Goal: Transaction & Acquisition: Purchase product/service

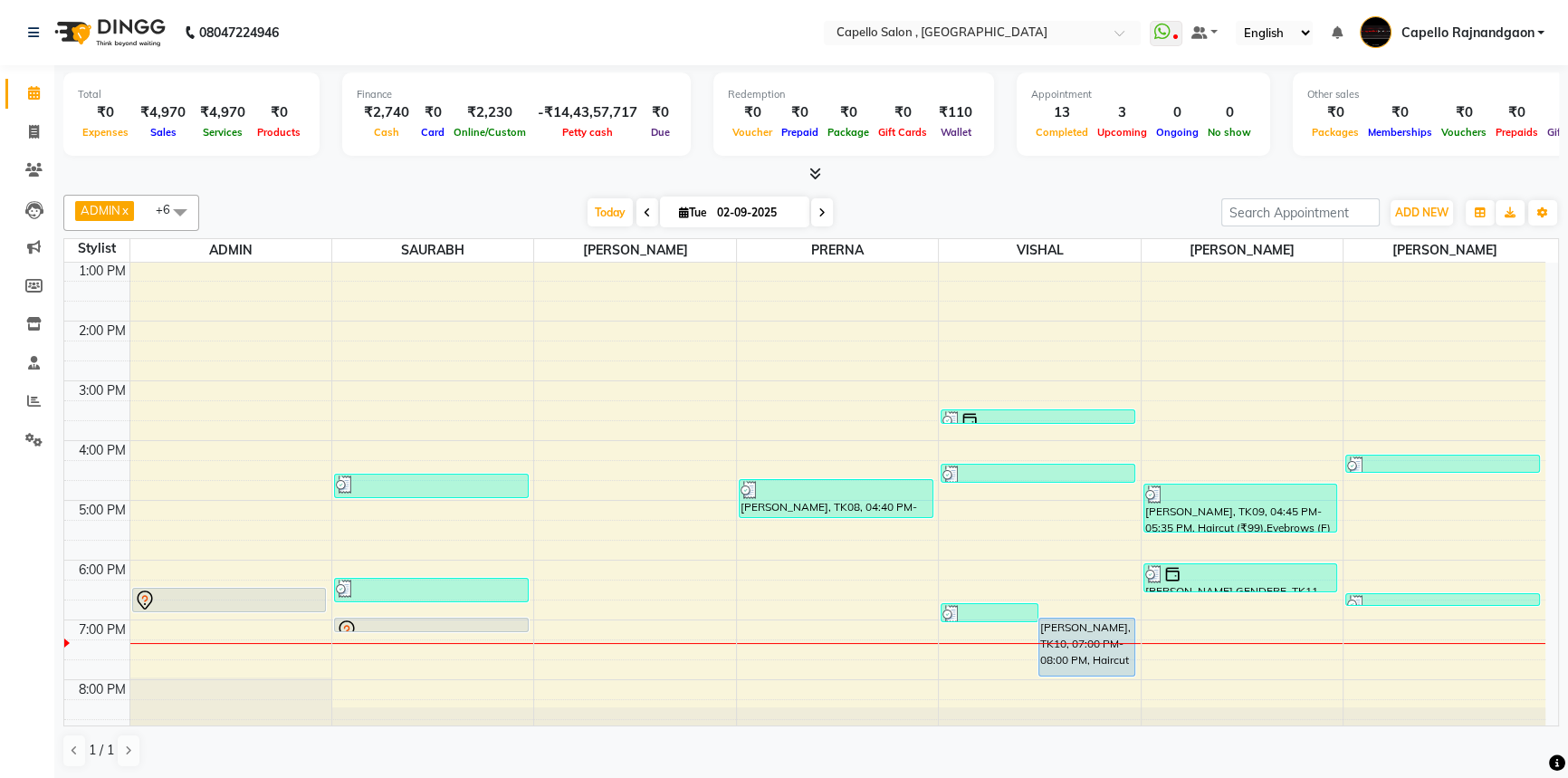
scroll to position [191, 0]
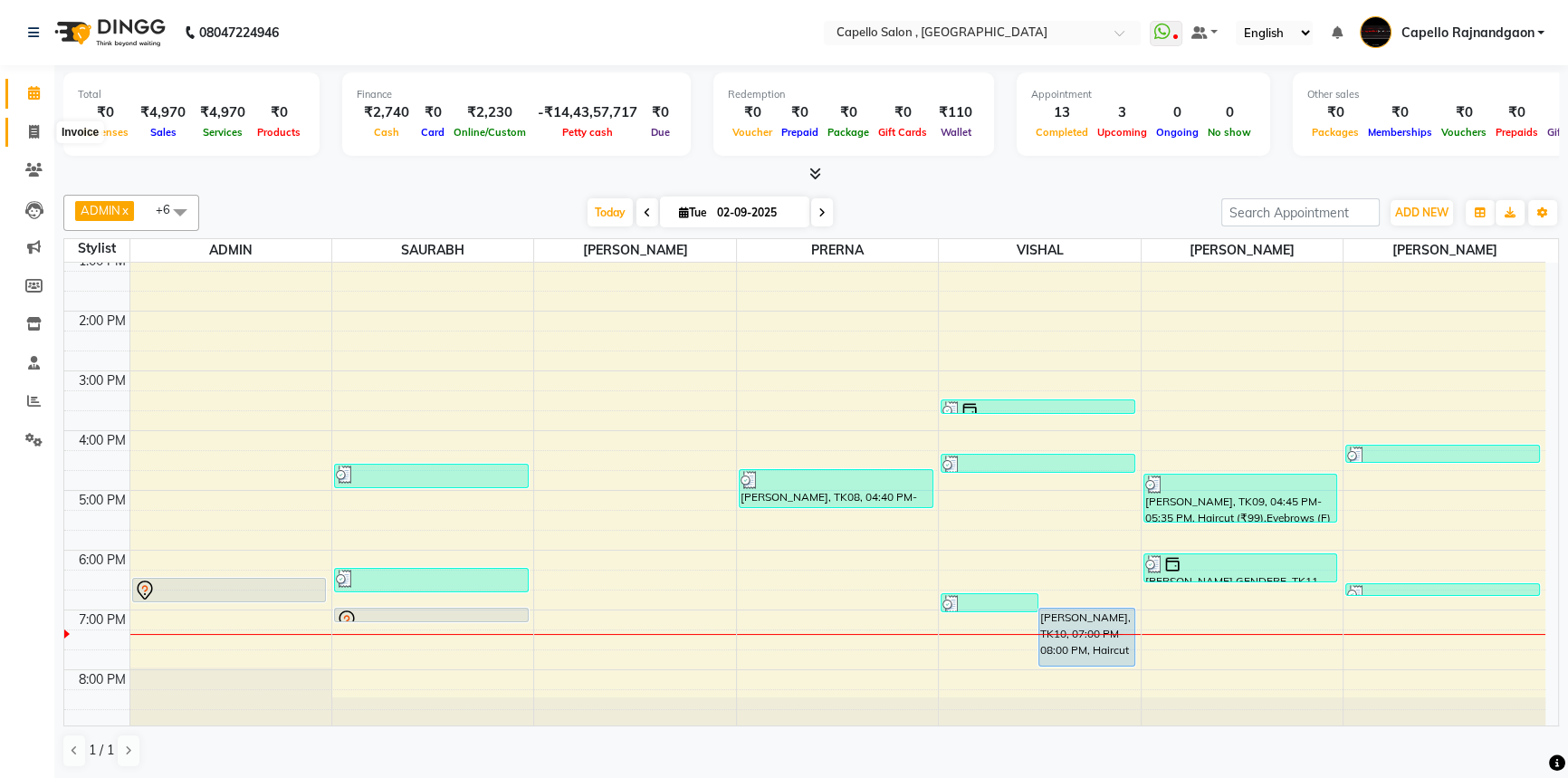
click at [31, 128] on icon at bounding box center [34, 131] width 10 height 13
select select "856"
select select "service"
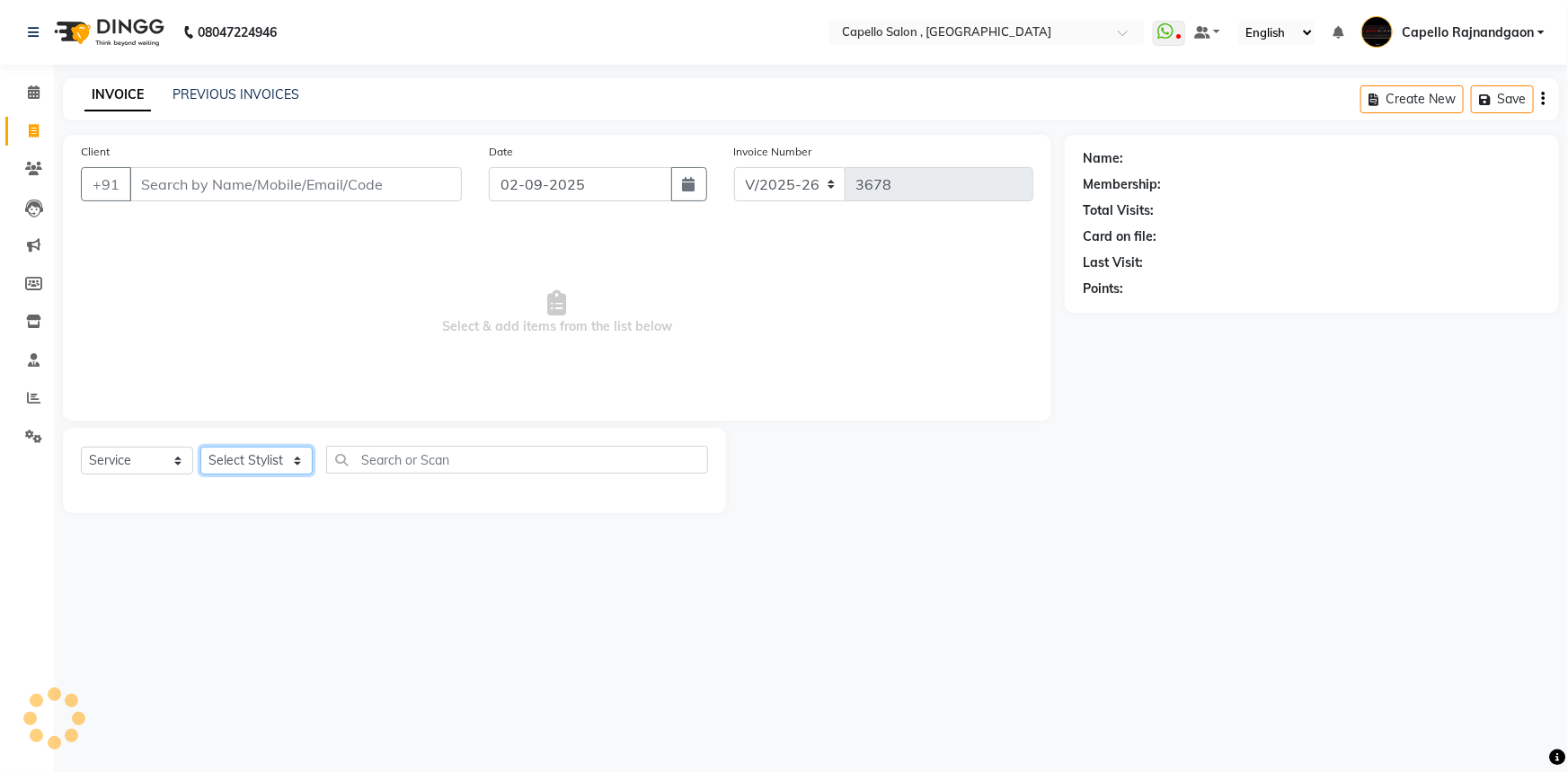
click at [215, 466] on select "Select Stylist" at bounding box center [256, 460] width 113 height 28
select select "19635"
click at [200, 446] on select "Select Stylist ADMIN Capello [GEOGRAPHIC_DATA] [GEOGRAPHIC_DATA] [PERSON_NAME] …" at bounding box center [256, 460] width 113 height 28
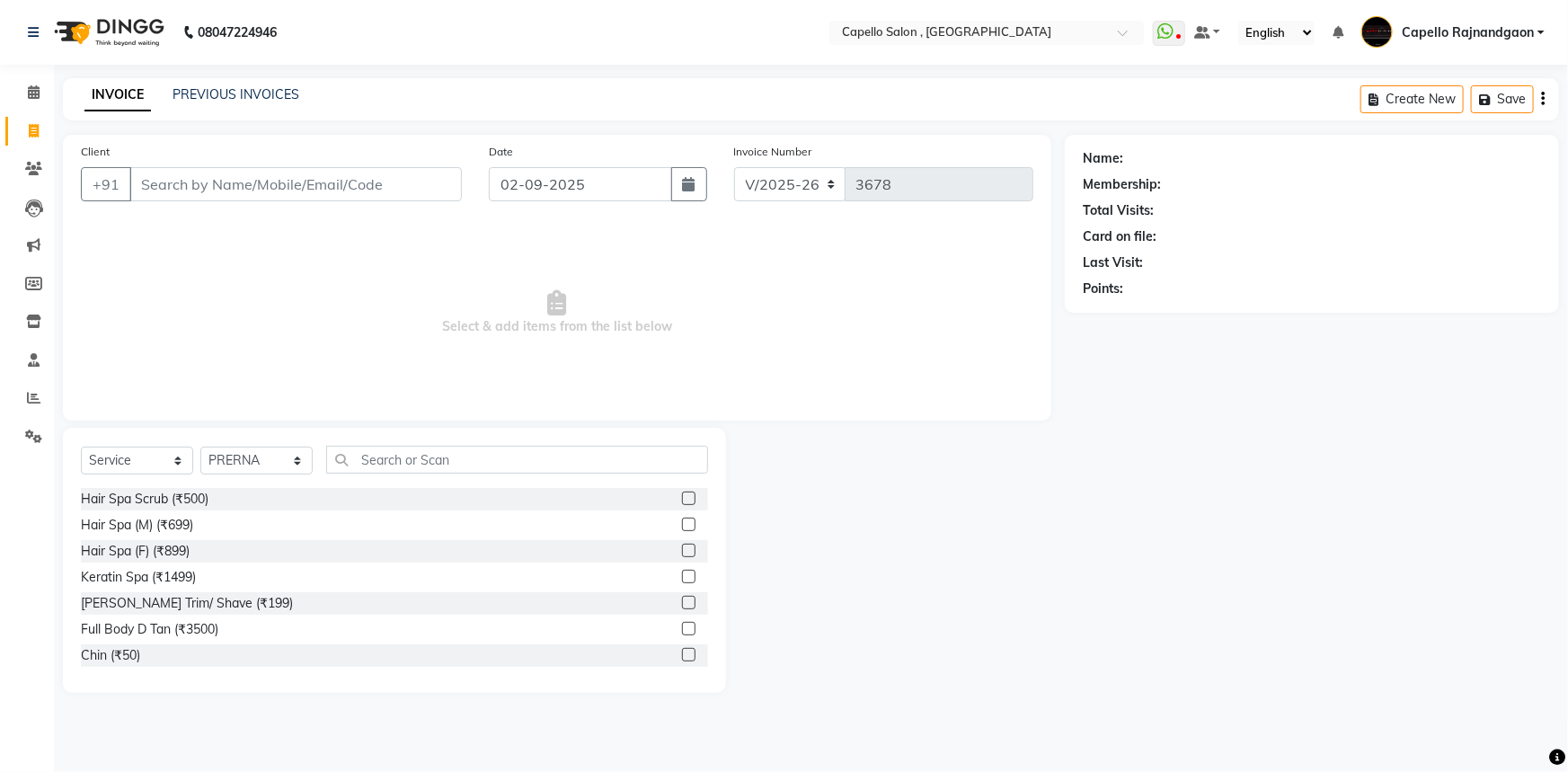
click at [410, 443] on div "Select Service Product Membership Package Voucher Prepaid Gift Card Select Styl…" at bounding box center [395, 560] width 663 height 265
click at [411, 445] on input "text" at bounding box center [517, 459] width 382 height 28
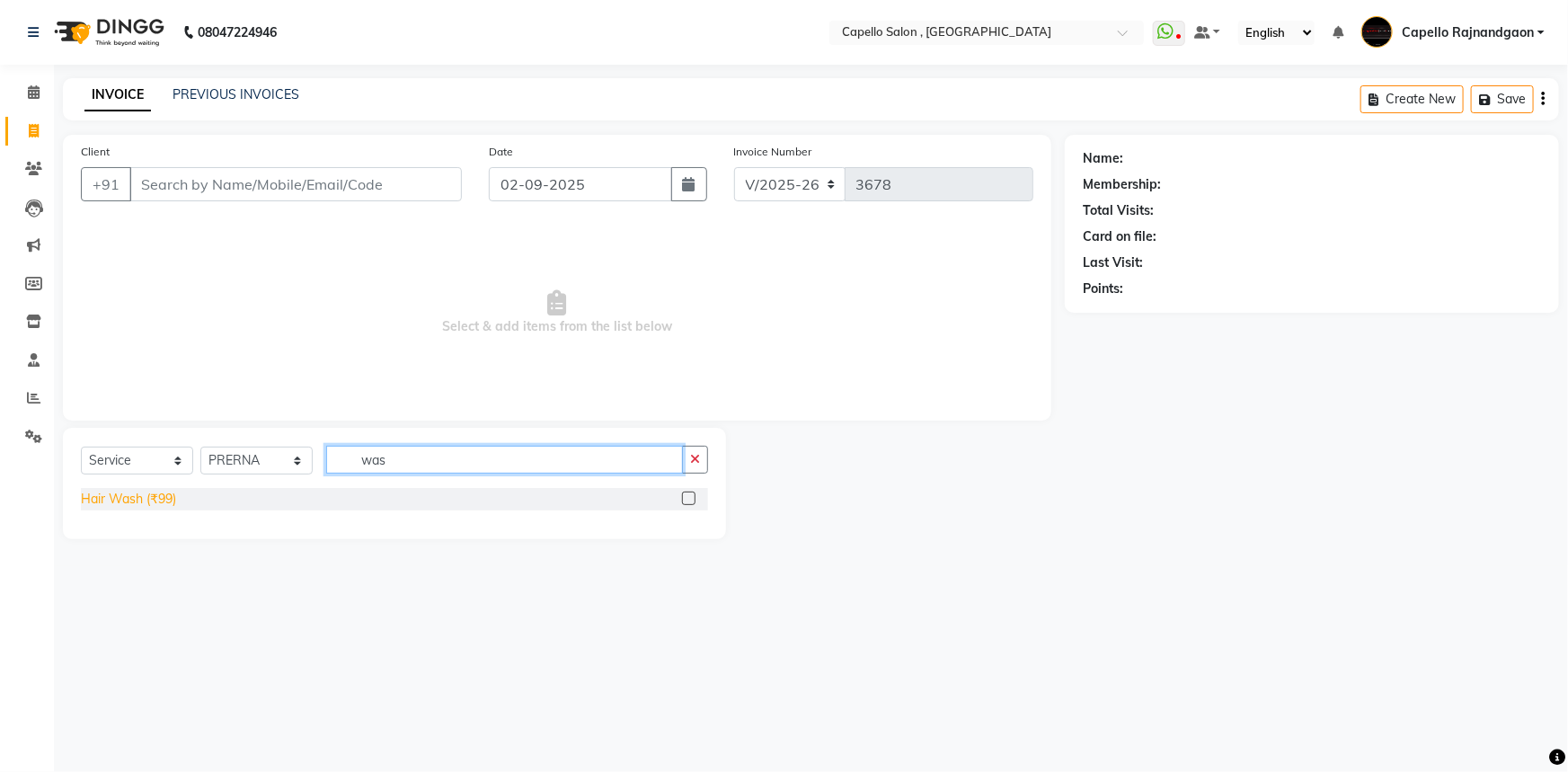
type input "was"
click at [150, 503] on div "Hair Wash (₹99)" at bounding box center [129, 499] width 95 height 19
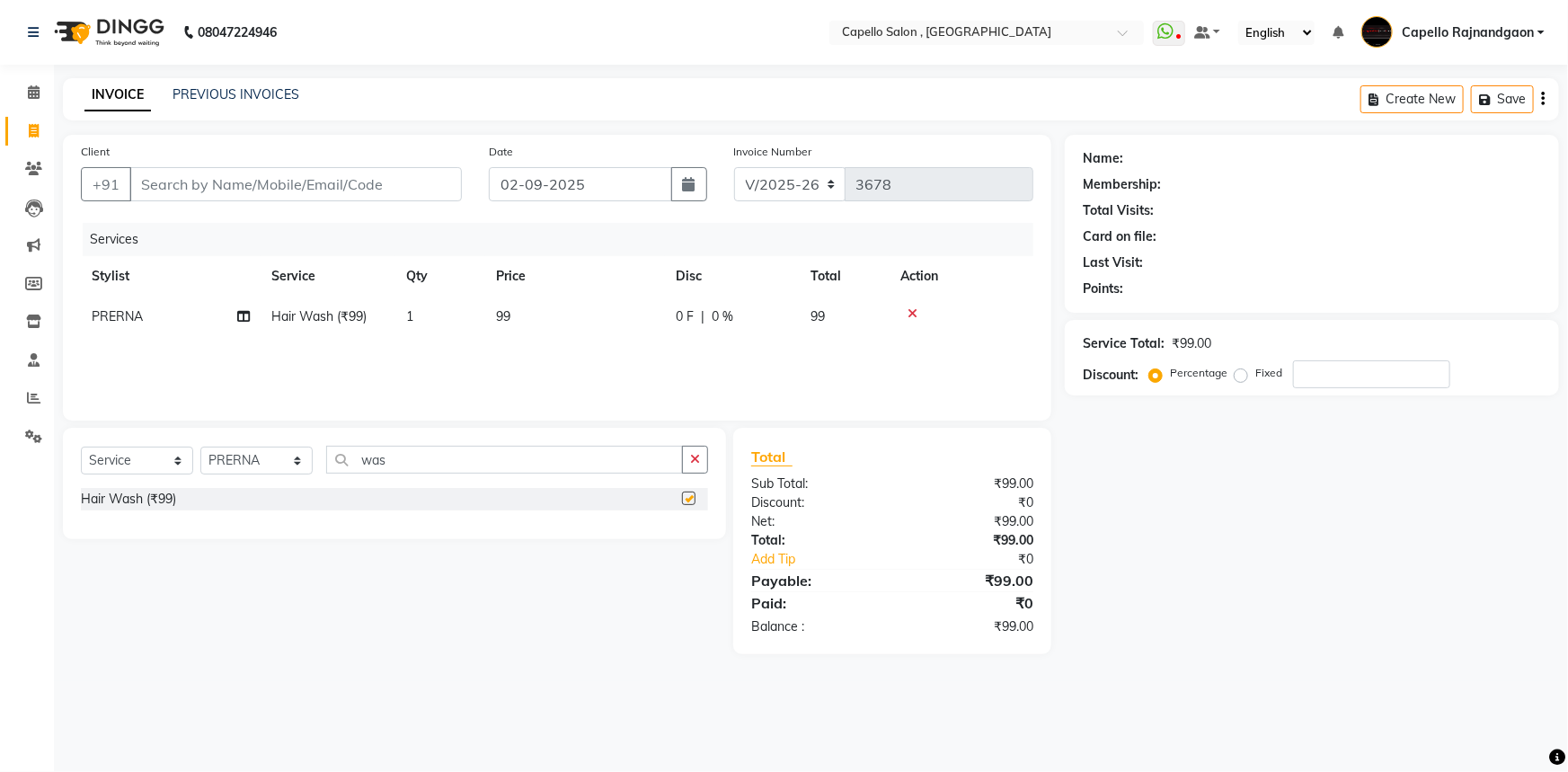
checkbox input "false"
click at [626, 321] on td "99" at bounding box center [575, 316] width 180 height 40
select select "19635"
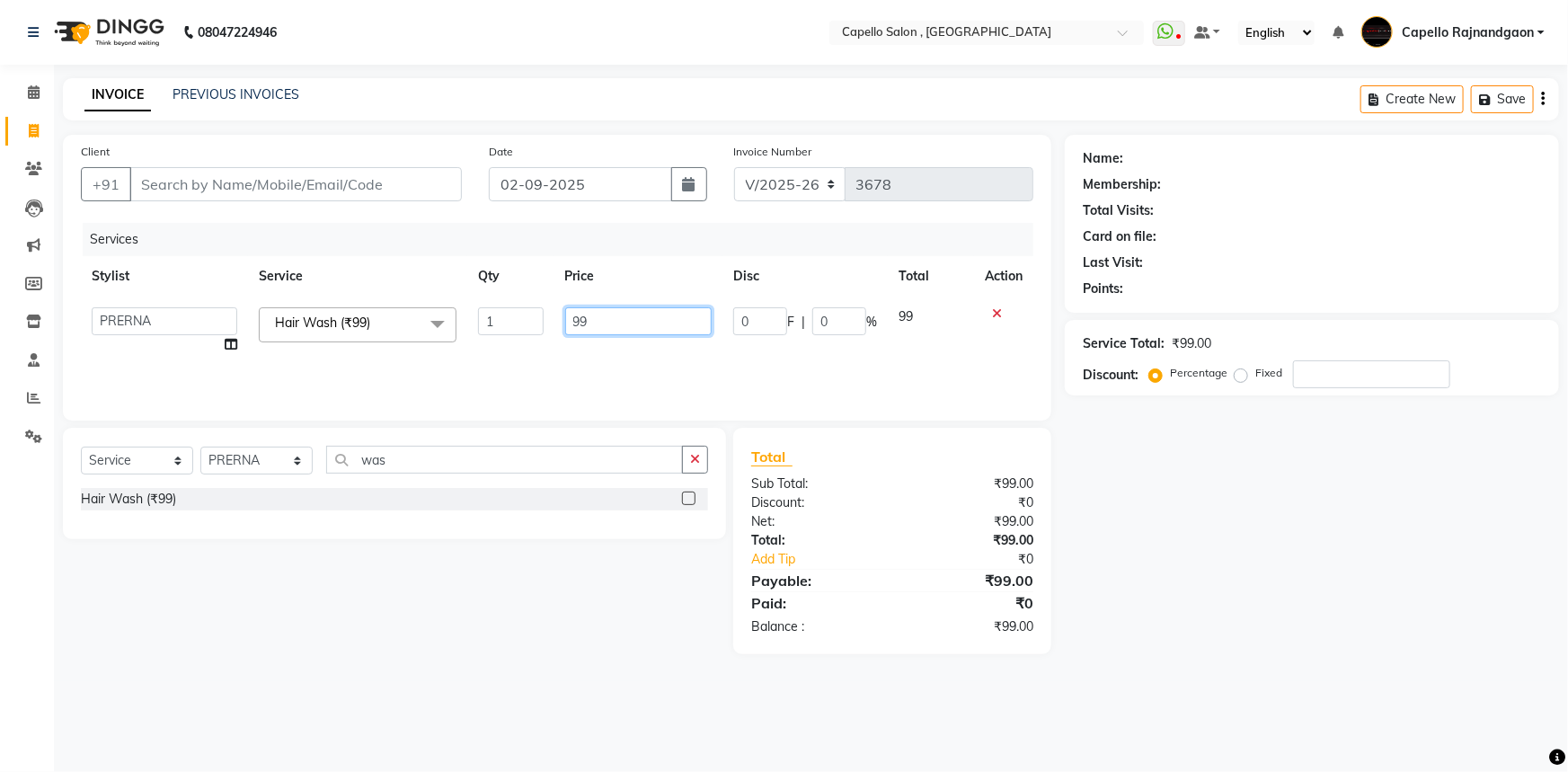
drag, startPoint x: 574, startPoint y: 318, endPoint x: 593, endPoint y: 292, distance: 32.2
click at [633, 312] on input "99" at bounding box center [639, 321] width 147 height 28
type input "400"
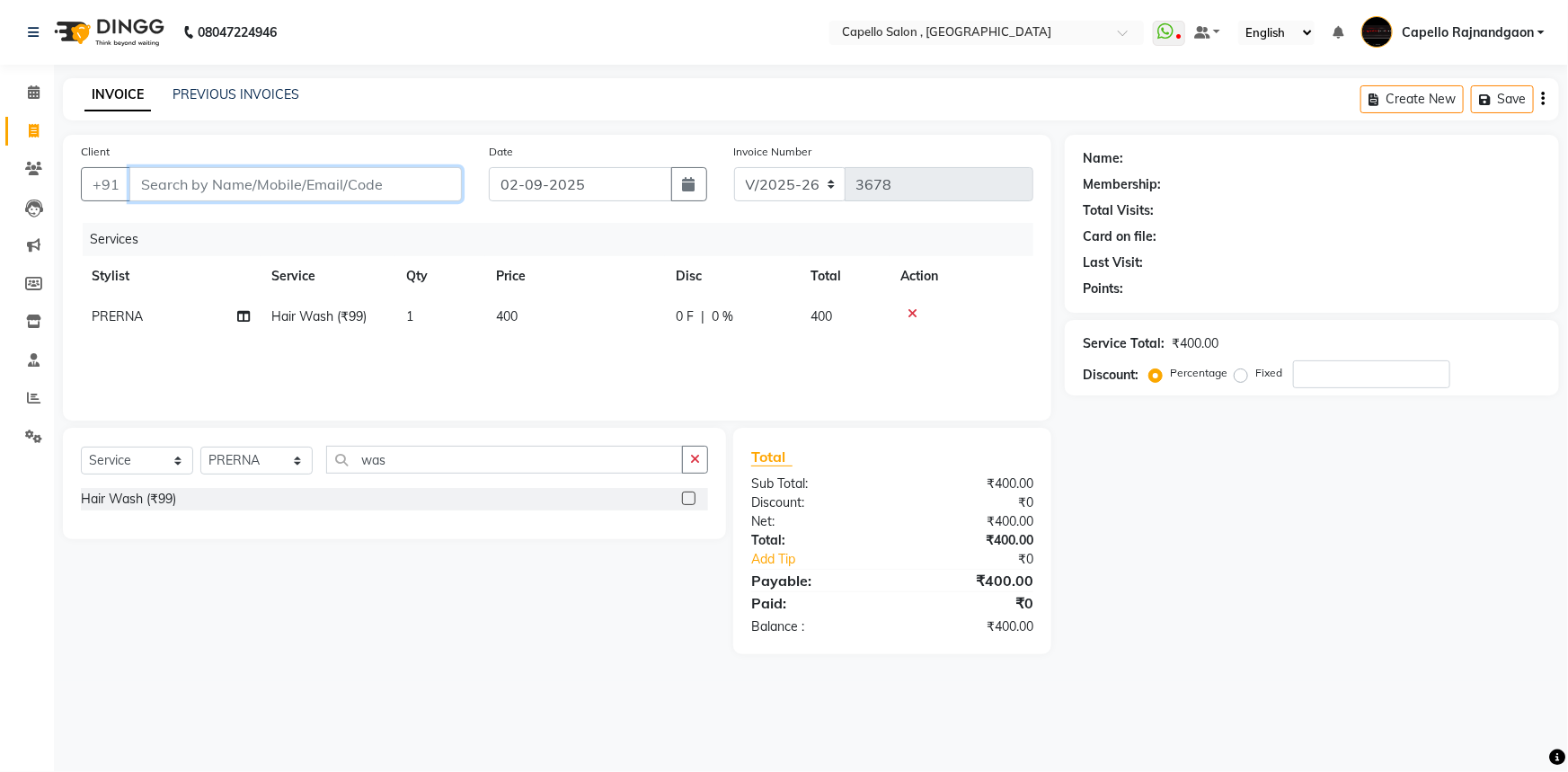
click at [257, 184] on input "Client" at bounding box center [295, 183] width 333 height 34
type input "7"
type input "0"
click at [189, 189] on input "787921462" at bounding box center [250, 183] width 240 height 34
type input "7879219462"
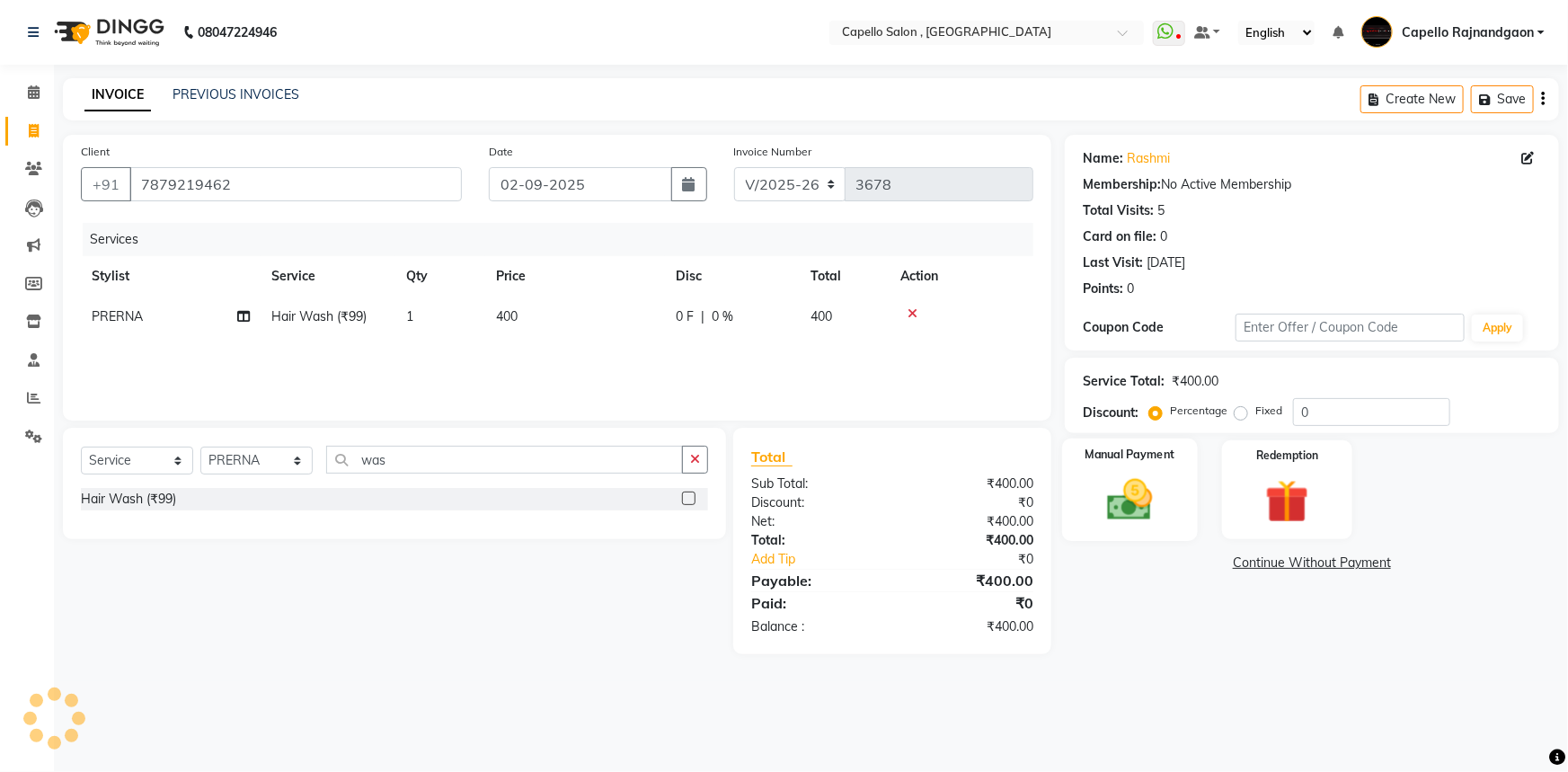
click at [1148, 498] on img at bounding box center [1130, 499] width 74 height 52
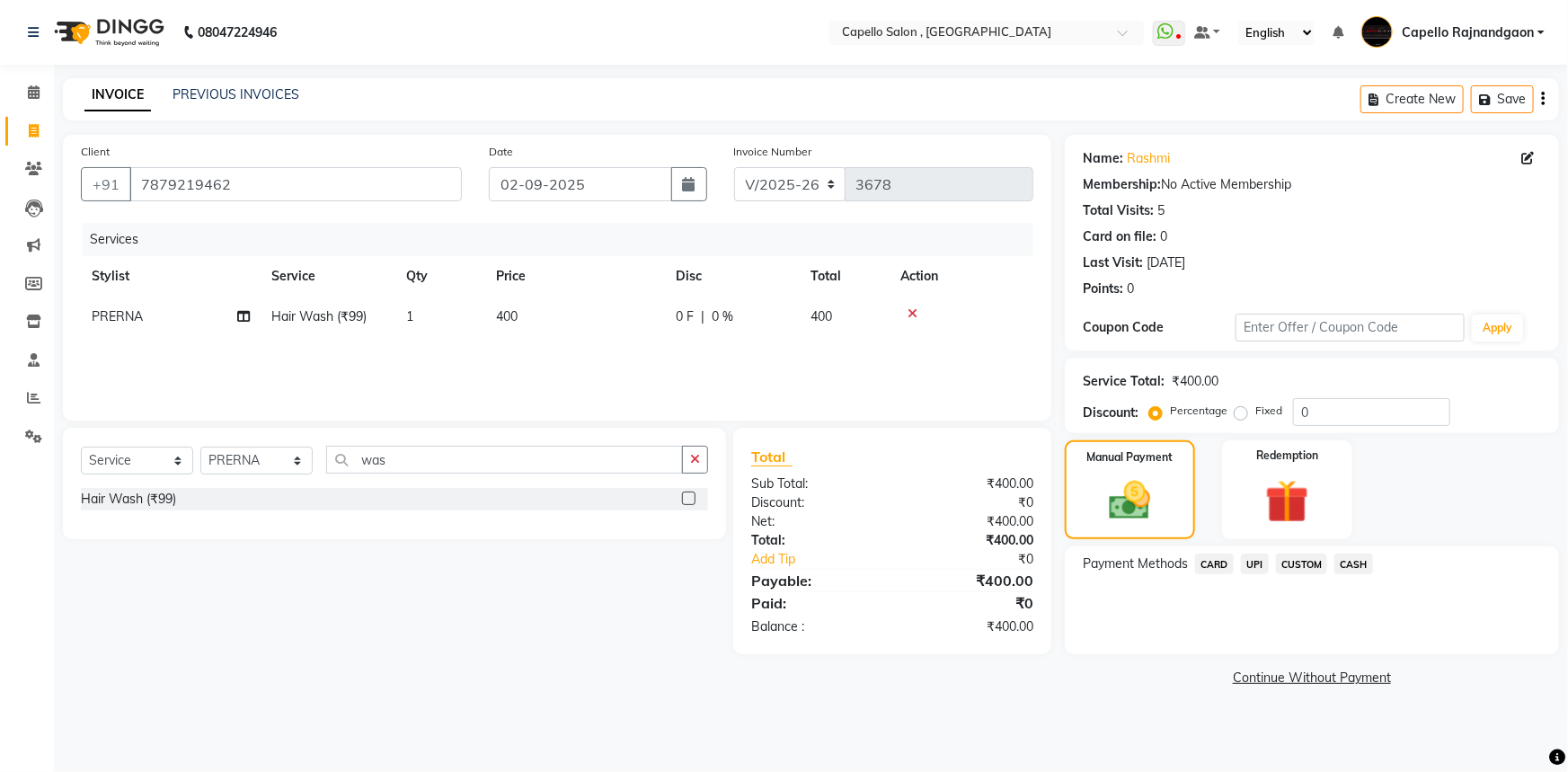
click at [1356, 562] on span "CASH" at bounding box center [1353, 563] width 38 height 20
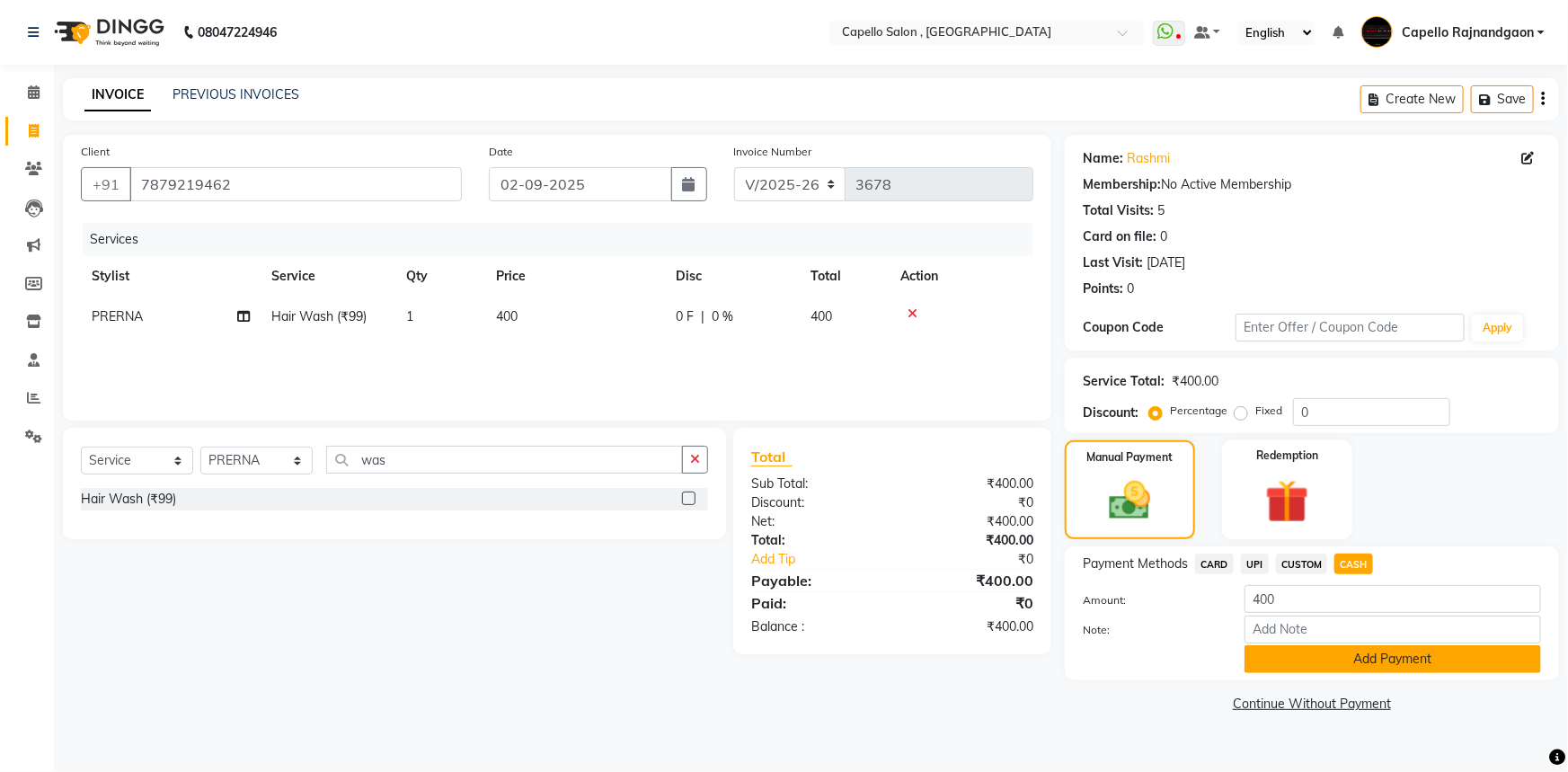
click at [1325, 657] on button "Add Payment" at bounding box center [1393, 659] width 296 height 28
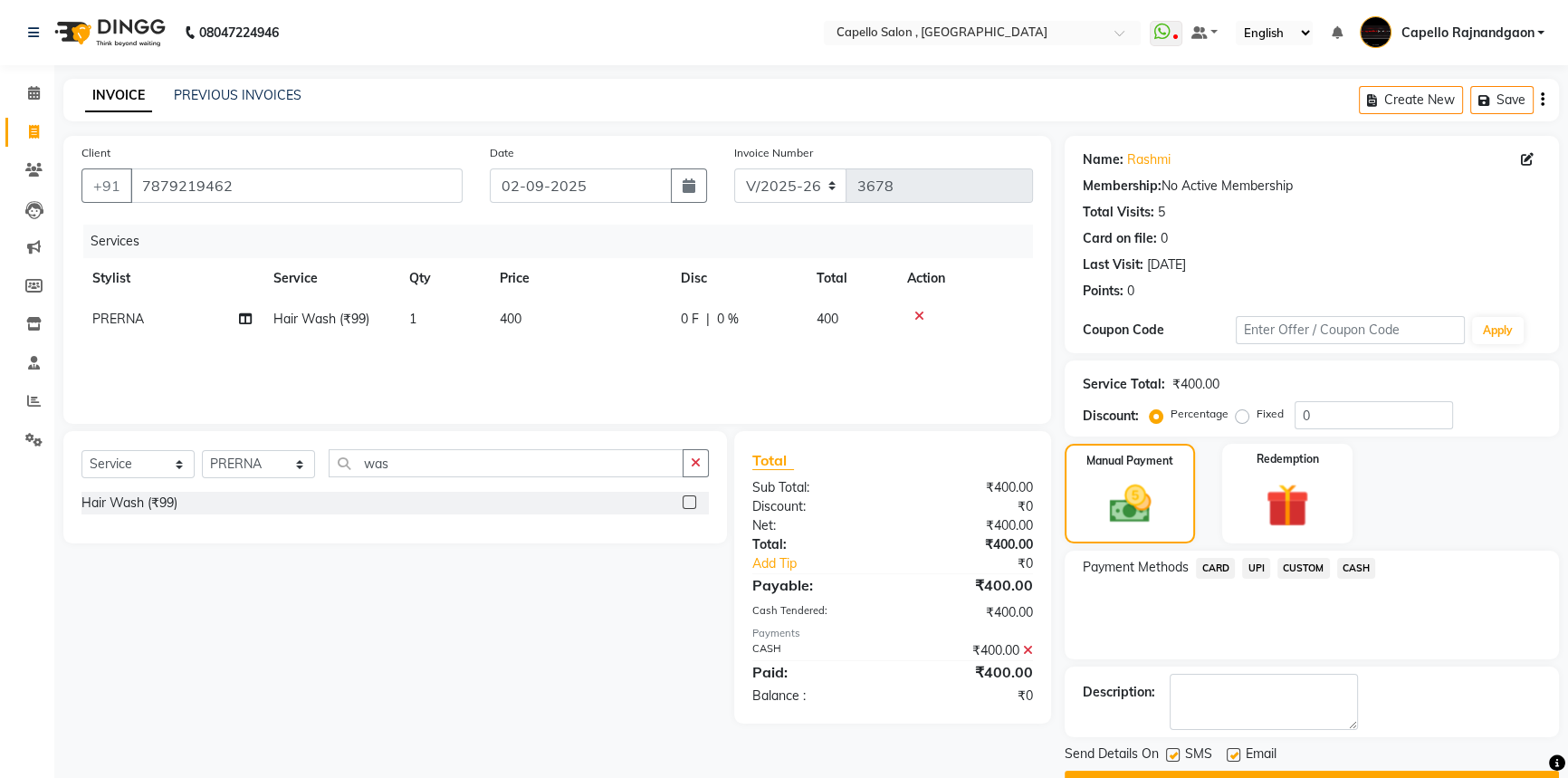
scroll to position [46, 0]
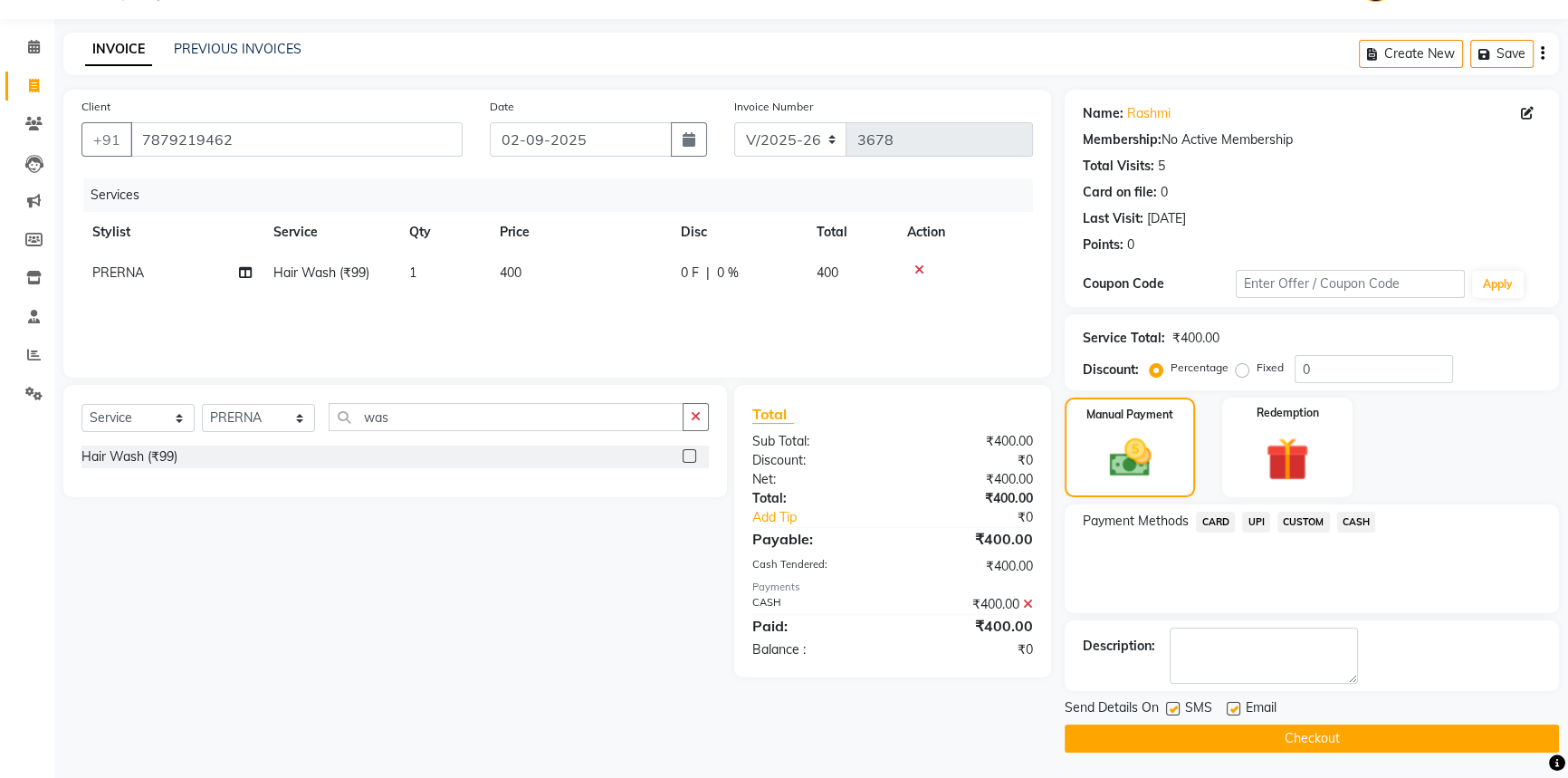
click at [1296, 745] on button "Checkout" at bounding box center [1311, 739] width 495 height 28
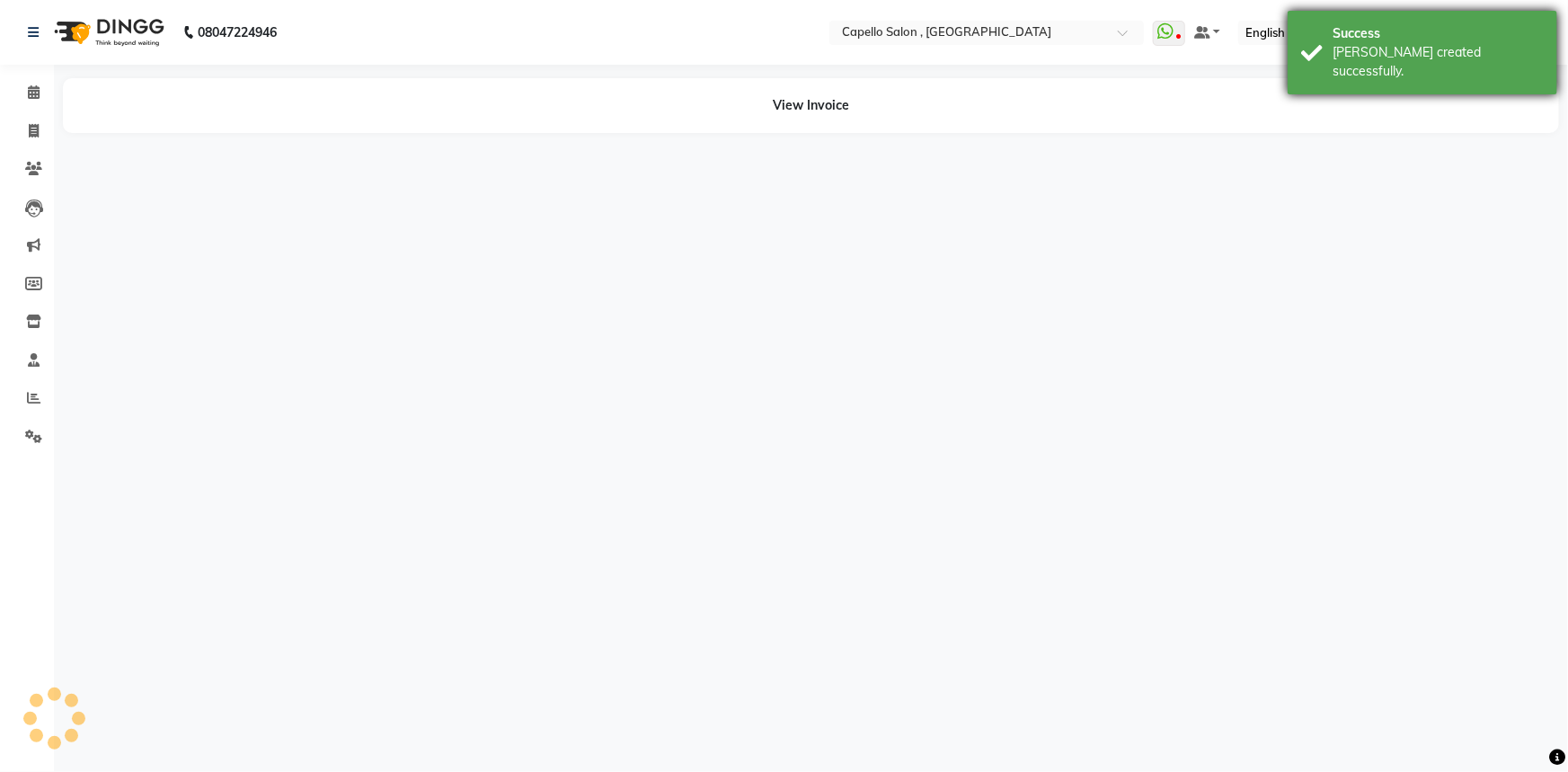
click at [1384, 61] on div "[PERSON_NAME] created successfully." at bounding box center [1438, 61] width 211 height 38
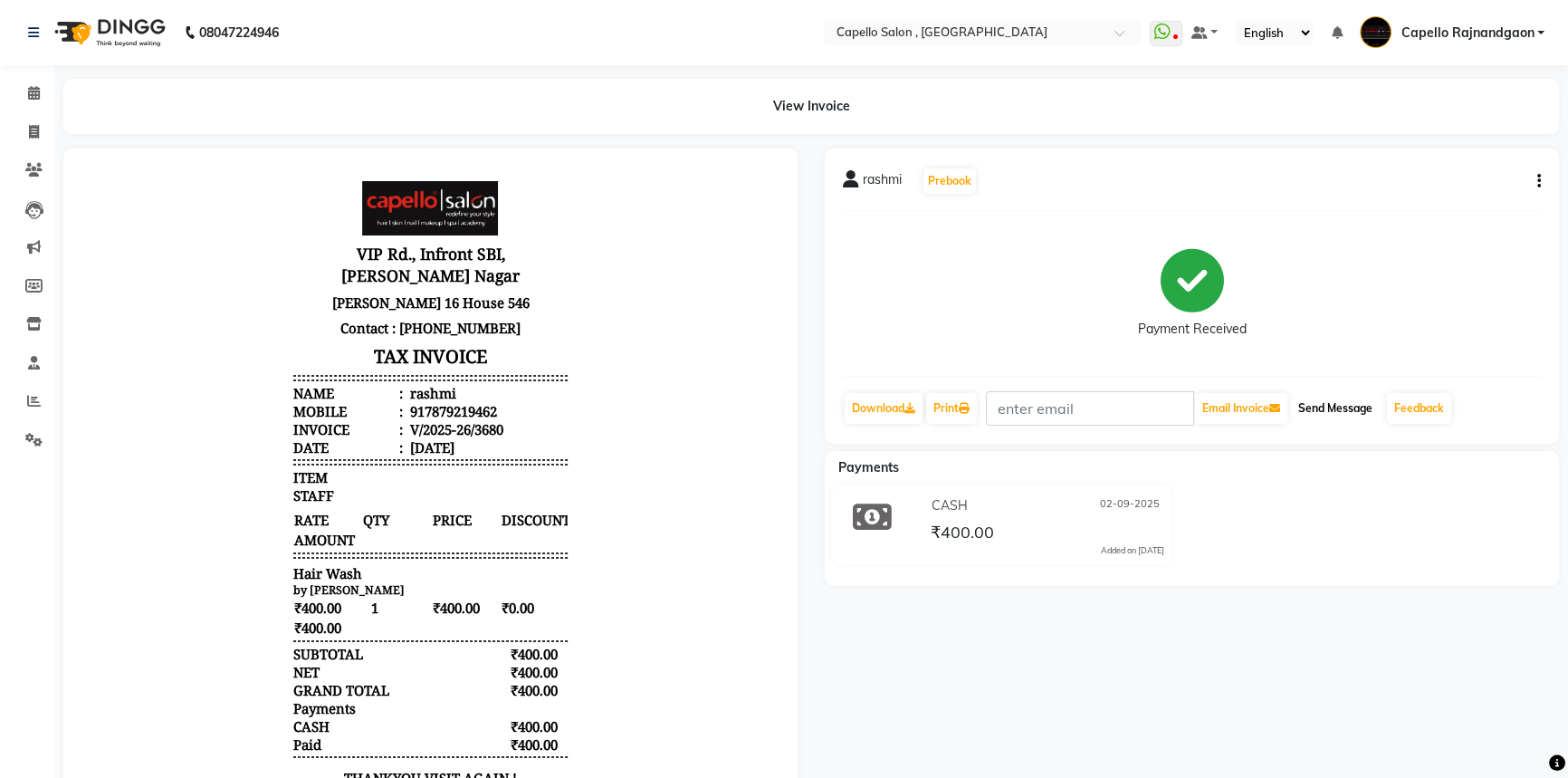
click at [1331, 404] on button "Send Message" at bounding box center [1334, 408] width 89 height 31
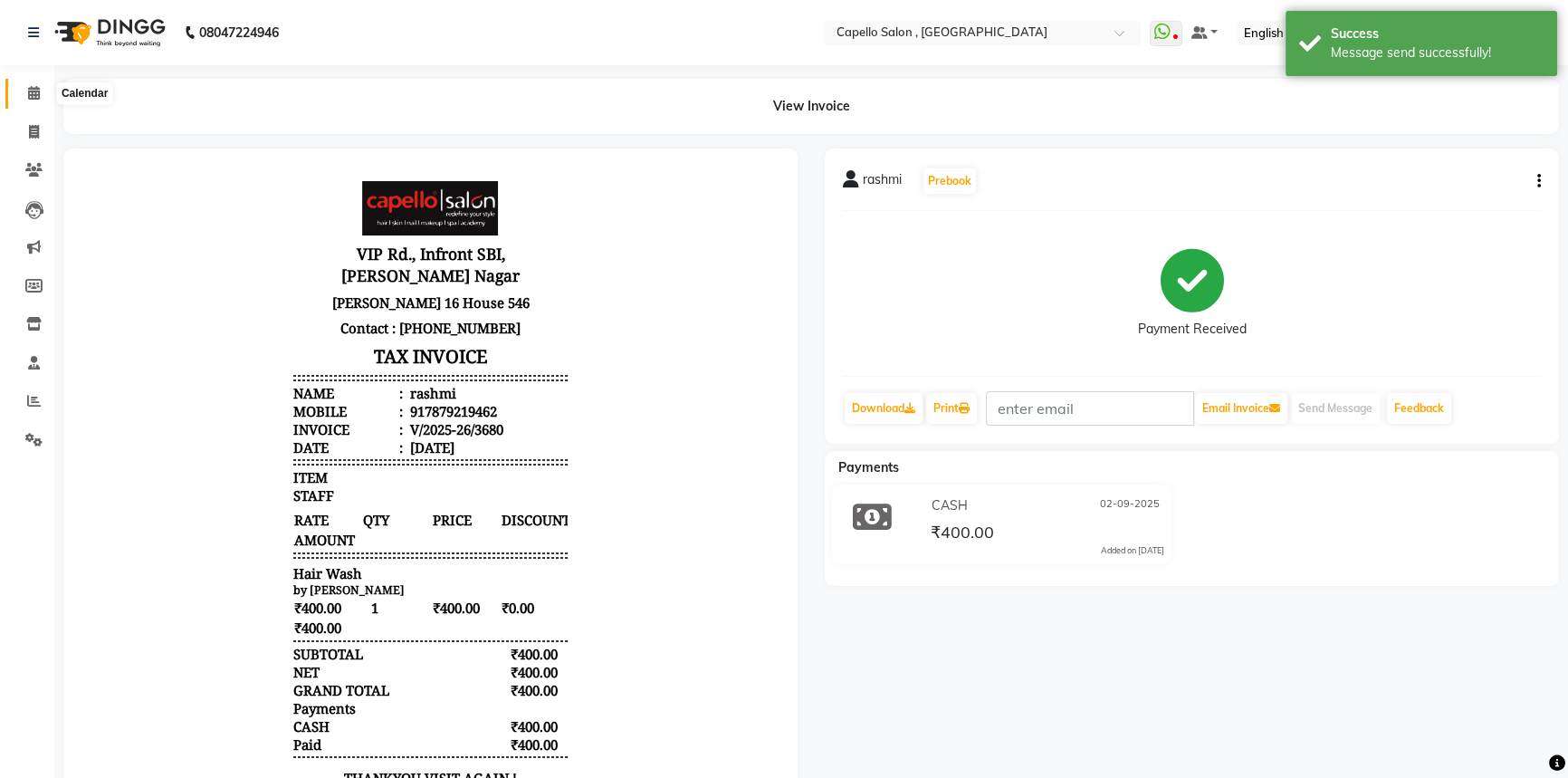
click at [29, 100] on span at bounding box center [34, 94] width 32 height 21
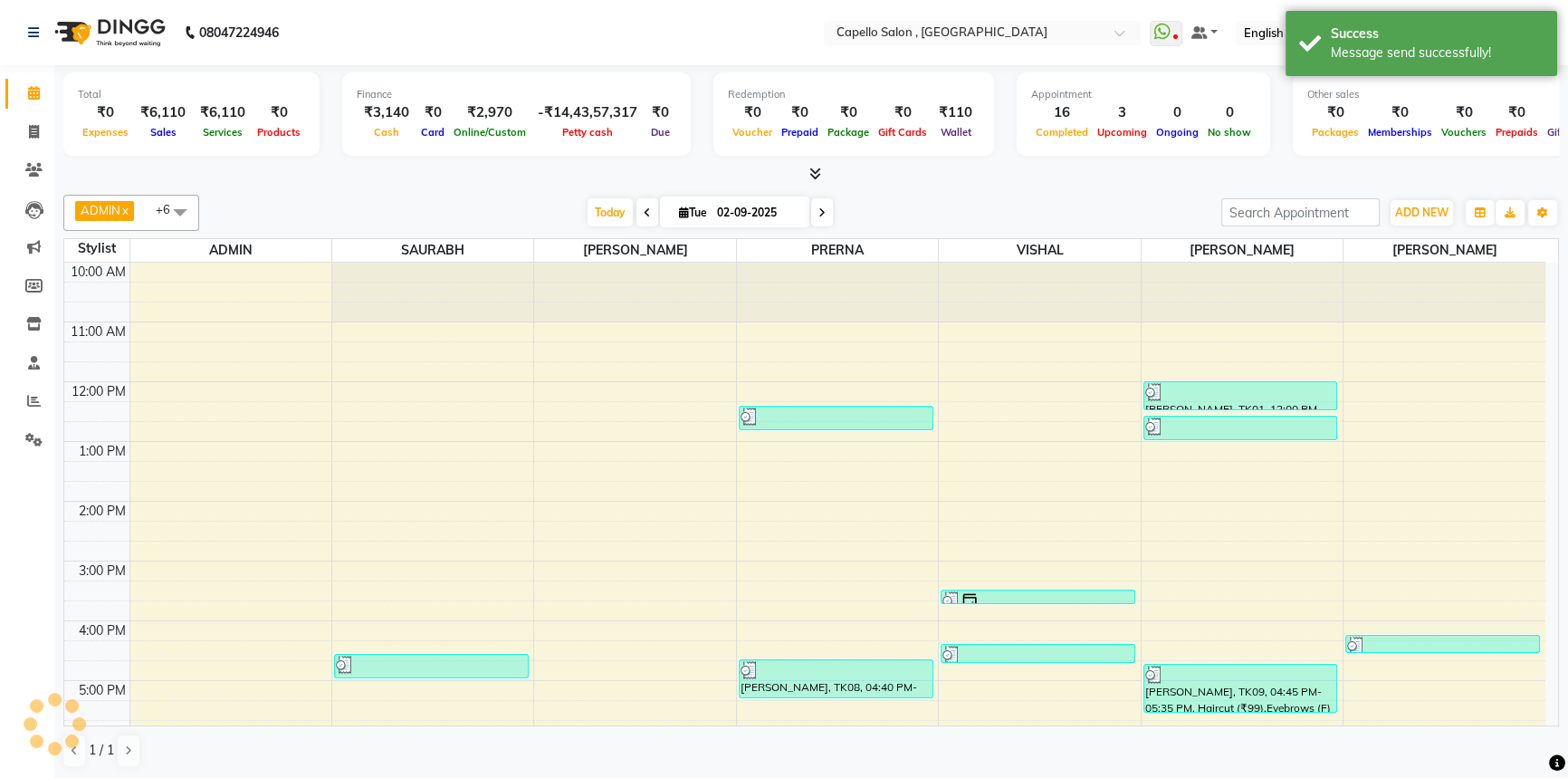
click at [1434, 211] on div "Download Calendar" at bounding box center [1447, 212] width 84 height 35
click at [1434, 211] on span "ADD NEW" at bounding box center [1421, 212] width 53 height 13
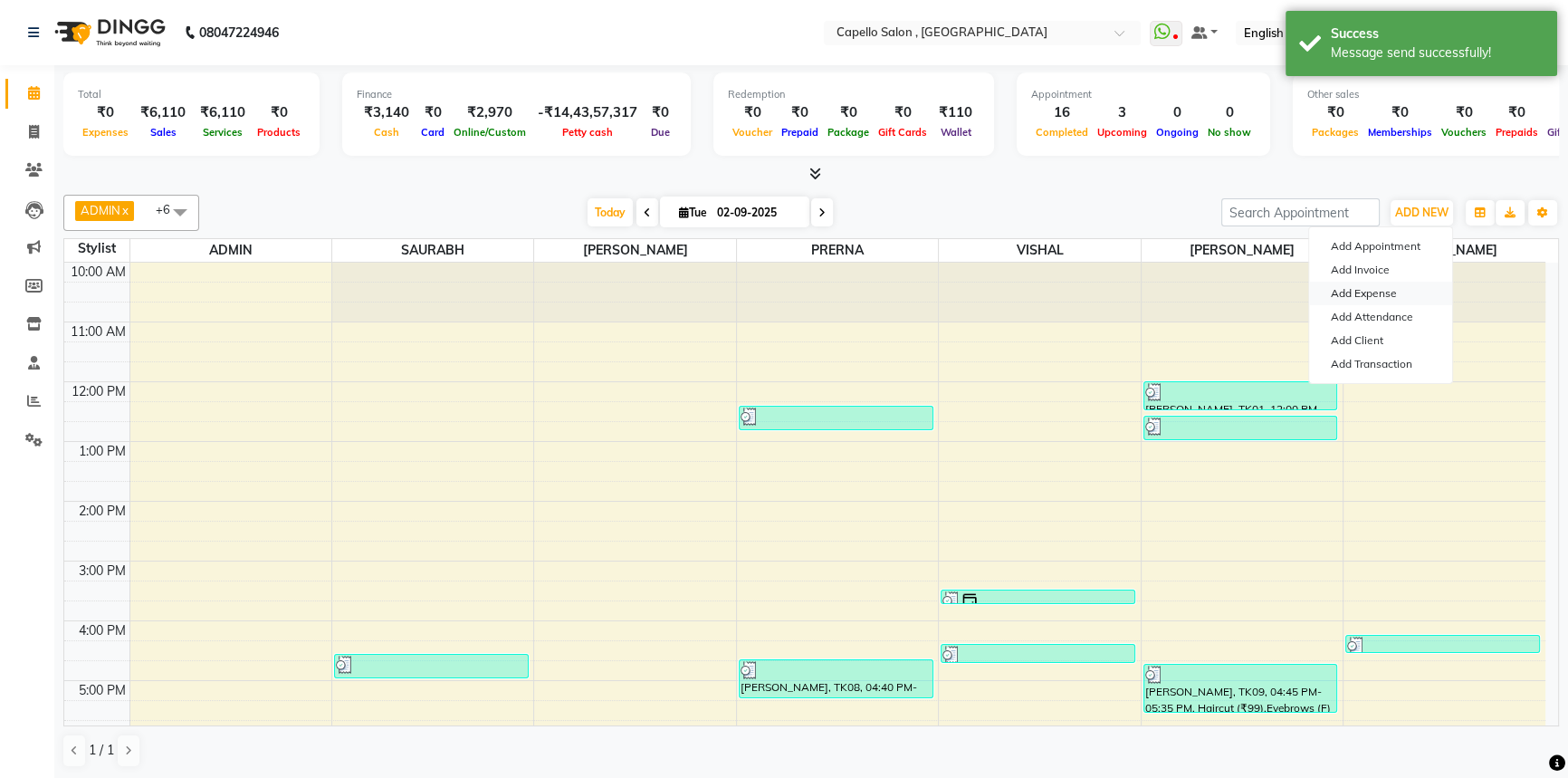
click at [1399, 295] on link "Add Expense" at bounding box center [1380, 293] width 143 height 23
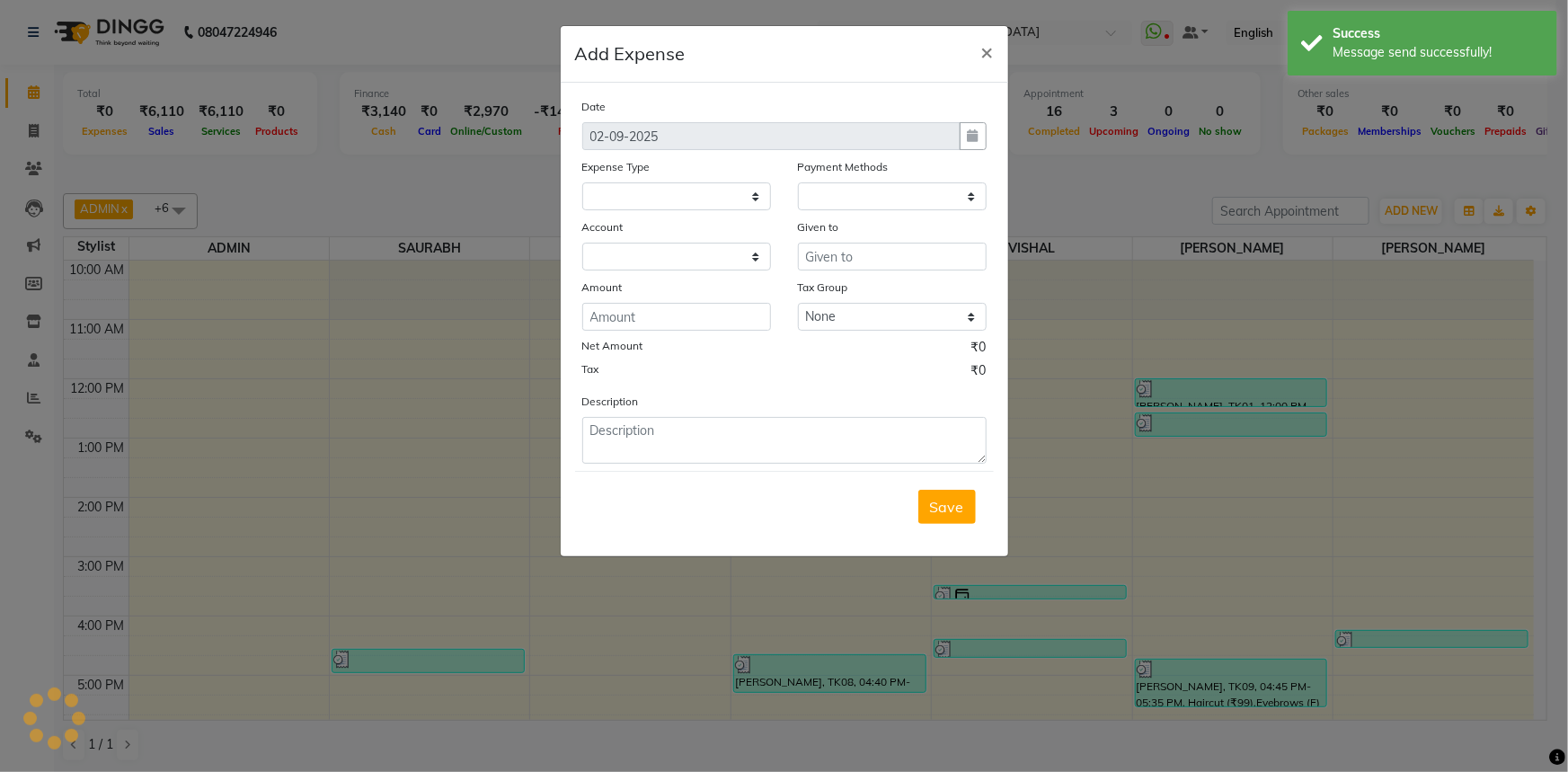
select select
select select "1"
select select "2555"
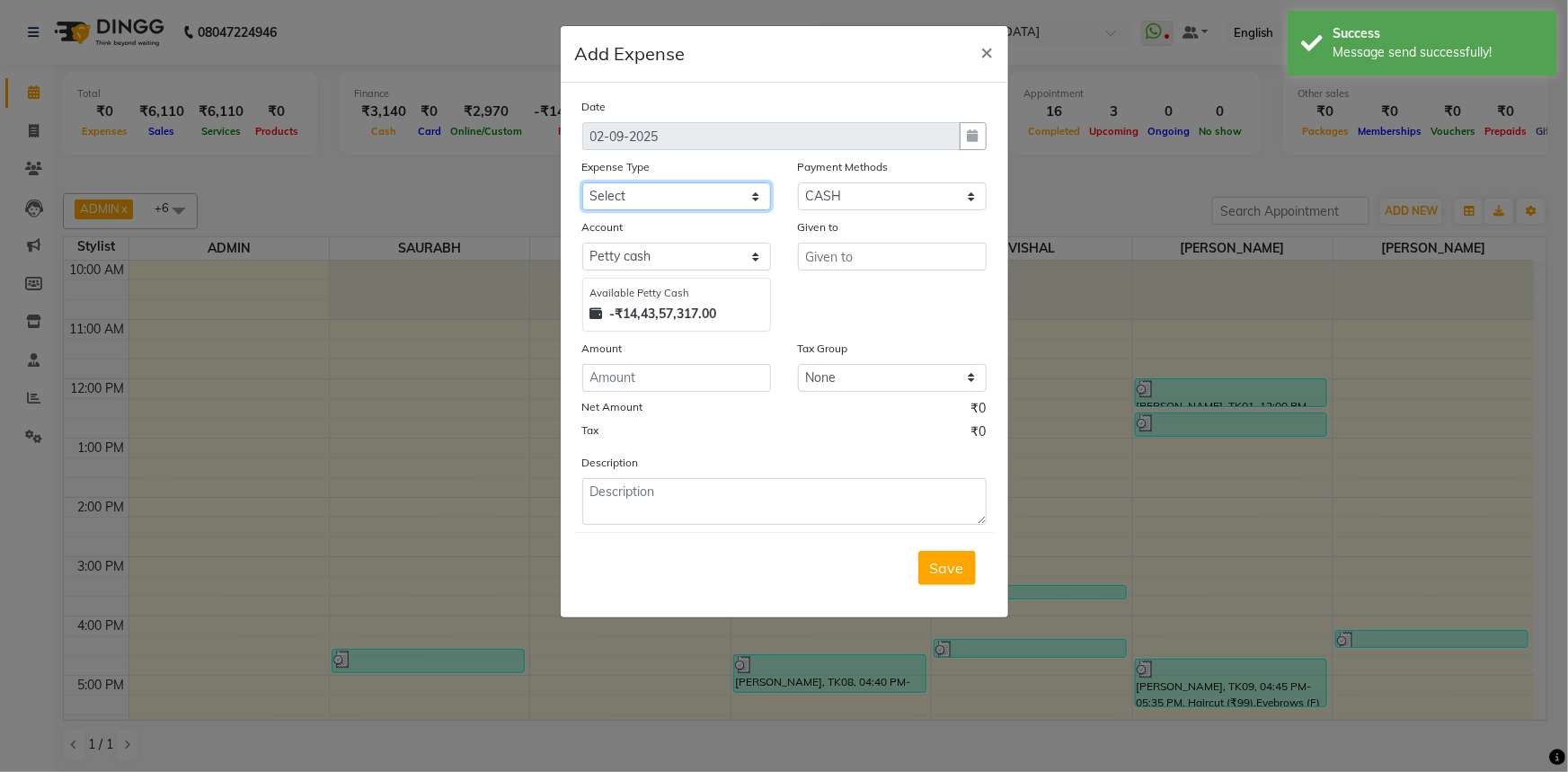
drag, startPoint x: 726, startPoint y: 208, endPoint x: 726, endPoint y: 190, distance: 18.0
click at [726, 196] on select "Select Advance Salary Annual Lift Maintenance Charges BUILDING MAINTANANCE EXP …" at bounding box center [676, 196] width 189 height 28
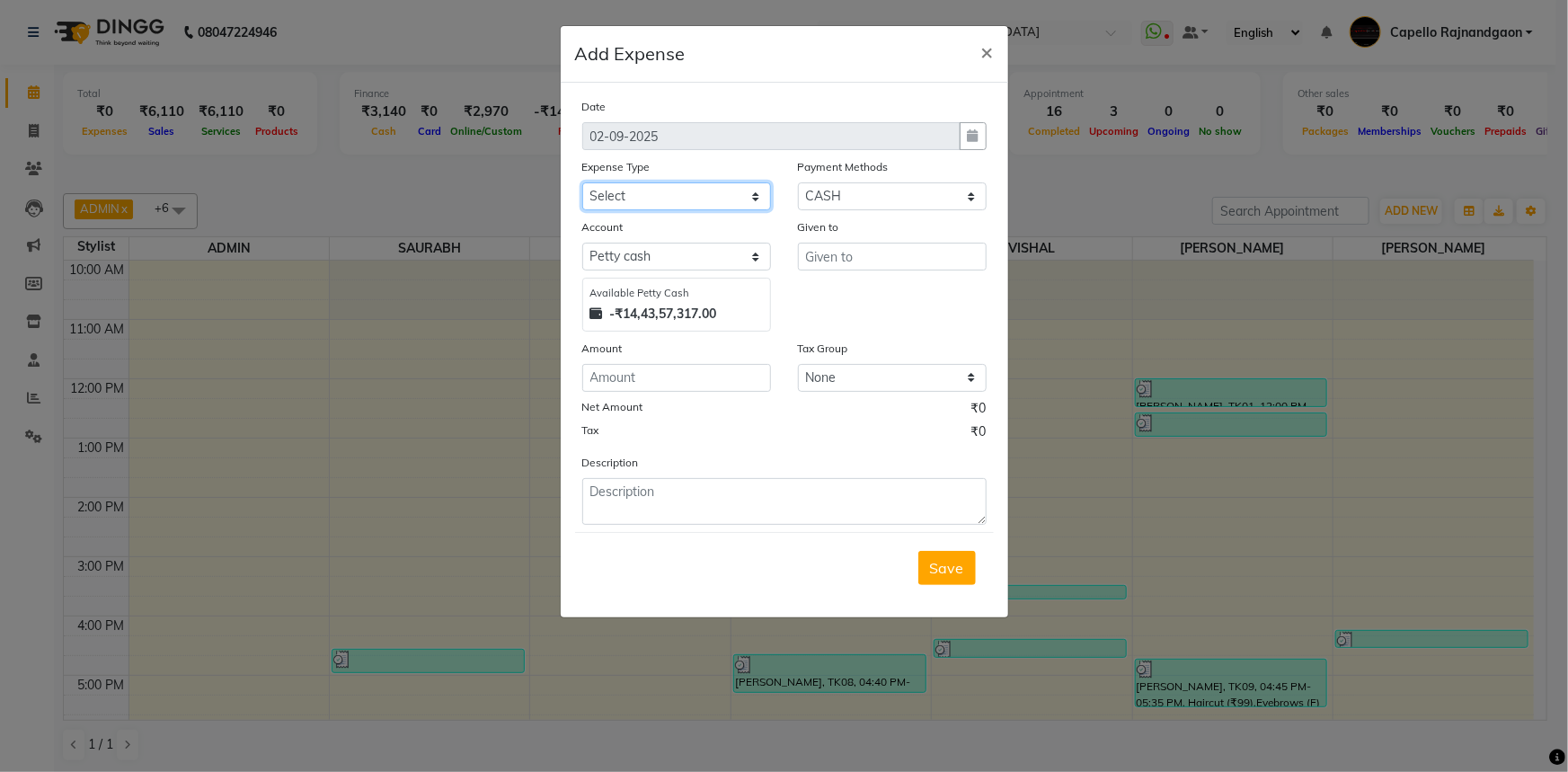
select select "1459"
click at [582, 183] on select "Select Advance Salary Annual Lift Maintenance Charges BUILDING MAINTANANCE EXP …" at bounding box center [676, 196] width 189 height 28
click at [852, 244] on input "text" at bounding box center [893, 256] width 189 height 28
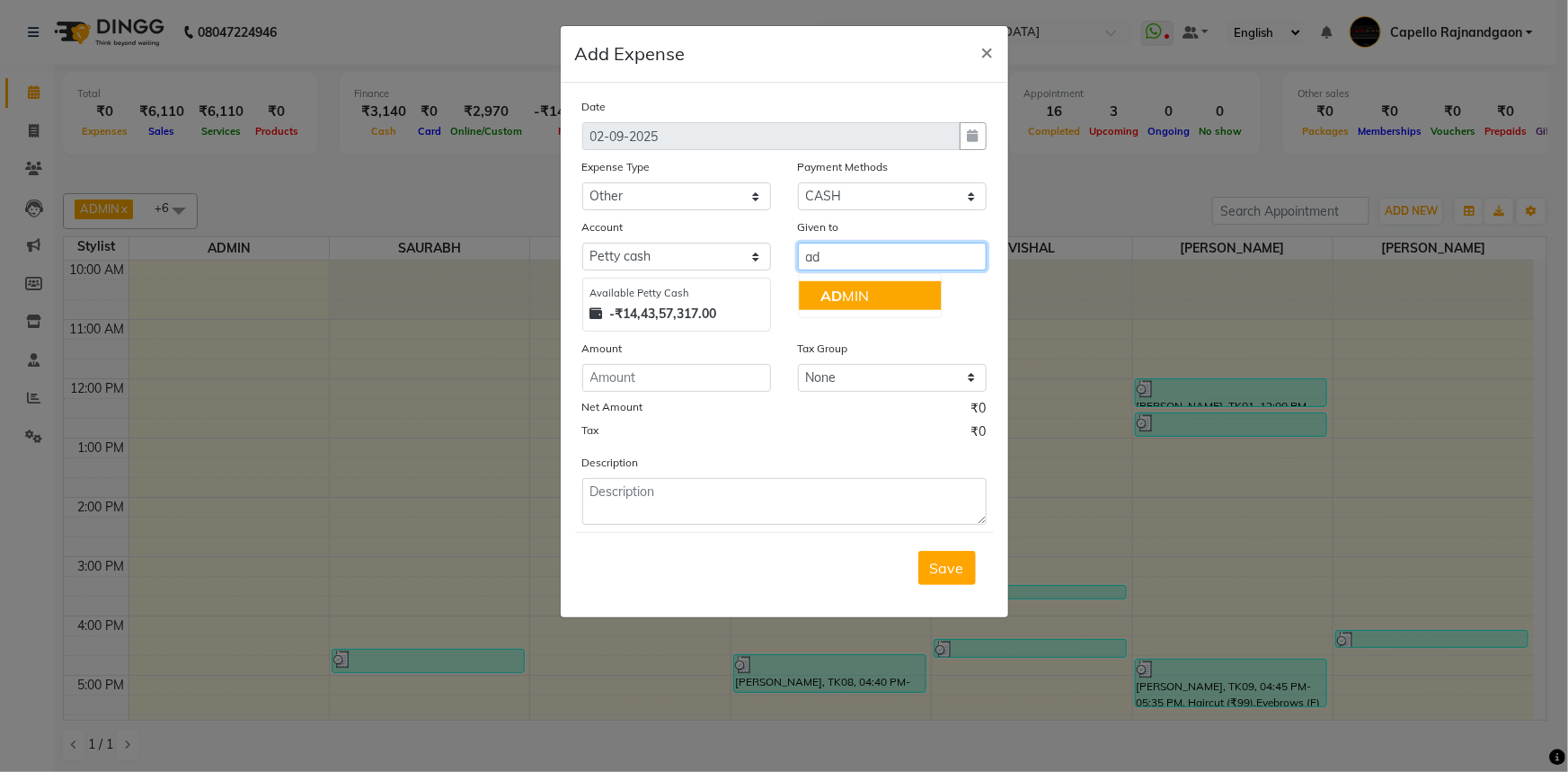
click at [877, 294] on button "AD MIN" at bounding box center [869, 295] width 142 height 29
type input "ADMIN"
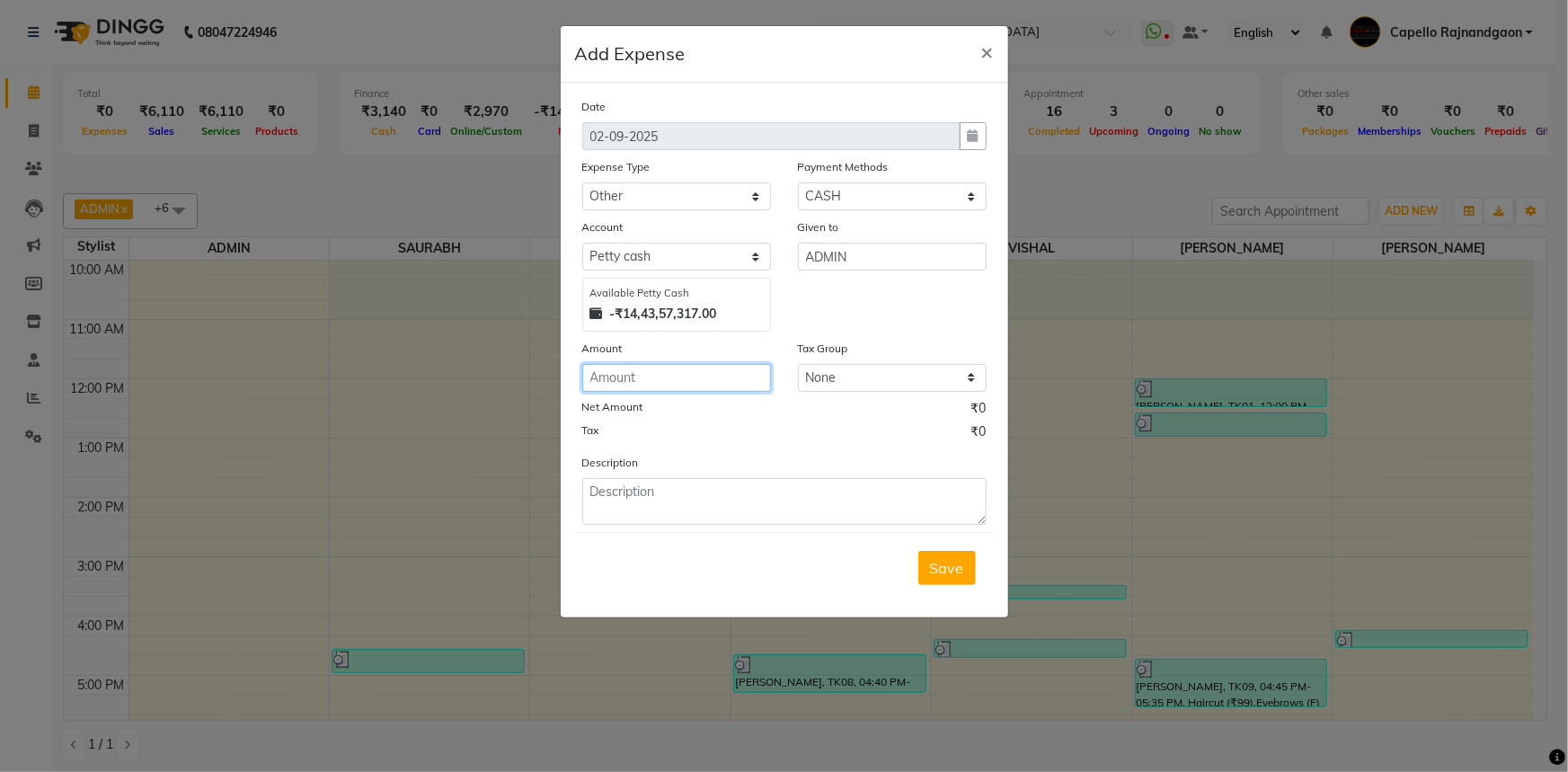
click at [675, 371] on input "number" at bounding box center [676, 378] width 189 height 28
type input "470"
click at [619, 494] on textarea at bounding box center [784, 501] width 404 height 47
type textarea "470 given for wifi recharge"
click at [948, 562] on span "Save" at bounding box center [947, 567] width 34 height 18
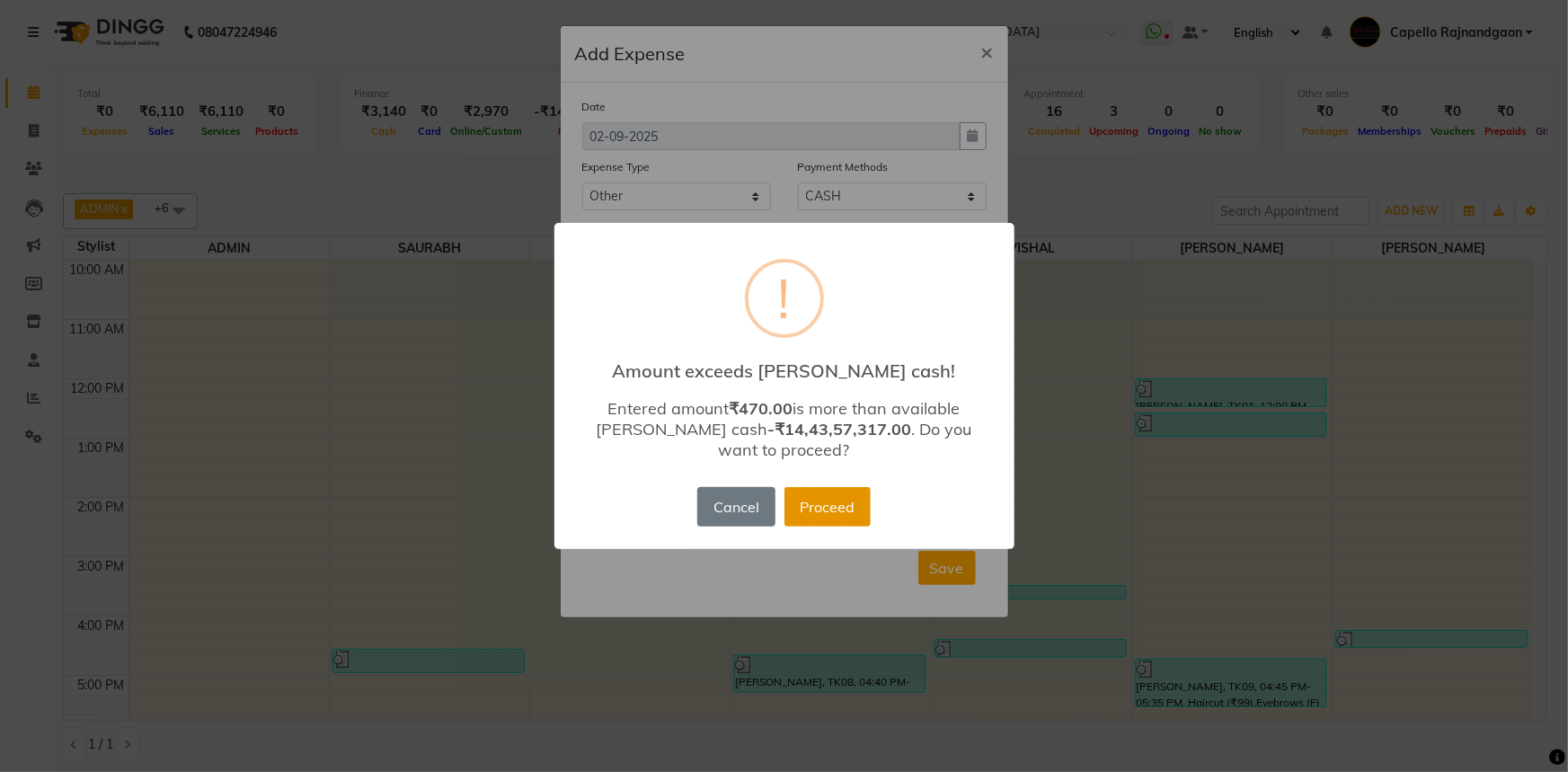
click at [811, 491] on button "Proceed" at bounding box center [827, 507] width 87 height 39
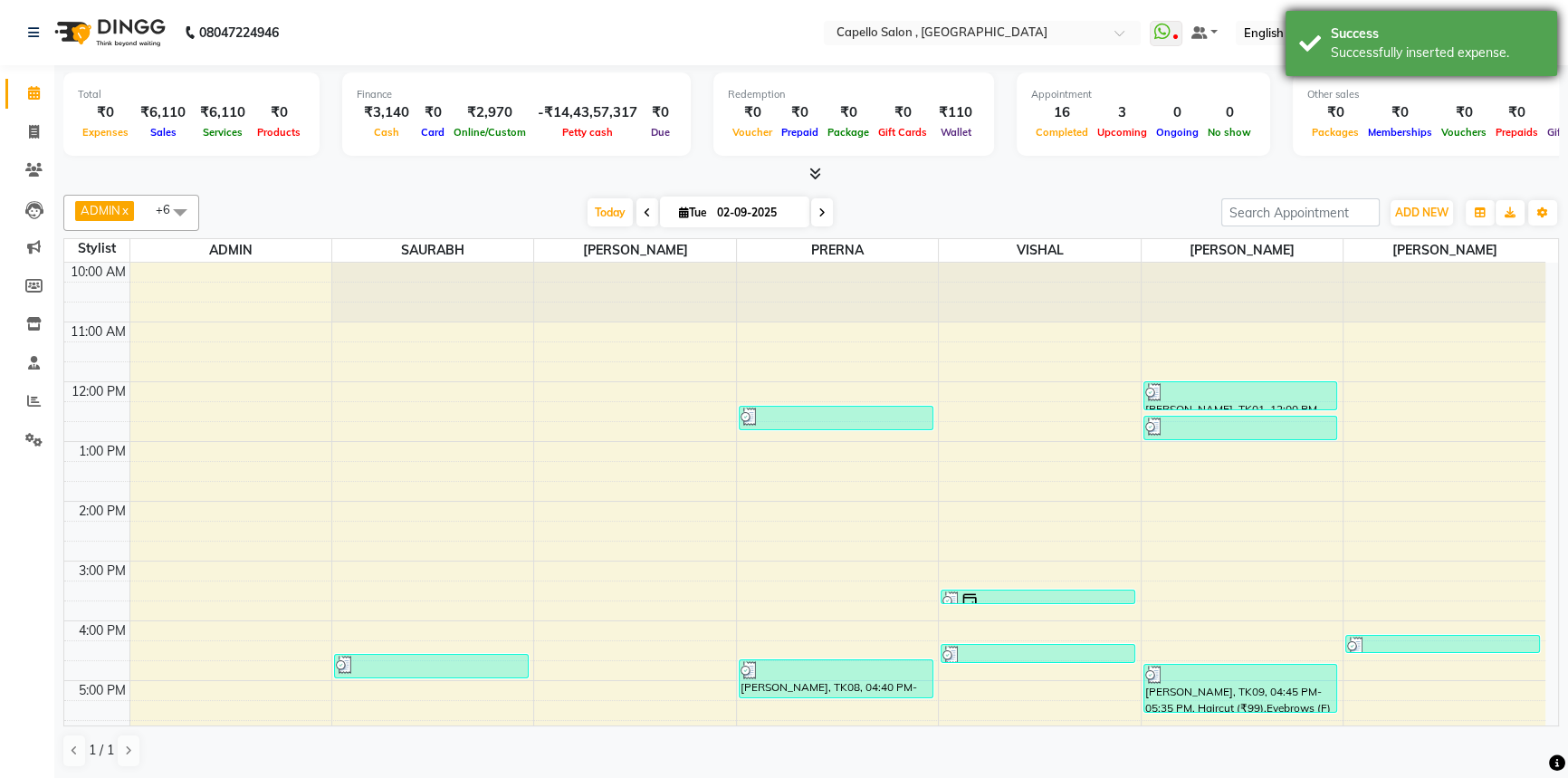
click at [1377, 57] on div "Successfully inserted expense." at bounding box center [1437, 53] width 213 height 19
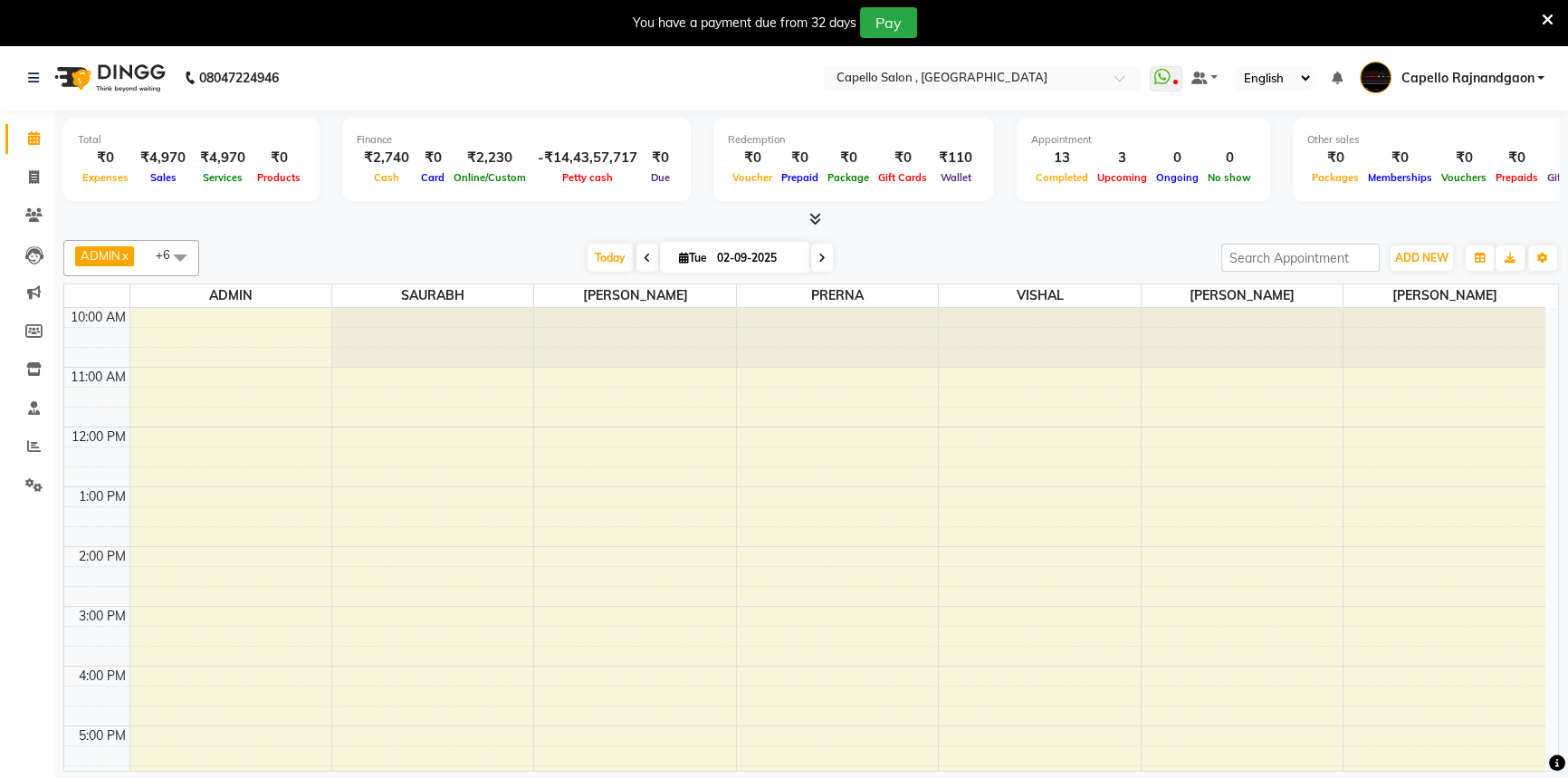
click at [1549, 25] on icon at bounding box center [1547, 20] width 12 height 16
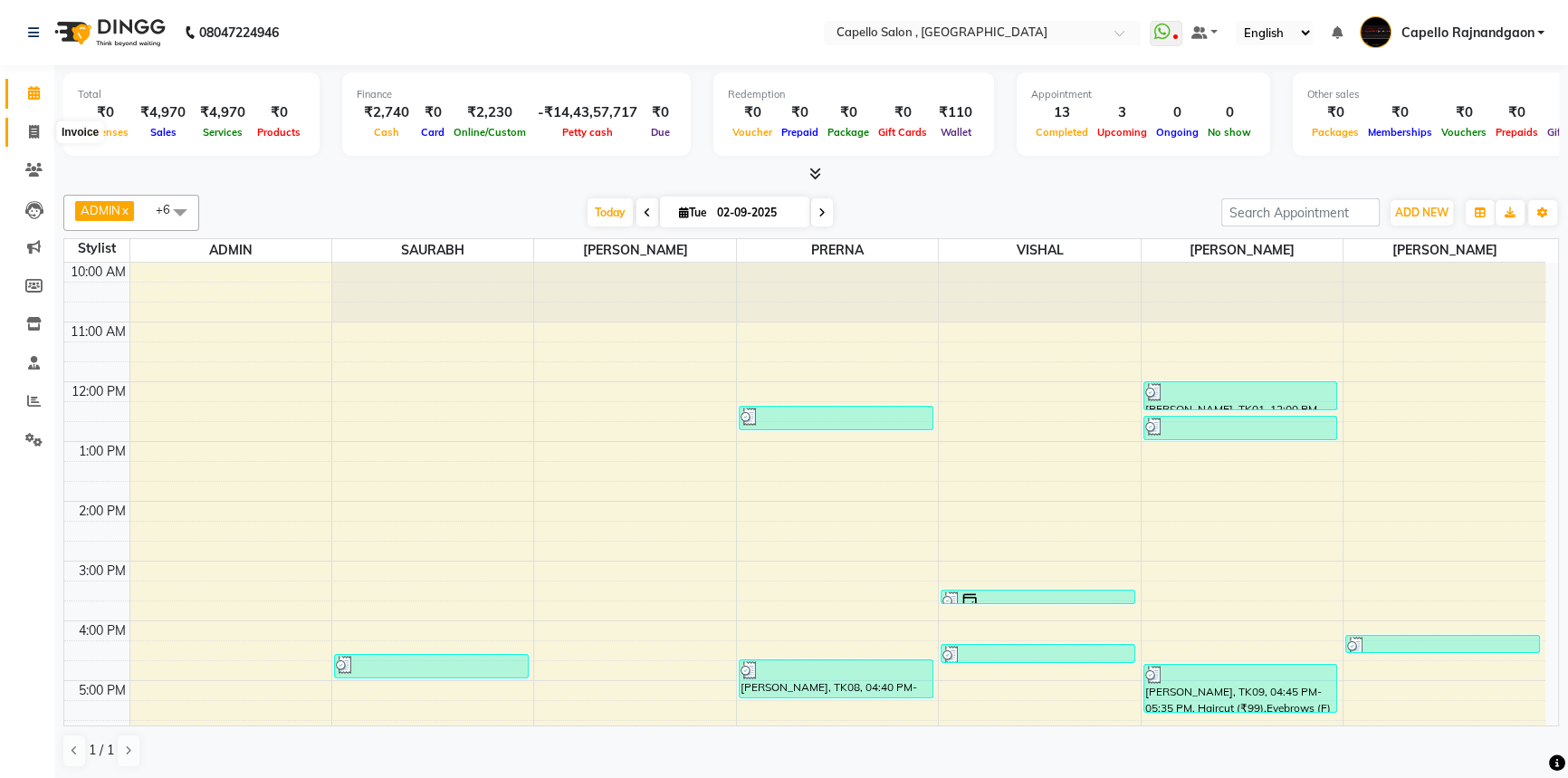
click at [37, 139] on span at bounding box center [34, 132] width 32 height 21
select select "856"
select select "service"
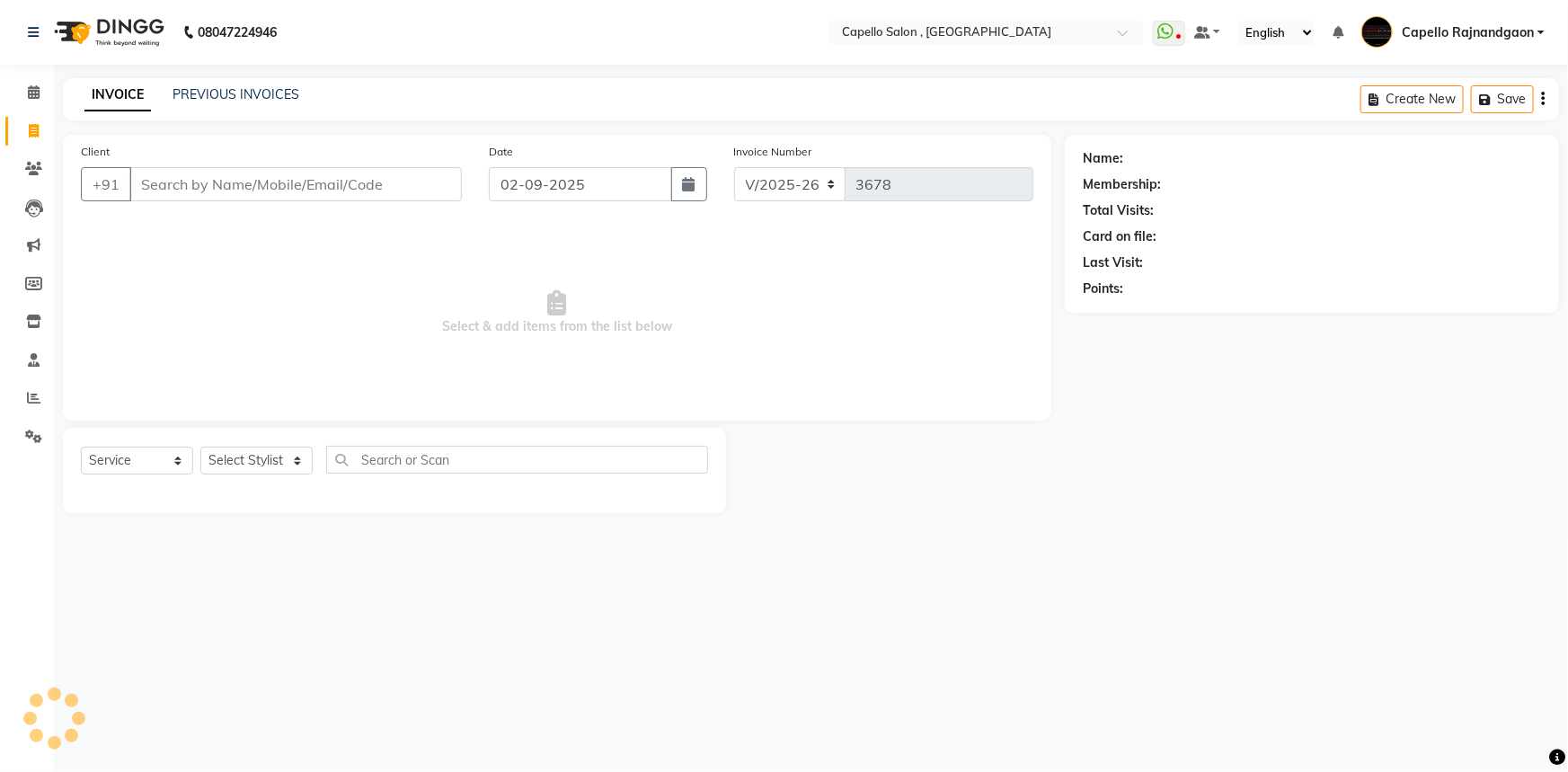
click at [316, 180] on input "Client" at bounding box center [295, 183] width 333 height 34
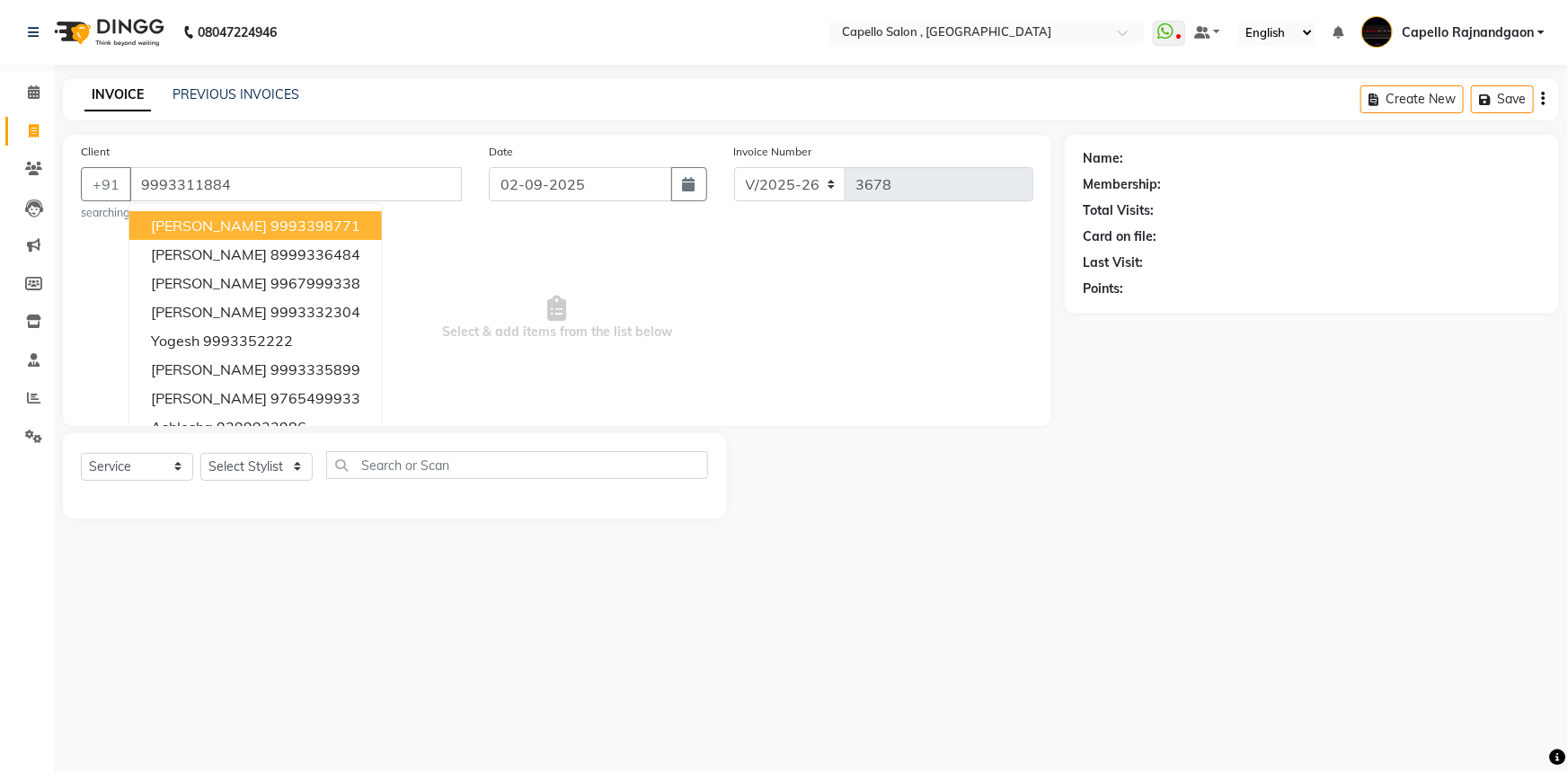
type input "9993311884"
select select "1: Object"
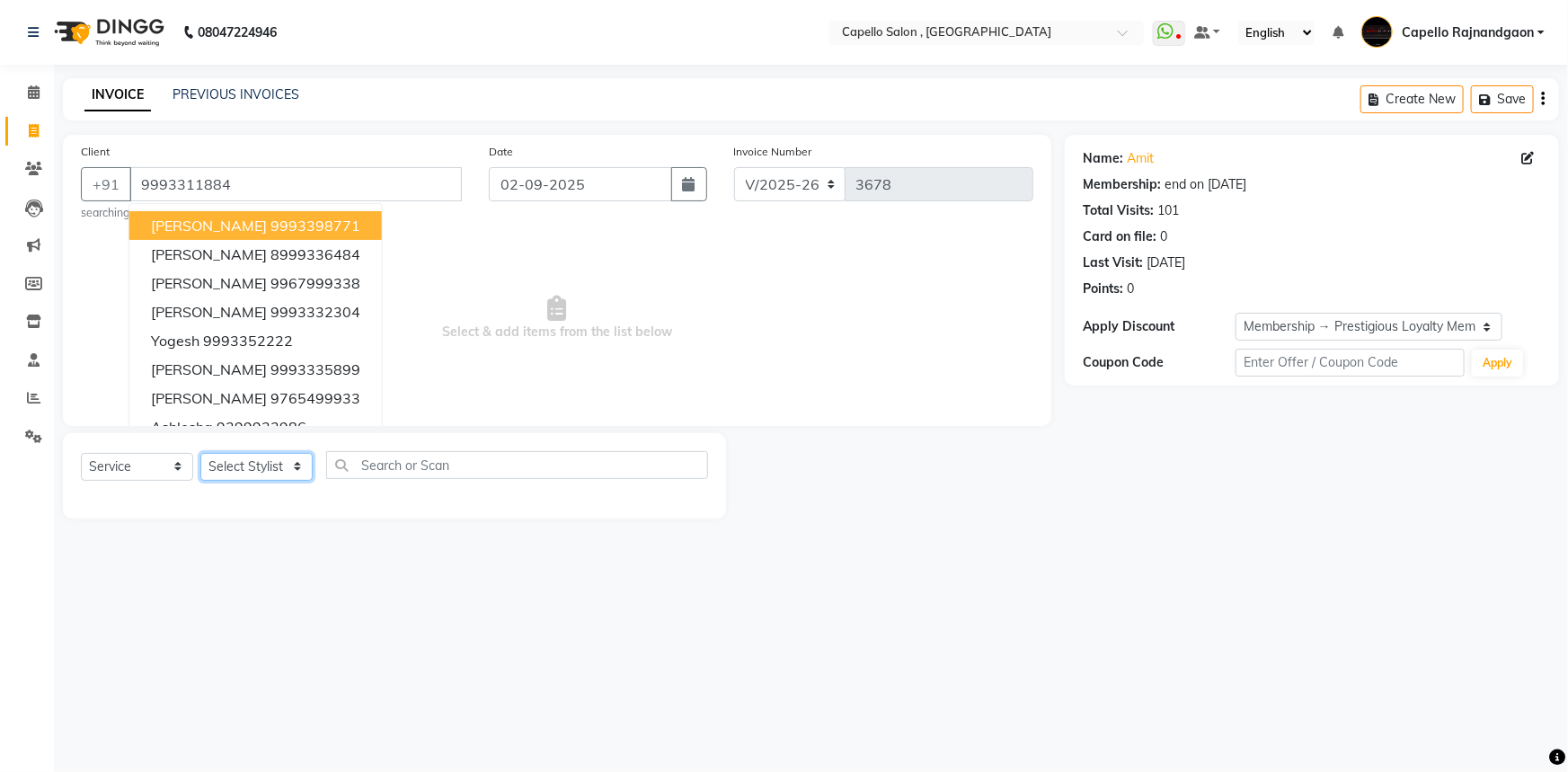
click at [268, 469] on select "Select Stylist ADMIN Capello [GEOGRAPHIC_DATA] [GEOGRAPHIC_DATA] [PERSON_NAME] …" at bounding box center [256, 467] width 113 height 28
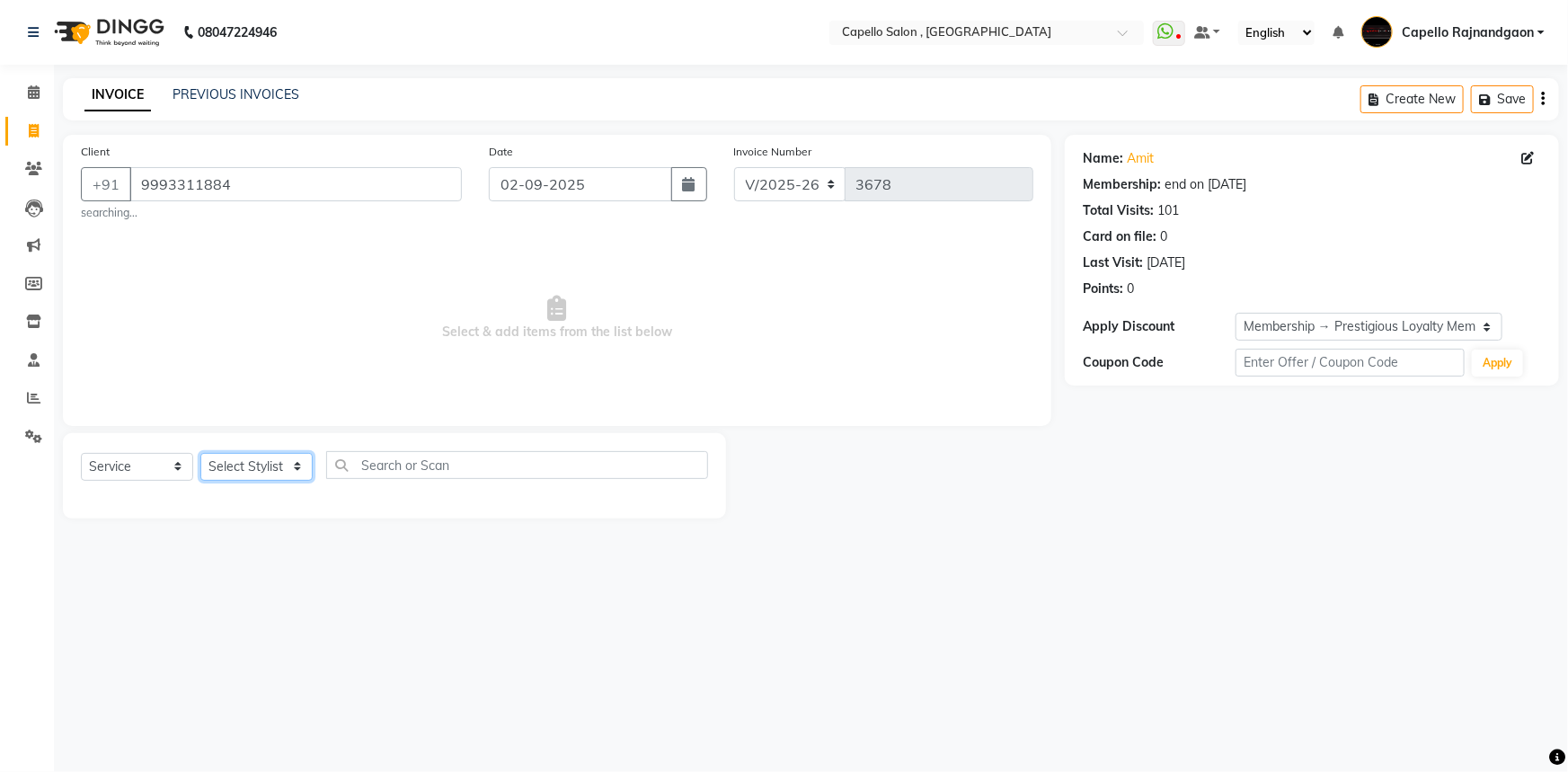
select select "42167"
click at [200, 453] on select "Select Stylist ADMIN Capello [GEOGRAPHIC_DATA] [GEOGRAPHIC_DATA] [PERSON_NAME] …" at bounding box center [256, 467] width 113 height 28
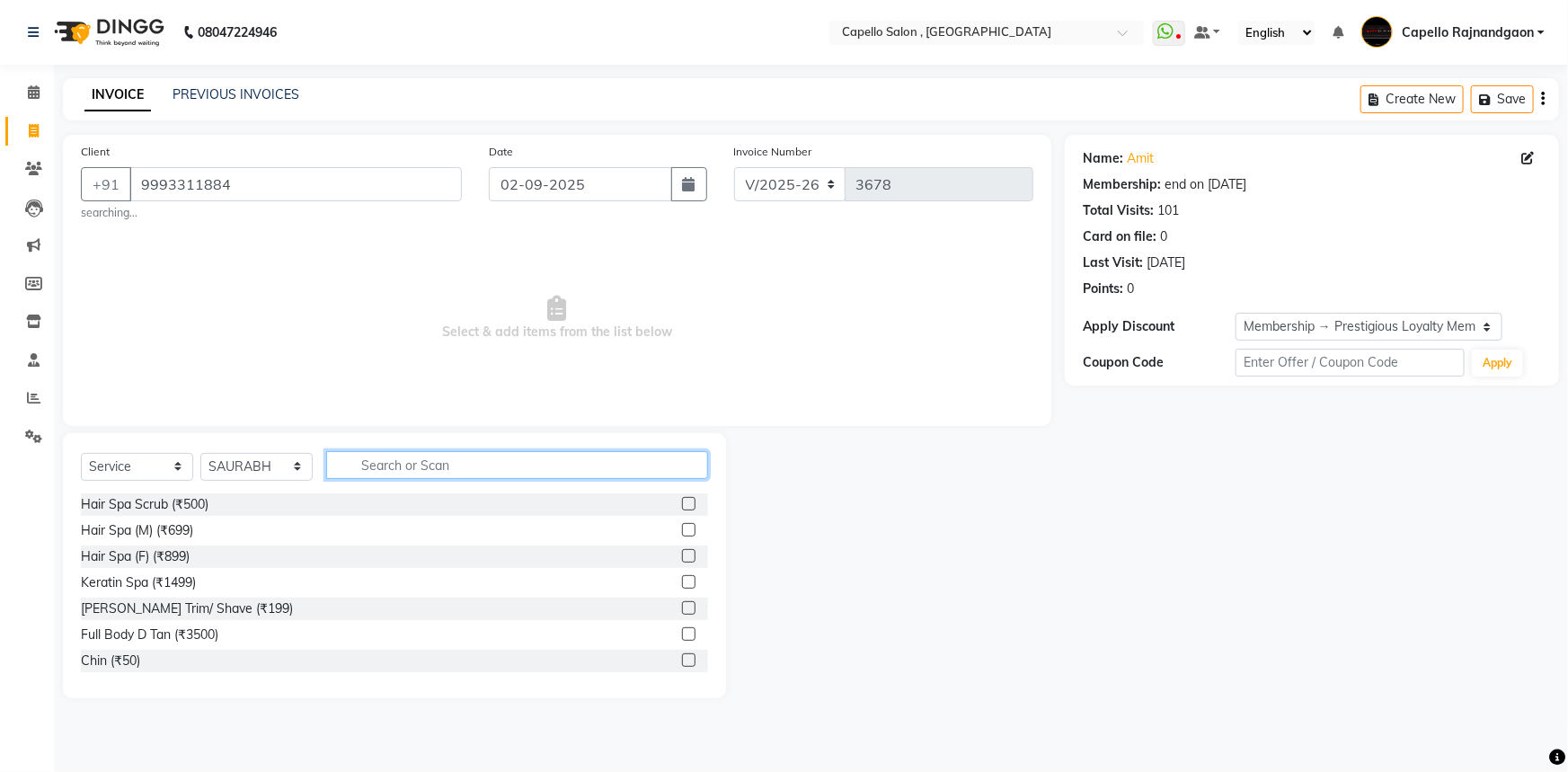
click at [368, 457] on input "text" at bounding box center [517, 465] width 382 height 28
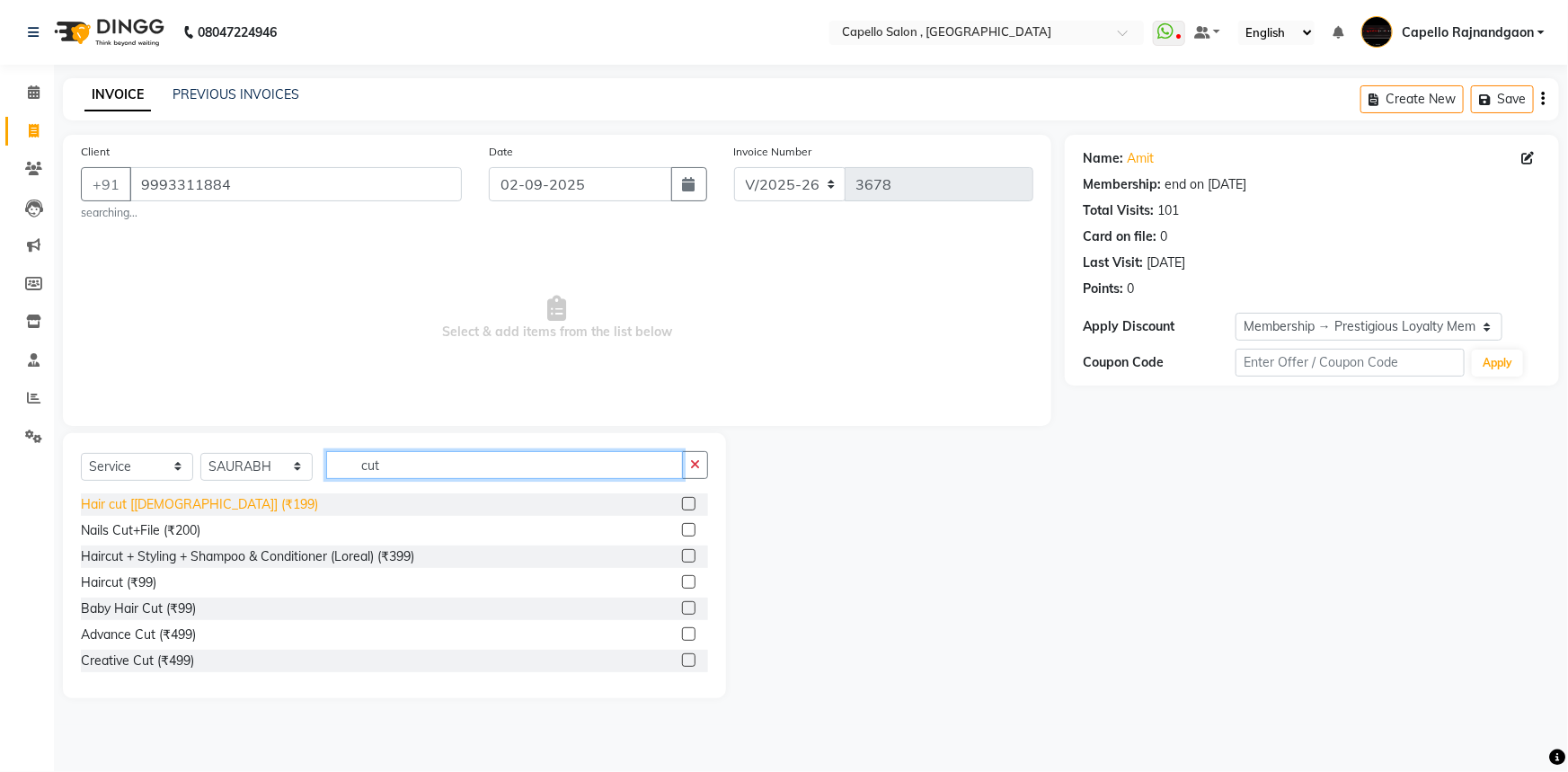
type input "cut"
drag, startPoint x: 198, startPoint y: 508, endPoint x: 321, endPoint y: 503, distance: 123.1
click at [201, 508] on div "Hair cut [[DEMOGRAPHIC_DATA]] (₹199)" at bounding box center [199, 504] width 238 height 19
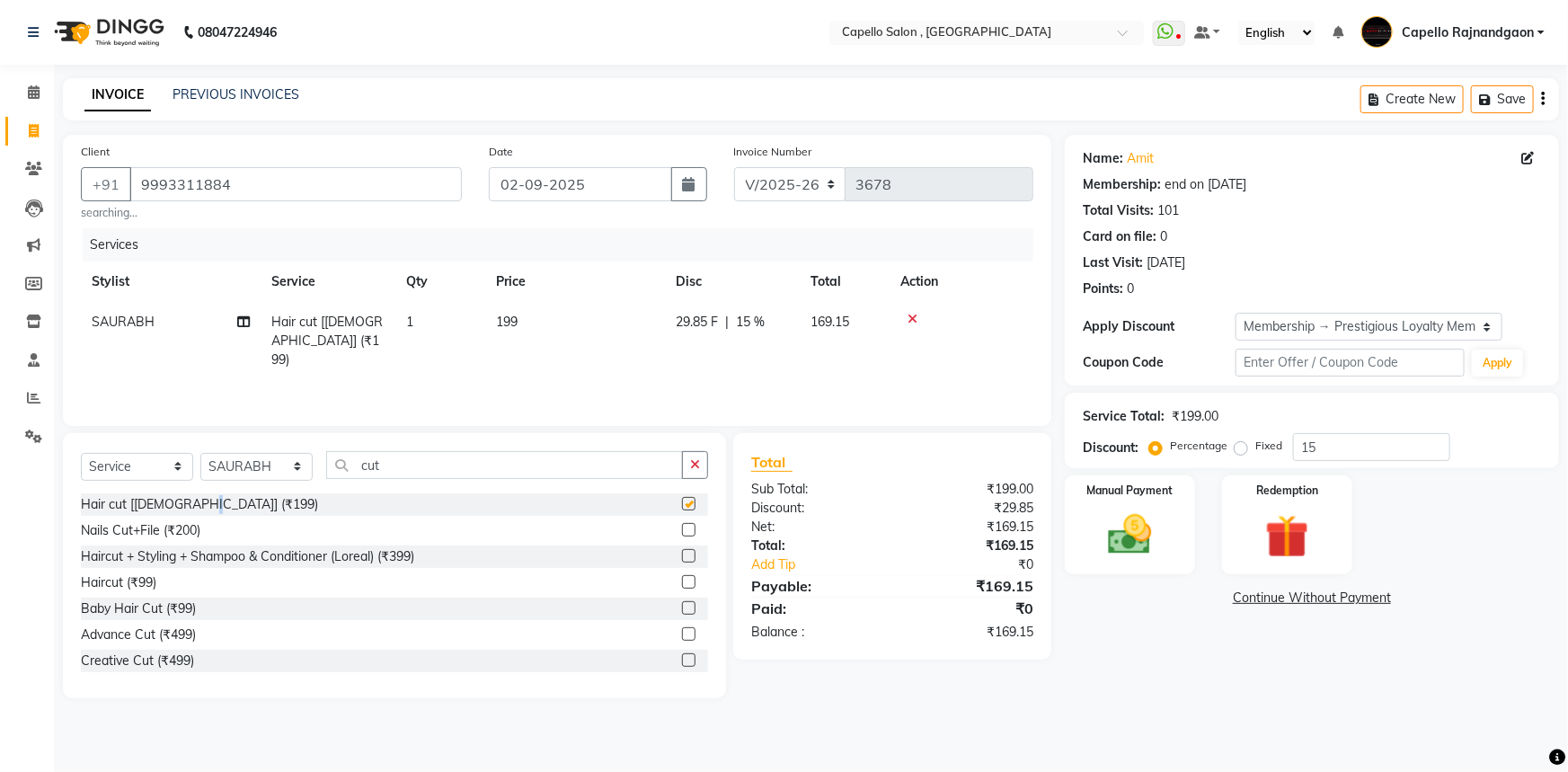
checkbox input "false"
drag, startPoint x: 368, startPoint y: 466, endPoint x: 457, endPoint y: 465, distance: 89.0
click at [457, 465] on input "cut" at bounding box center [504, 465] width 357 height 28
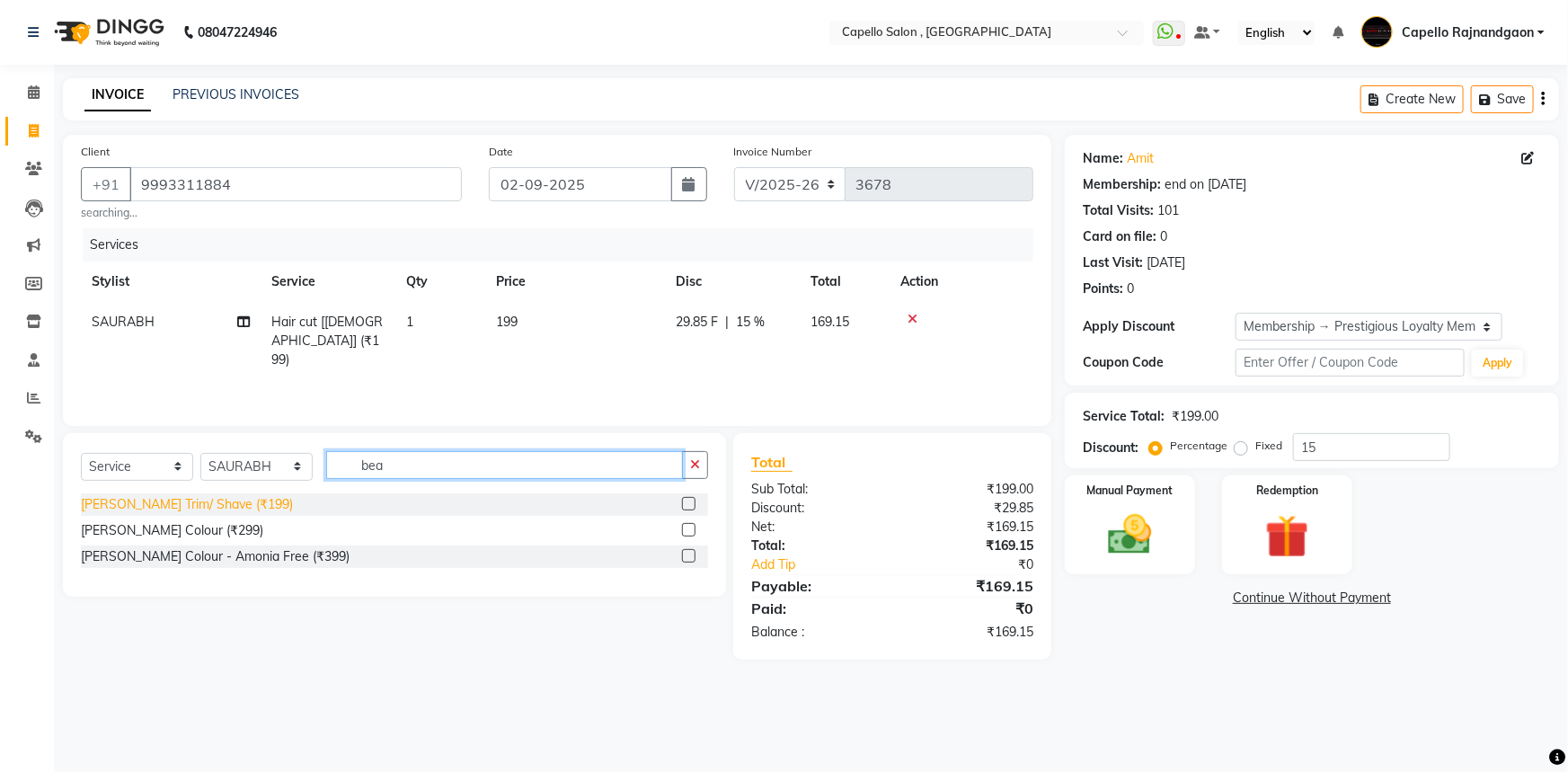
type input "bea"
click at [196, 503] on div "[PERSON_NAME] Trim/ Shave (₹199)" at bounding box center [187, 504] width 212 height 19
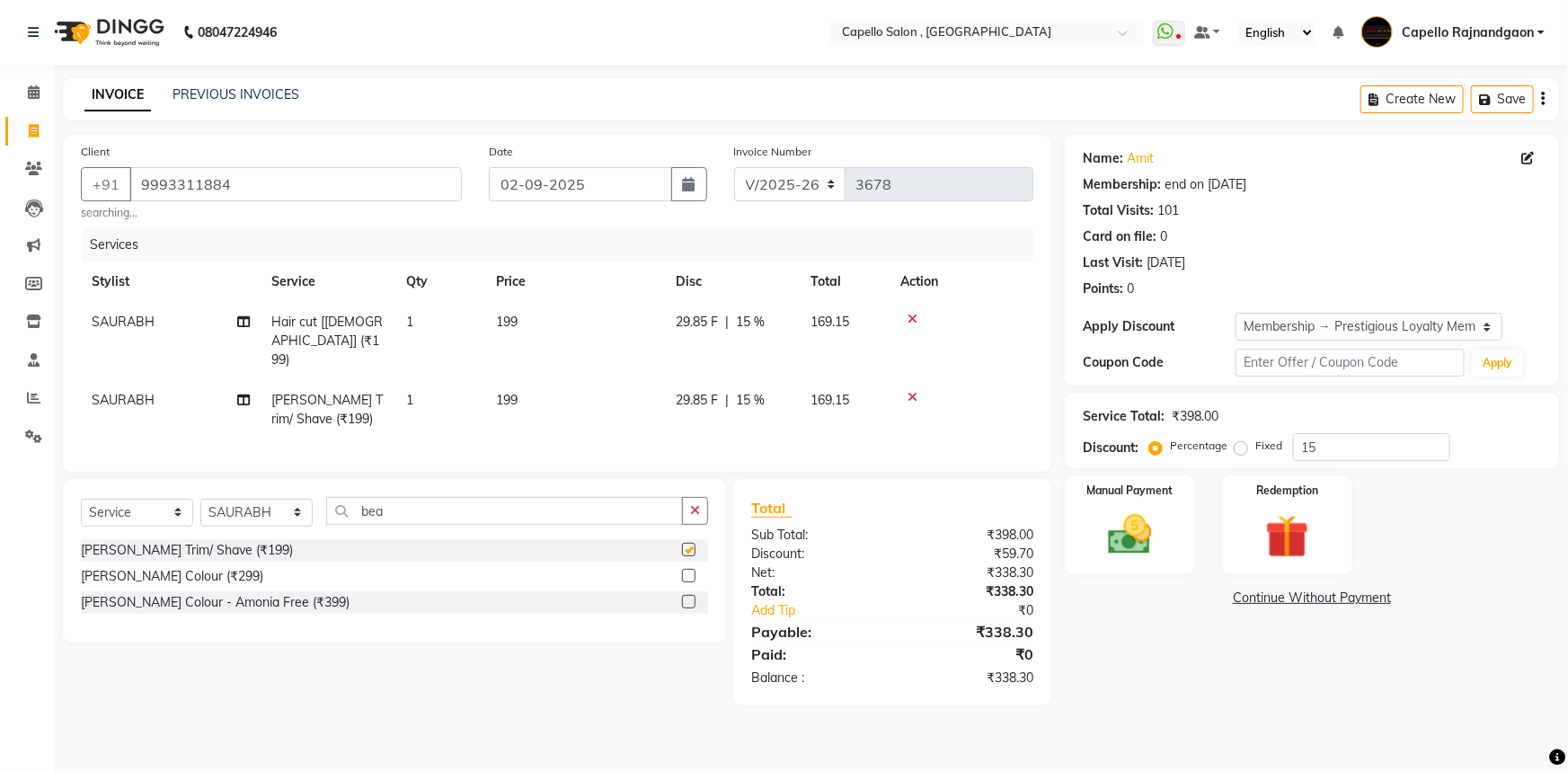
checkbox input "false"
click at [596, 380] on td "199" at bounding box center [575, 410] width 180 height 60
select select "42167"
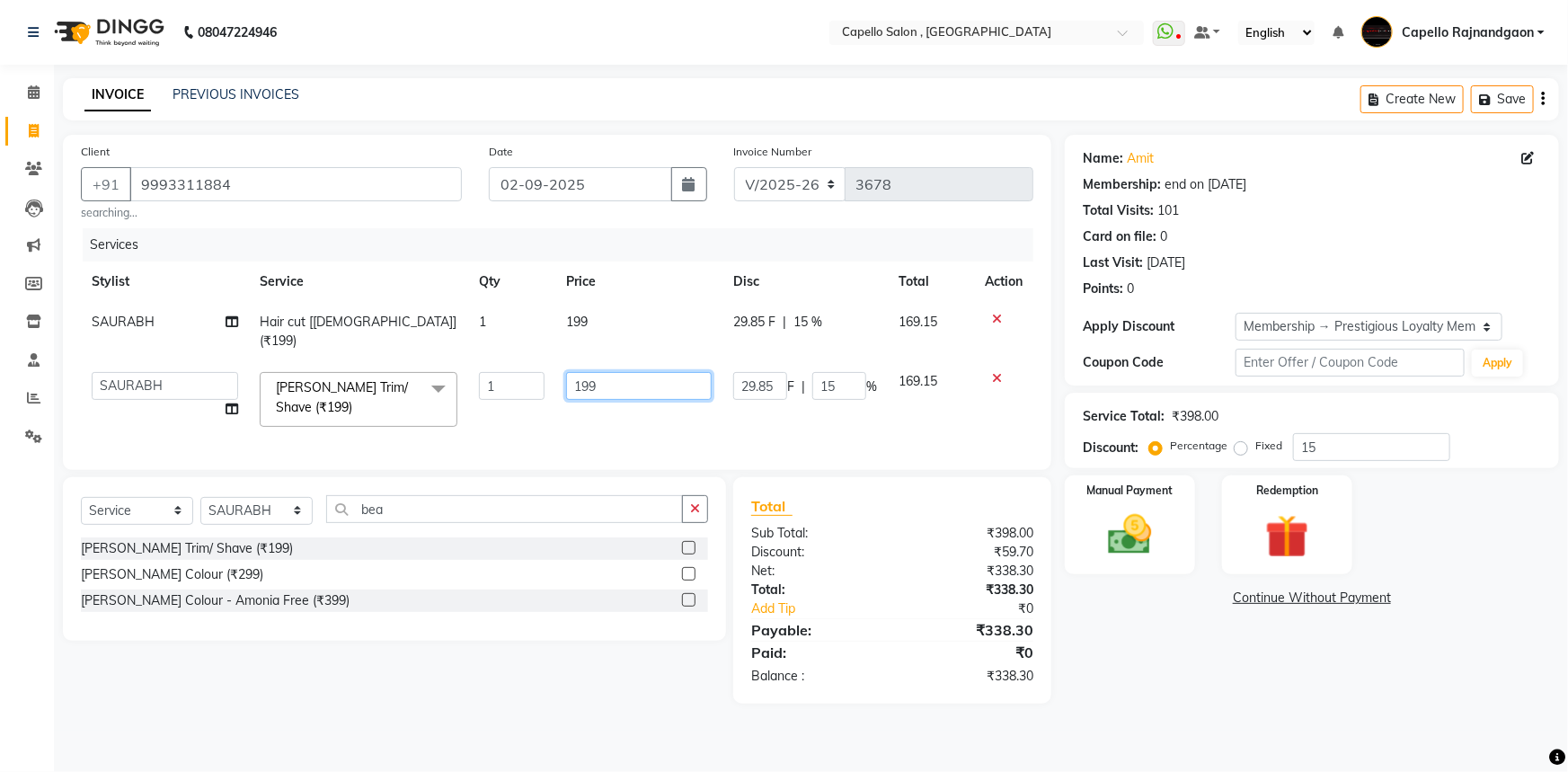
click at [615, 374] on input "199" at bounding box center [639, 386] width 145 height 28
type input "200"
click at [639, 327] on td "199" at bounding box center [638, 332] width 167 height 60
select select "42167"
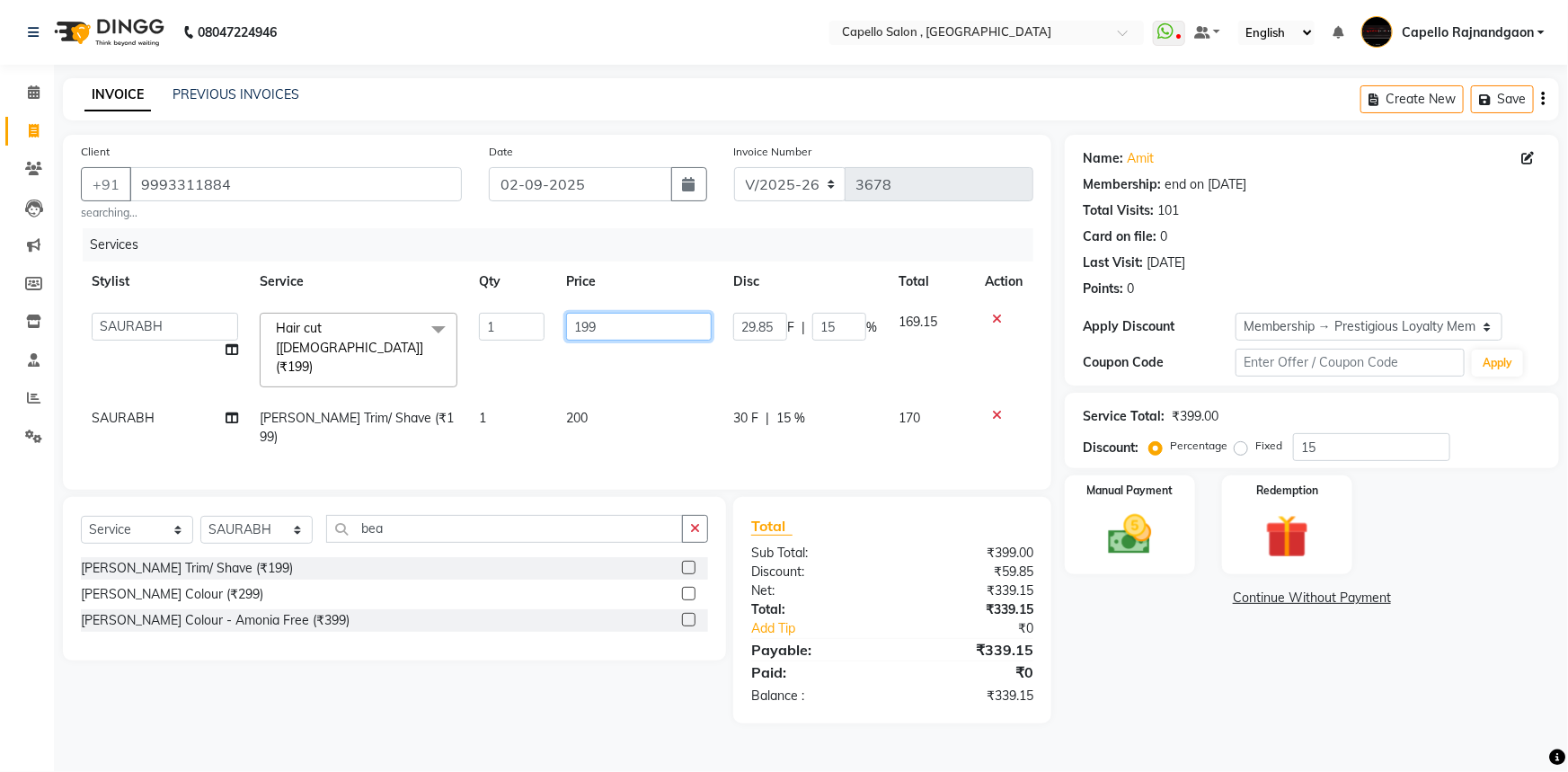
click at [639, 327] on input "199" at bounding box center [639, 327] width 145 height 28
type input "200"
click at [1097, 619] on div "Name: Amit Membership: end on 25-10-2055 Total Visits: 101 Card on file: 0 Last…" at bounding box center [1318, 429] width 508 height 589
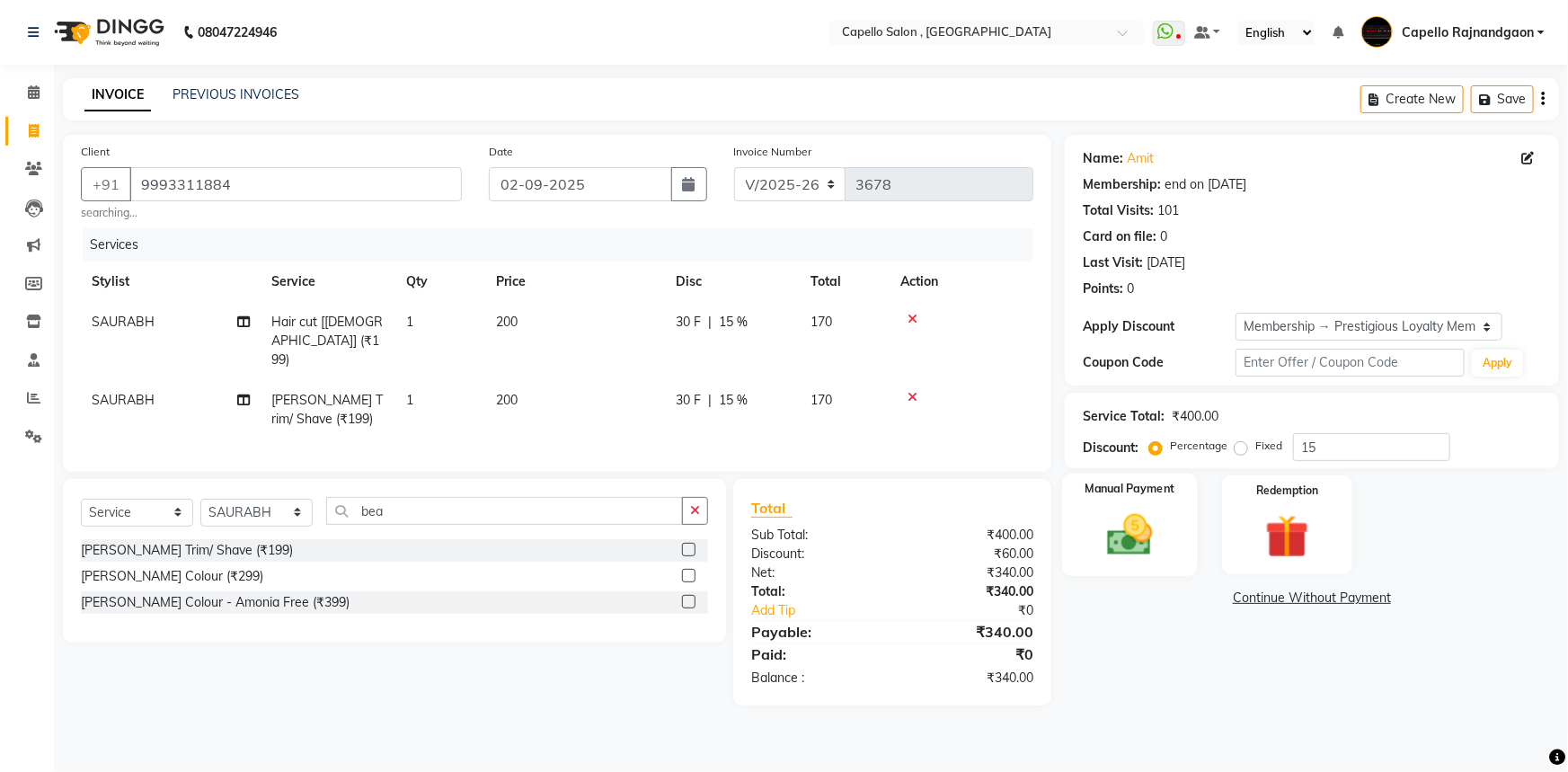
click at [1111, 563] on div "Manual Payment" at bounding box center [1130, 524] width 136 height 103
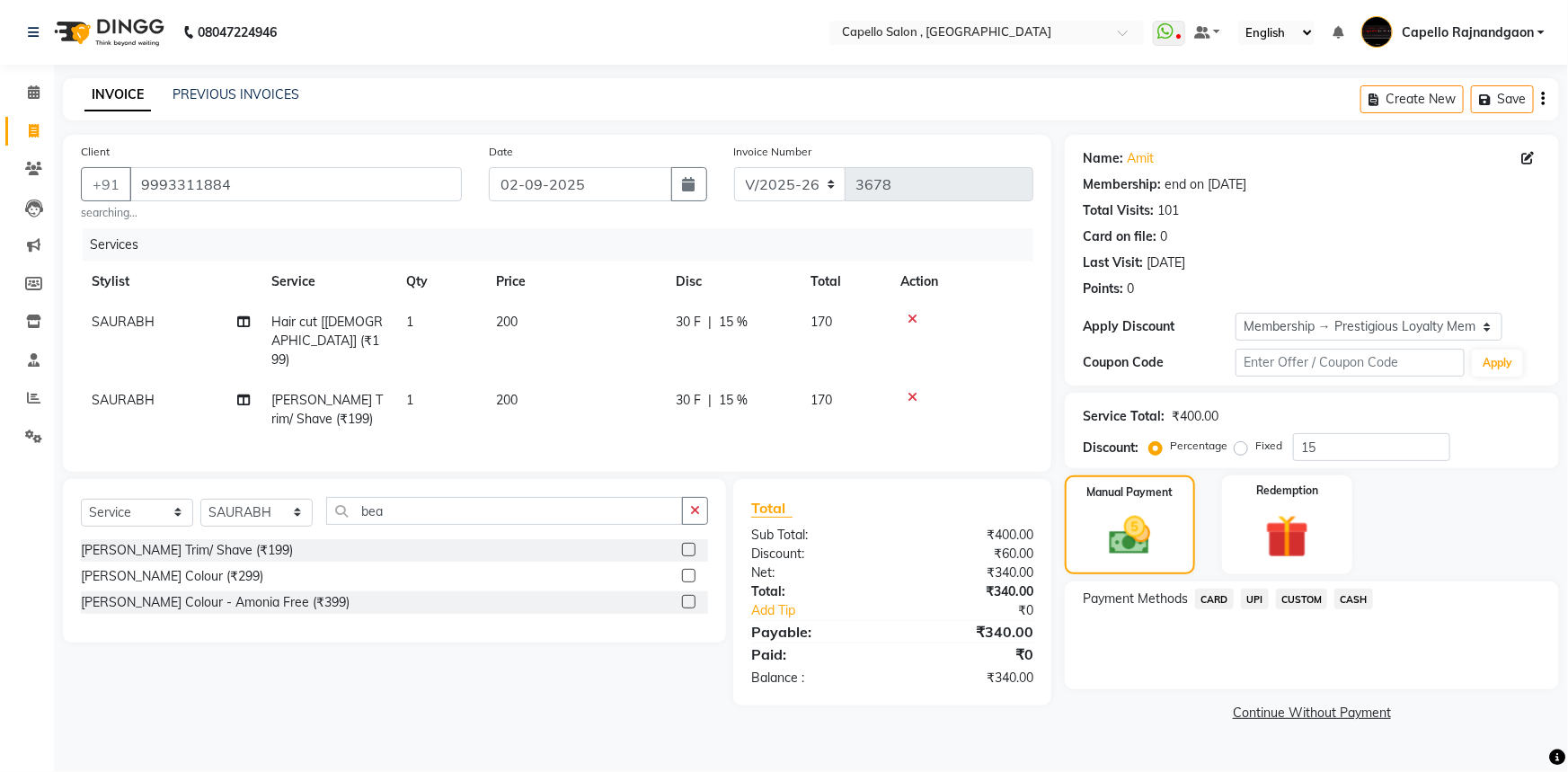
click at [1162, 720] on link "Continue Without Payment" at bounding box center [1312, 712] width 487 height 19
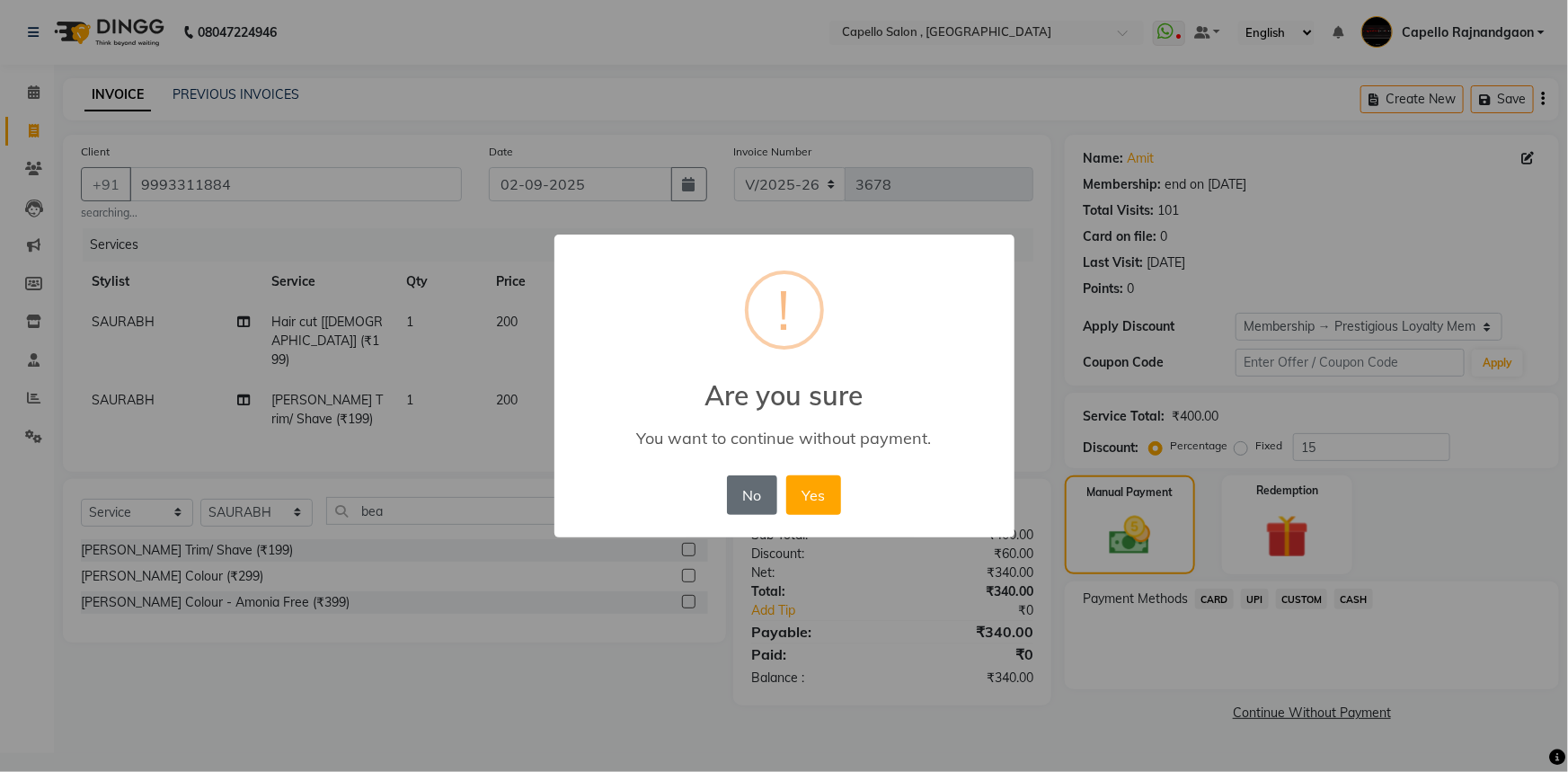
click at [753, 502] on button "No" at bounding box center [752, 494] width 50 height 39
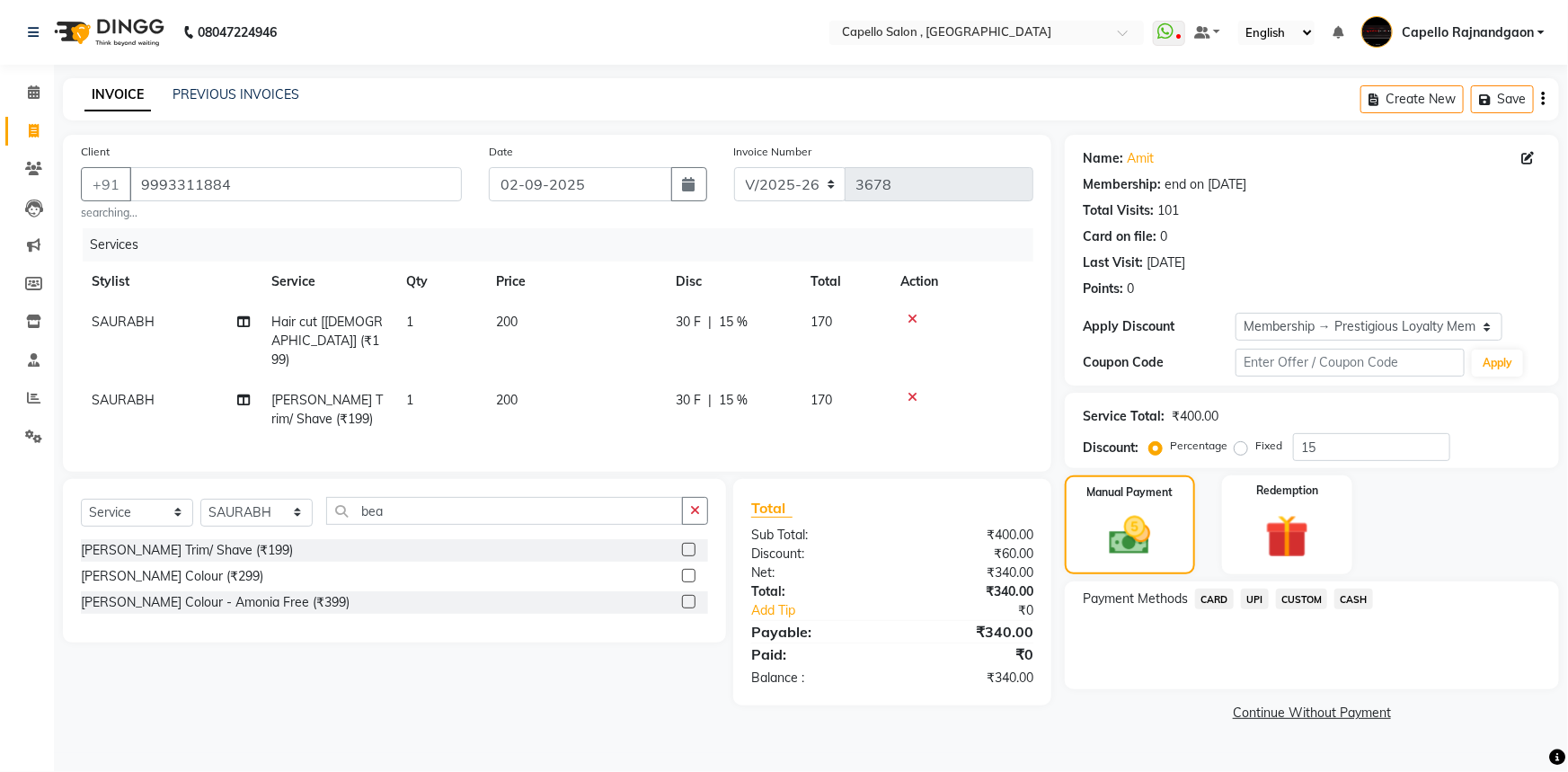
click at [1256, 593] on span "UPI" at bounding box center [1255, 599] width 28 height 20
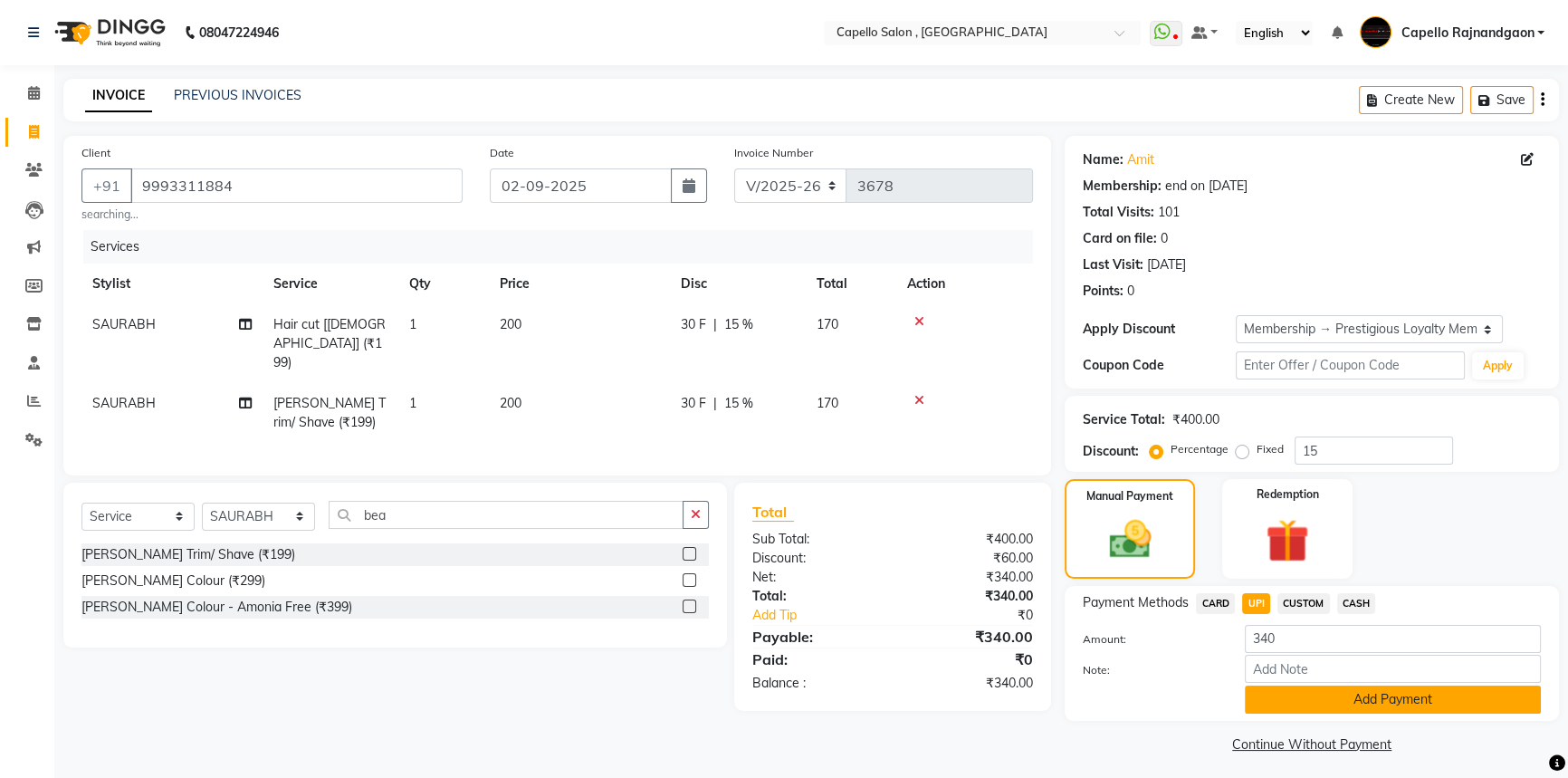
click at [1264, 692] on button "Add Payment" at bounding box center [1392, 699] width 296 height 28
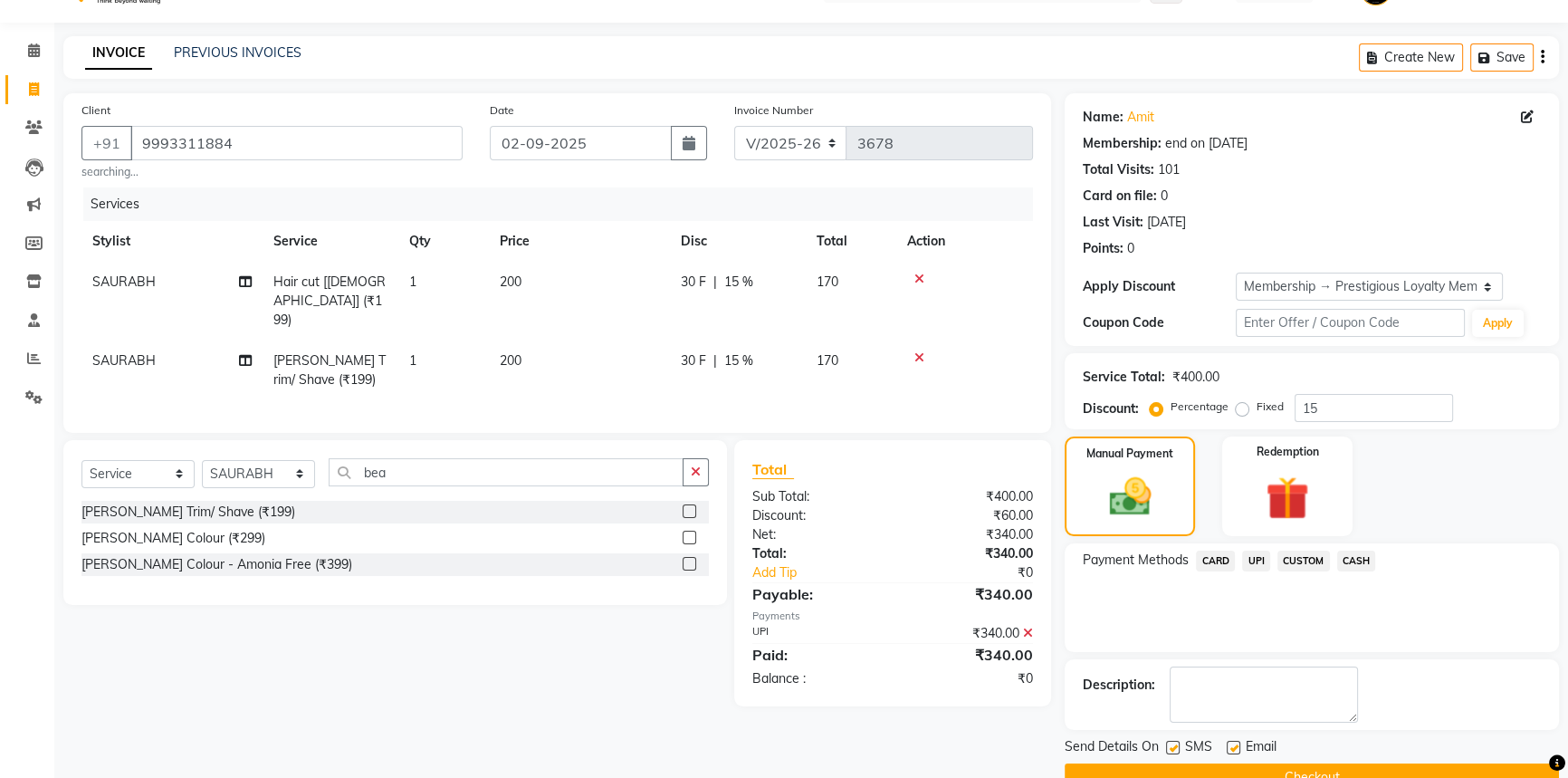
scroll to position [82, 0]
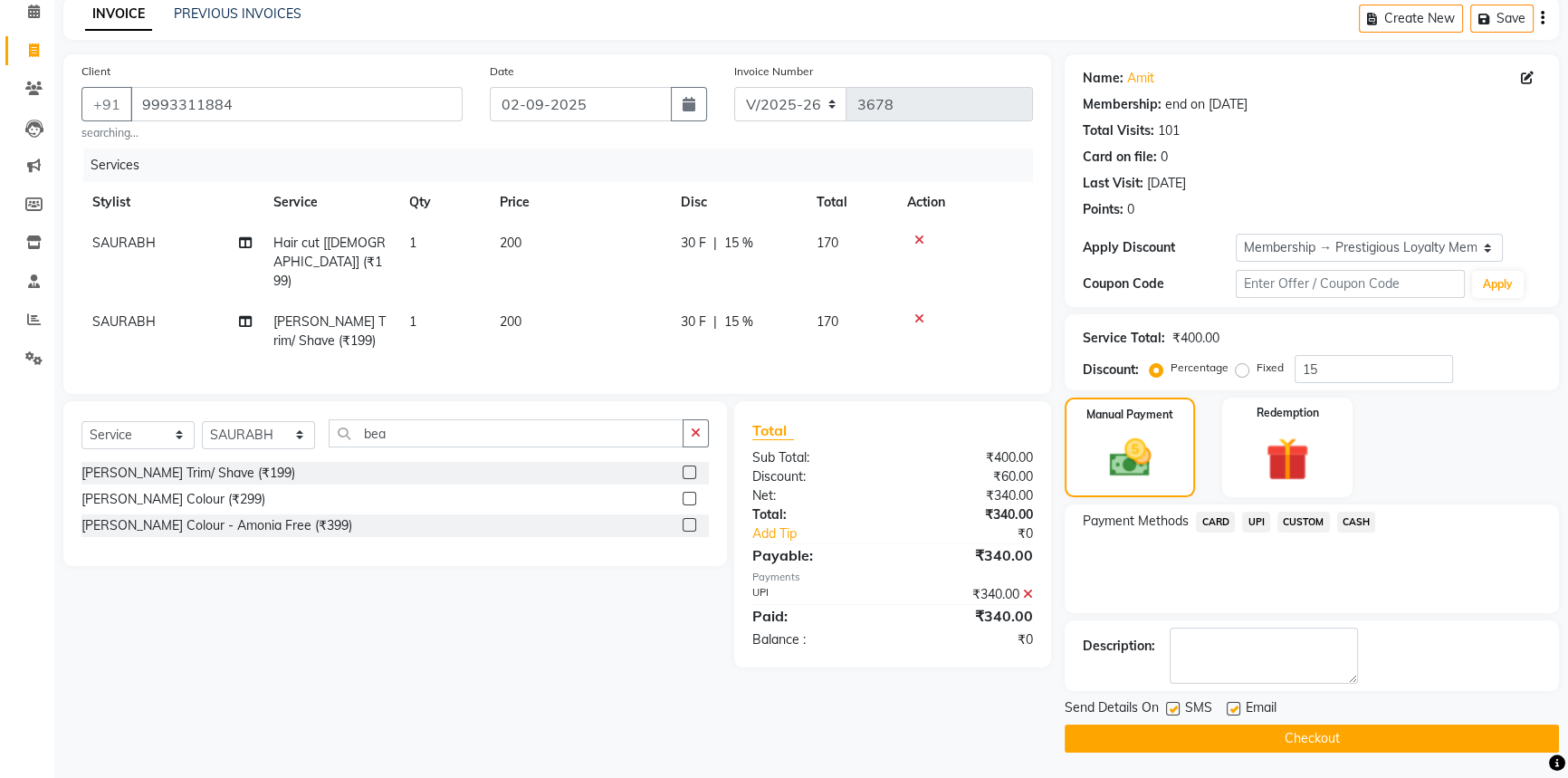
click at [1273, 741] on button "Checkout" at bounding box center [1311, 739] width 495 height 28
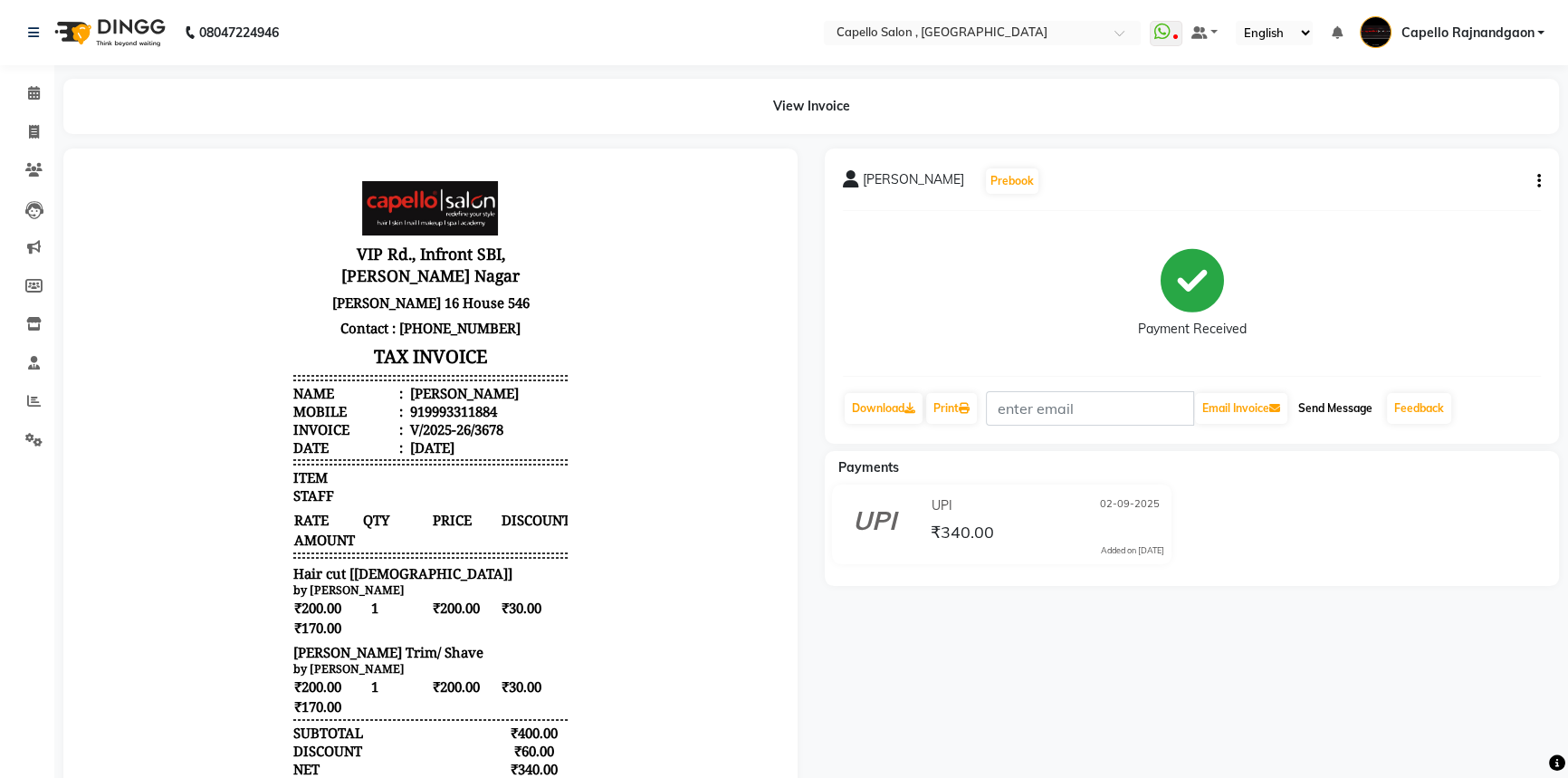
click at [1332, 406] on button "Send Message" at bounding box center [1334, 408] width 89 height 31
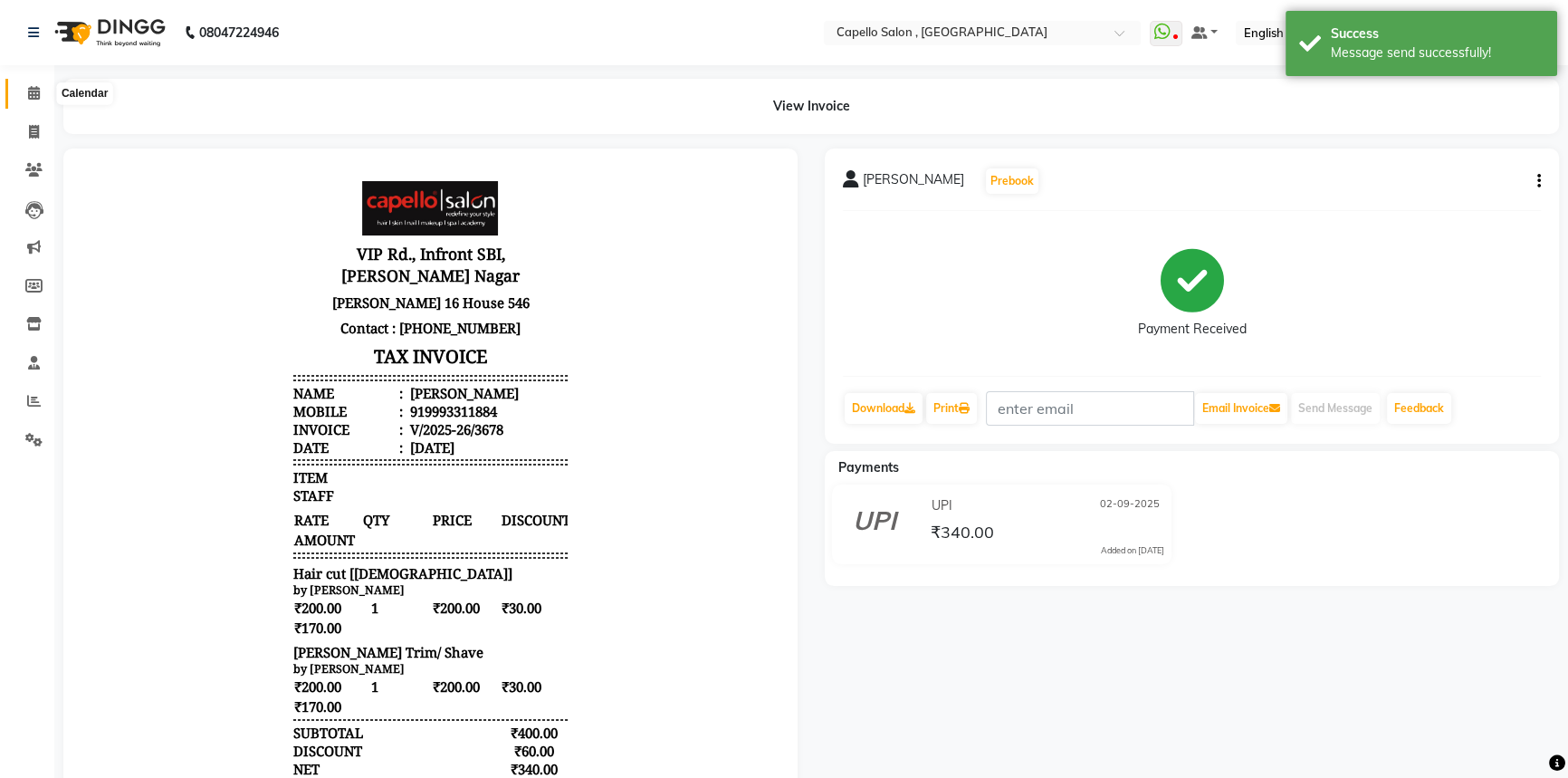
drag, startPoint x: 32, startPoint y: 93, endPoint x: 65, endPoint y: 97, distance: 33.2
click at [32, 93] on icon at bounding box center [34, 93] width 12 height 13
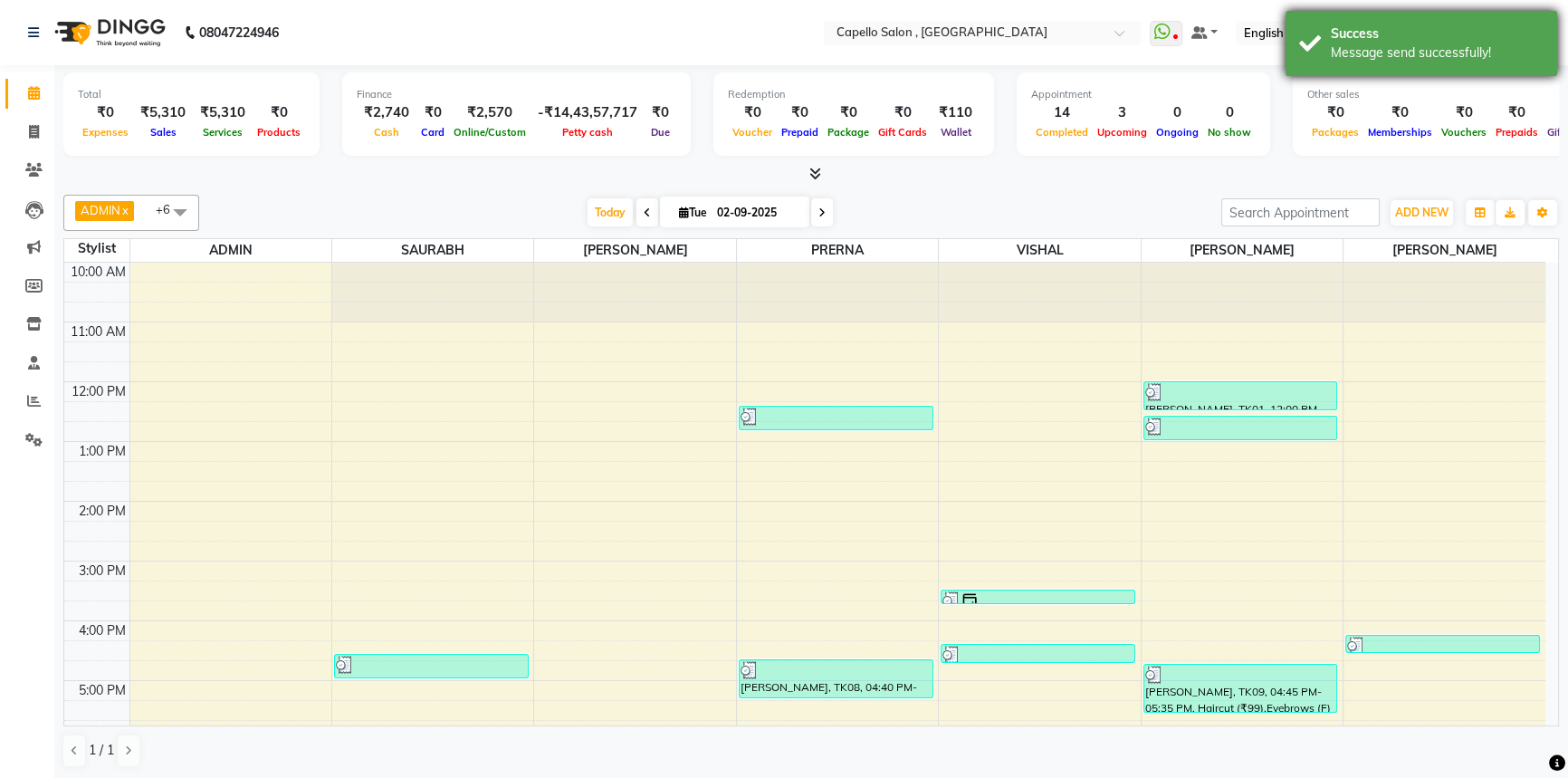
click at [1502, 38] on div "Success" at bounding box center [1437, 34] width 213 height 19
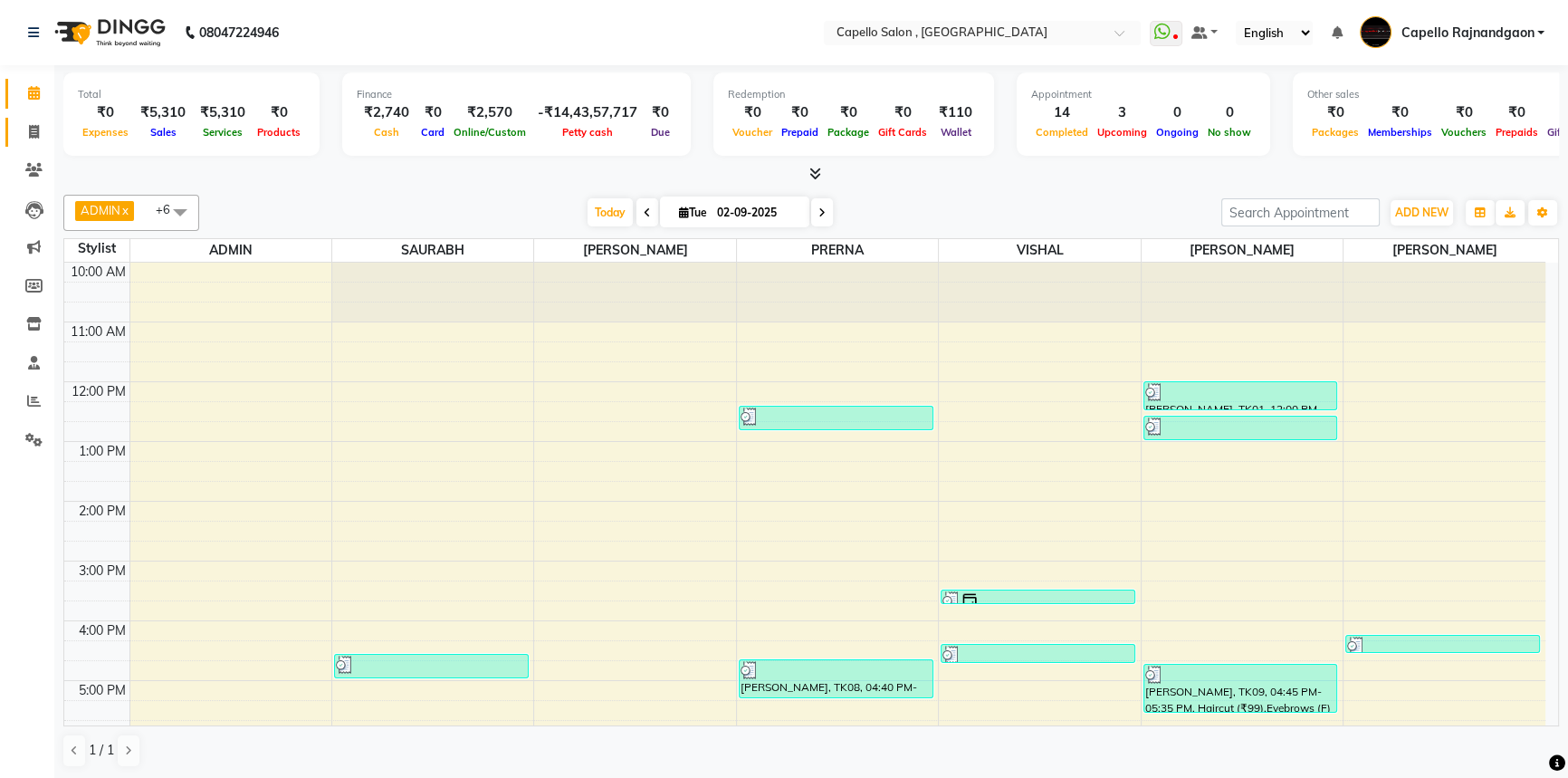
drag, startPoint x: 16, startPoint y: 141, endPoint x: 41, endPoint y: 143, distance: 25.1
click at [16, 141] on link "Invoice" at bounding box center [27, 132] width 43 height 30
select select "service"
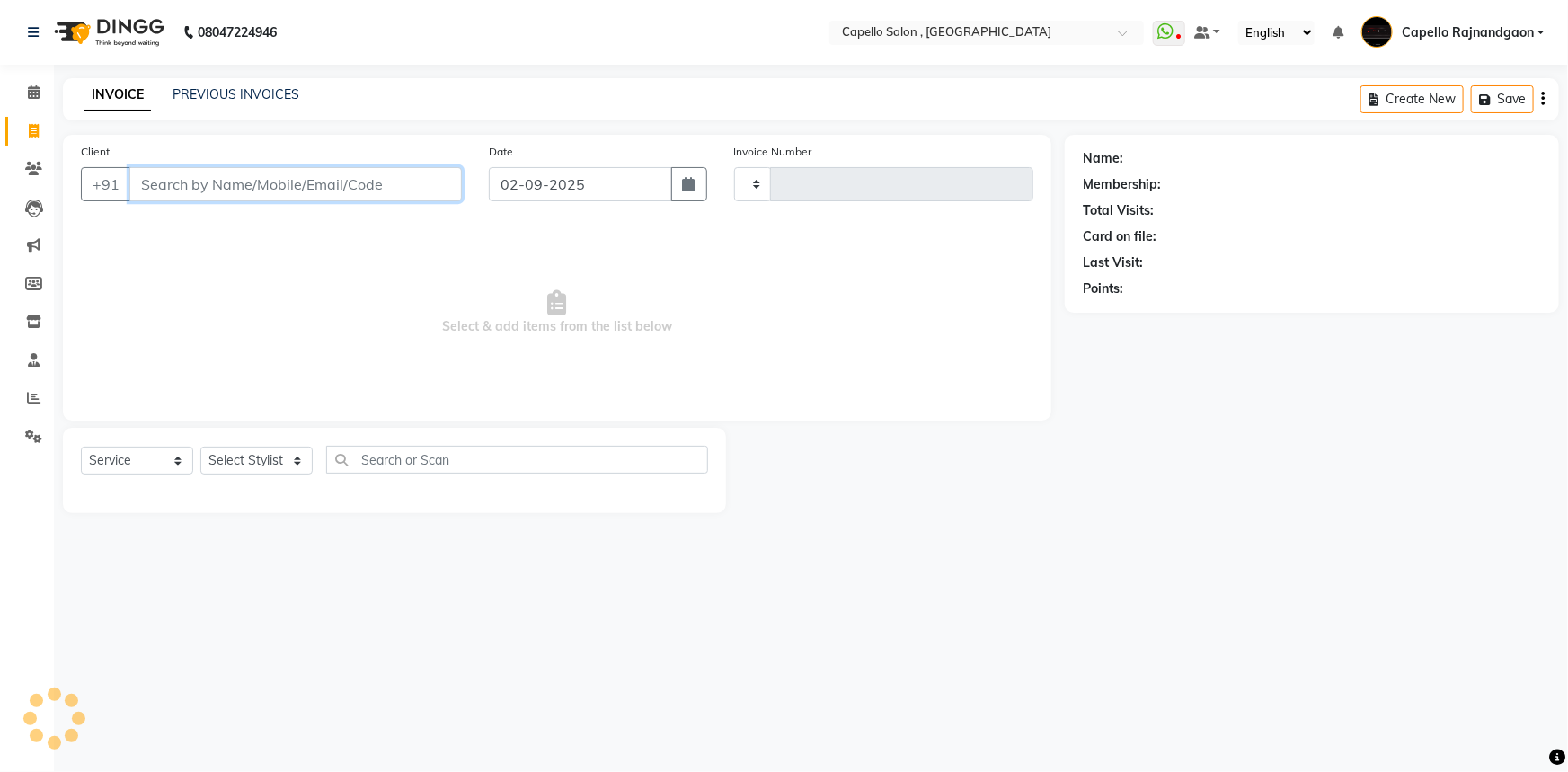
type input "3679"
click at [199, 180] on input "Client" at bounding box center [295, 183] width 333 height 34
select select "856"
type input "8269883208"
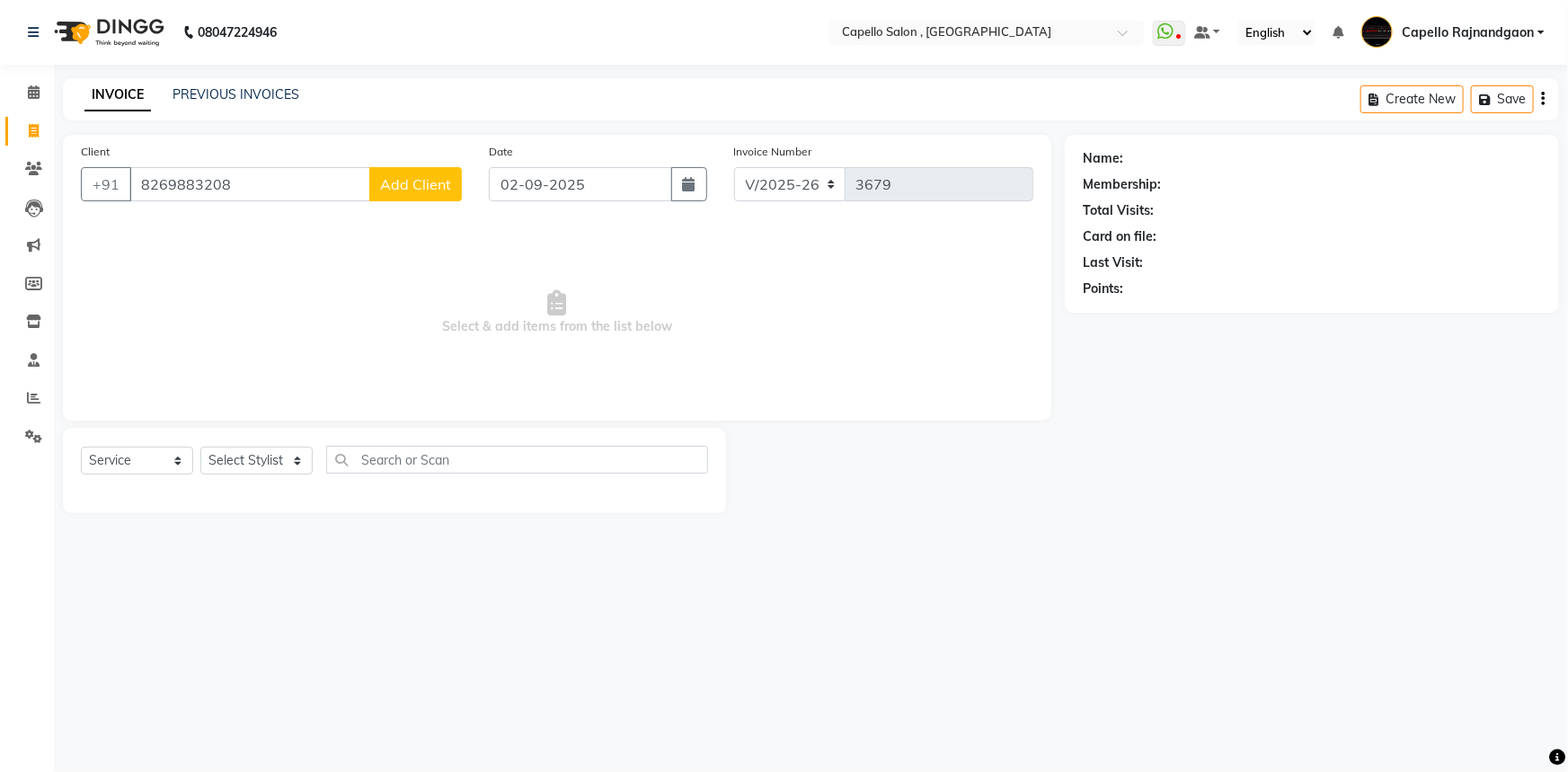
click at [402, 181] on span "Add Client" at bounding box center [416, 183] width 71 height 18
select select "7"
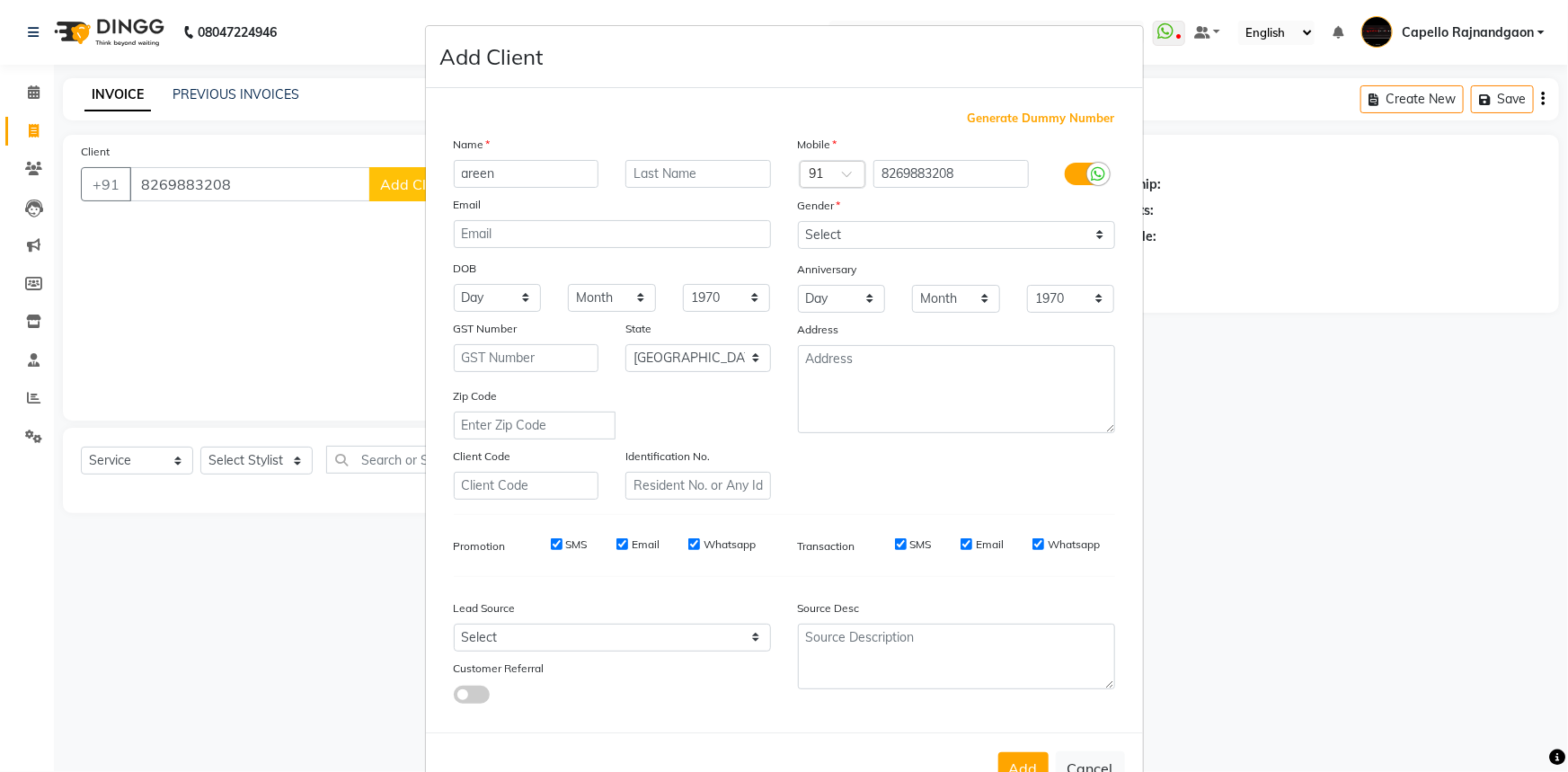
type input "areen"
click at [874, 225] on select "Select [DEMOGRAPHIC_DATA] [DEMOGRAPHIC_DATA] Other Prefer Not To Say" at bounding box center [957, 235] width 317 height 28
select select "[DEMOGRAPHIC_DATA]"
click at [798, 221] on select "Select [DEMOGRAPHIC_DATA] [DEMOGRAPHIC_DATA] Other Prefer Not To Say" at bounding box center [957, 235] width 317 height 28
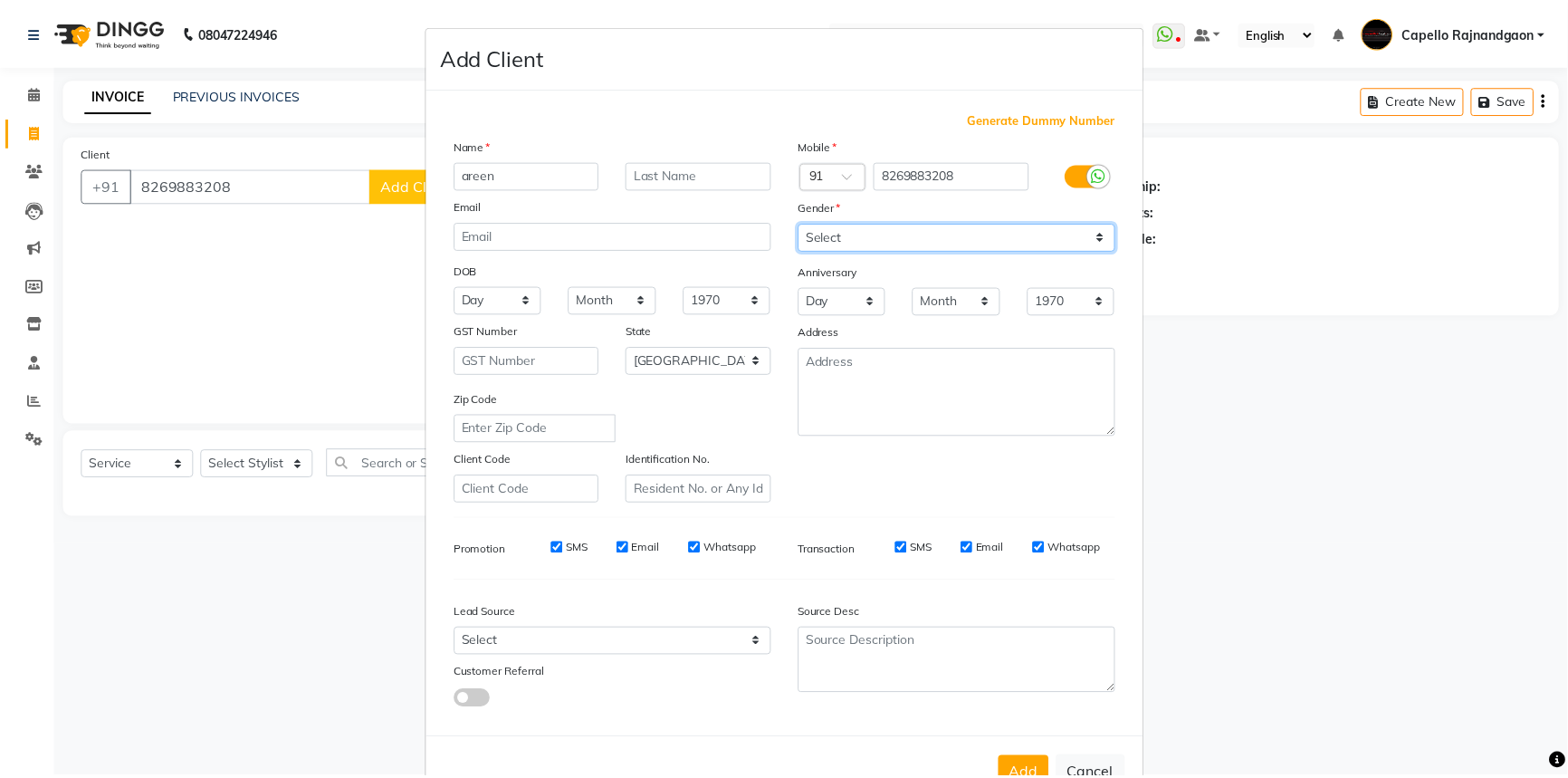
scroll to position [64, 0]
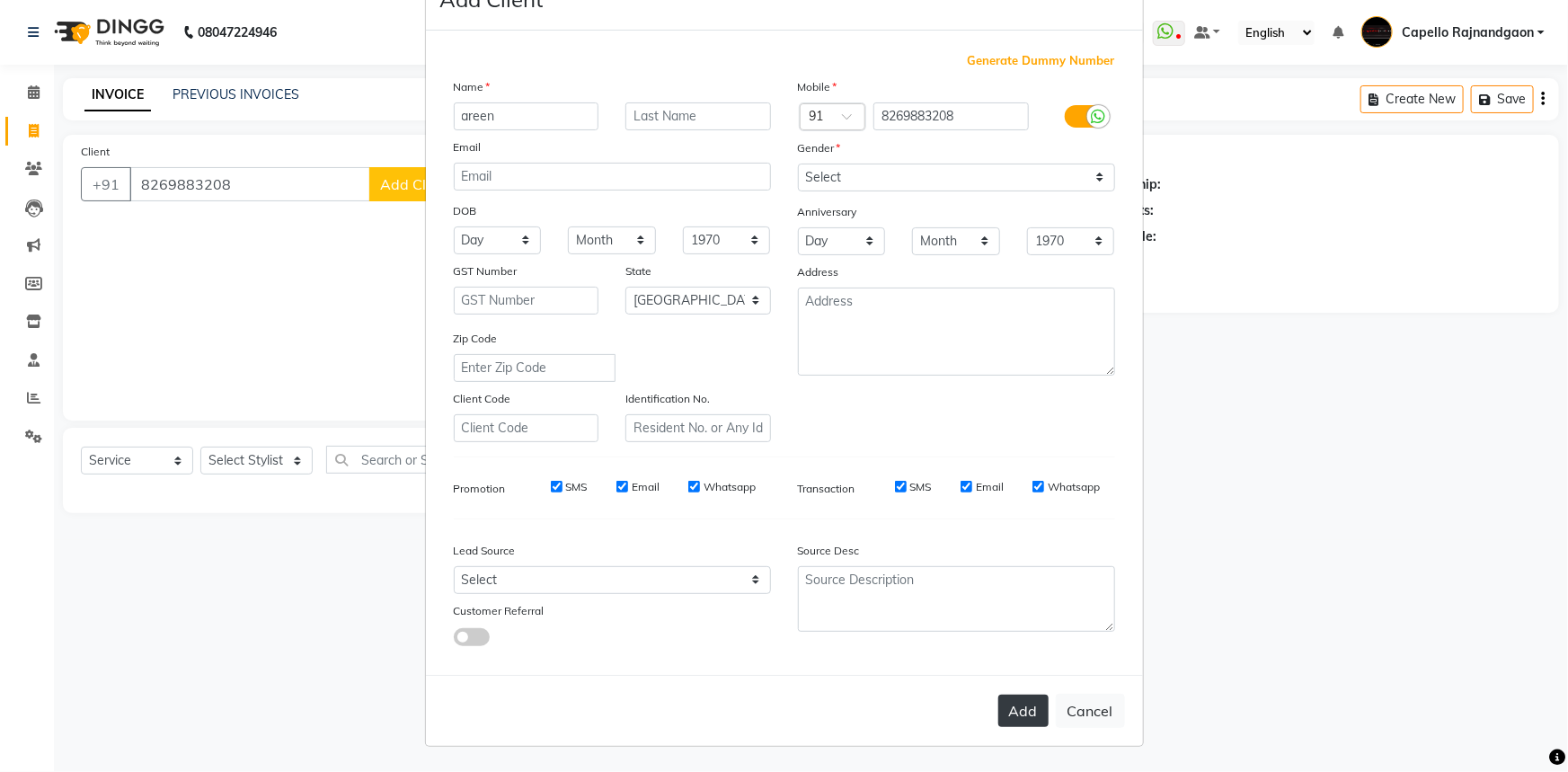
click at [1007, 711] on button "Add" at bounding box center [1024, 711] width 50 height 33
select select
select select "null"
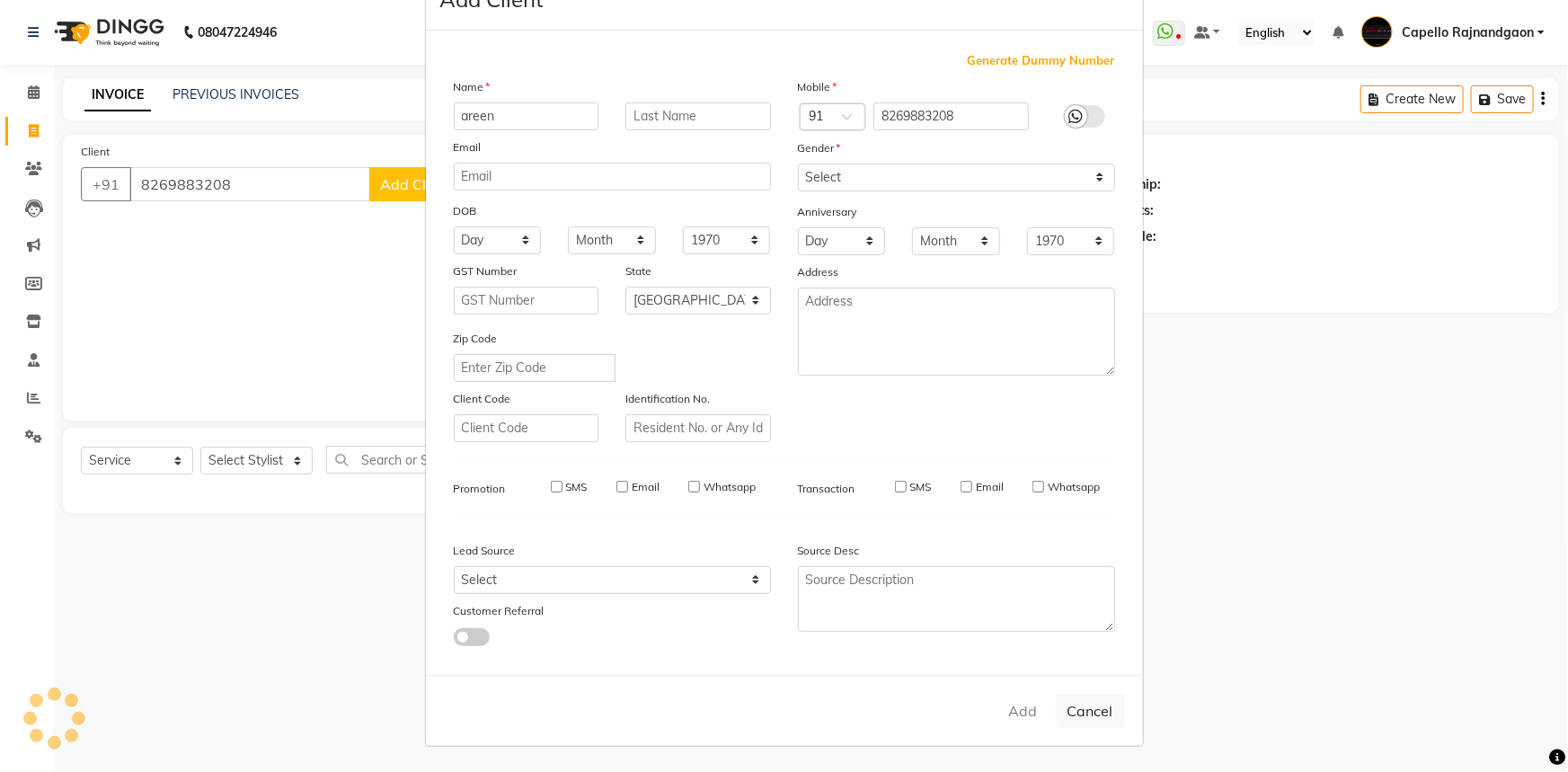
select select
checkbox input "false"
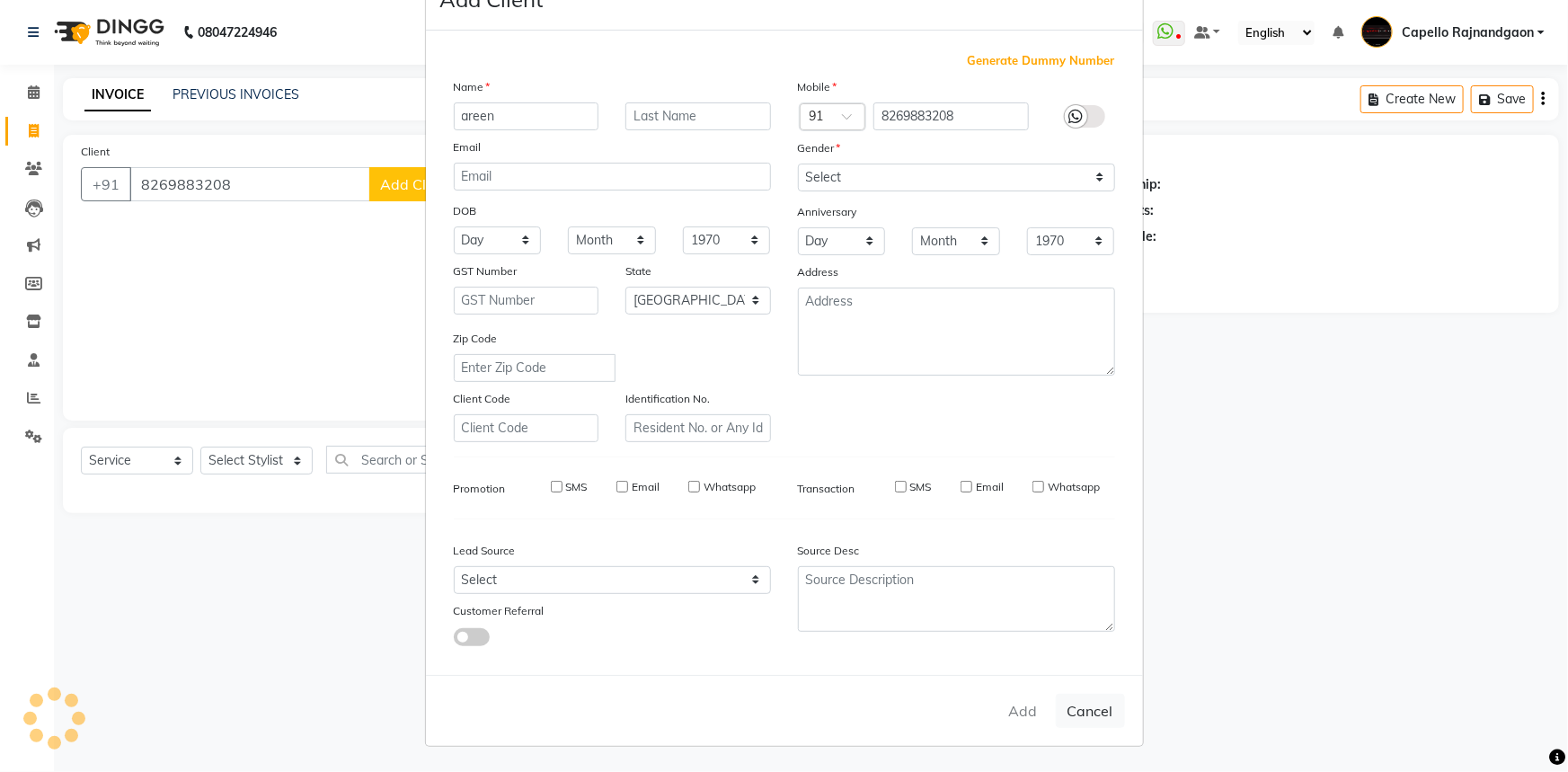
checkbox input "false"
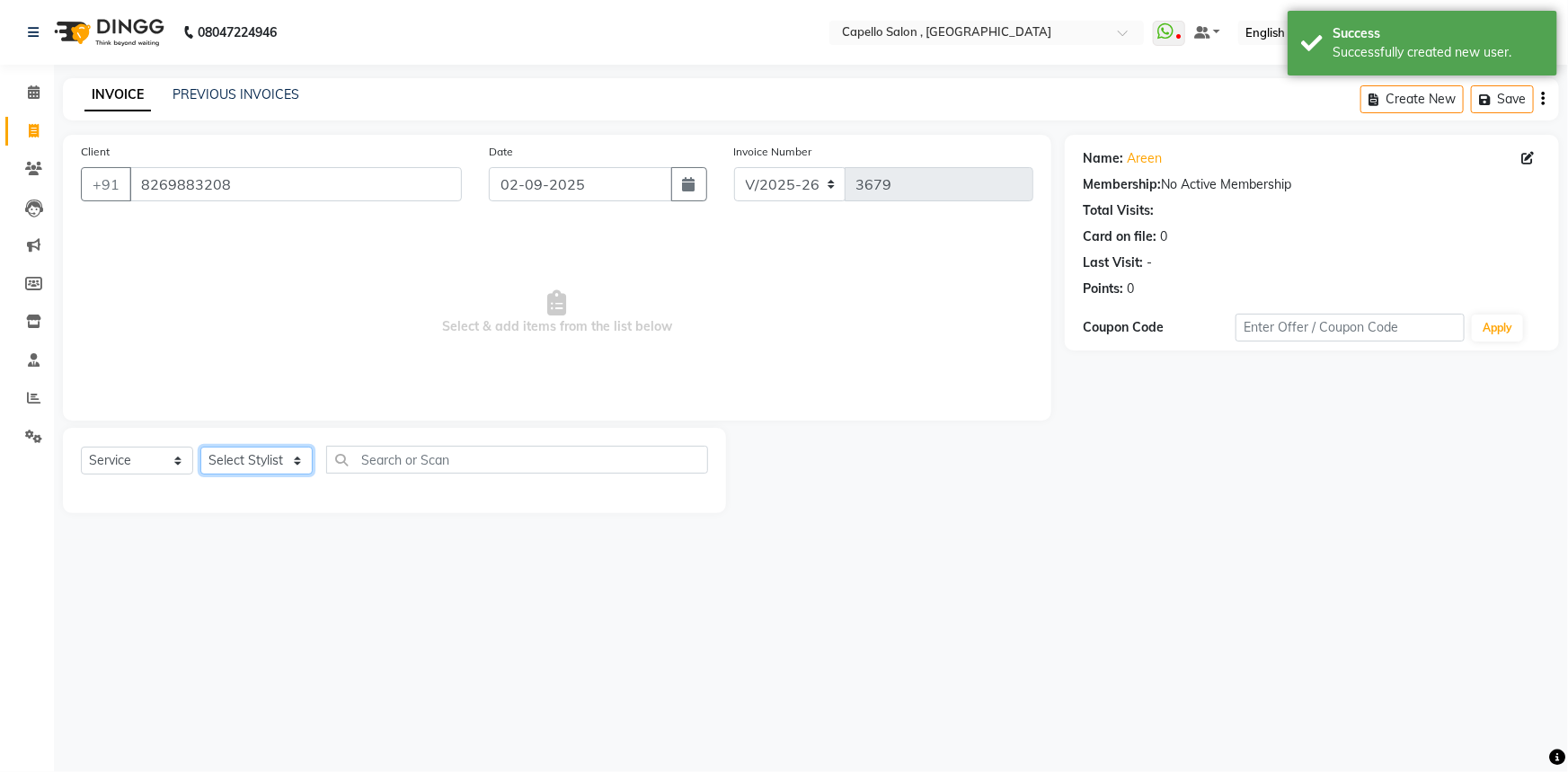
click at [280, 456] on select "Select Stylist ADMIN Capello [GEOGRAPHIC_DATA] [GEOGRAPHIC_DATA] [PERSON_NAME] …" at bounding box center [256, 460] width 113 height 28
select select "53407"
click at [200, 446] on select "Select Stylist ADMIN Capello [GEOGRAPHIC_DATA] [GEOGRAPHIC_DATA] [PERSON_NAME] …" at bounding box center [256, 460] width 113 height 28
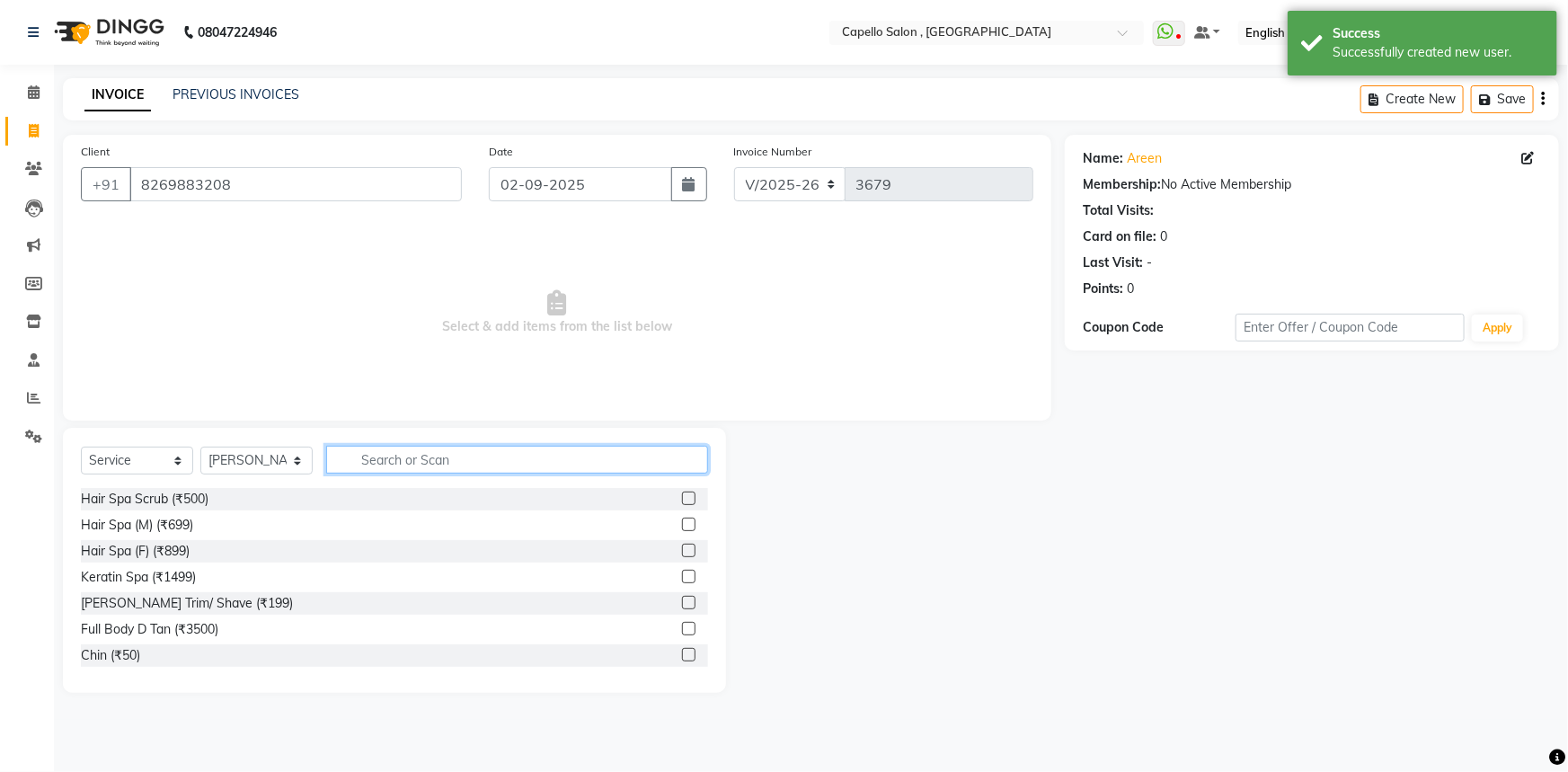
click at [413, 464] on input "text" at bounding box center [517, 459] width 382 height 28
type input "cut"
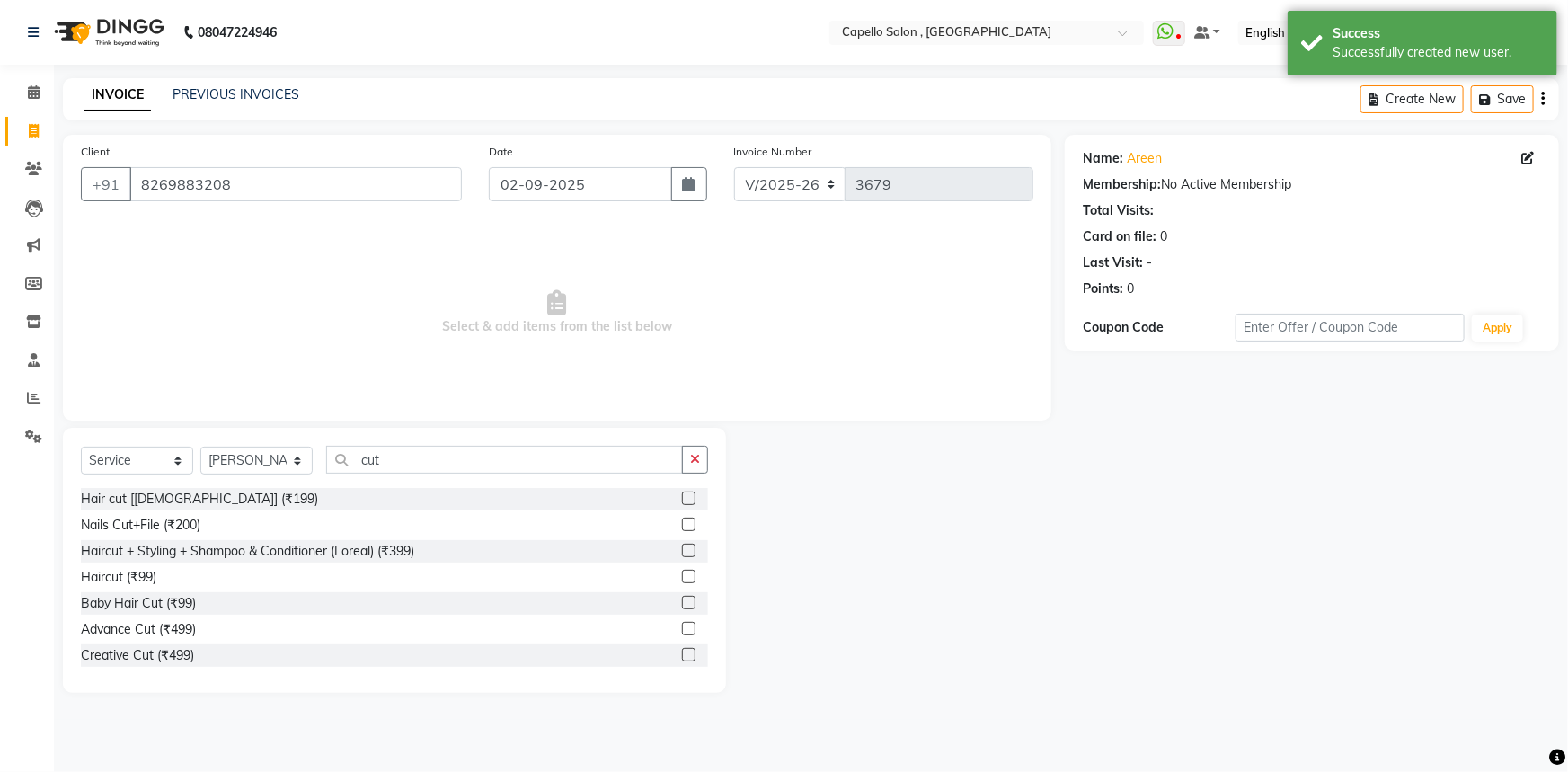
drag, startPoint x: 194, startPoint y: 501, endPoint x: 361, endPoint y: 495, distance: 167.1
click at [199, 499] on div "Hair cut [[DEMOGRAPHIC_DATA]] (₹199)" at bounding box center [199, 499] width 238 height 19
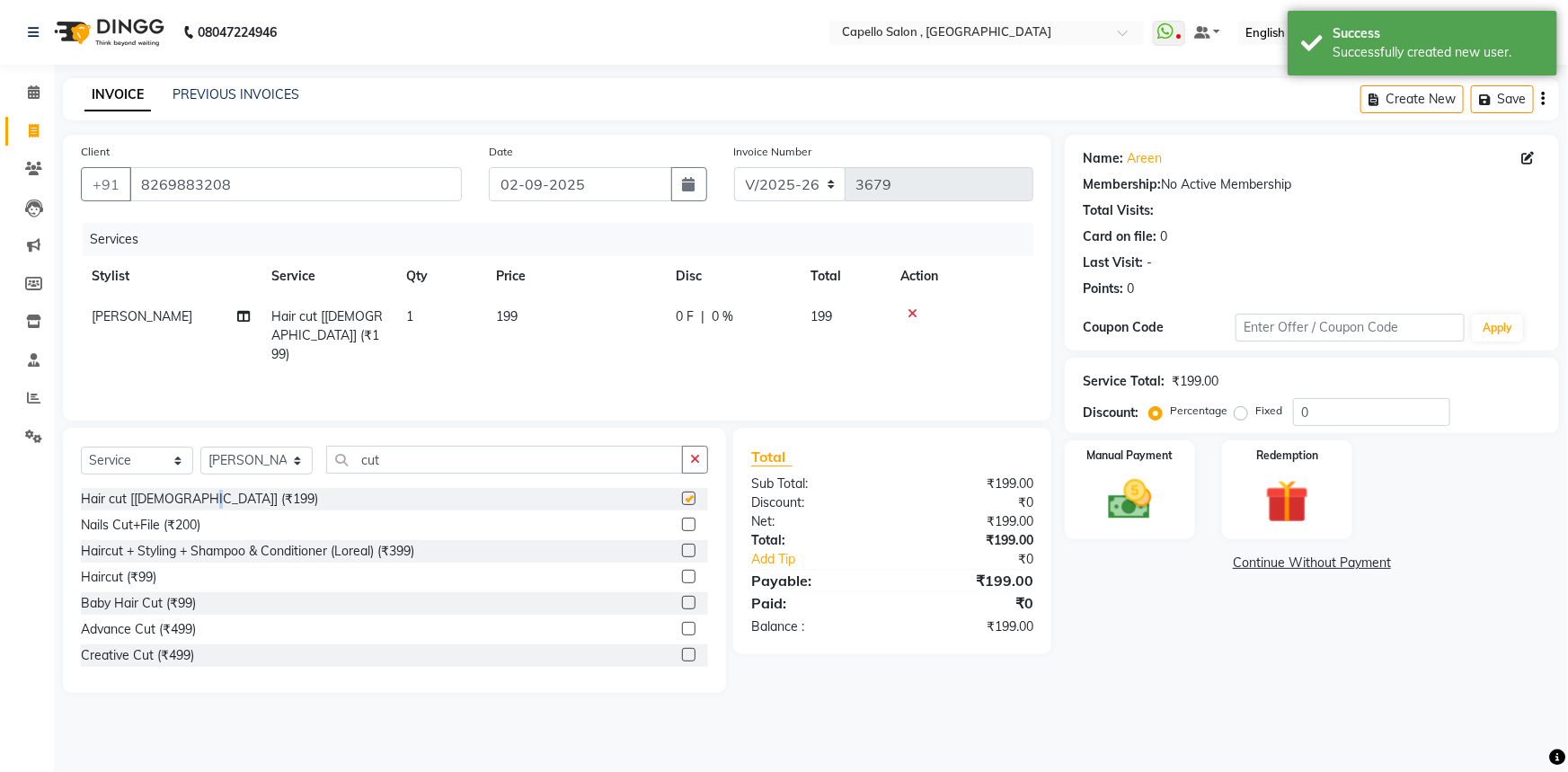
checkbox input "false"
drag, startPoint x: 361, startPoint y: 454, endPoint x: 477, endPoint y: 454, distance: 116.0
click at [477, 454] on input "cut" at bounding box center [504, 459] width 357 height 28
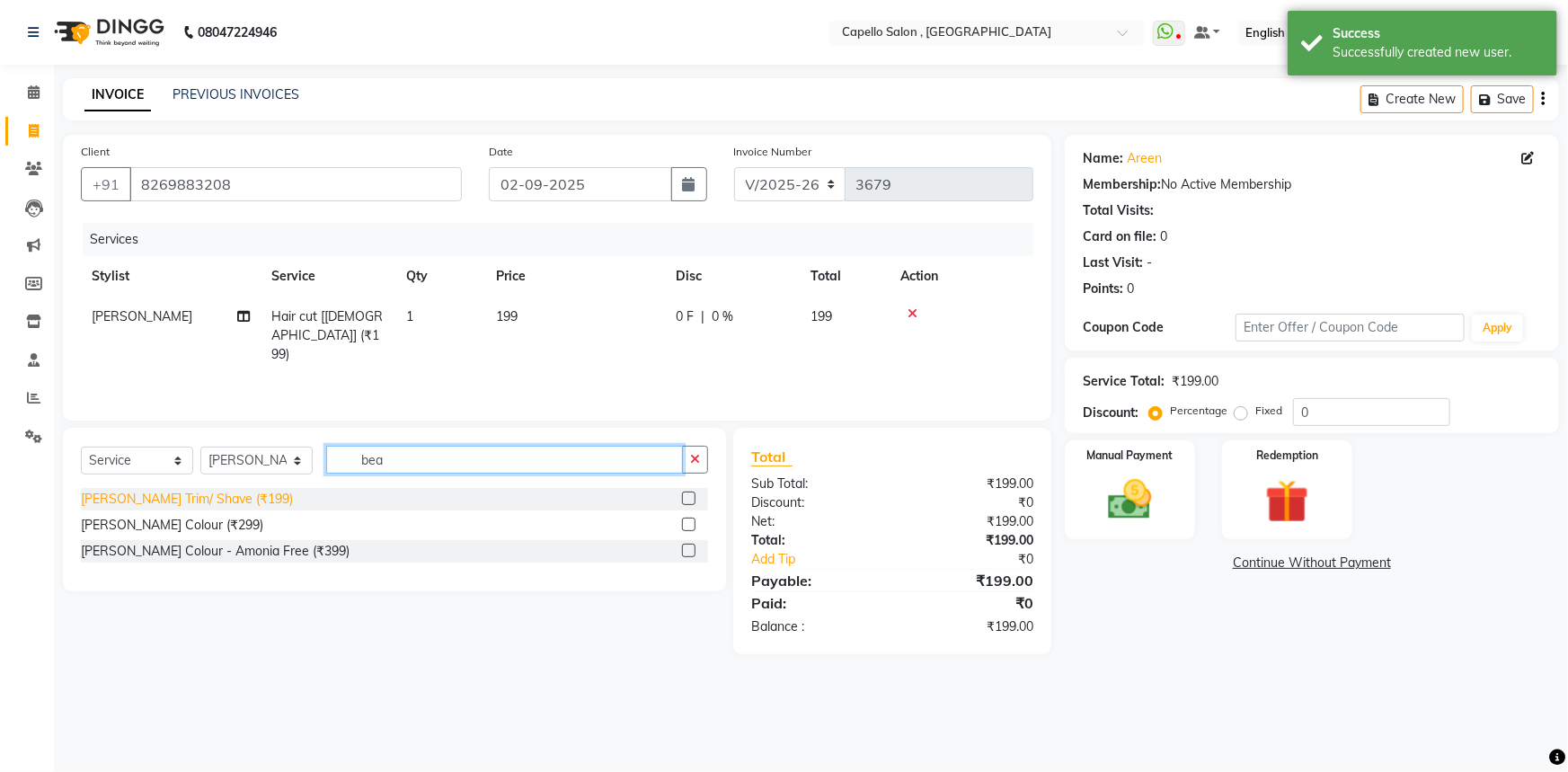
type input "bea"
drag, startPoint x: 218, startPoint y: 498, endPoint x: 511, endPoint y: 424, distance: 302.2
click at [239, 488] on div "[PERSON_NAME] Trim/ Shave (₹199)" at bounding box center [394, 499] width 627 height 22
click at [638, 328] on td "199" at bounding box center [575, 335] width 180 height 78
select select "53407"
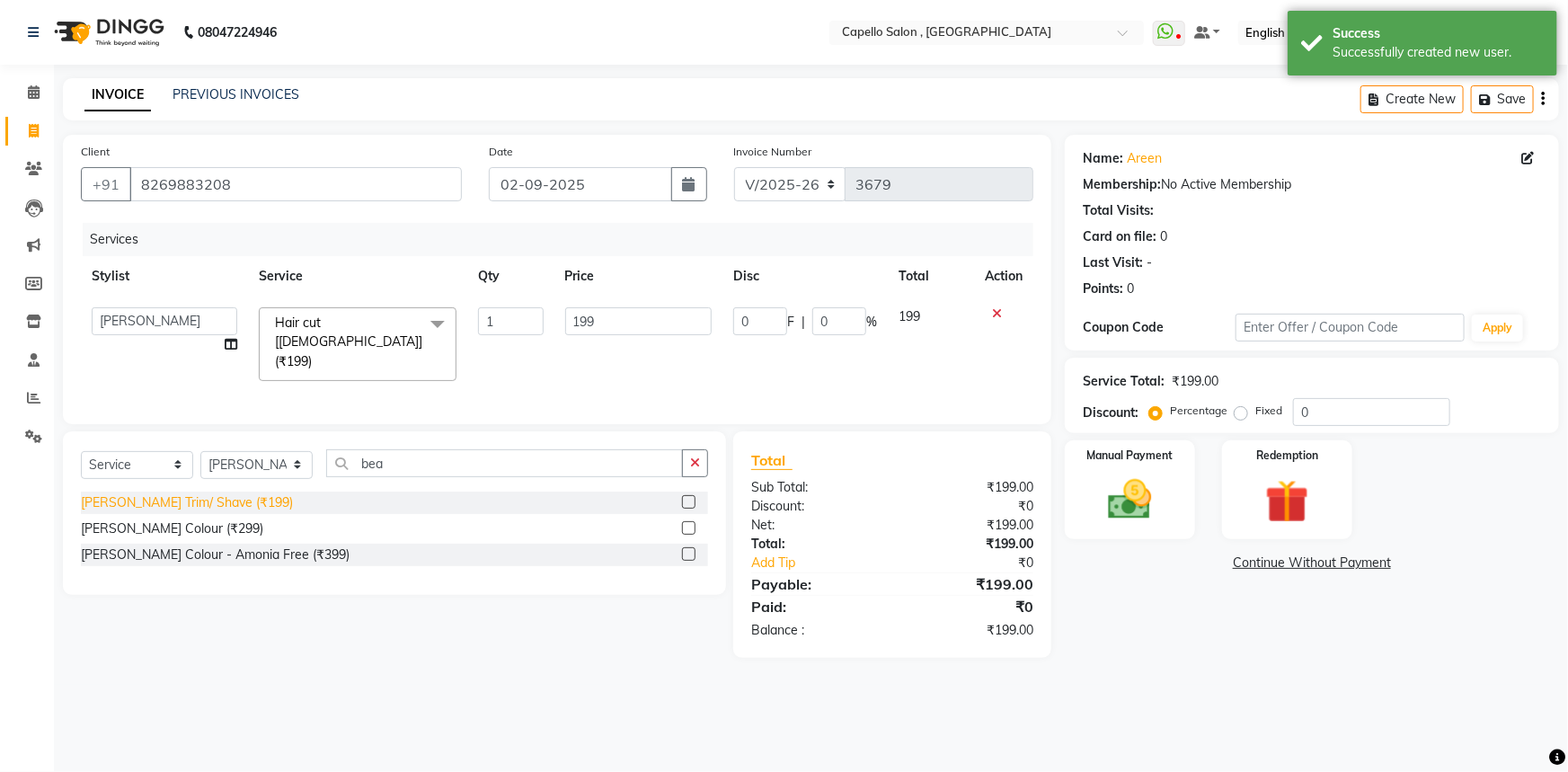
click at [172, 494] on div "[PERSON_NAME] Trim/ Shave (₹199)" at bounding box center [187, 503] width 212 height 19
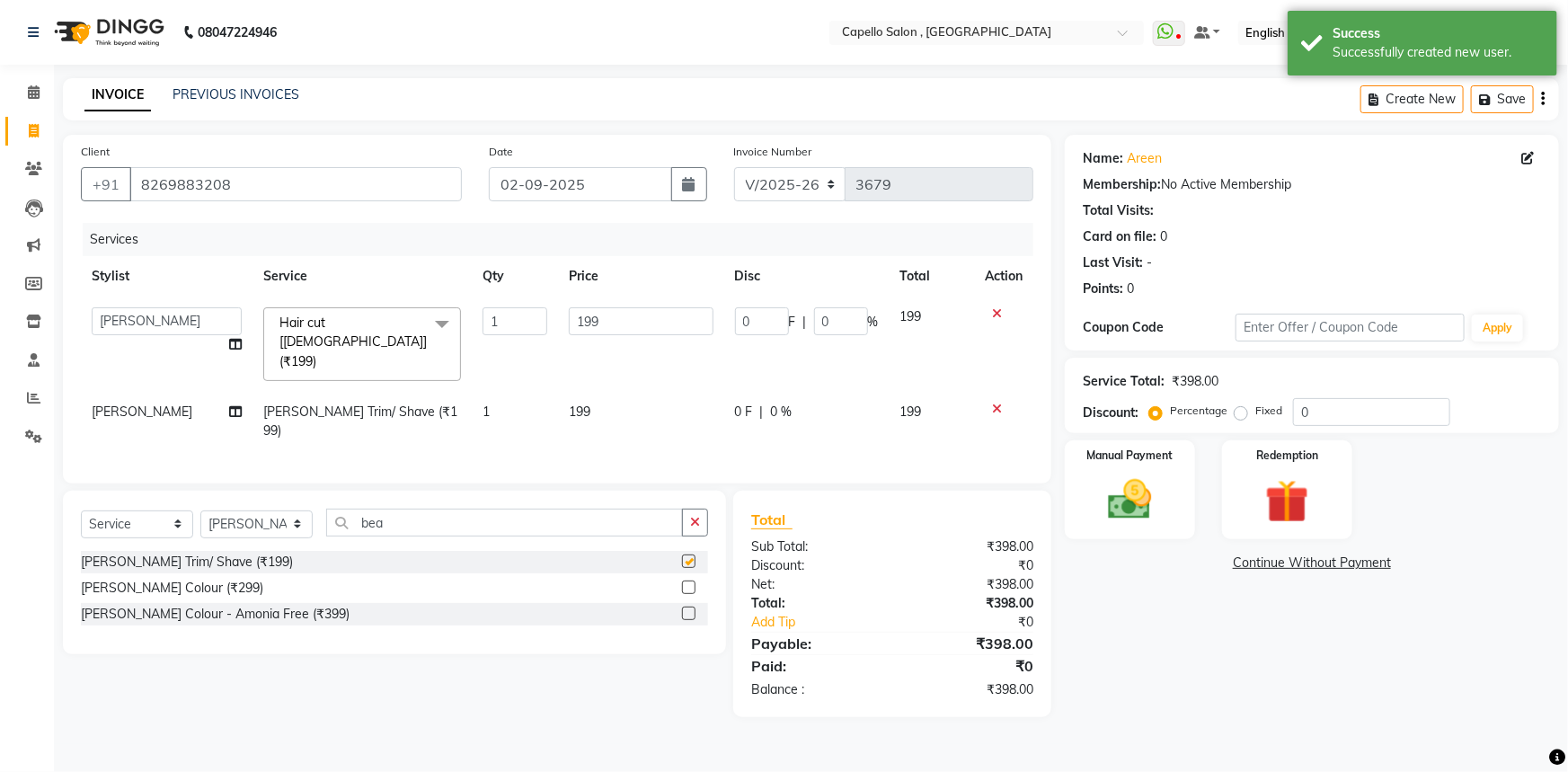
checkbox input "false"
drag, startPoint x: 617, startPoint y: 323, endPoint x: 627, endPoint y: 322, distance: 10.0
click at [627, 322] on input "199" at bounding box center [641, 321] width 143 height 28
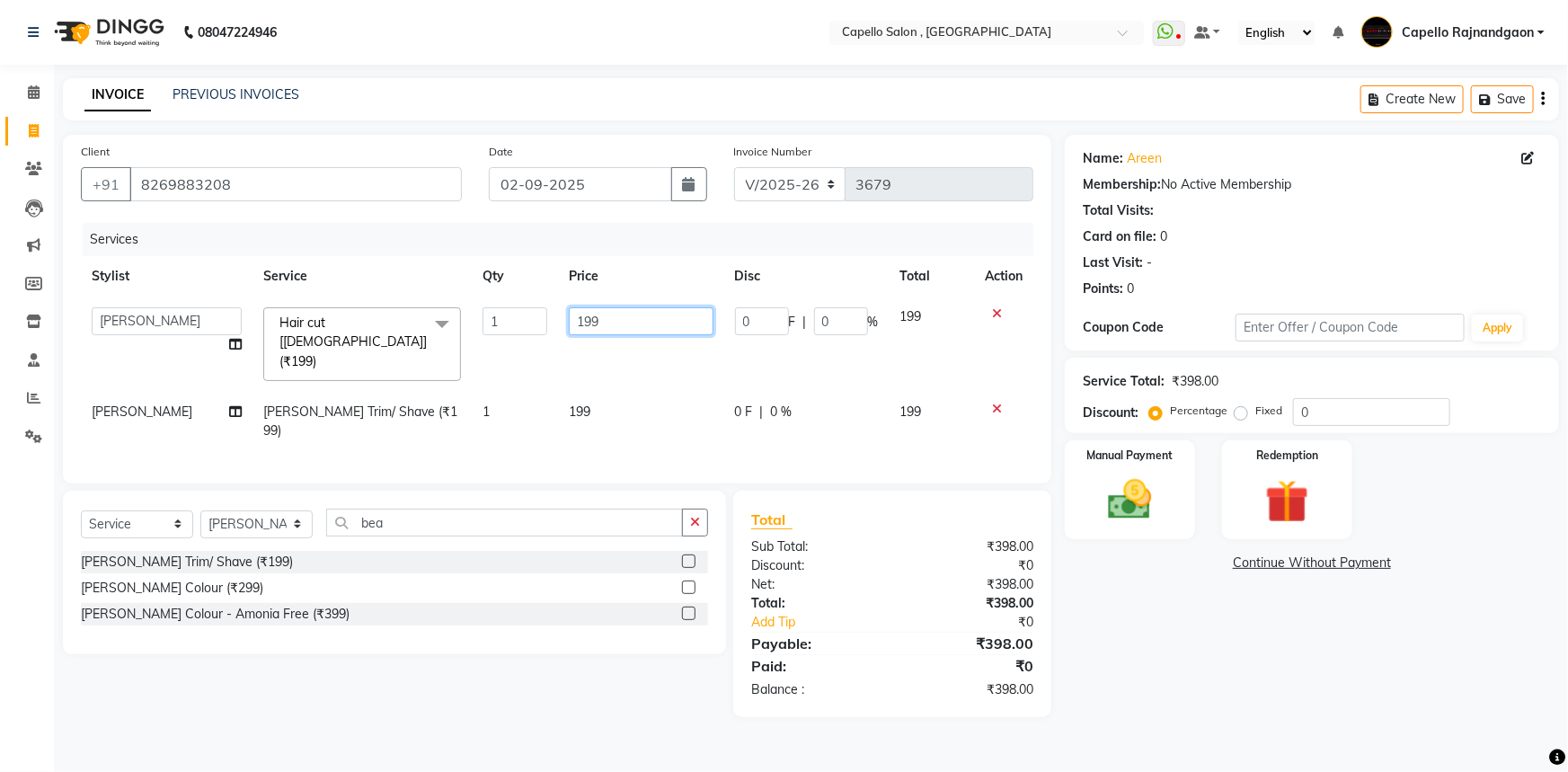
click at [627, 322] on input "199" at bounding box center [641, 321] width 143 height 28
type input "200"
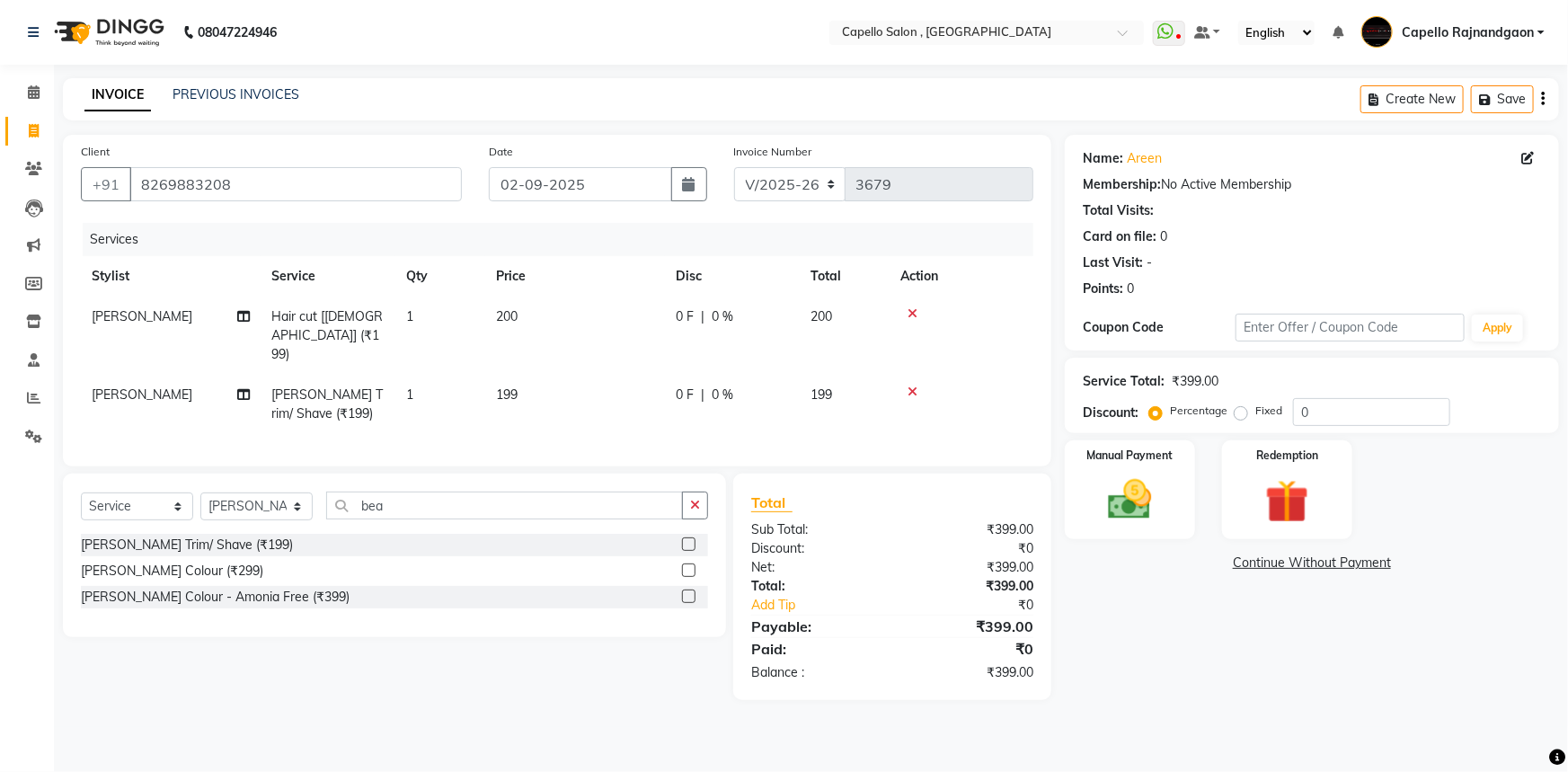
click at [623, 380] on td "199" at bounding box center [575, 404] width 180 height 60
select select "53407"
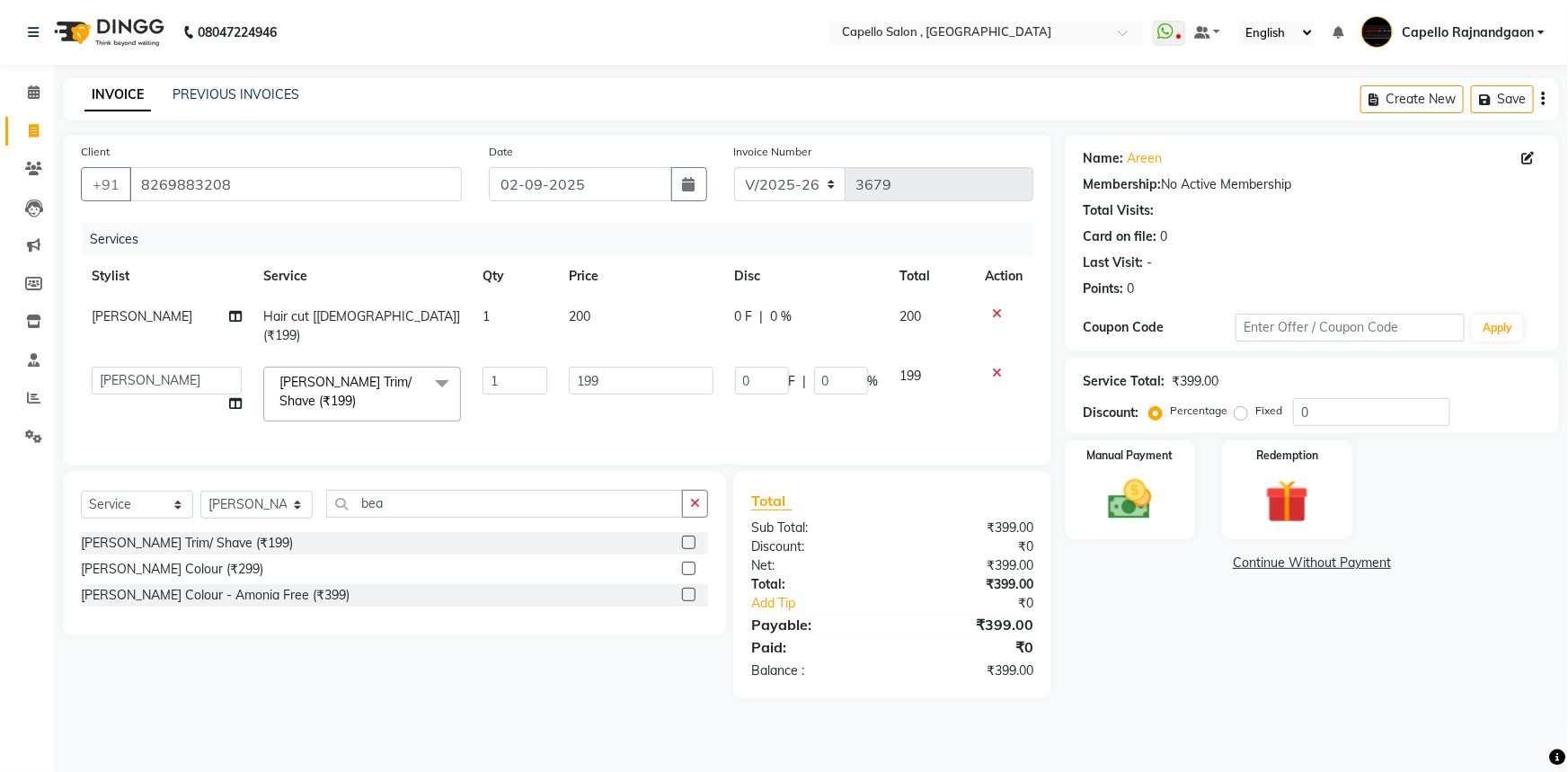
click at [623, 379] on td "199" at bounding box center [640, 394] width 165 height 76
click at [629, 367] on input "199" at bounding box center [641, 381] width 143 height 28
type input "200"
click at [1143, 698] on main "INVOICE PREVIOUS INVOICES Create New Save Client +91 8269883208 Date 02-09-2025…" at bounding box center [811, 401] width 1514 height 646
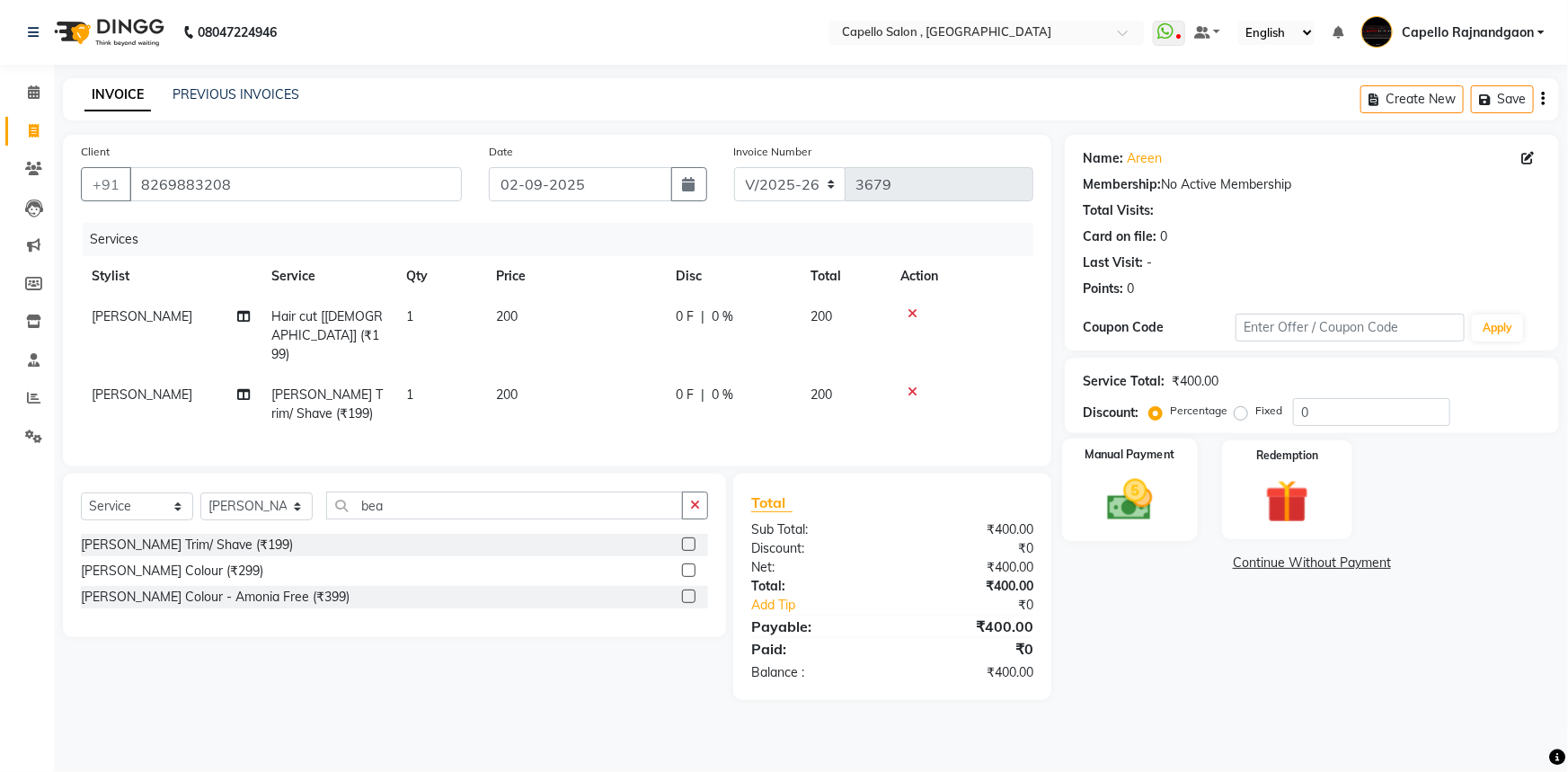
click at [1137, 512] on img at bounding box center [1130, 499] width 74 height 52
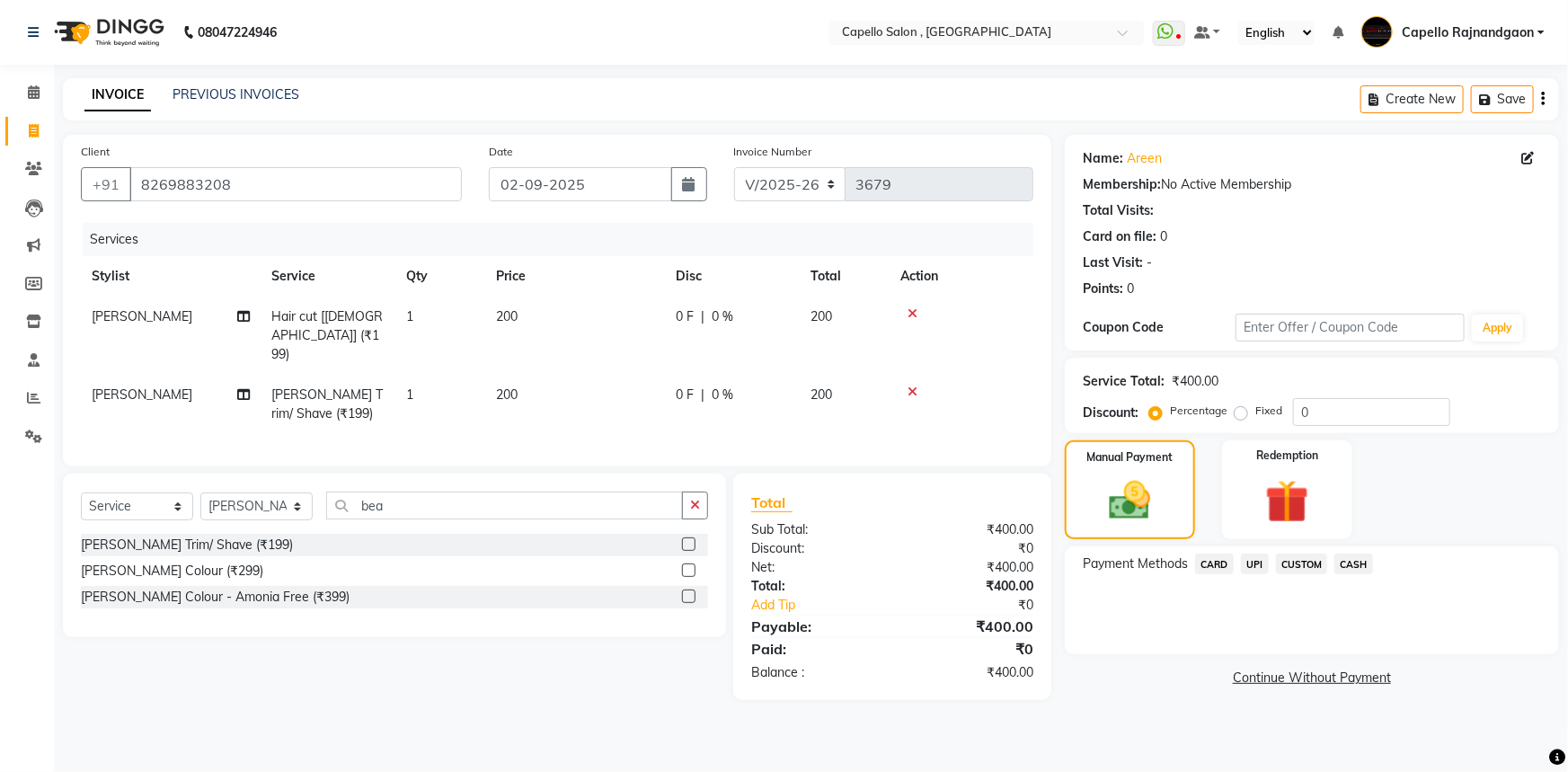
click at [1255, 566] on span "UPI" at bounding box center [1255, 563] width 28 height 20
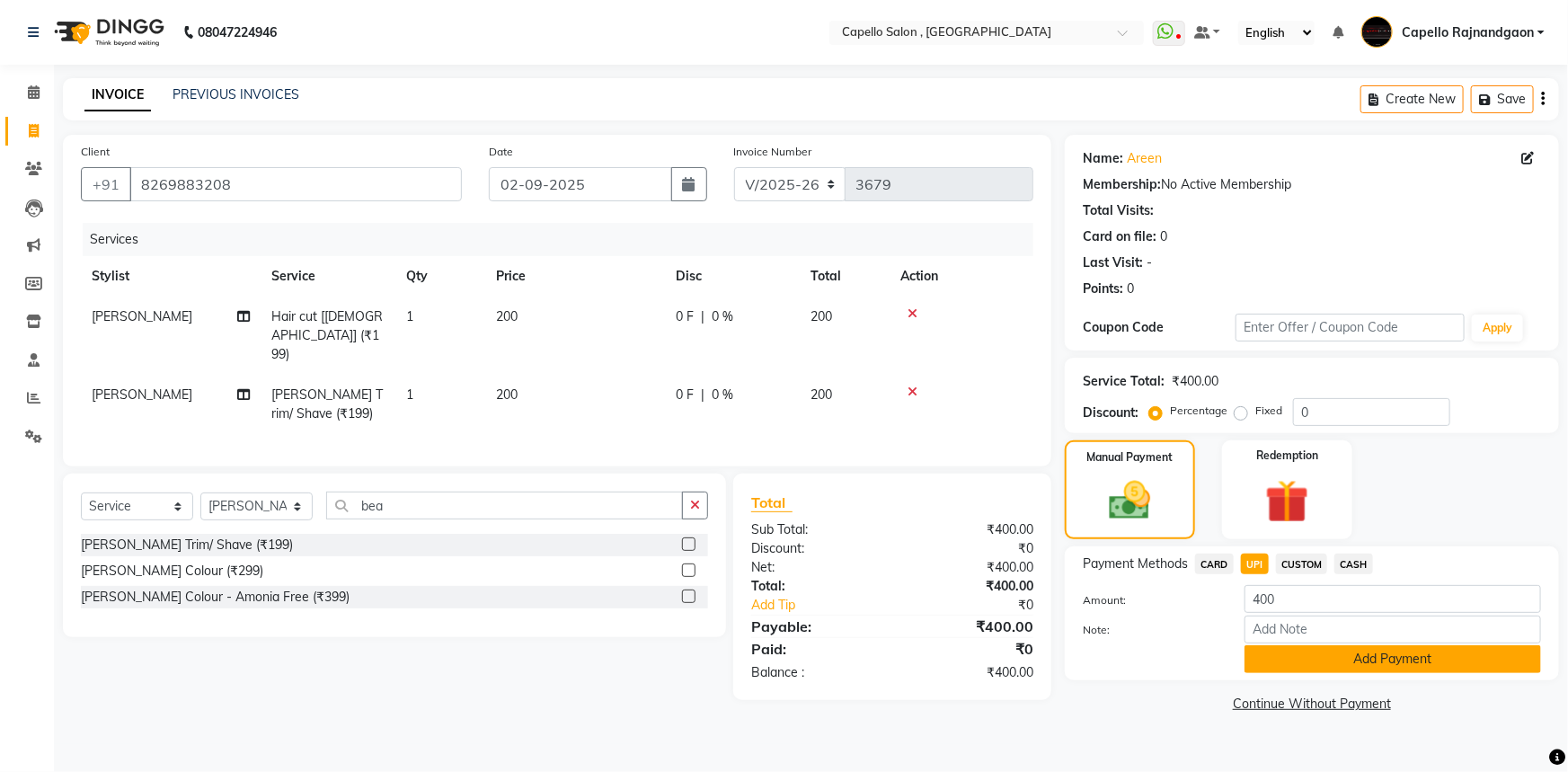
click at [1265, 662] on button "Add Payment" at bounding box center [1393, 659] width 296 height 28
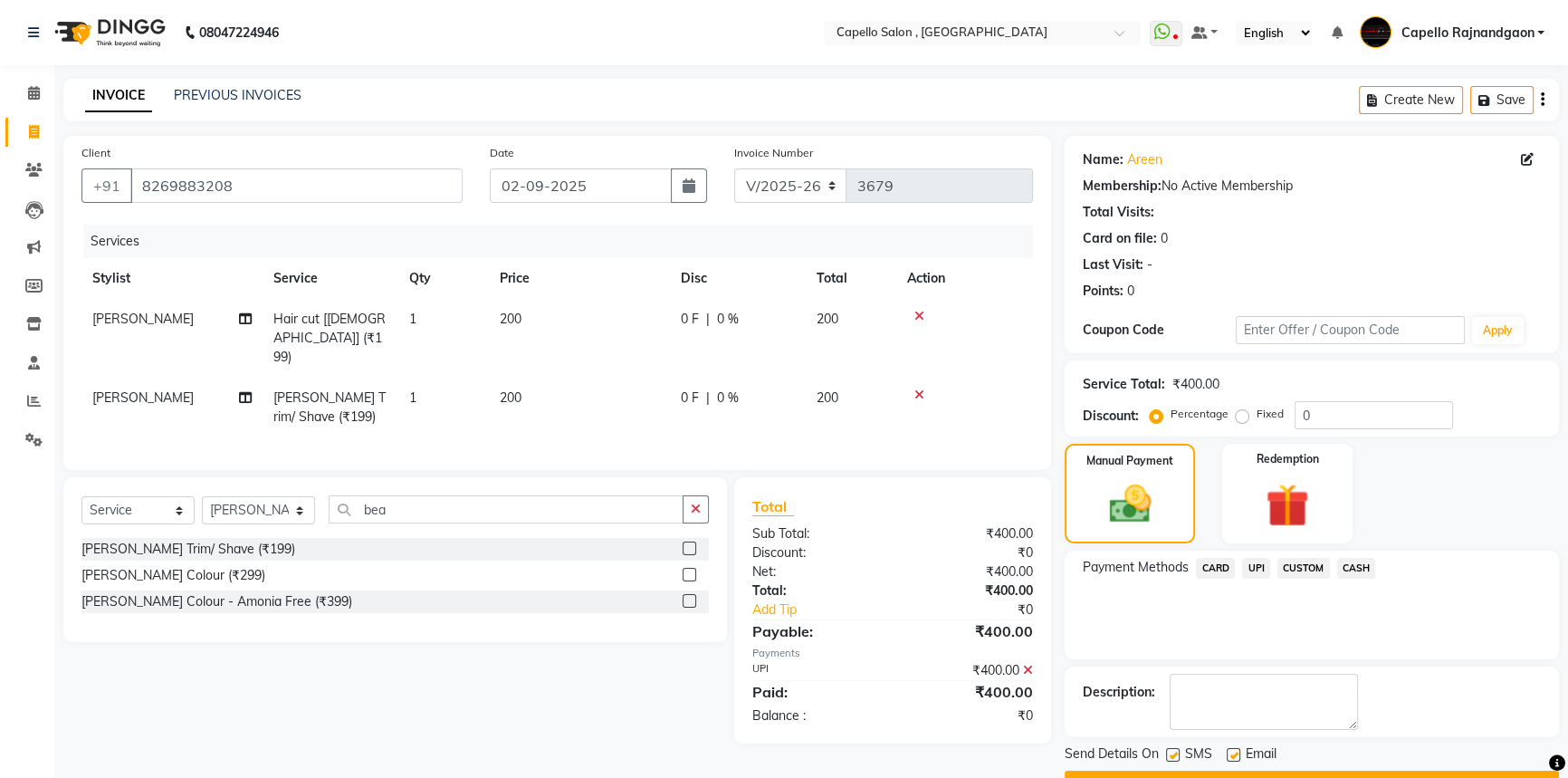
scroll to position [46, 0]
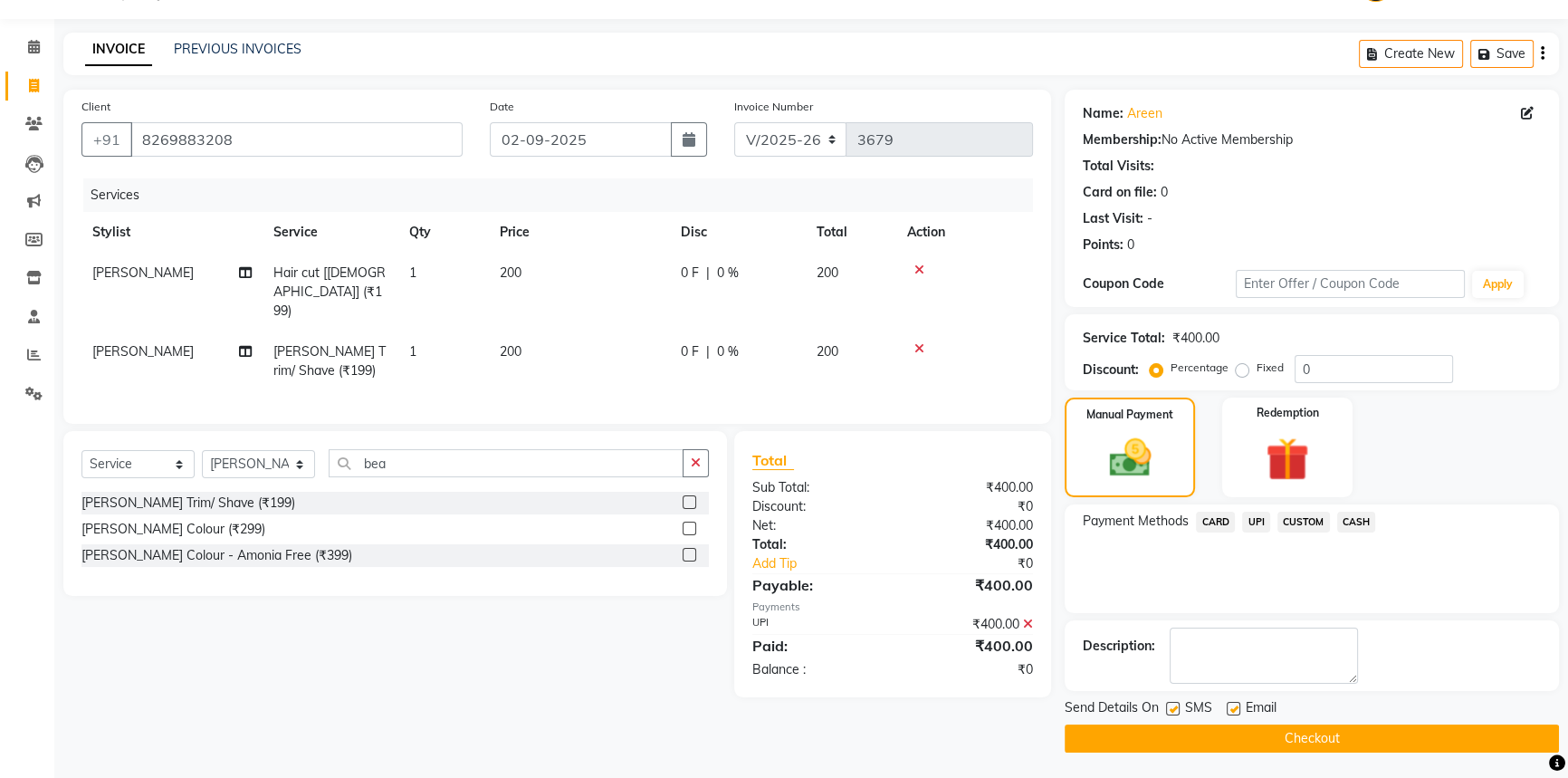
click at [1261, 732] on button "Checkout" at bounding box center [1311, 739] width 495 height 28
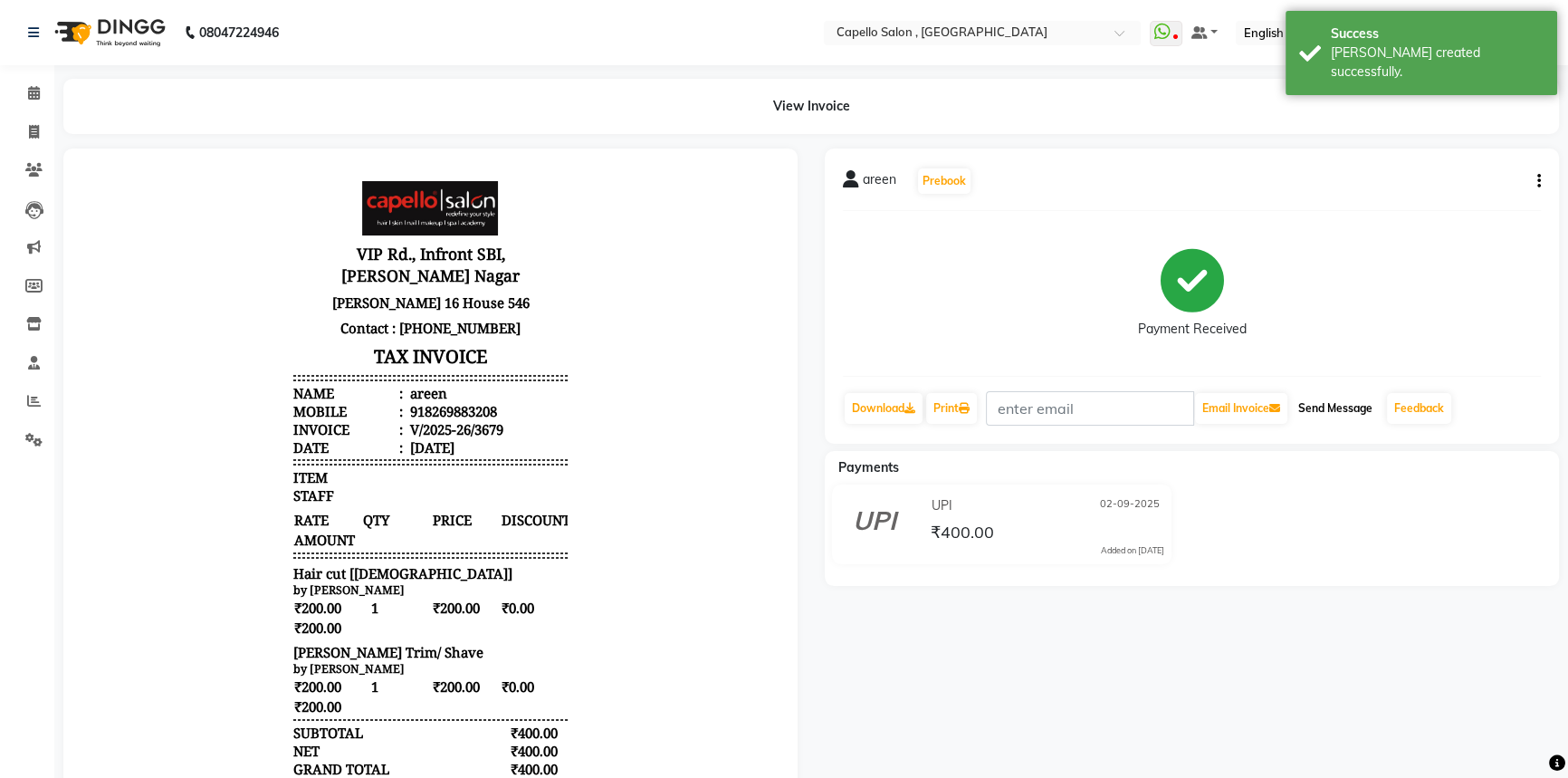
click at [1331, 399] on button "Send Message" at bounding box center [1334, 408] width 89 height 31
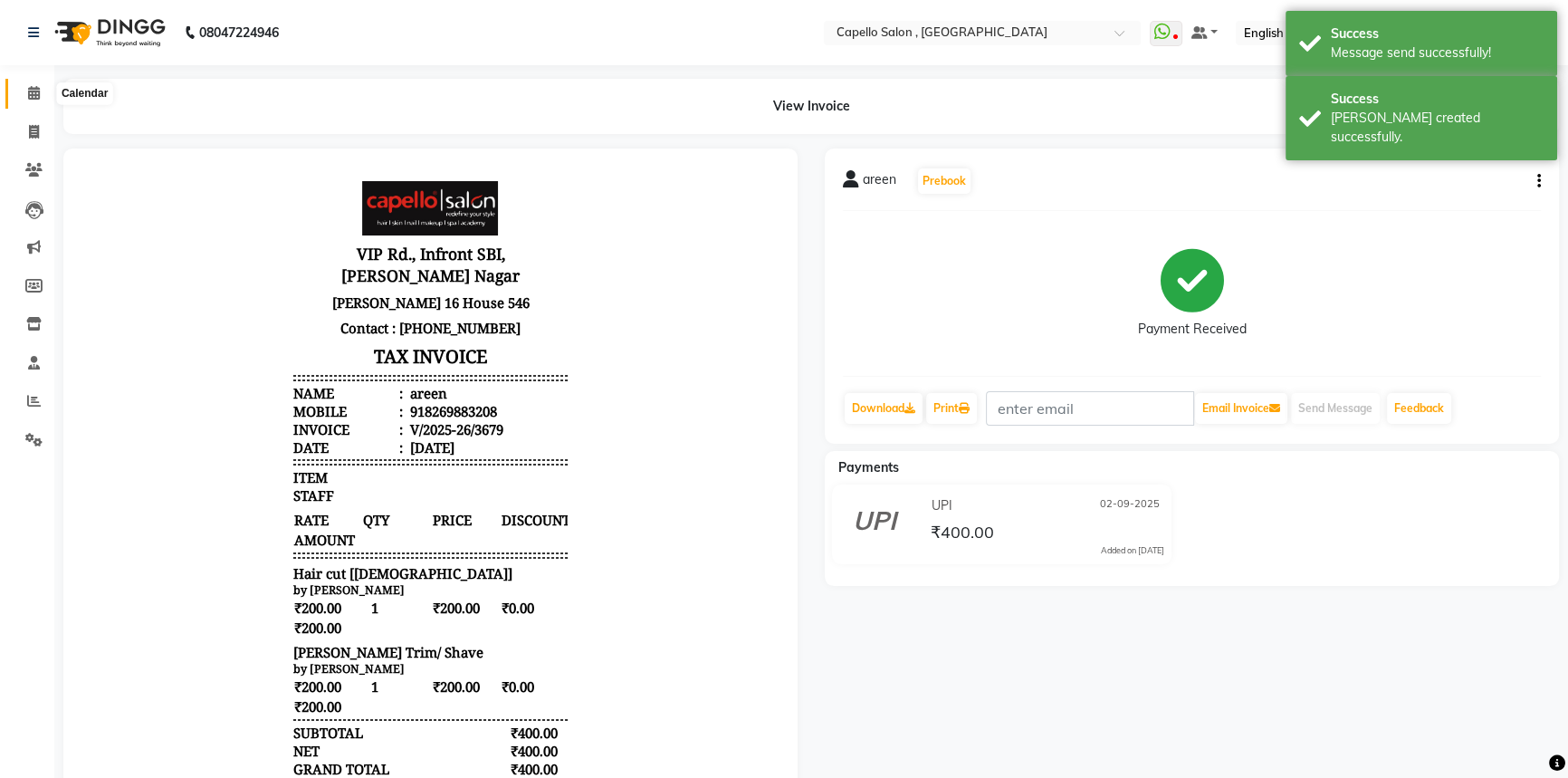
click at [38, 91] on icon at bounding box center [34, 93] width 12 height 13
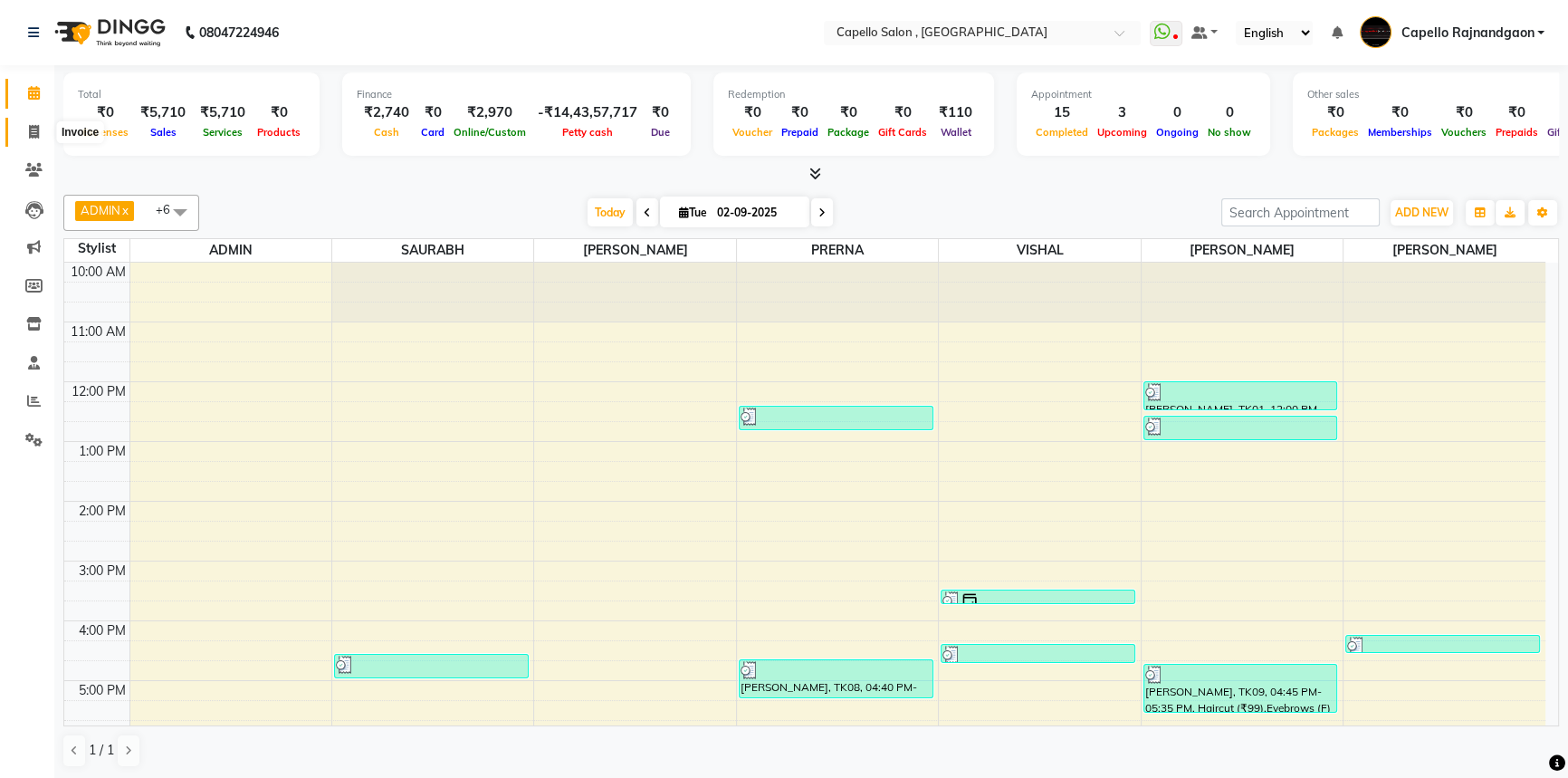
drag, startPoint x: 33, startPoint y: 133, endPoint x: 33, endPoint y: 153, distance: 20.0
click at [33, 133] on icon at bounding box center [34, 131] width 10 height 13
select select "service"
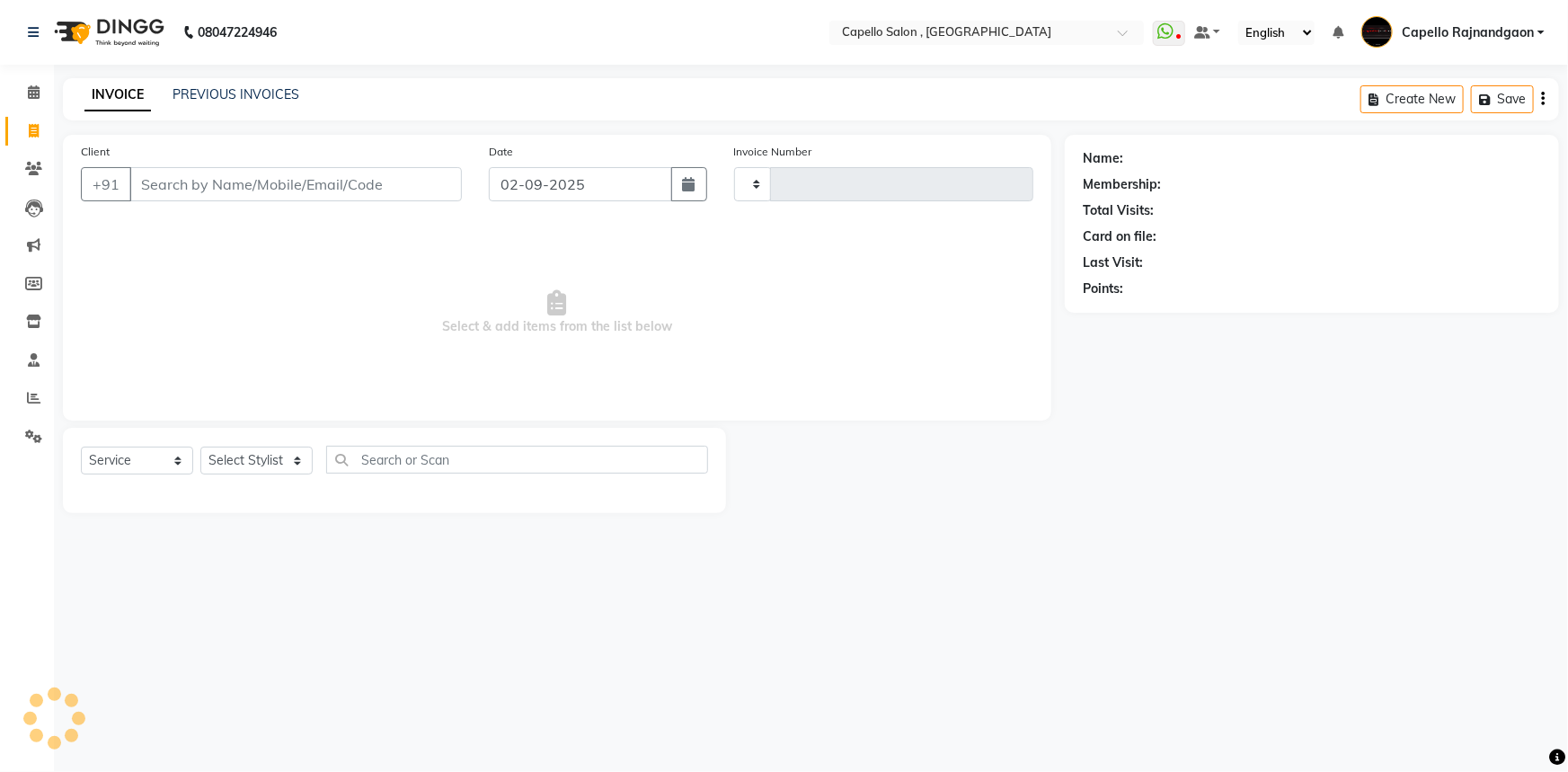
type input "3681"
select select "856"
click at [284, 455] on select "Select Stylist" at bounding box center [256, 460] width 113 height 28
click at [284, 451] on select "Select Stylist ADMIN Capello [GEOGRAPHIC_DATA] [GEOGRAPHIC_DATA] [PERSON_NAME] …" at bounding box center [256, 460] width 113 height 28
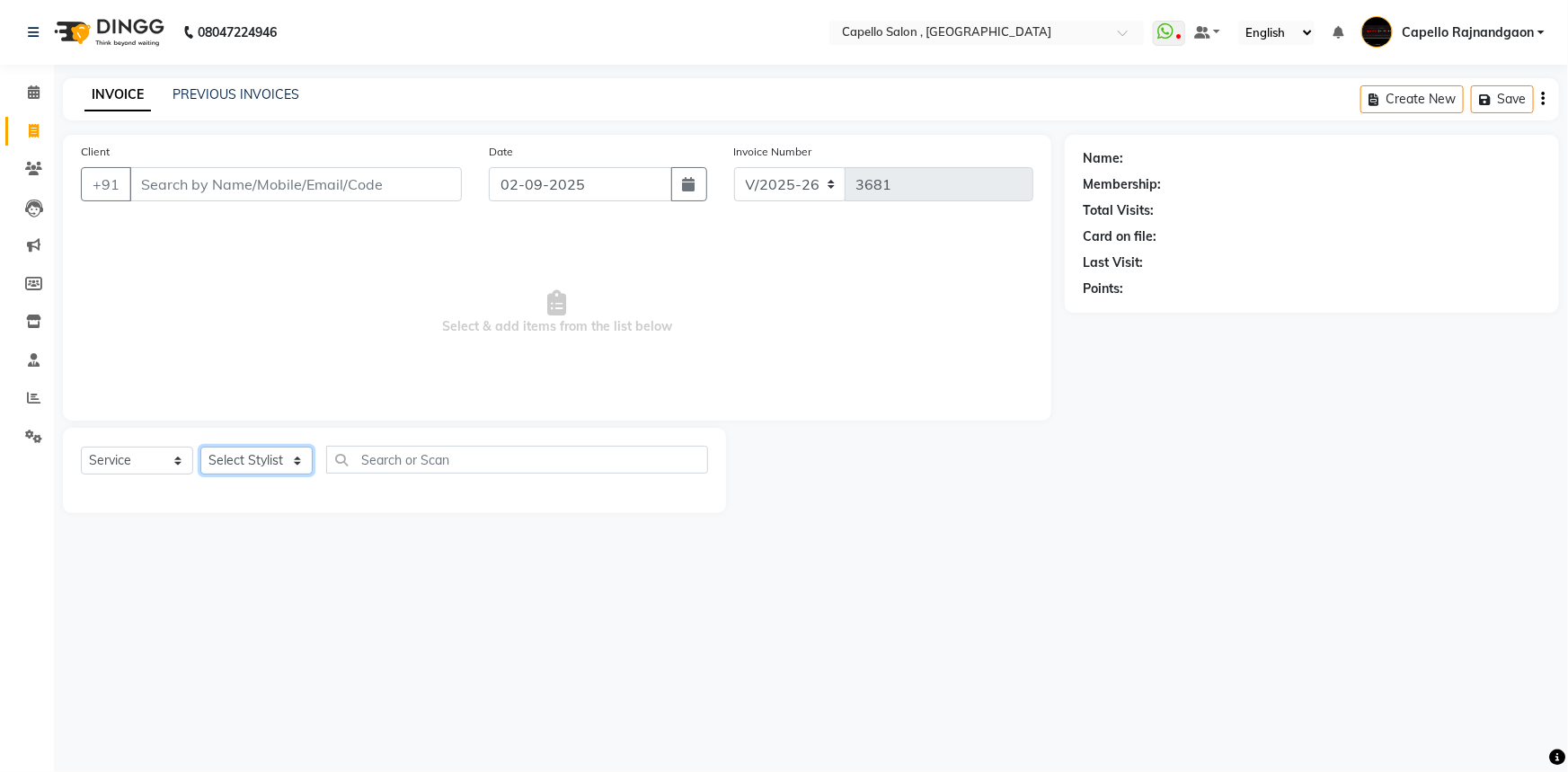
select select "82696"
click at [200, 446] on select "Select Stylist ADMIN Capello [GEOGRAPHIC_DATA] [GEOGRAPHIC_DATA] [PERSON_NAME] …" at bounding box center [256, 460] width 113 height 28
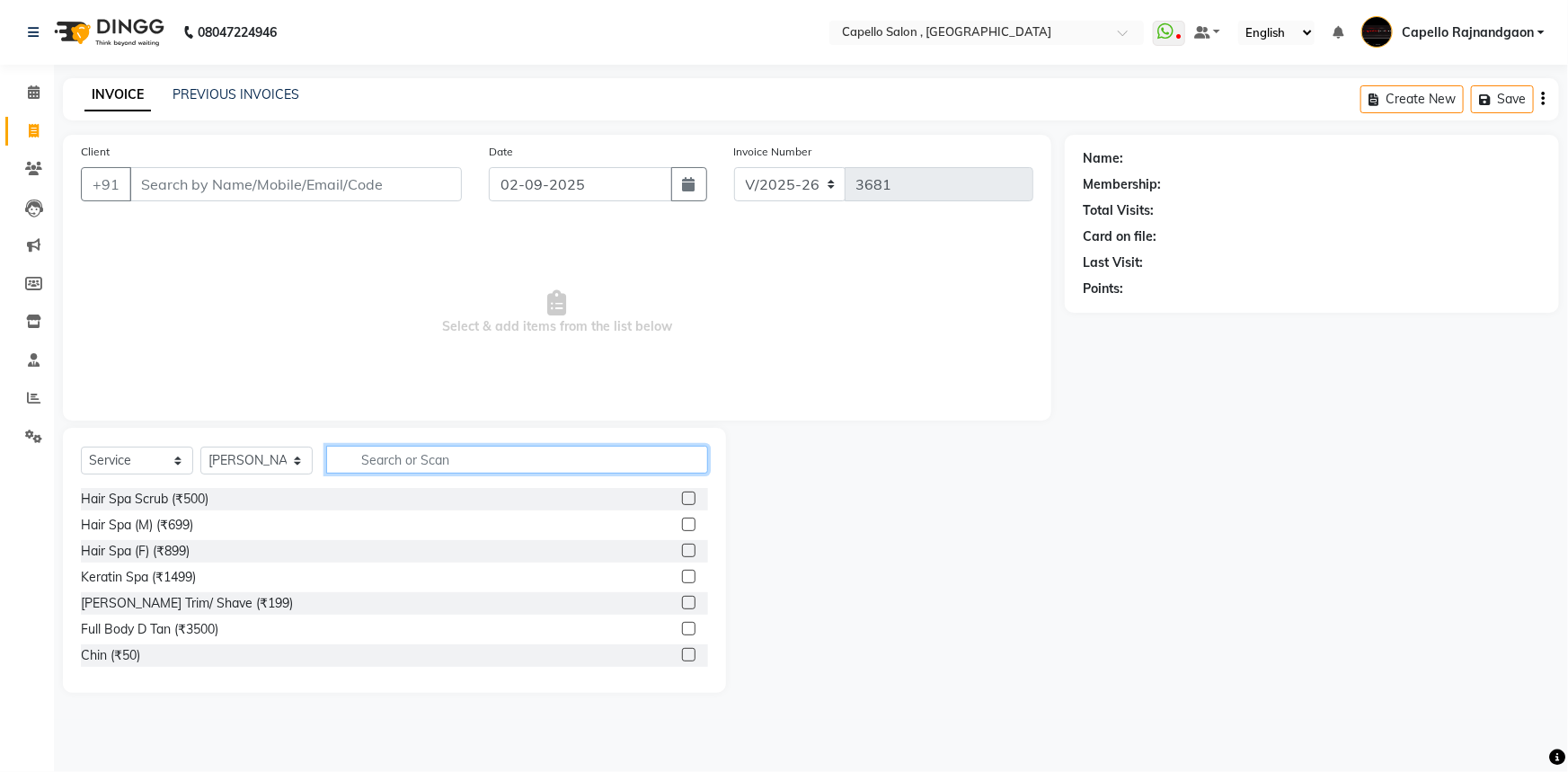
click at [400, 460] on input "text" at bounding box center [517, 459] width 382 height 28
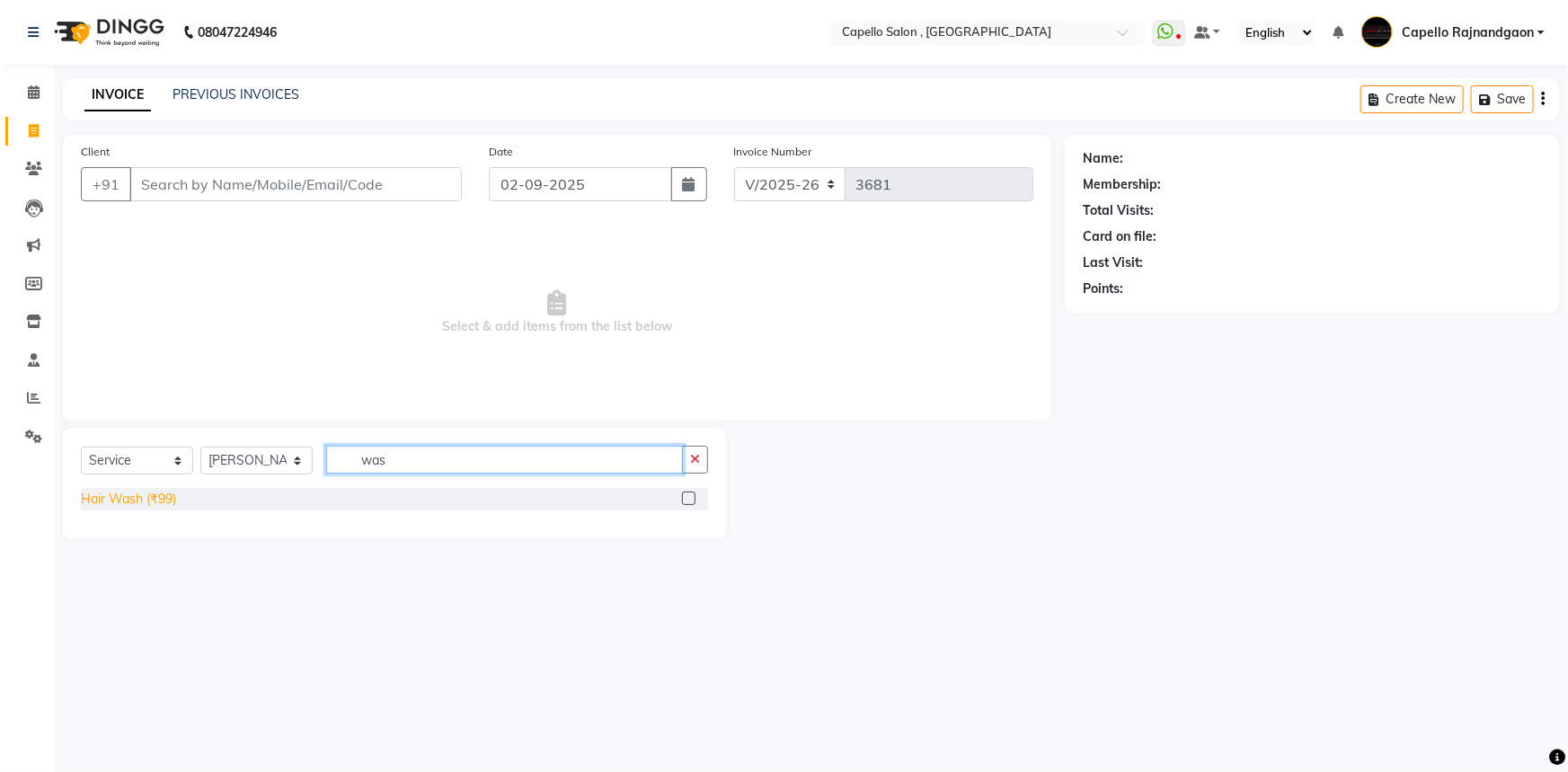
type input "was"
click at [139, 500] on div "Hair Wash (₹99)" at bounding box center [129, 499] width 95 height 19
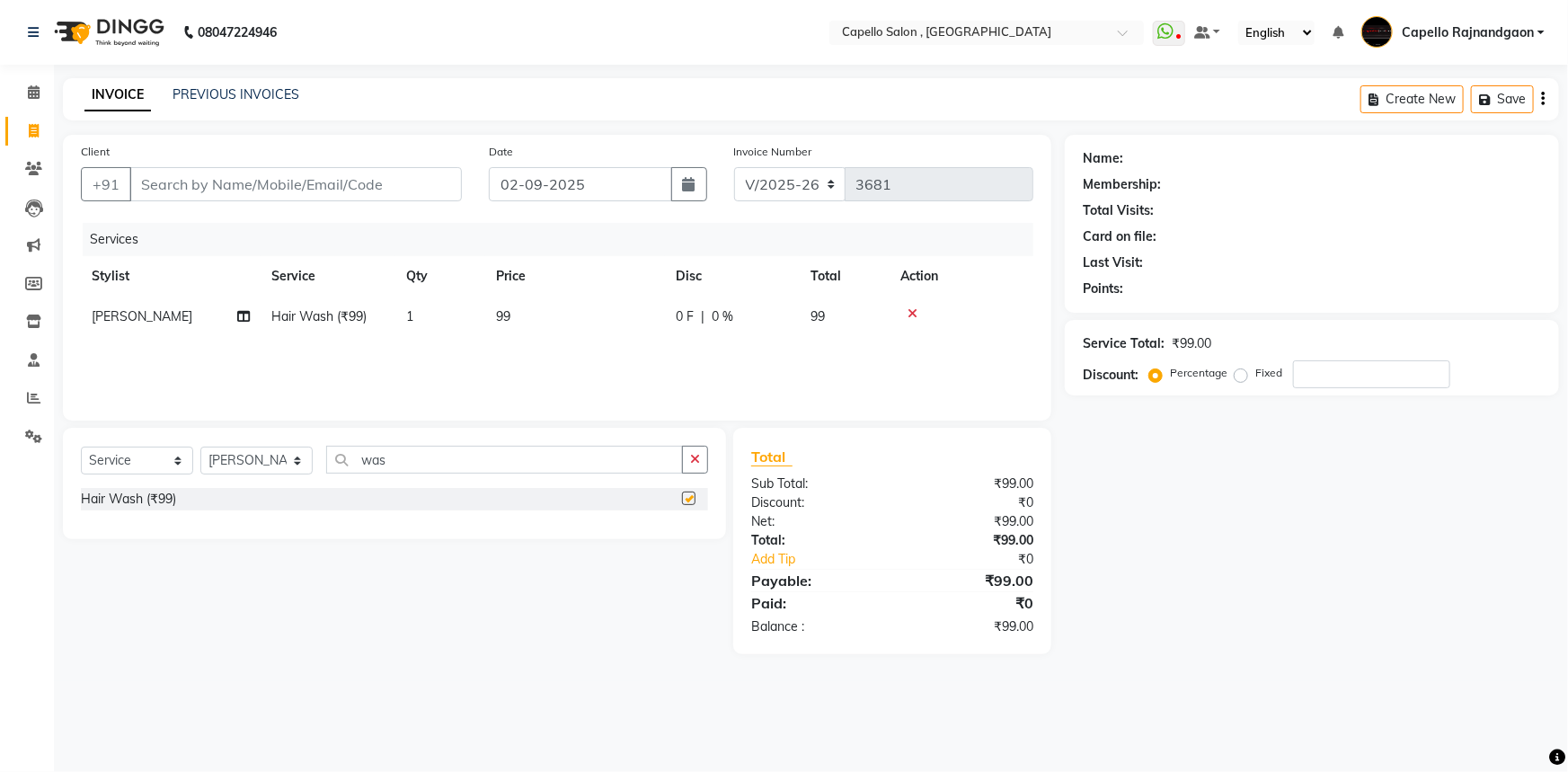
checkbox input "false"
click at [331, 176] on input "Client" at bounding box center [295, 183] width 333 height 34
type input "l"
type input "0"
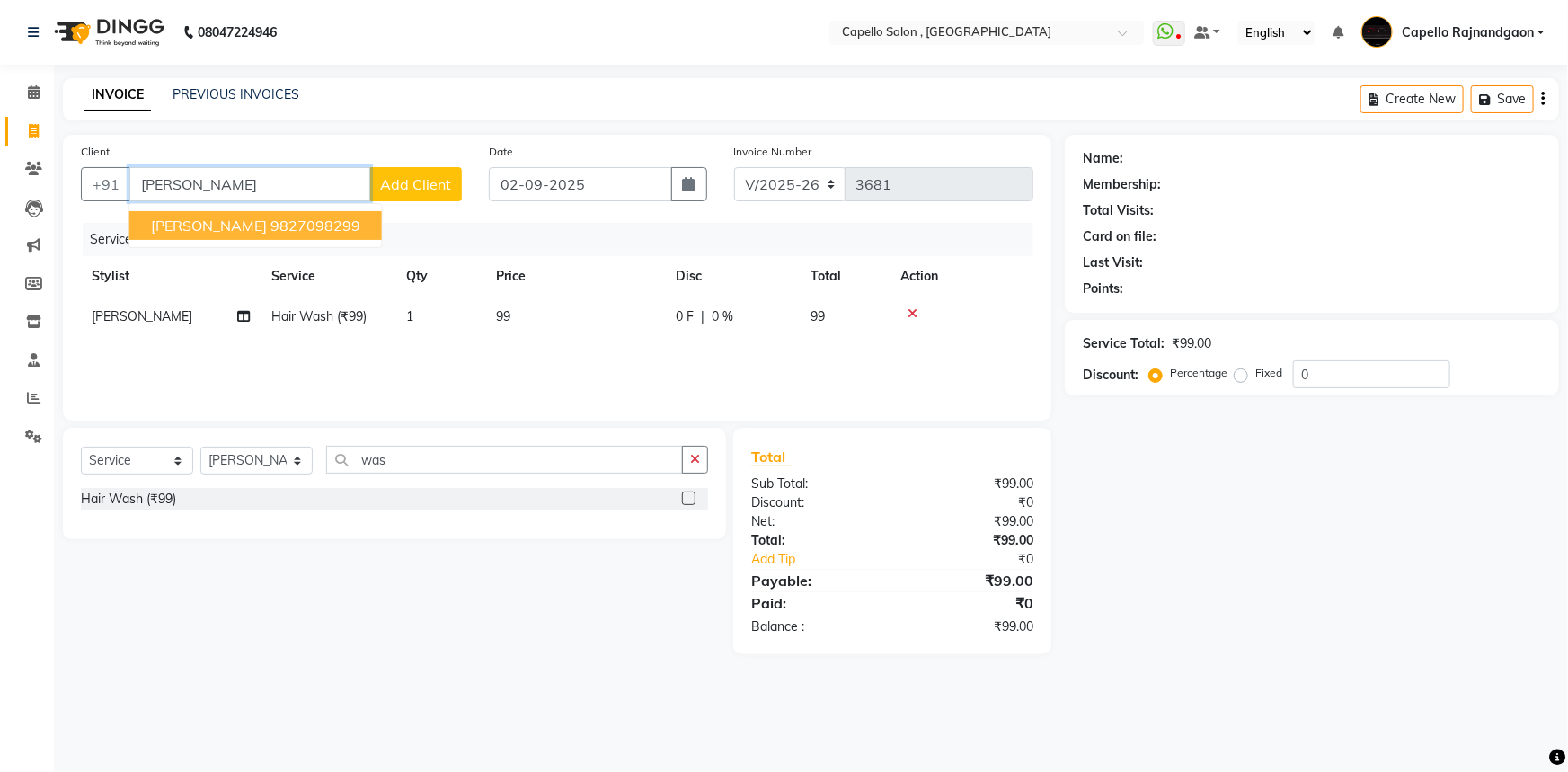
click at [226, 217] on span "LATA BHOJWANI" at bounding box center [209, 224] width 116 height 18
type input "9827098299"
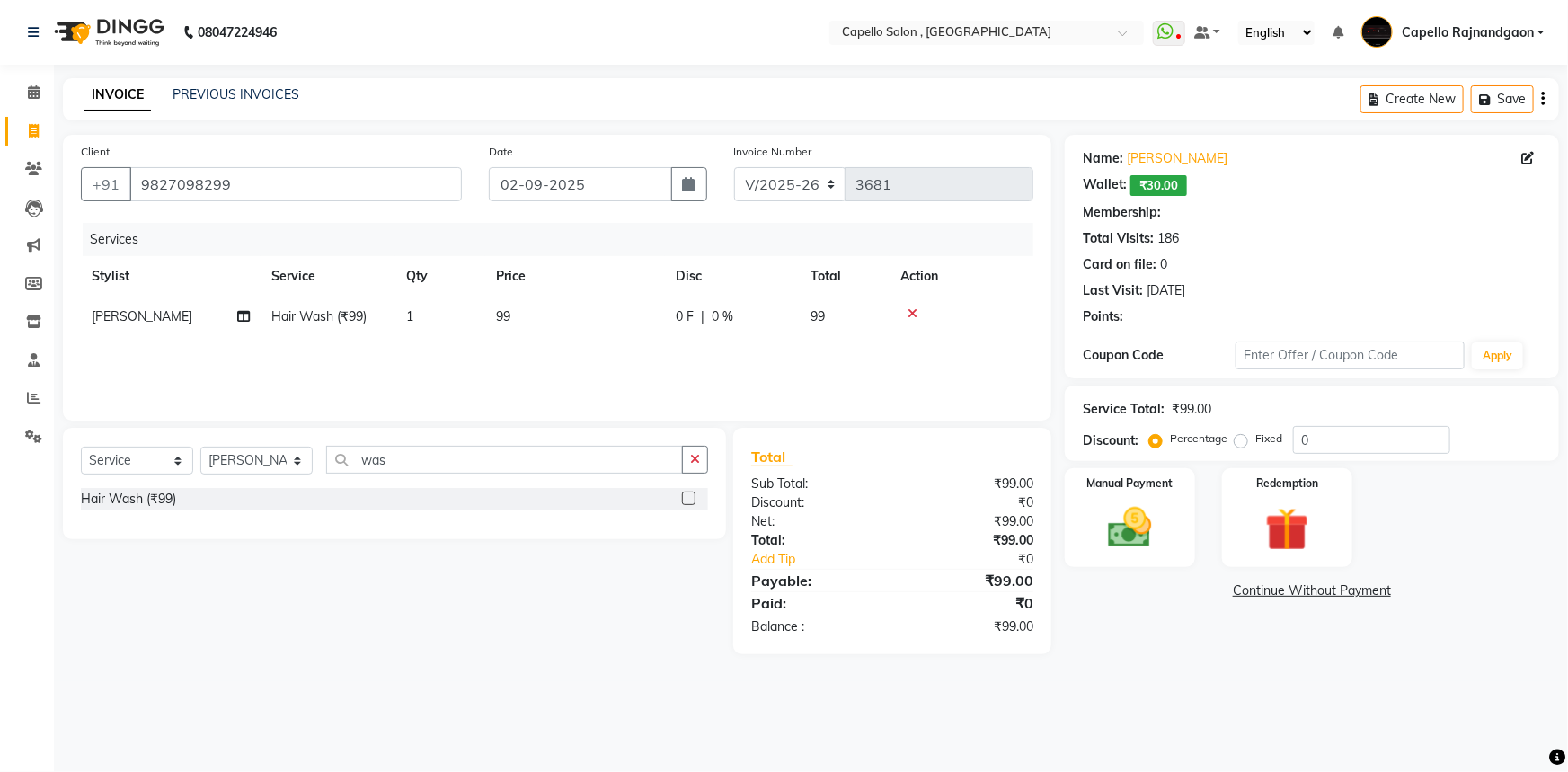
select select "1: Object"
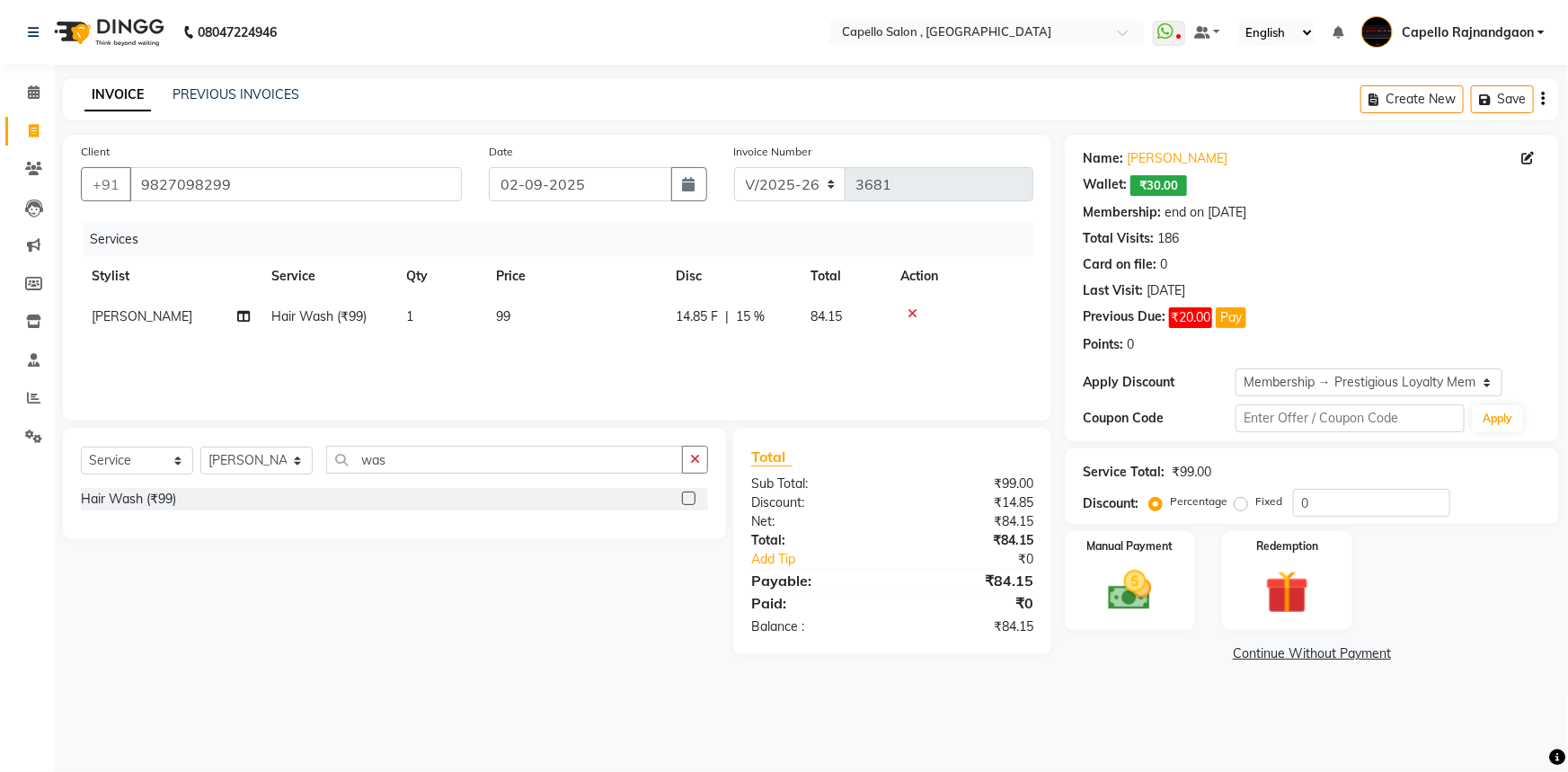
type input "15"
click at [546, 305] on td "99" at bounding box center [575, 316] width 180 height 40
select select "82696"
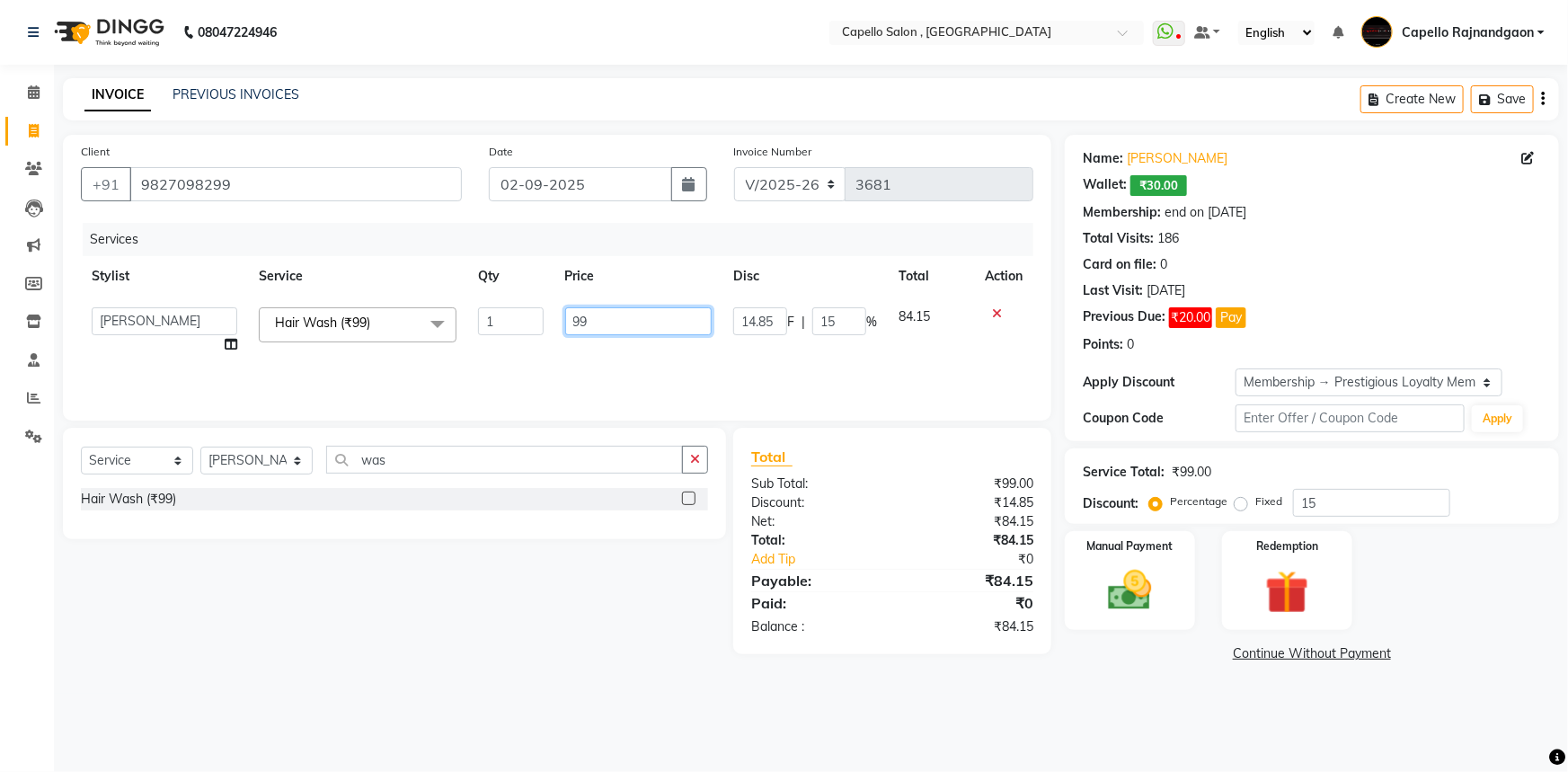
drag, startPoint x: 565, startPoint y: 323, endPoint x: 661, endPoint y: 325, distance: 96.0
click at [661, 325] on input "99" at bounding box center [639, 321] width 147 height 28
type input "200"
click at [672, 651] on div "Select Service Product Membership Package Voucher Prepaid Gift Card Select Styl…" at bounding box center [388, 540] width 676 height 226
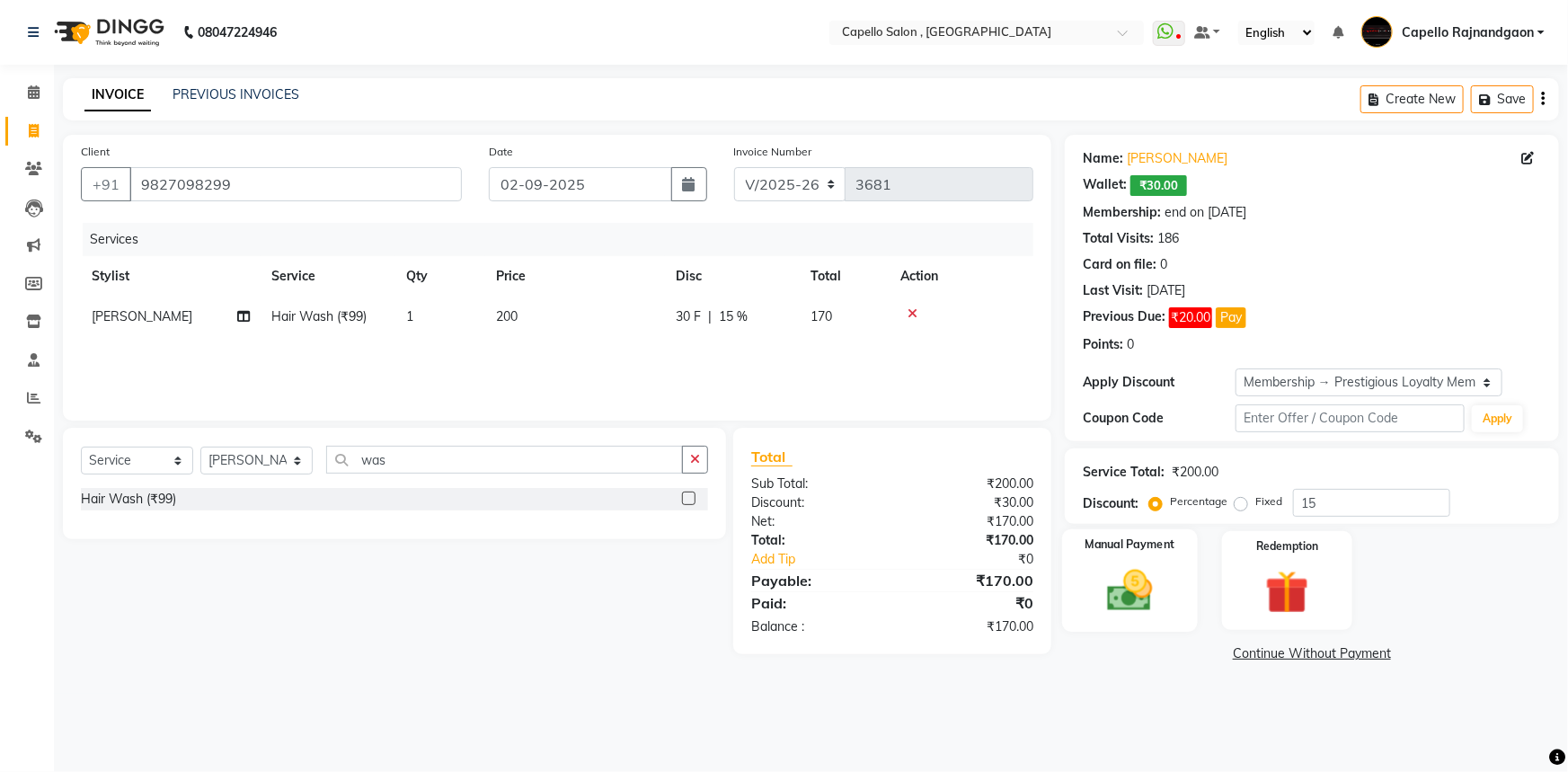
click at [1172, 606] on div "Manual Payment" at bounding box center [1130, 580] width 136 height 103
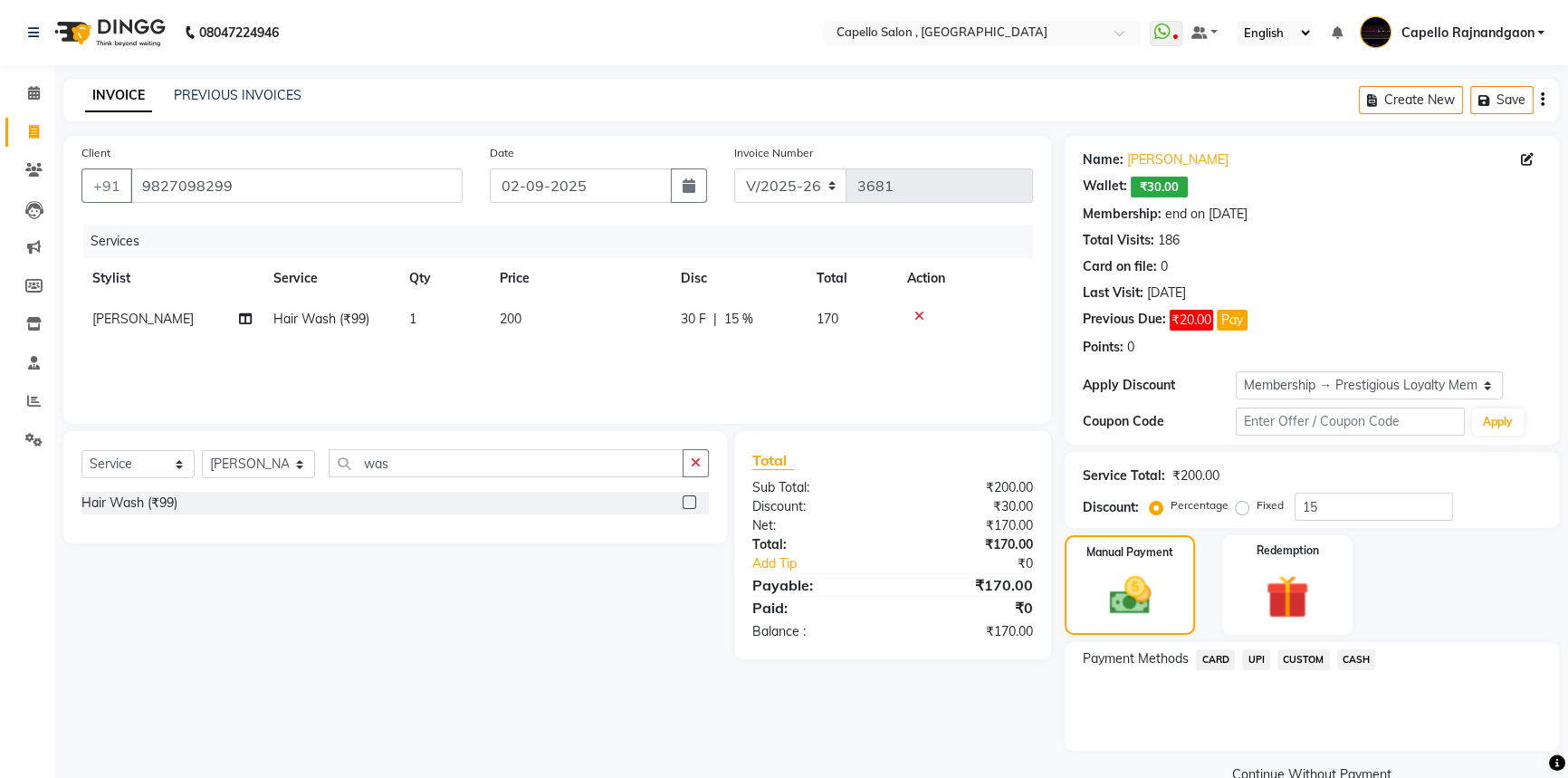
click at [1365, 664] on span "CASH" at bounding box center [1356, 660] width 38 height 21
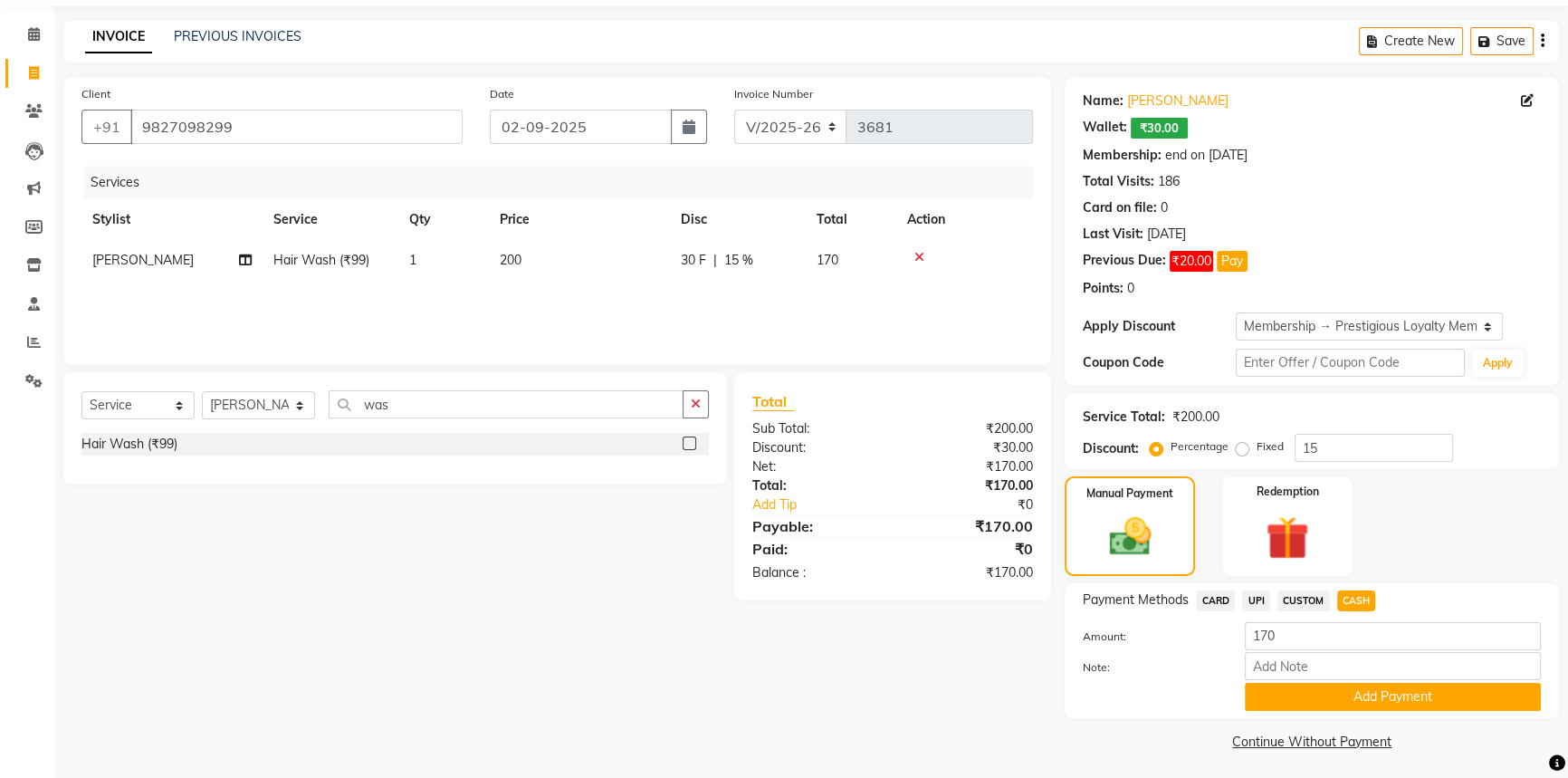
scroll to position [63, 0]
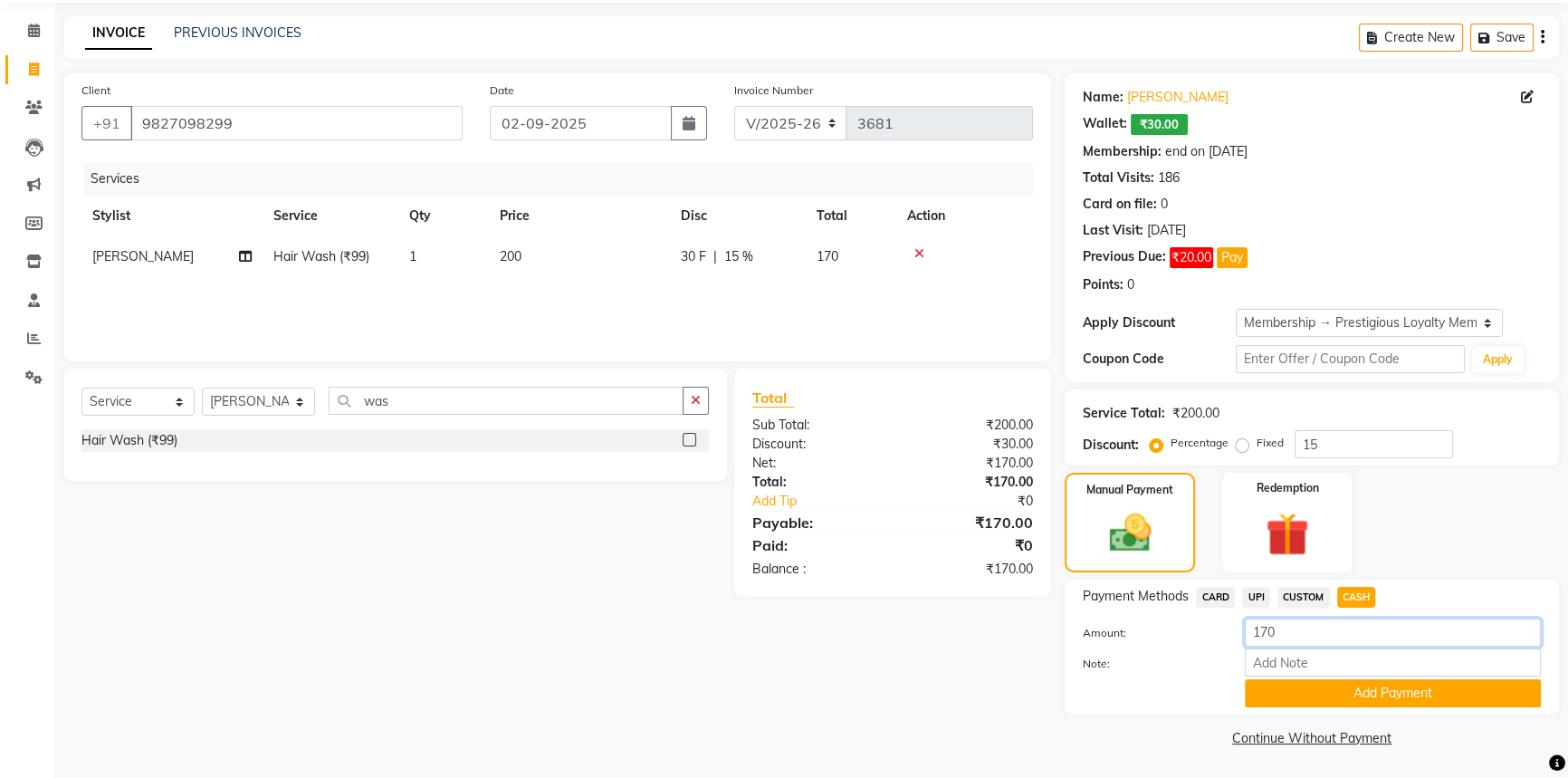
drag, startPoint x: 1253, startPoint y: 627, endPoint x: 1321, endPoint y: 631, distance: 68.1
click at [1321, 631] on input "170" at bounding box center [1392, 633] width 296 height 28
type input "200"
click at [1279, 686] on button "Add Payment" at bounding box center [1392, 693] width 296 height 28
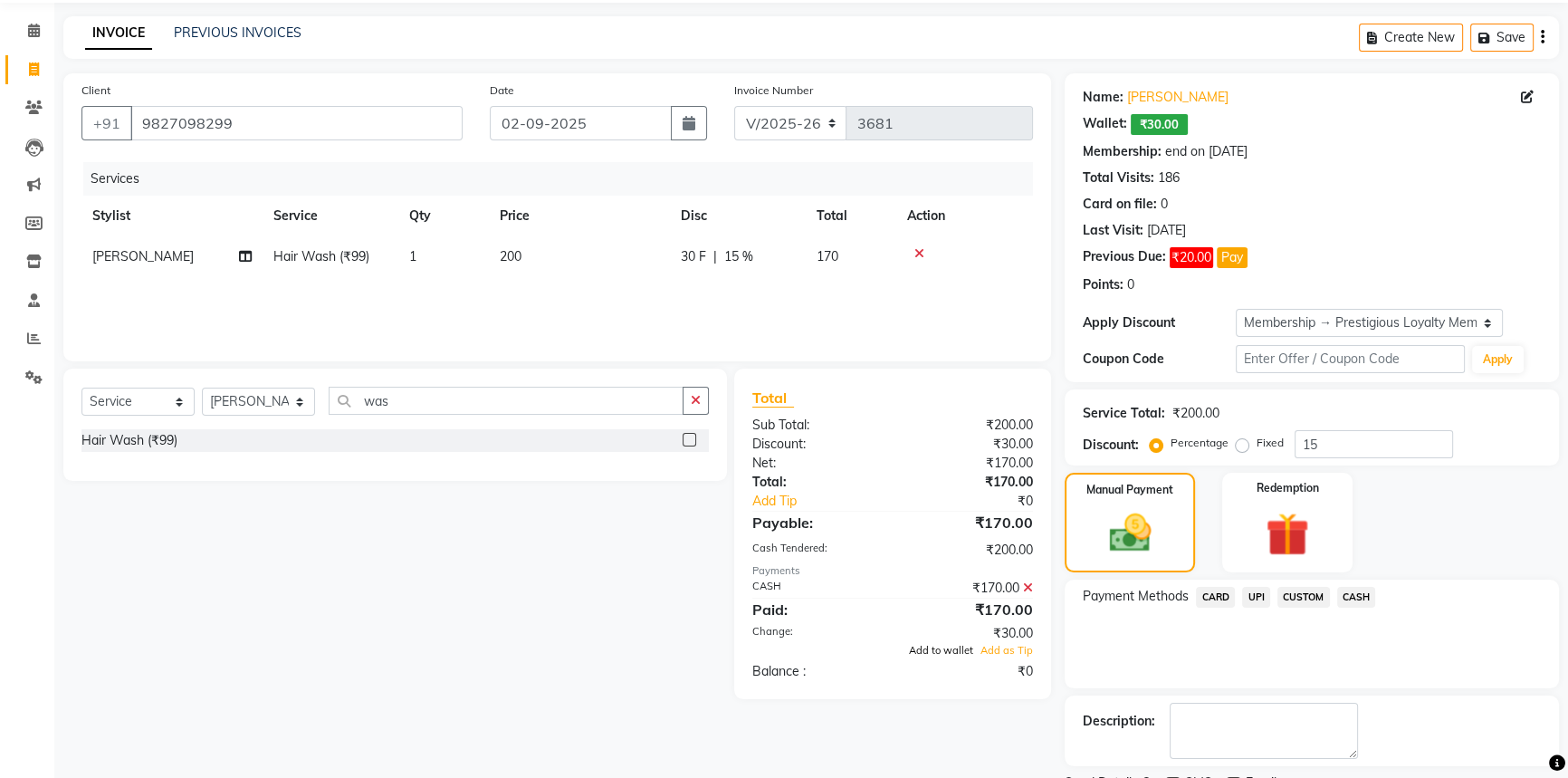
click at [932, 651] on span "Add to wallet" at bounding box center [940, 650] width 64 height 13
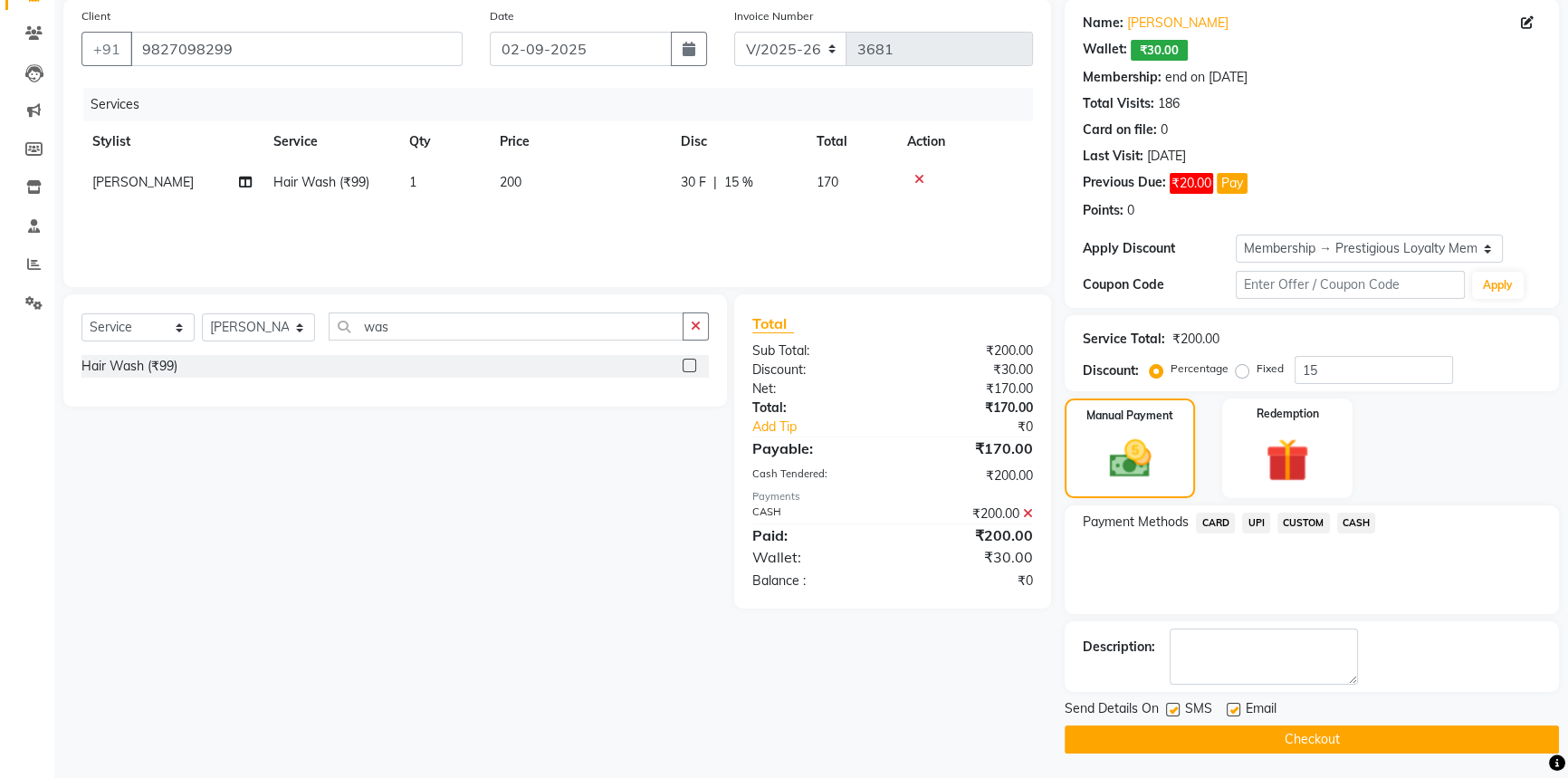
scroll to position [138, 0]
click at [1279, 733] on button "Checkout" at bounding box center [1311, 739] width 495 height 28
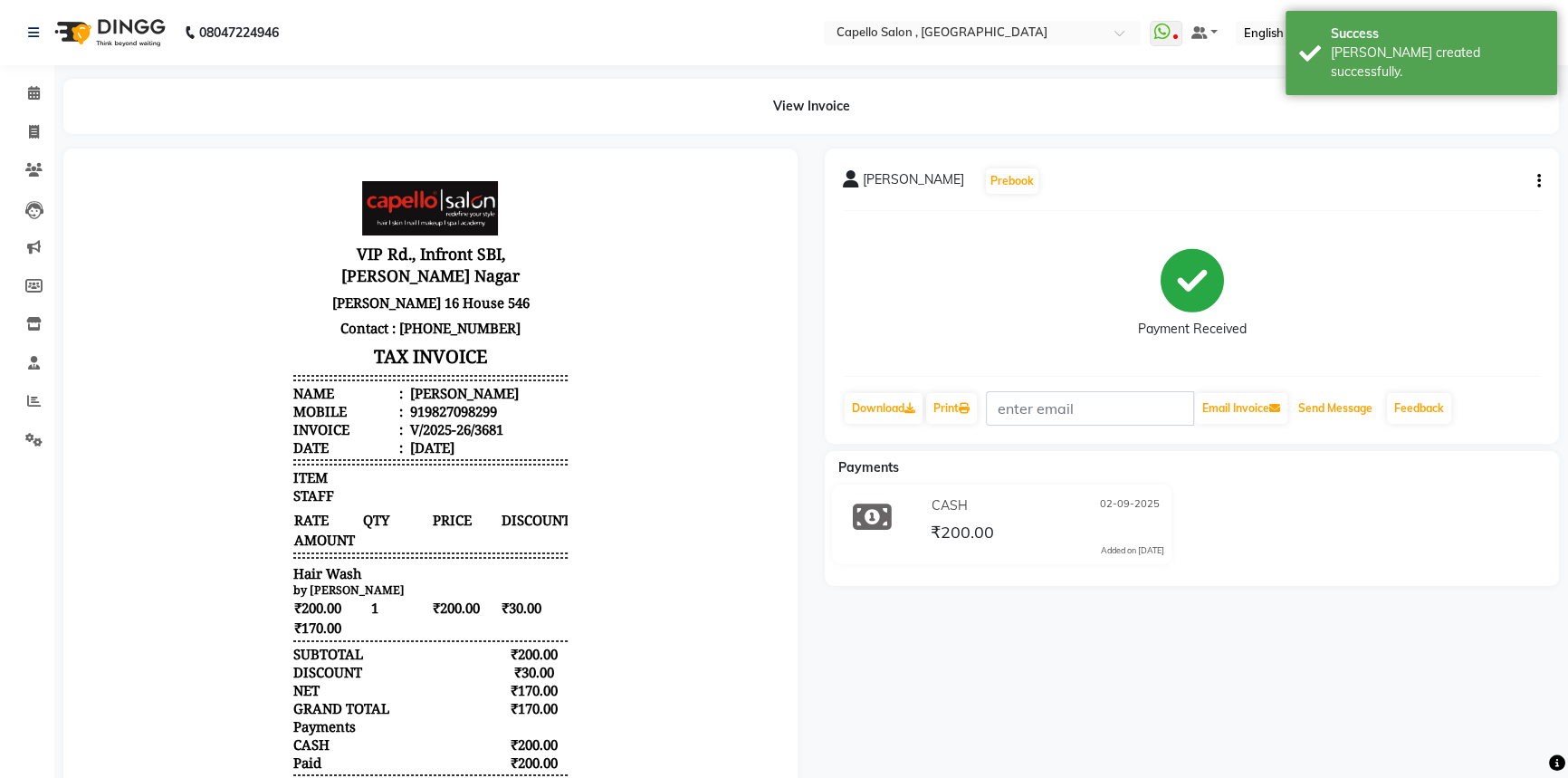
drag, startPoint x: 1365, startPoint y: 401, endPoint x: 1326, endPoint y: 81, distance: 322.4
click at [1365, 399] on button "Send Message" at bounding box center [1334, 408] width 89 height 31
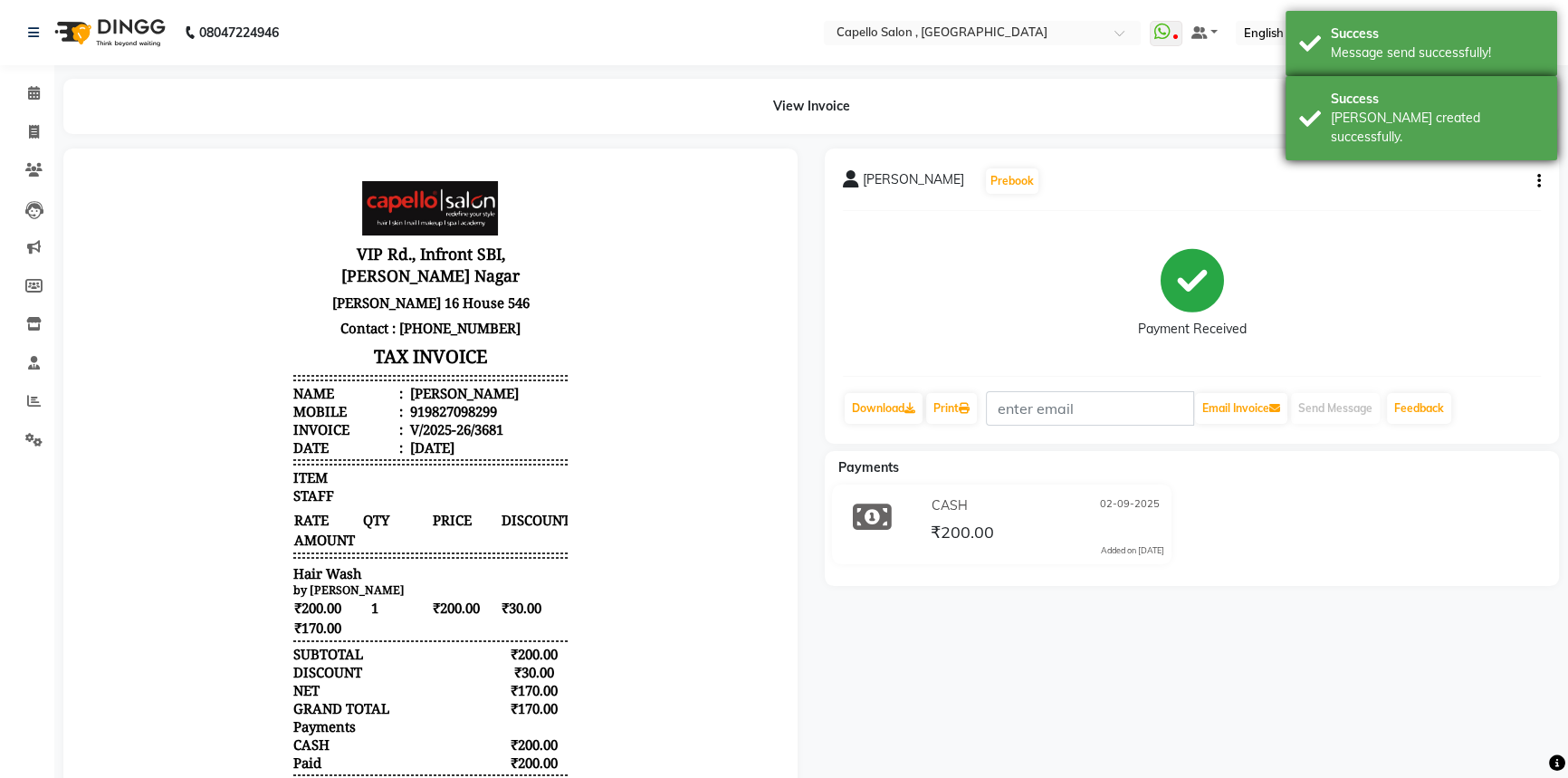
click at [1346, 99] on div "Success" at bounding box center [1437, 99] width 213 height 19
click at [1349, 52] on div "Message send successfully!" at bounding box center [1437, 53] width 213 height 19
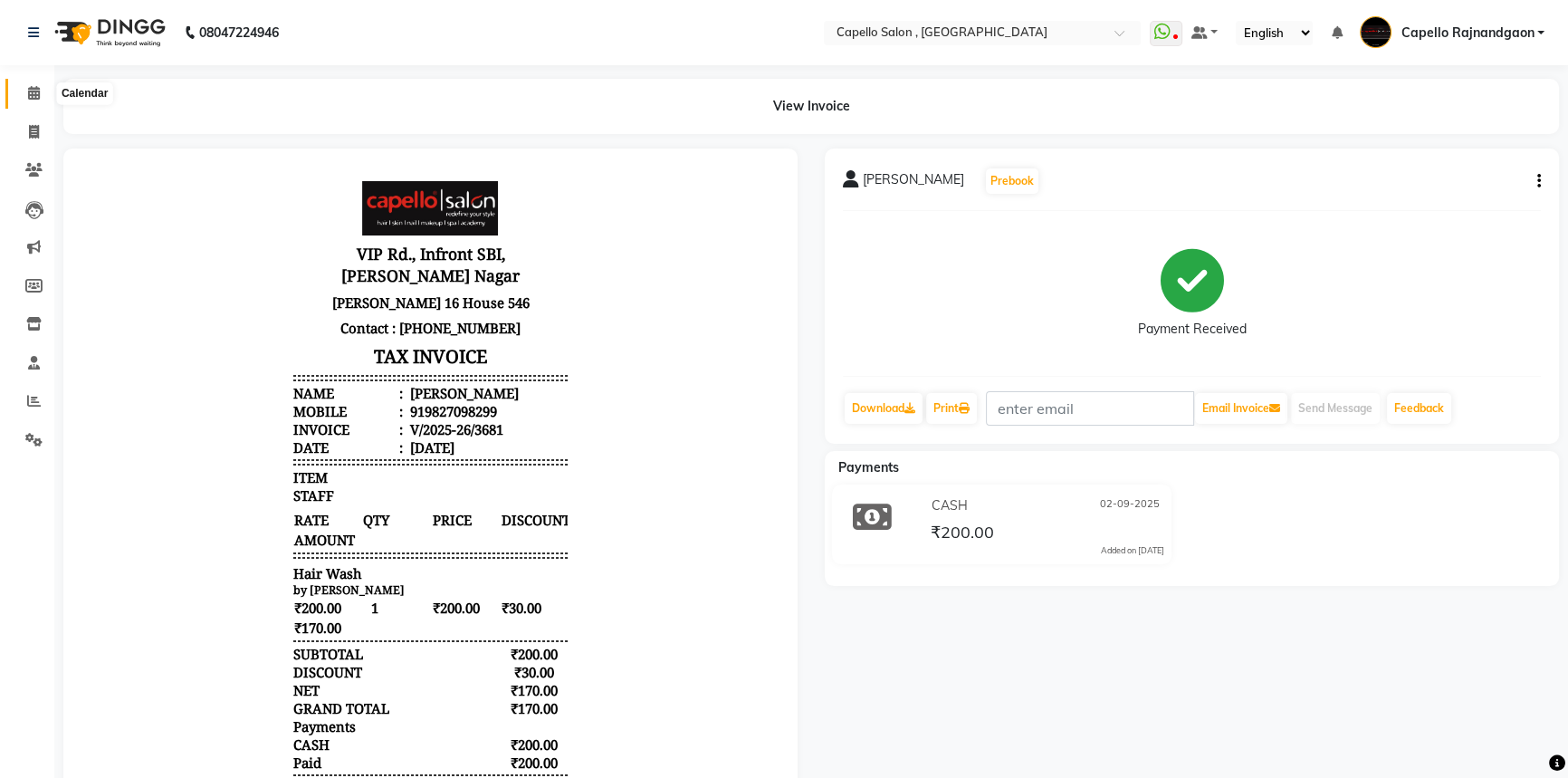
click at [17, 97] on link "Calendar" at bounding box center [27, 94] width 43 height 30
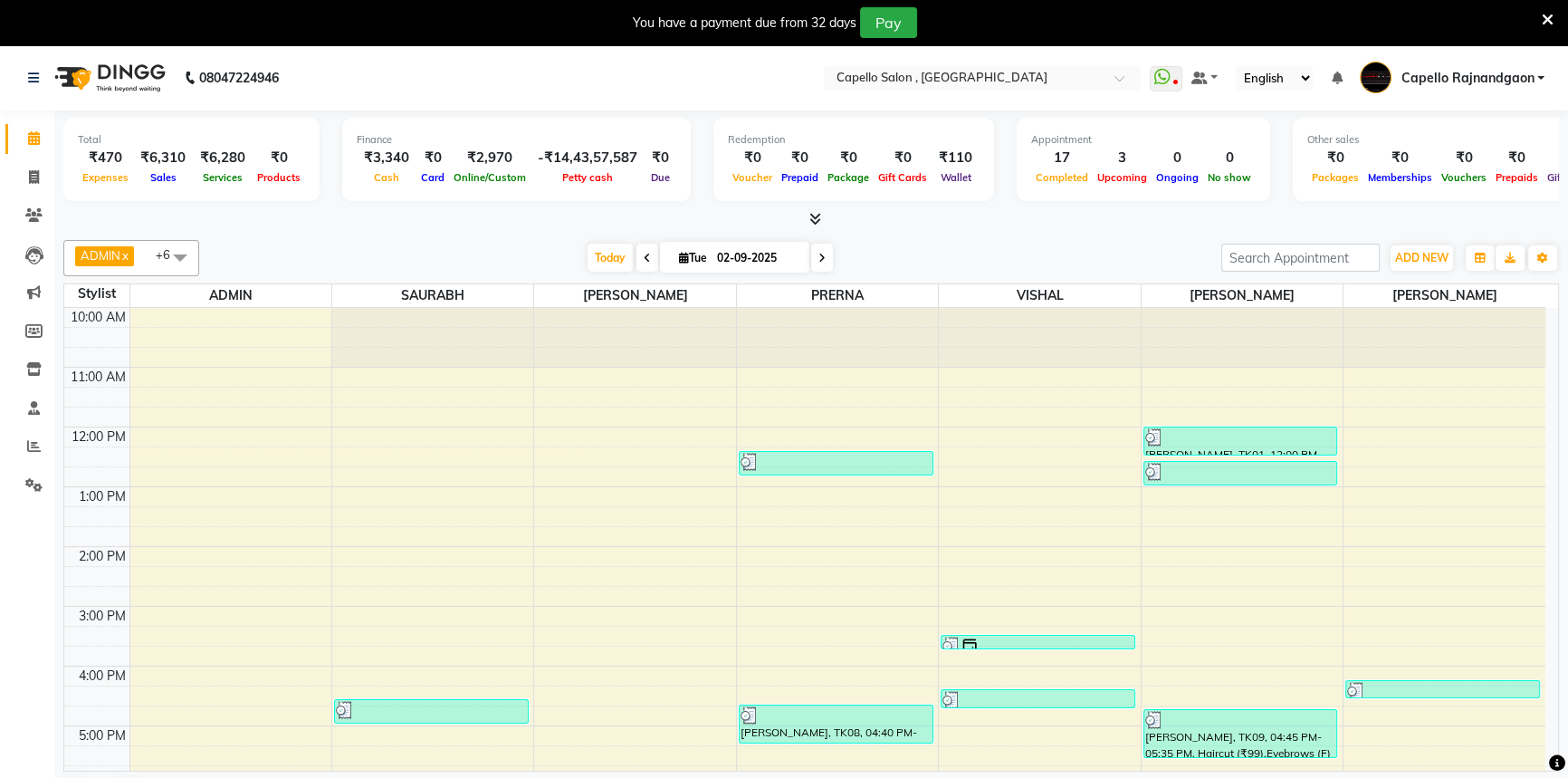
click at [1542, 15] on icon at bounding box center [1547, 20] width 12 height 16
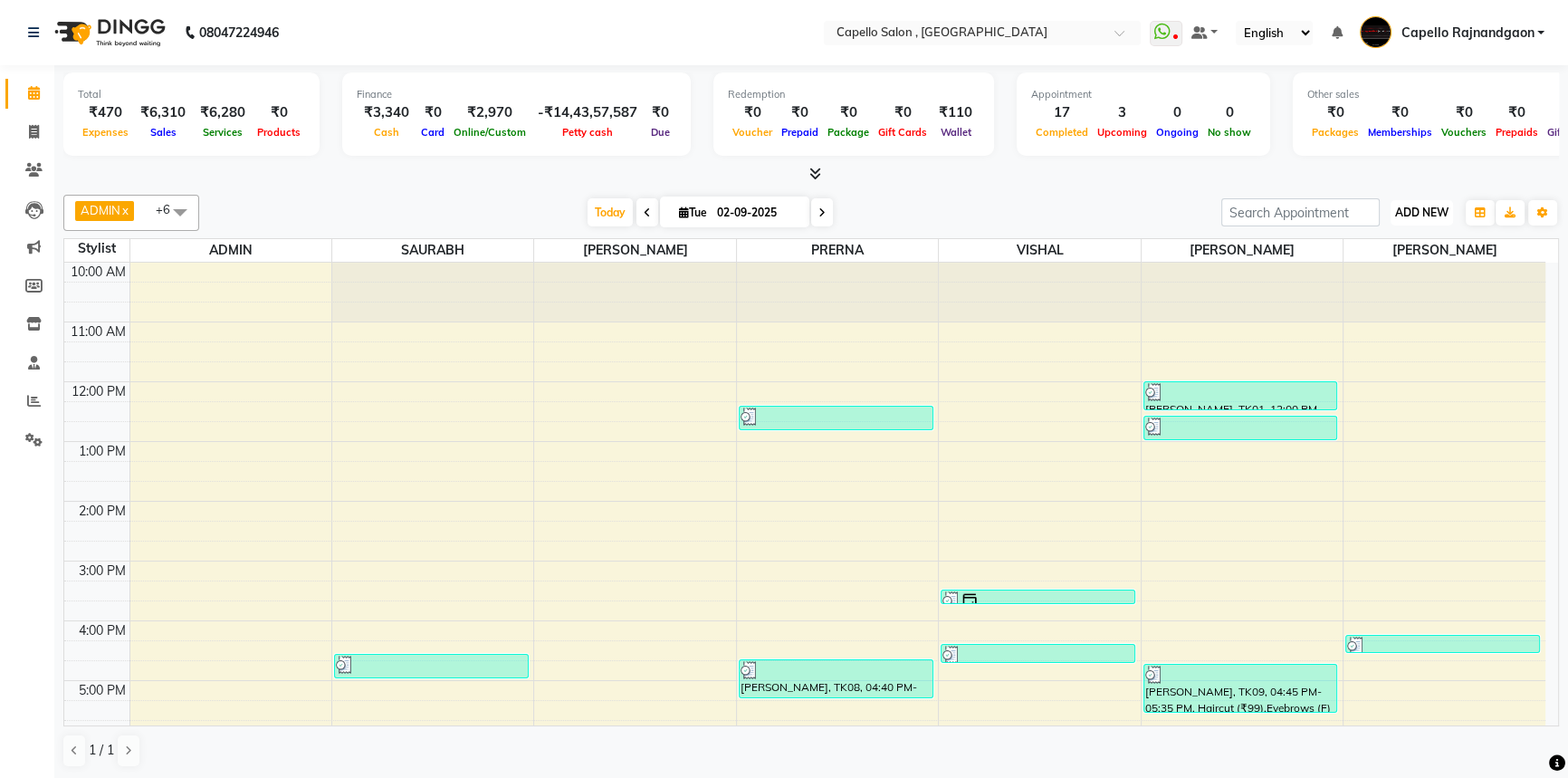
click at [1410, 209] on span "ADD NEW" at bounding box center [1421, 212] width 53 height 13
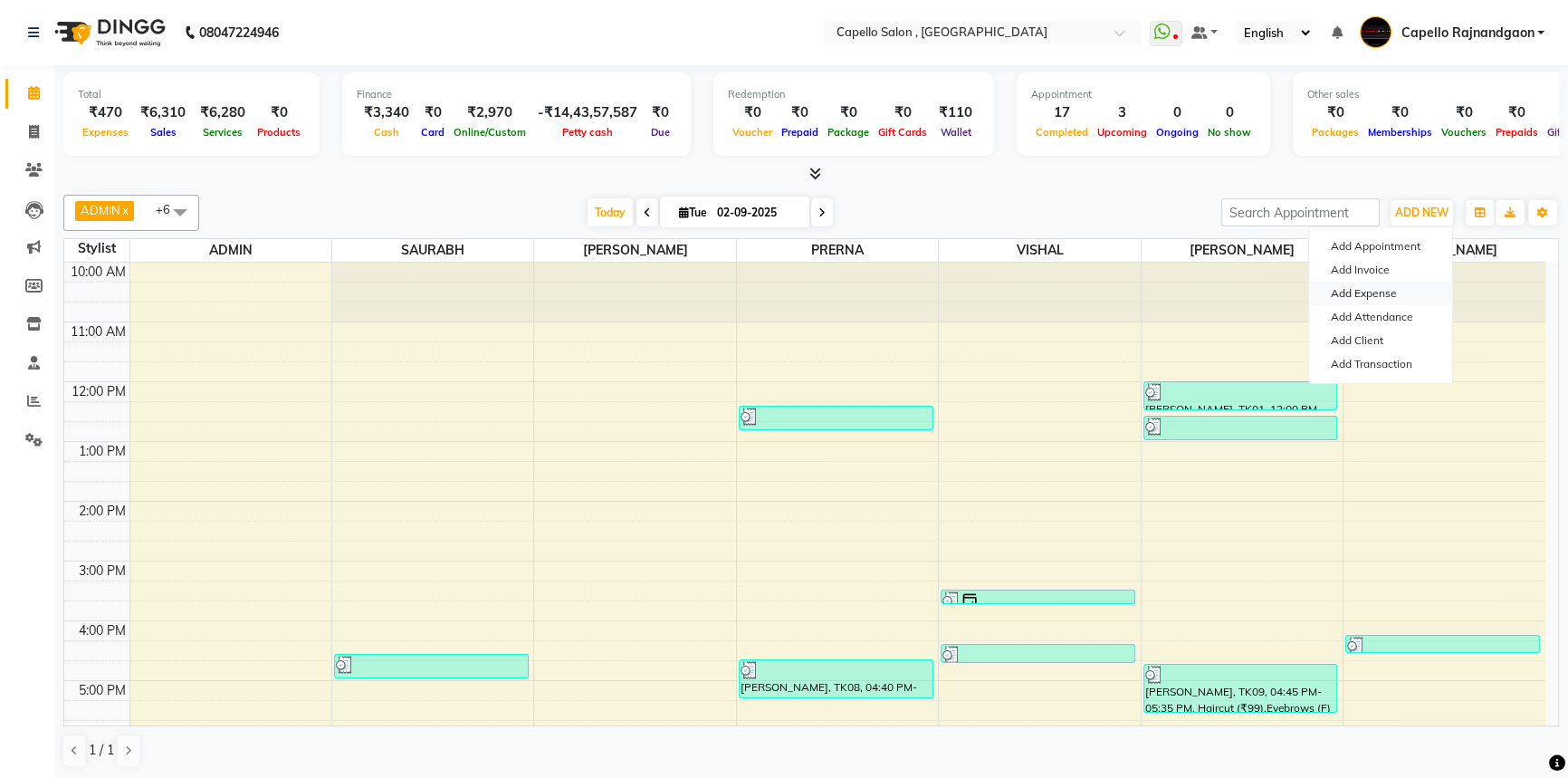
click at [1412, 293] on link "Add Expense" at bounding box center [1380, 293] width 143 height 23
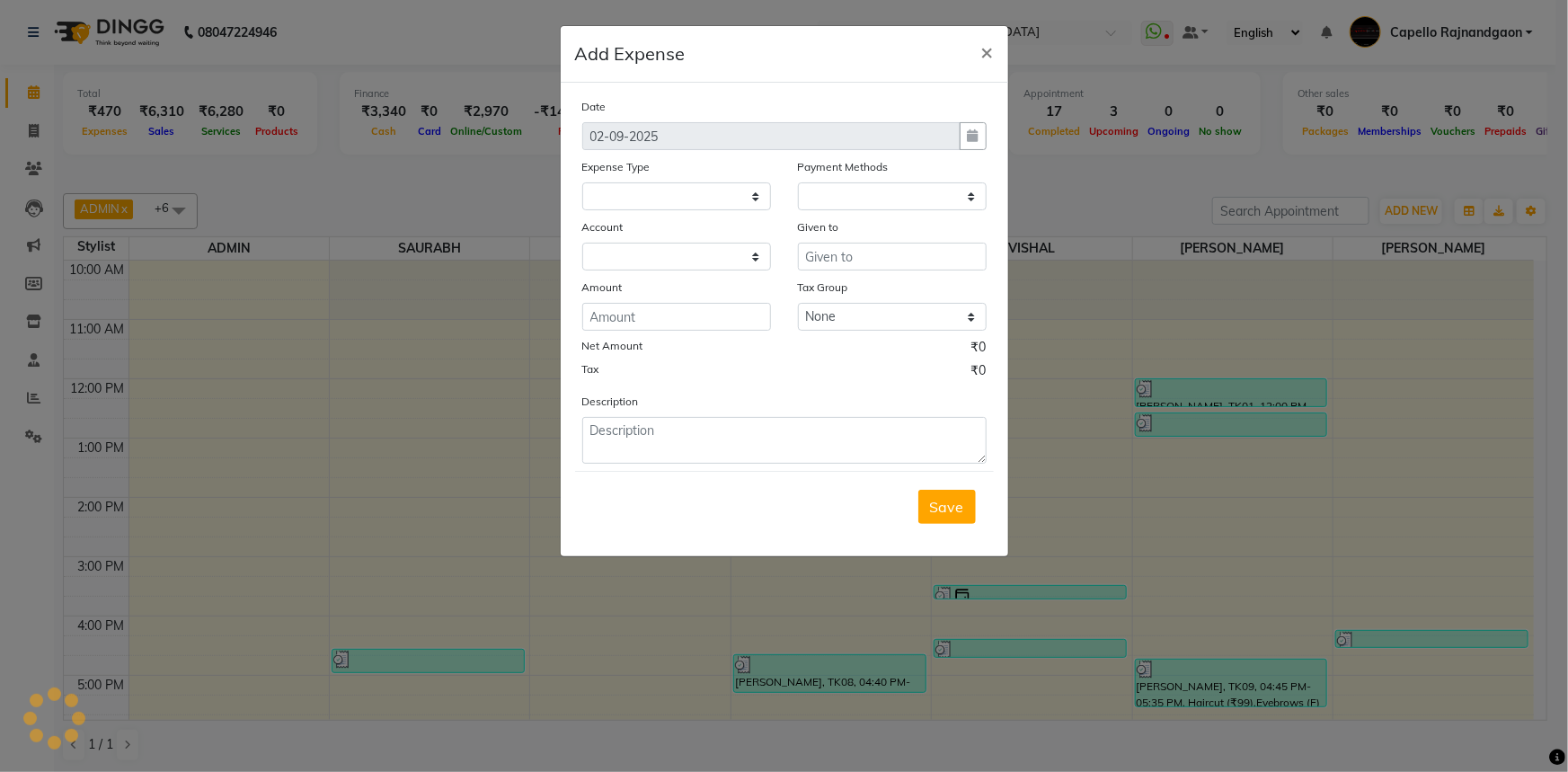
select select
select select "1"
select select "2555"
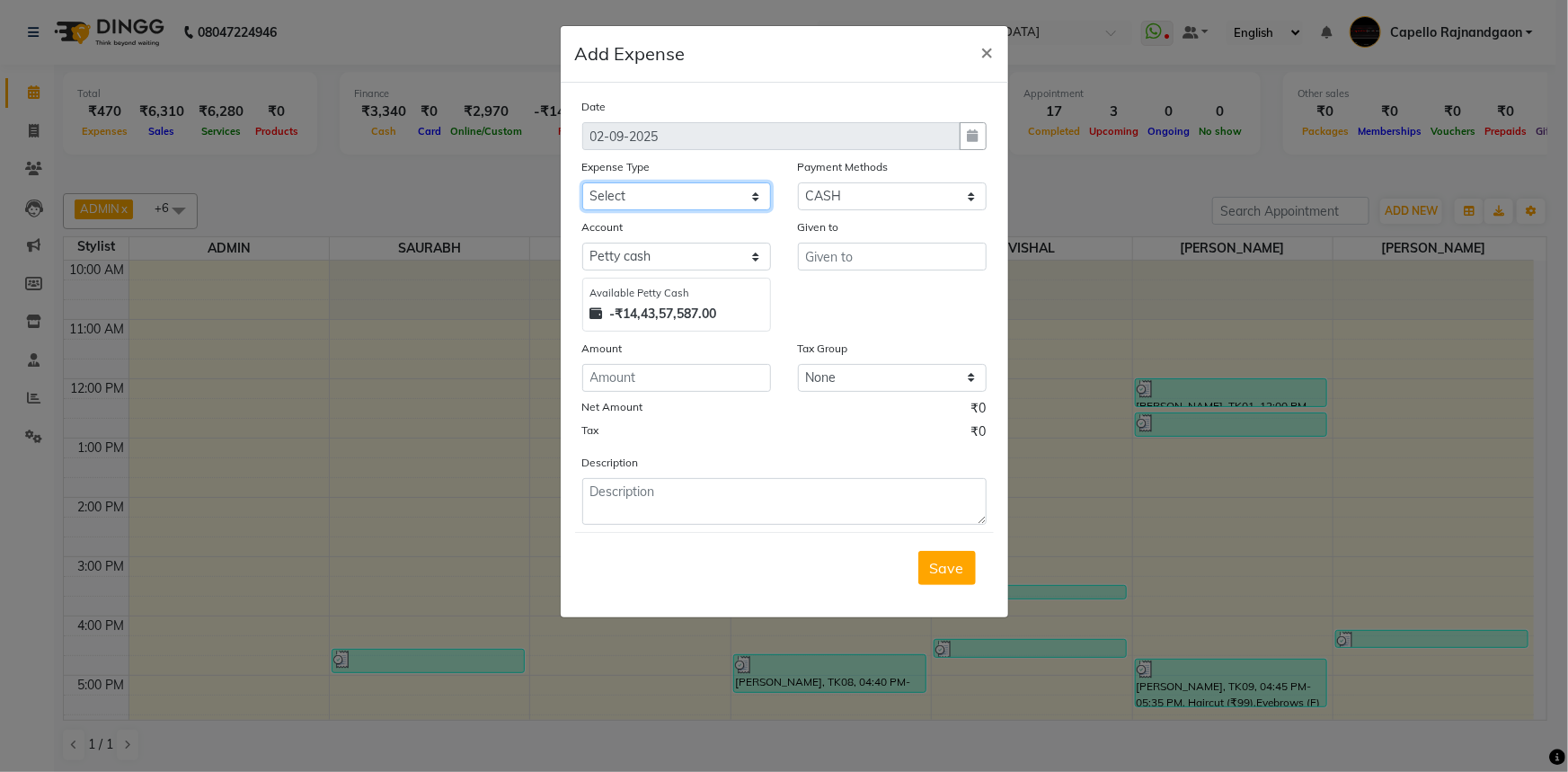
click at [676, 188] on select "Select Advance Salary Annual Lift Maintenance Charges BUILDING MAINTANANCE EXP …" at bounding box center [676, 196] width 189 height 28
select select "1459"
click at [582, 183] on select "Select Advance Salary Annual Lift Maintenance Charges BUILDING MAINTANANCE EXP …" at bounding box center [676, 196] width 189 height 28
click at [828, 259] on input "text" at bounding box center [893, 256] width 189 height 28
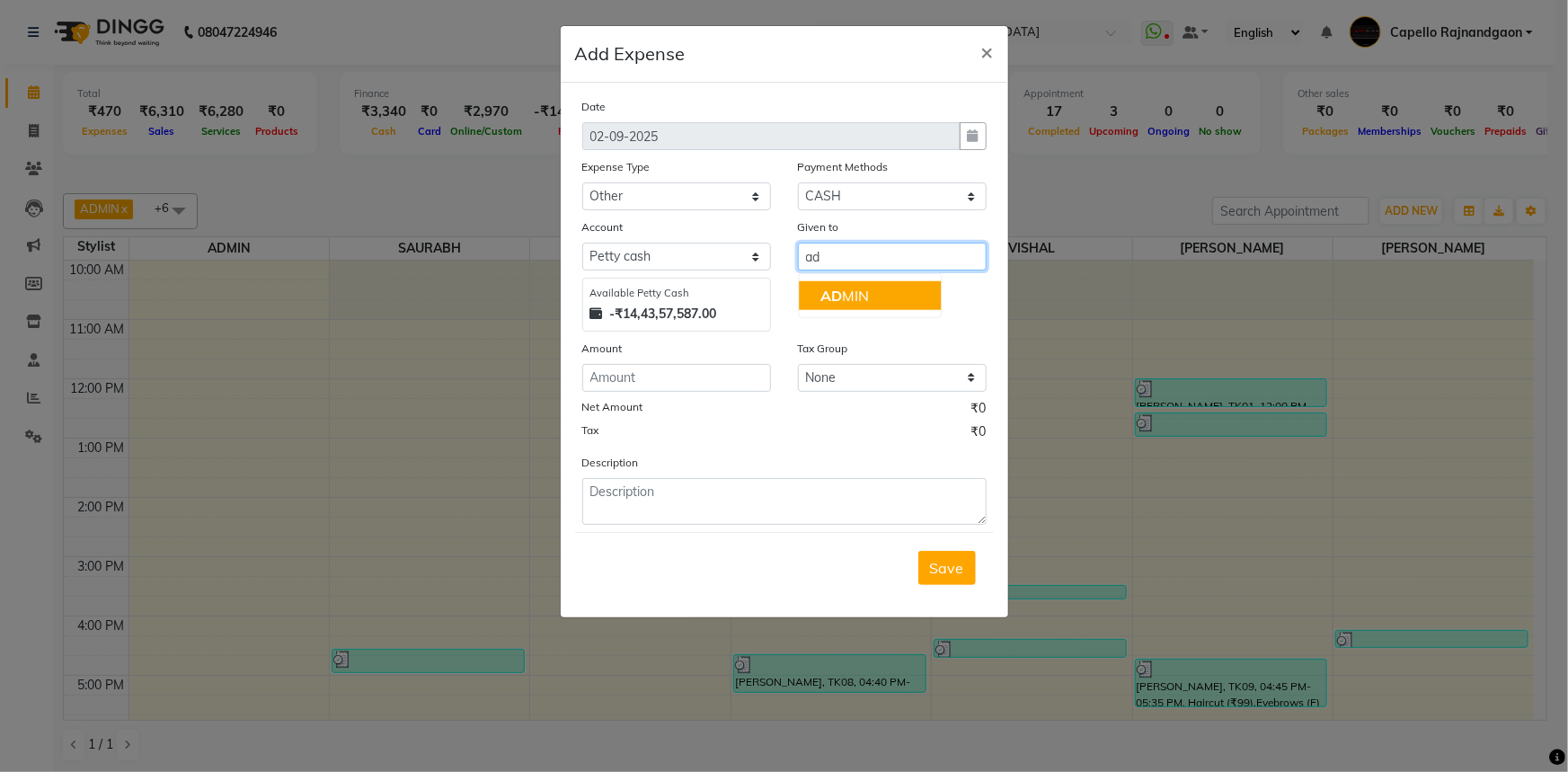
click at [831, 307] on button "AD MIN" at bounding box center [869, 295] width 142 height 29
type input "ADMIN"
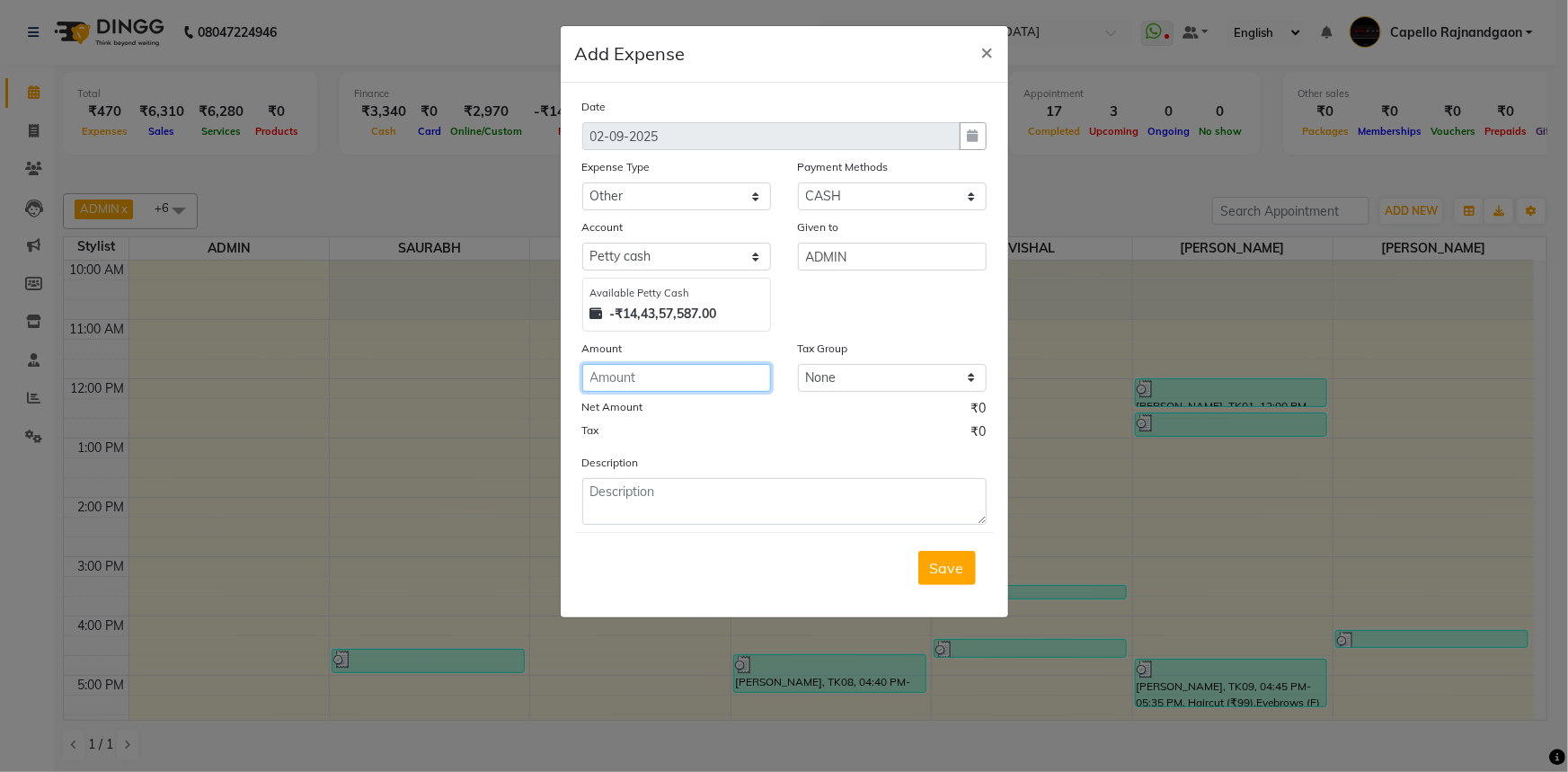
click at [769, 372] on input "number" at bounding box center [676, 378] width 189 height 28
type input "600"
drag, startPoint x: 625, startPoint y: 474, endPoint x: 620, endPoint y: 494, distance: 20.6
click at [624, 476] on div "Description" at bounding box center [784, 488] width 431 height 72
click at [620, 494] on textarea at bounding box center [784, 501] width 404 height 47
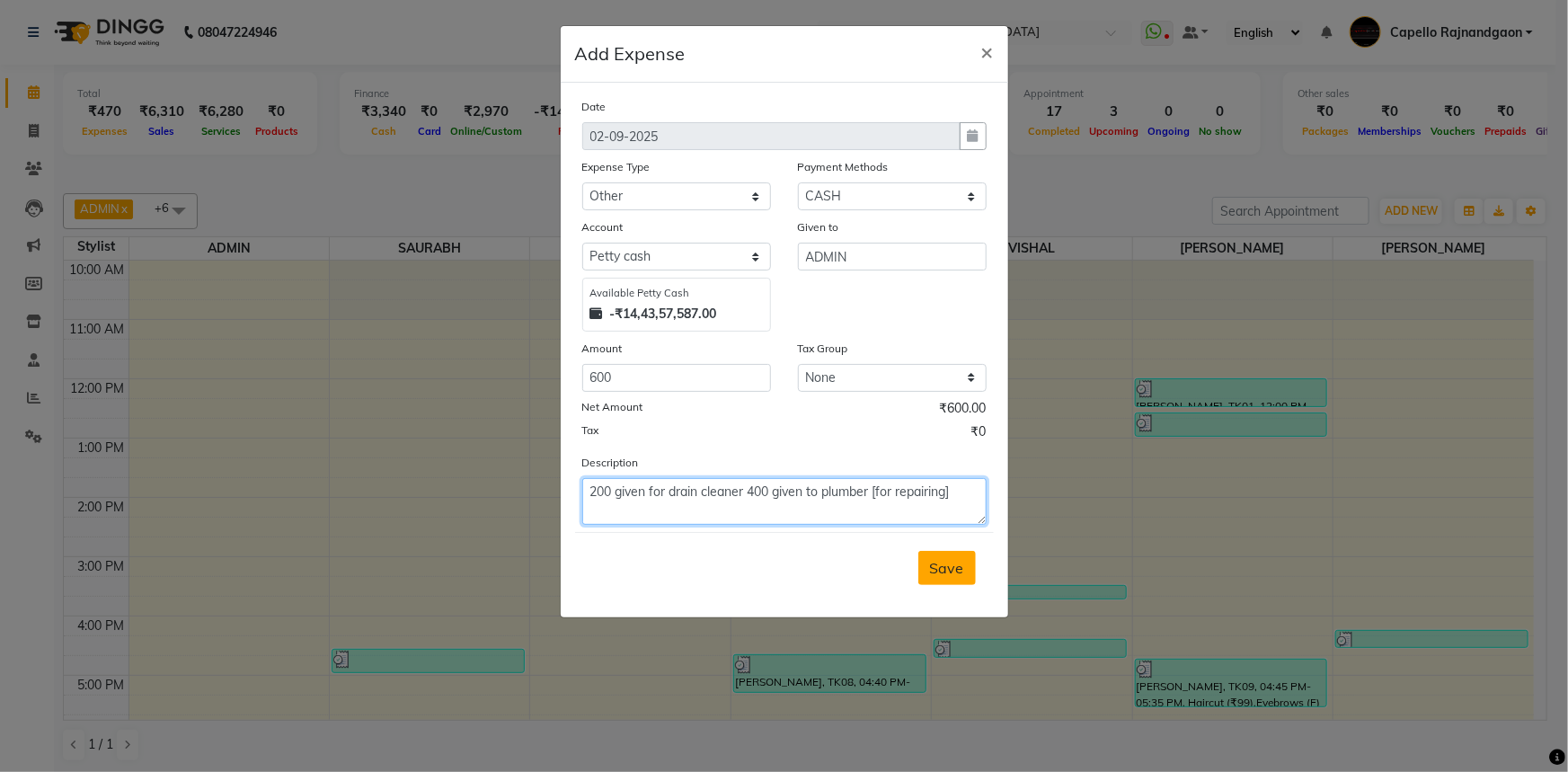
type textarea "200 given for drain cleaner 400 given to plumber [for repairing]"
click at [947, 569] on span "Save" at bounding box center [947, 567] width 34 height 18
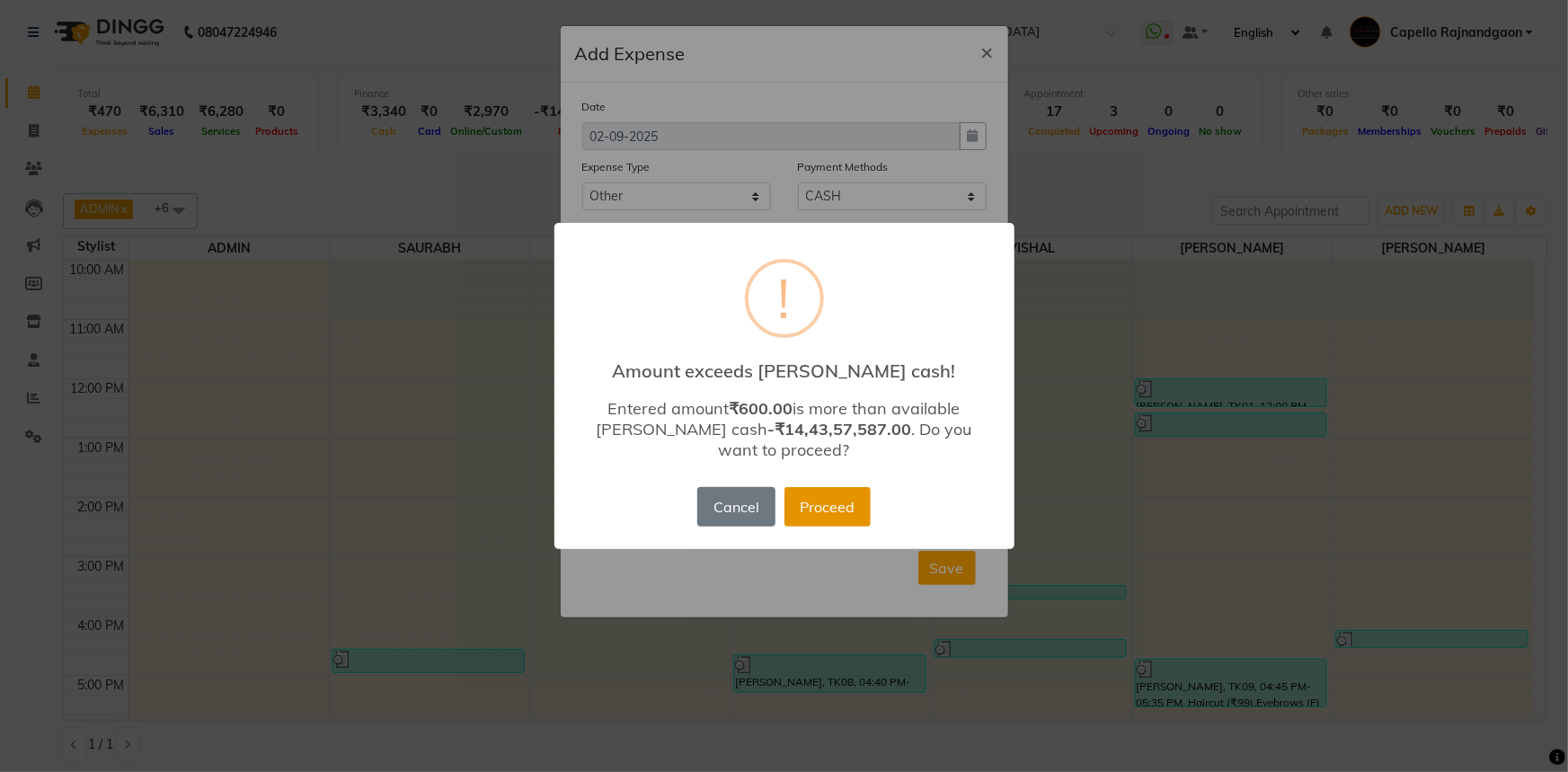
click at [853, 487] on button "Proceed" at bounding box center [827, 507] width 87 height 39
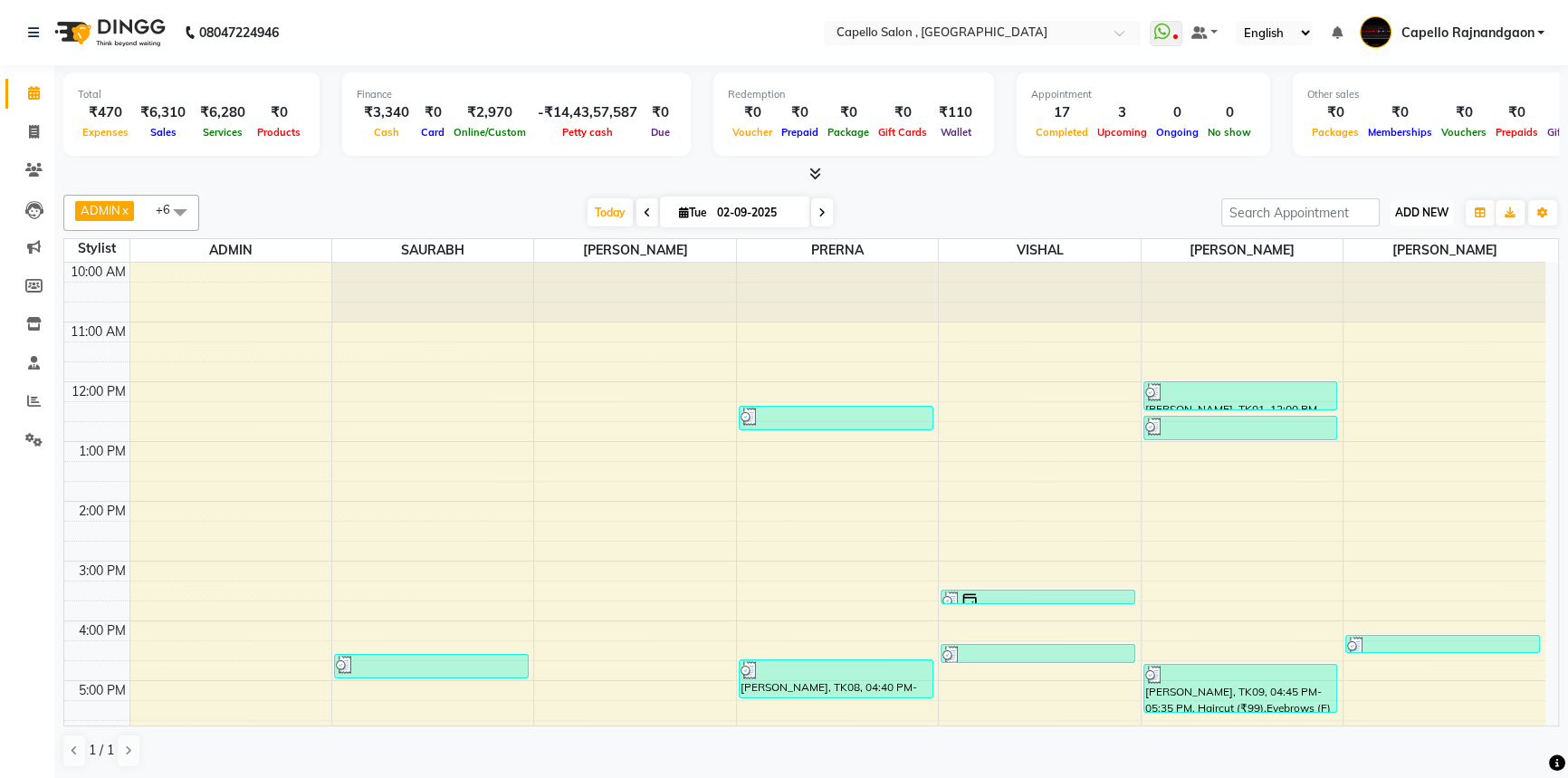
click at [1442, 200] on button "ADD NEW Toggle Dropdown" at bounding box center [1422, 212] width 63 height 25
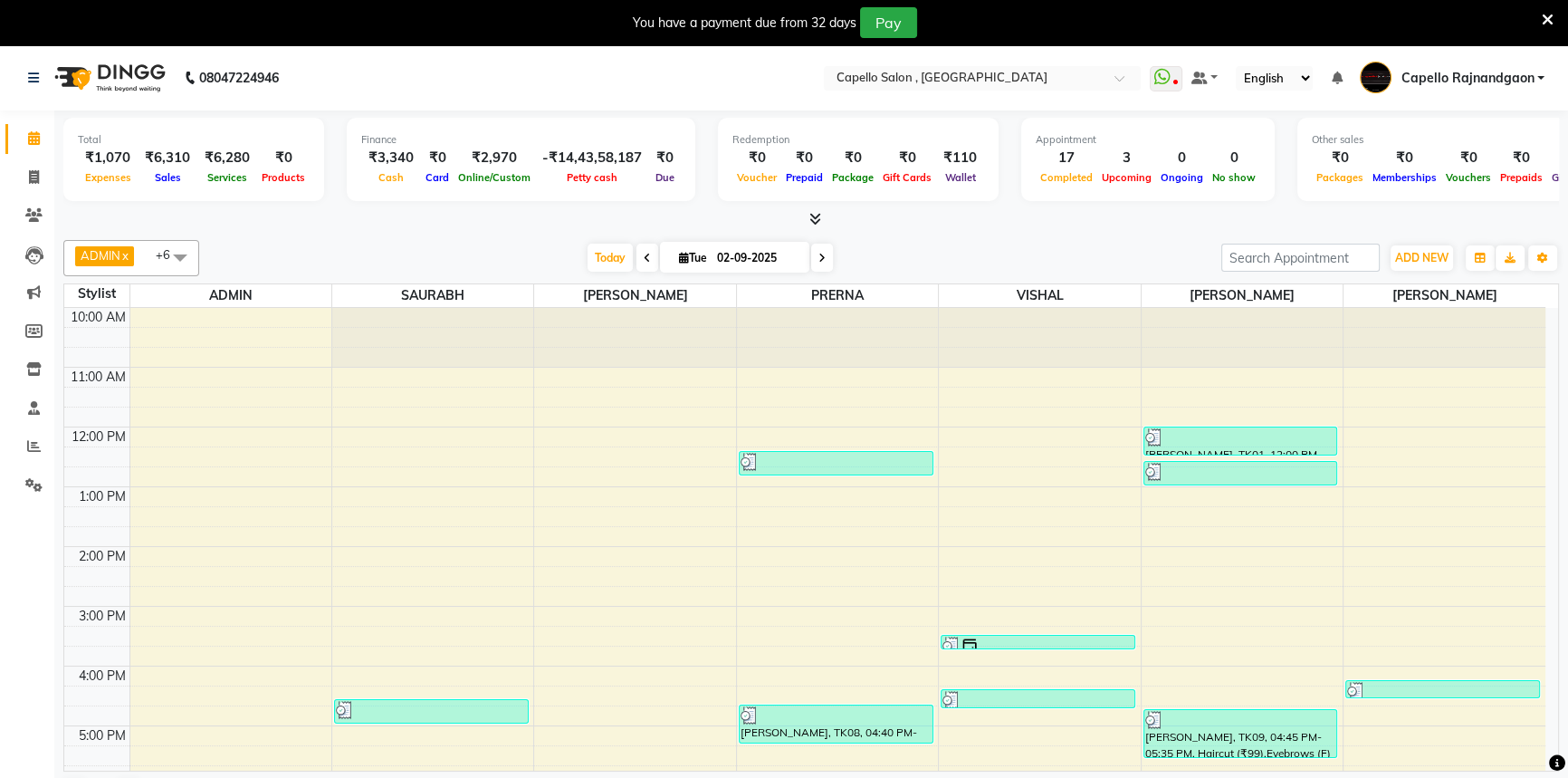
click at [1546, 16] on icon at bounding box center [1547, 20] width 12 height 16
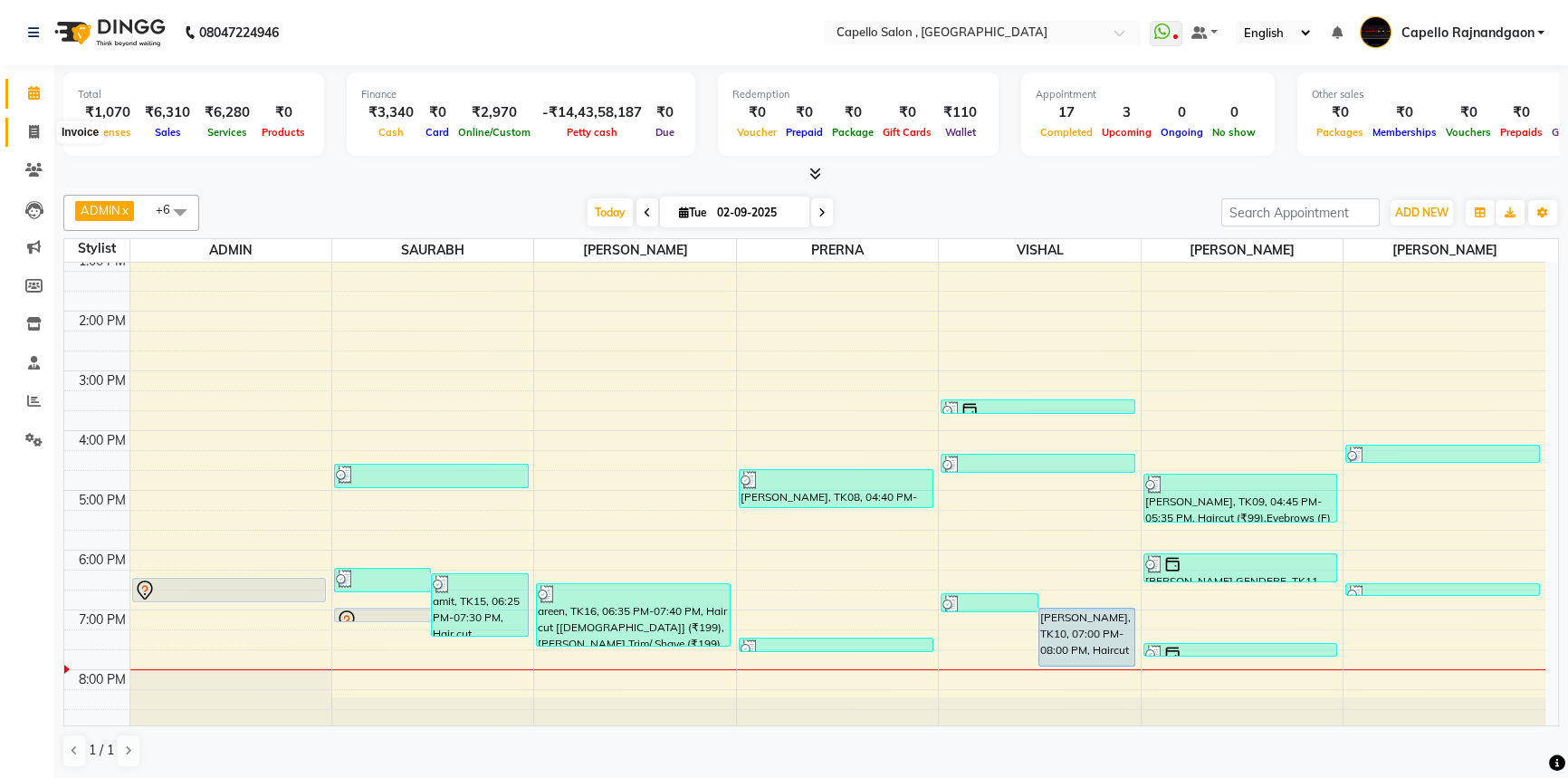
click at [38, 126] on span at bounding box center [34, 132] width 32 height 21
select select "service"
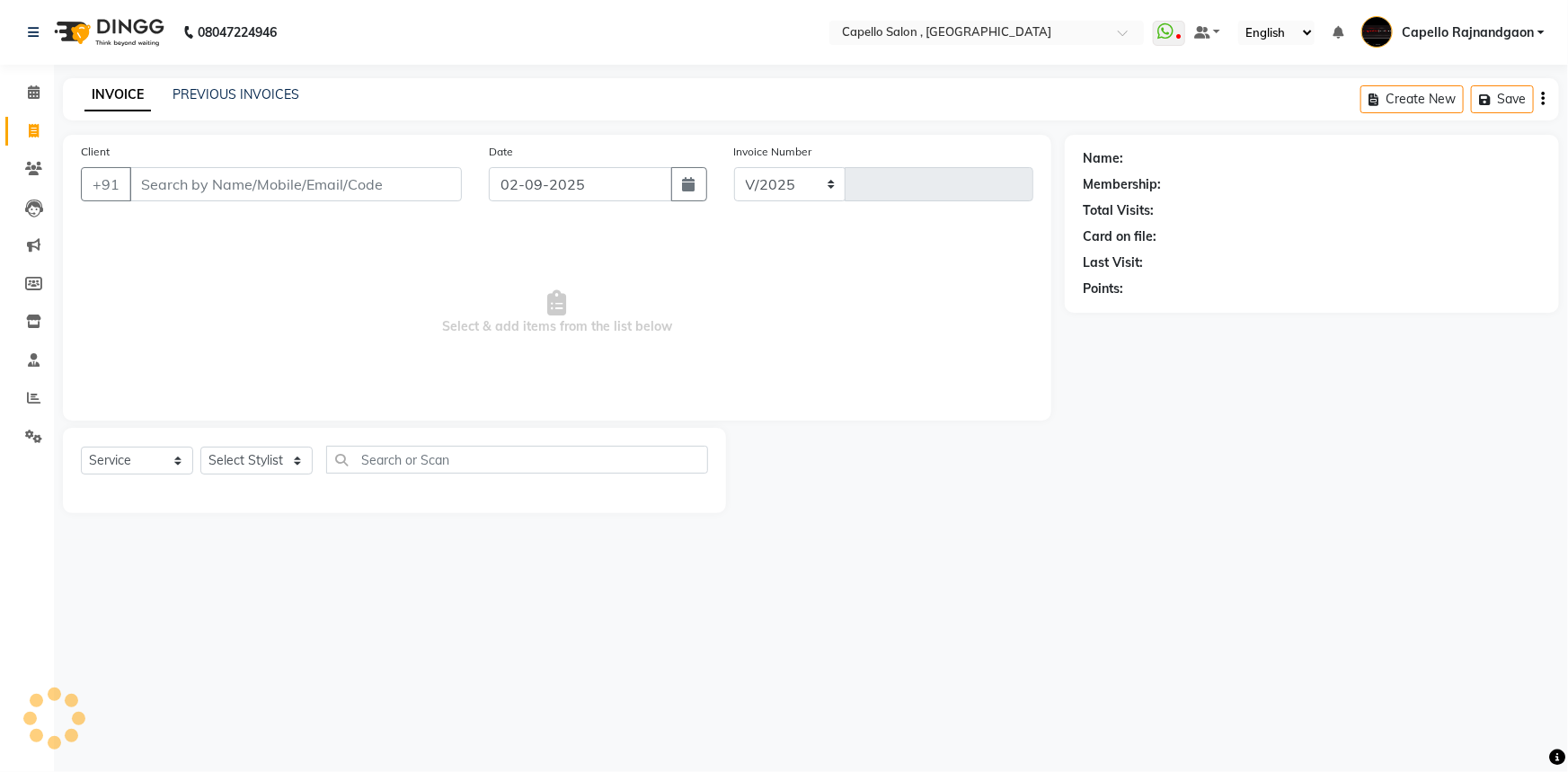
select select "856"
type input "3682"
click at [339, 187] on input "Client" at bounding box center [295, 183] width 333 height 34
click at [170, 183] on input "934030097" at bounding box center [250, 183] width 240 height 34
type input "9340230097"
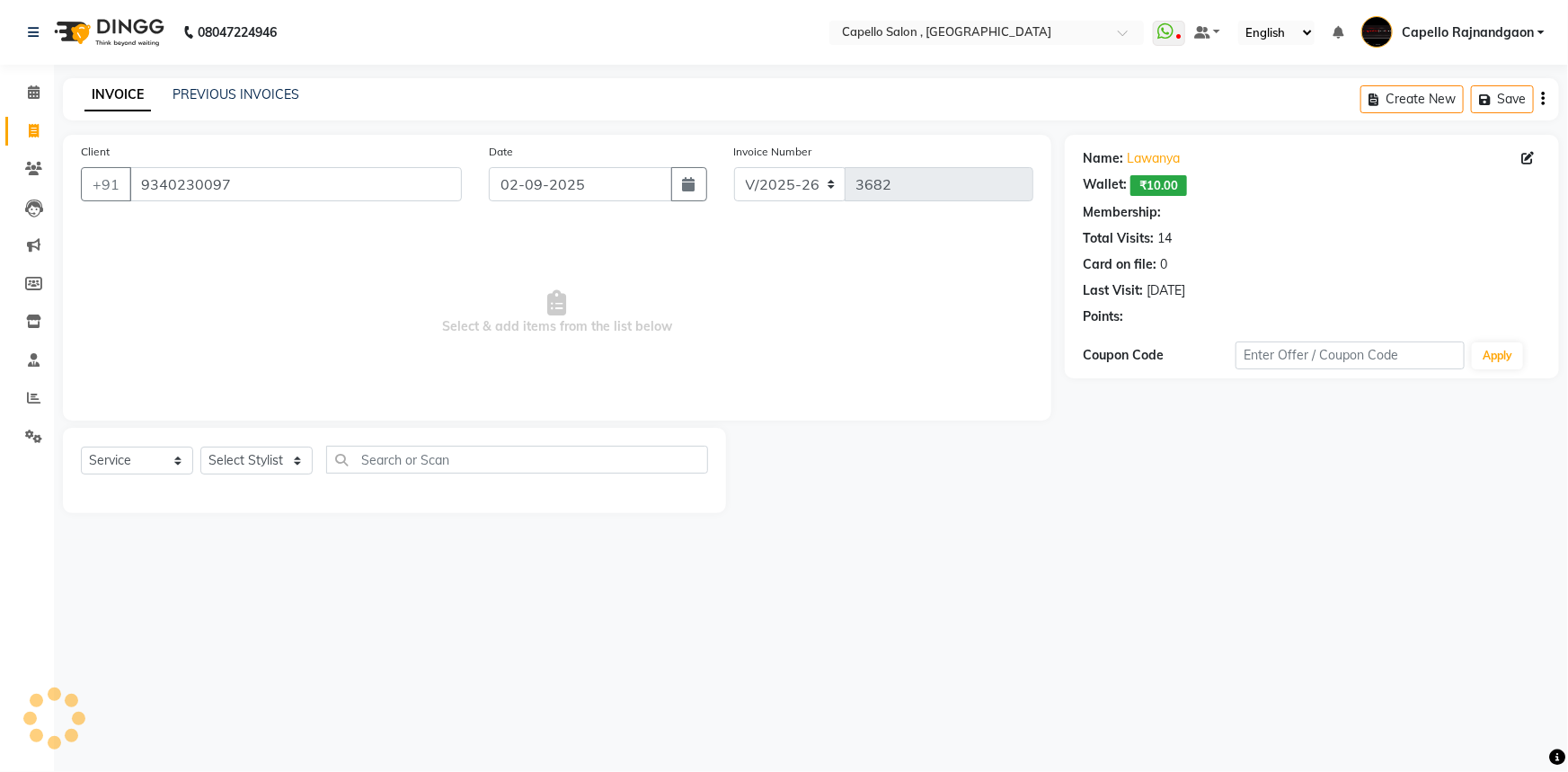
select select "1: Object"
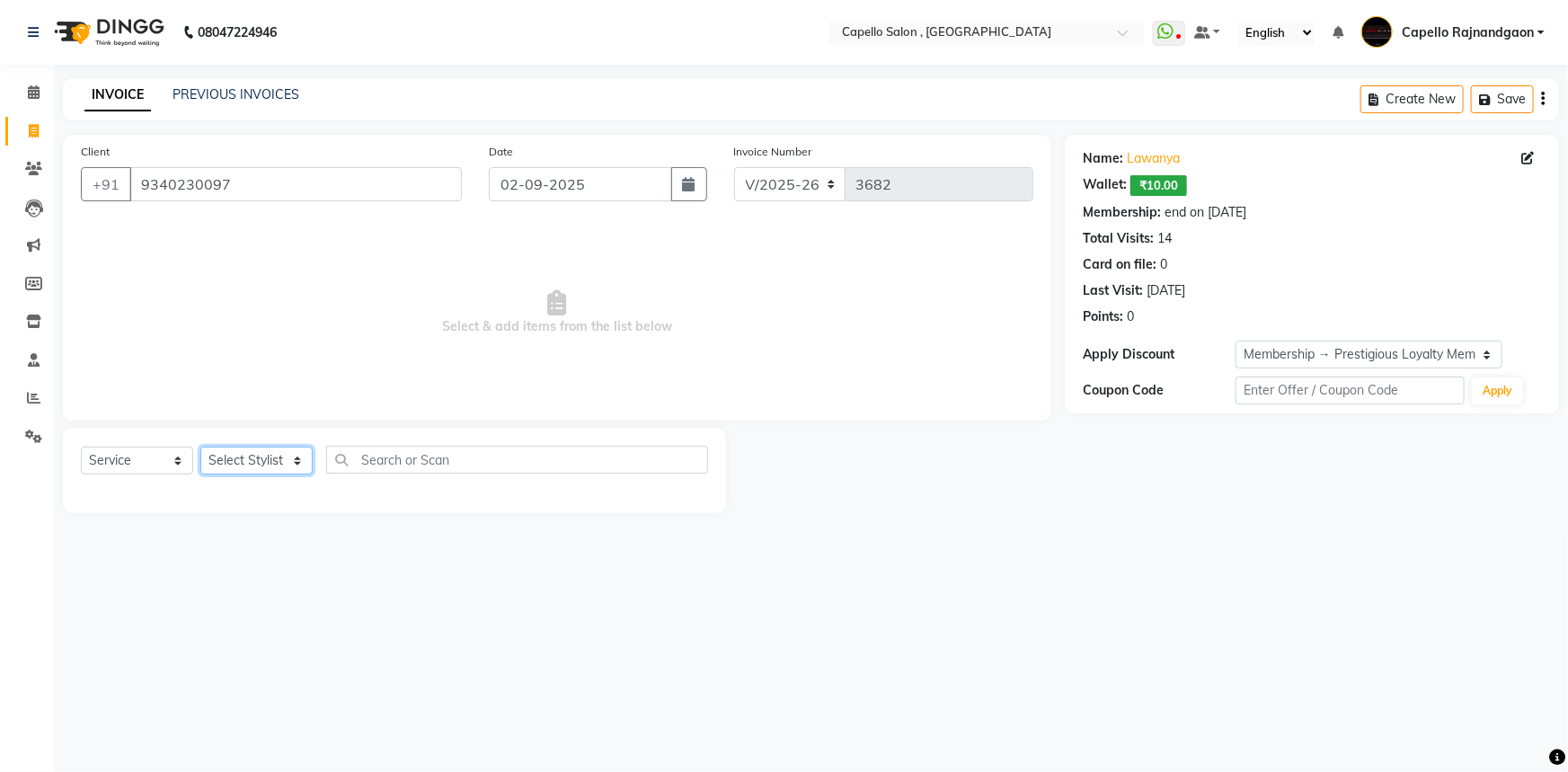
click at [206, 457] on select "Select Stylist ADMIN Capello [GEOGRAPHIC_DATA] [GEOGRAPHIC_DATA] [PERSON_NAME] …" at bounding box center [256, 460] width 113 height 28
select select "66386"
click at [200, 446] on select "Select Stylist ADMIN Capello [GEOGRAPHIC_DATA] [GEOGRAPHIC_DATA] [PERSON_NAME] …" at bounding box center [256, 460] width 113 height 28
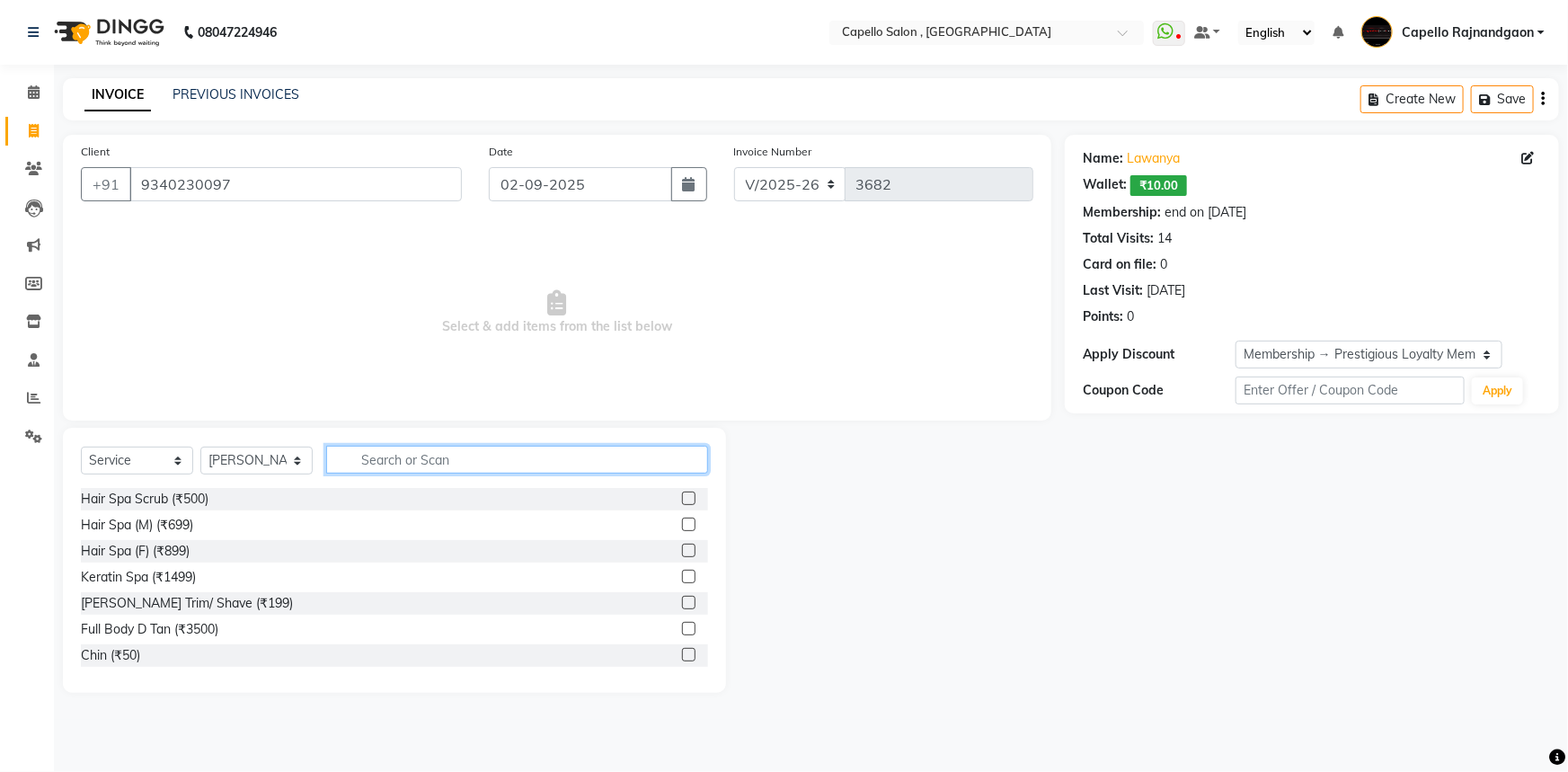
click at [342, 453] on input "text" at bounding box center [517, 459] width 382 height 28
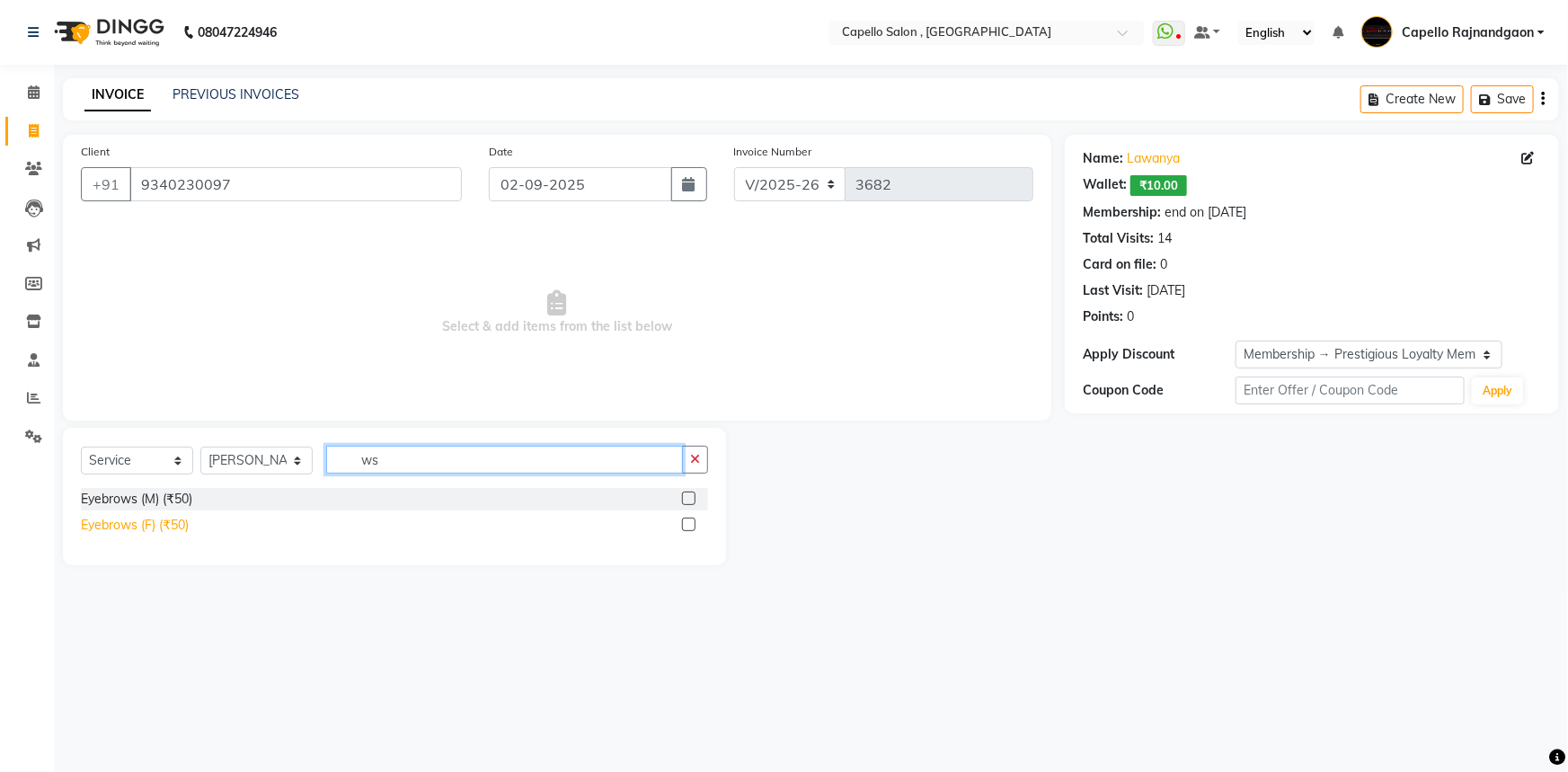
type input "ws"
click at [128, 524] on div "Eyebrows (F) (₹50)" at bounding box center [135, 525] width 108 height 19
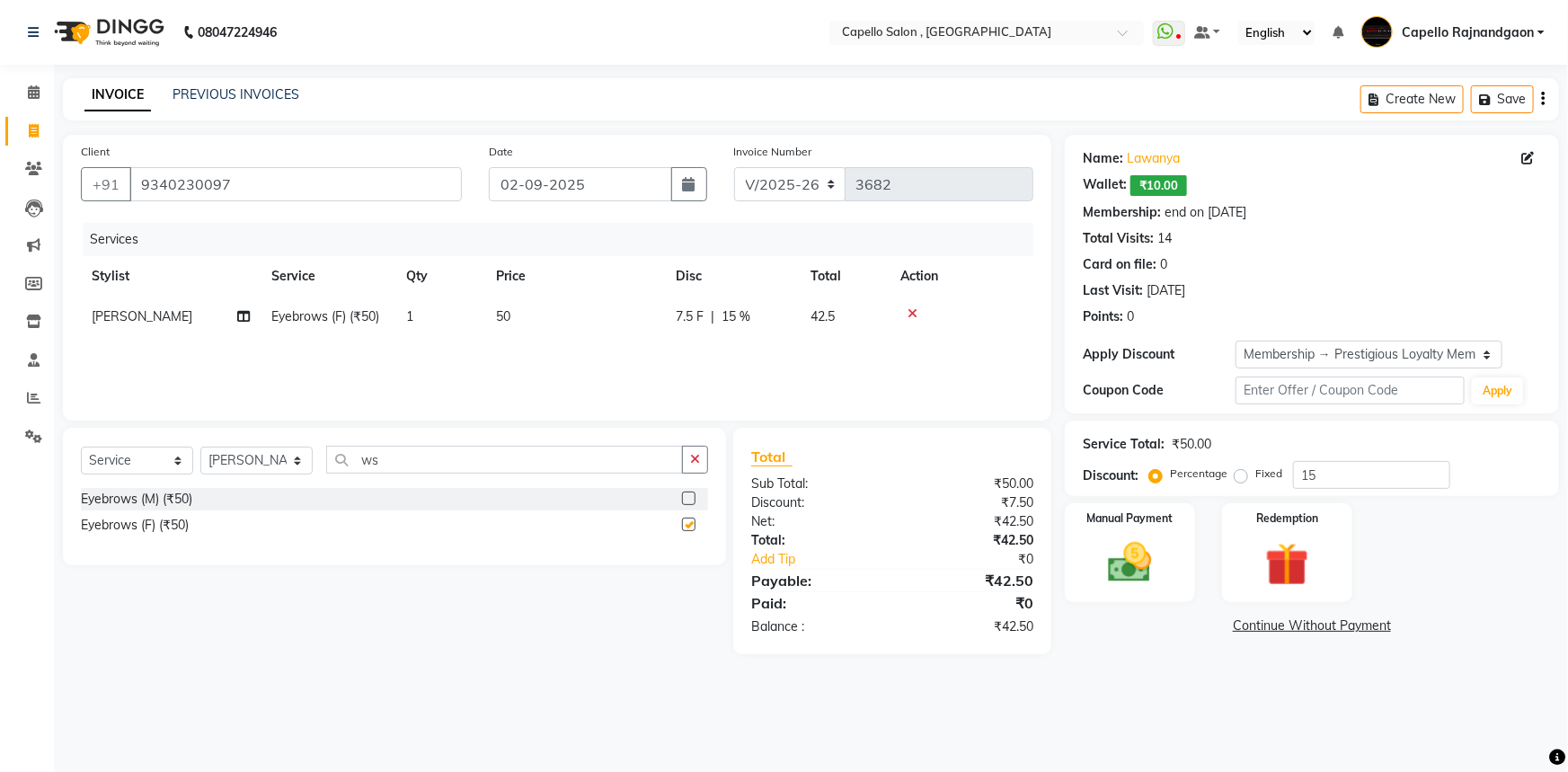
checkbox input "false"
click at [915, 307] on icon at bounding box center [912, 314] width 10 height 13
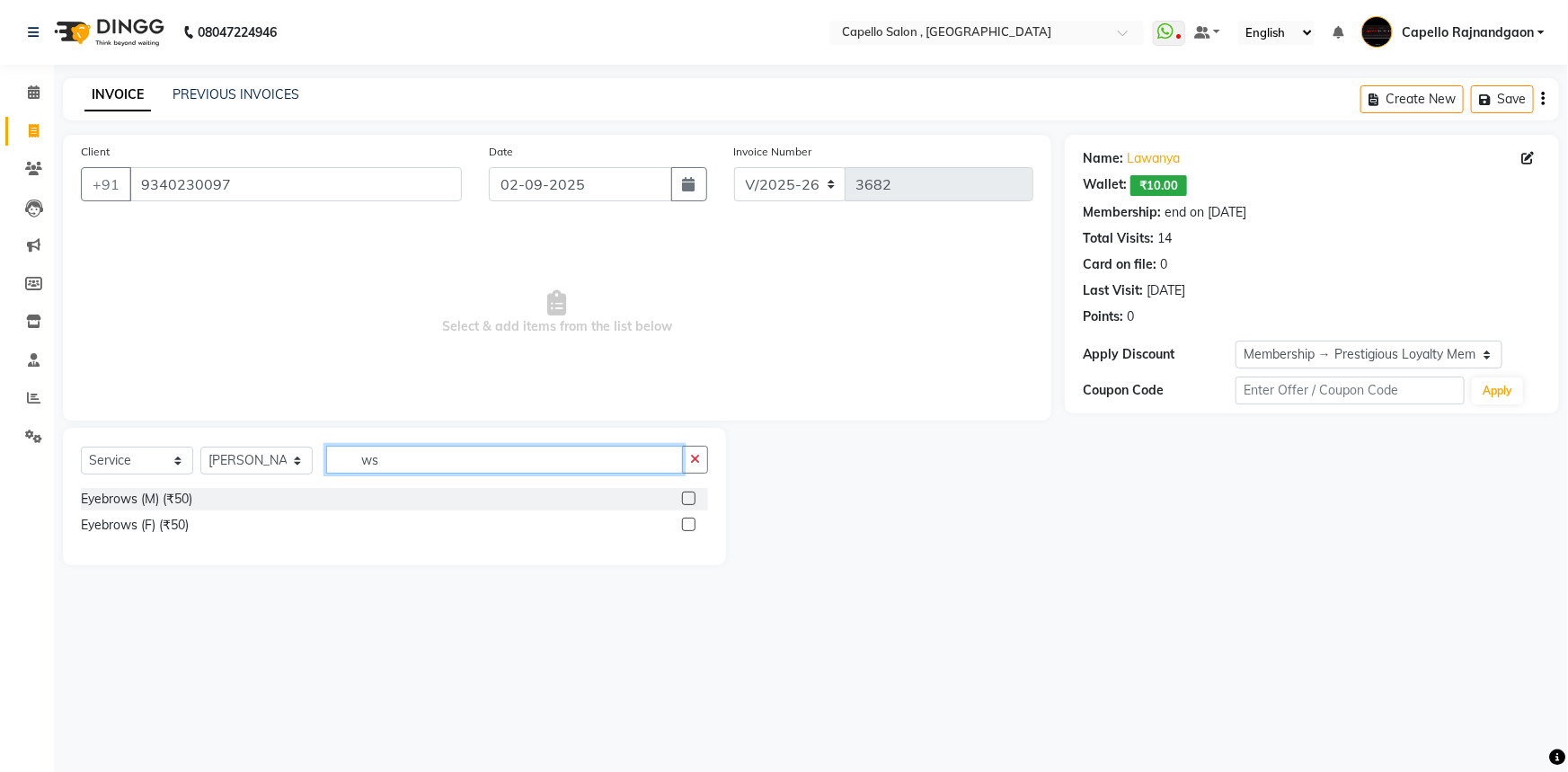
click at [393, 451] on input "ws" at bounding box center [504, 459] width 357 height 28
type input "was"
click at [114, 503] on div "Hair Wash (₹99)" at bounding box center [129, 499] width 95 height 19
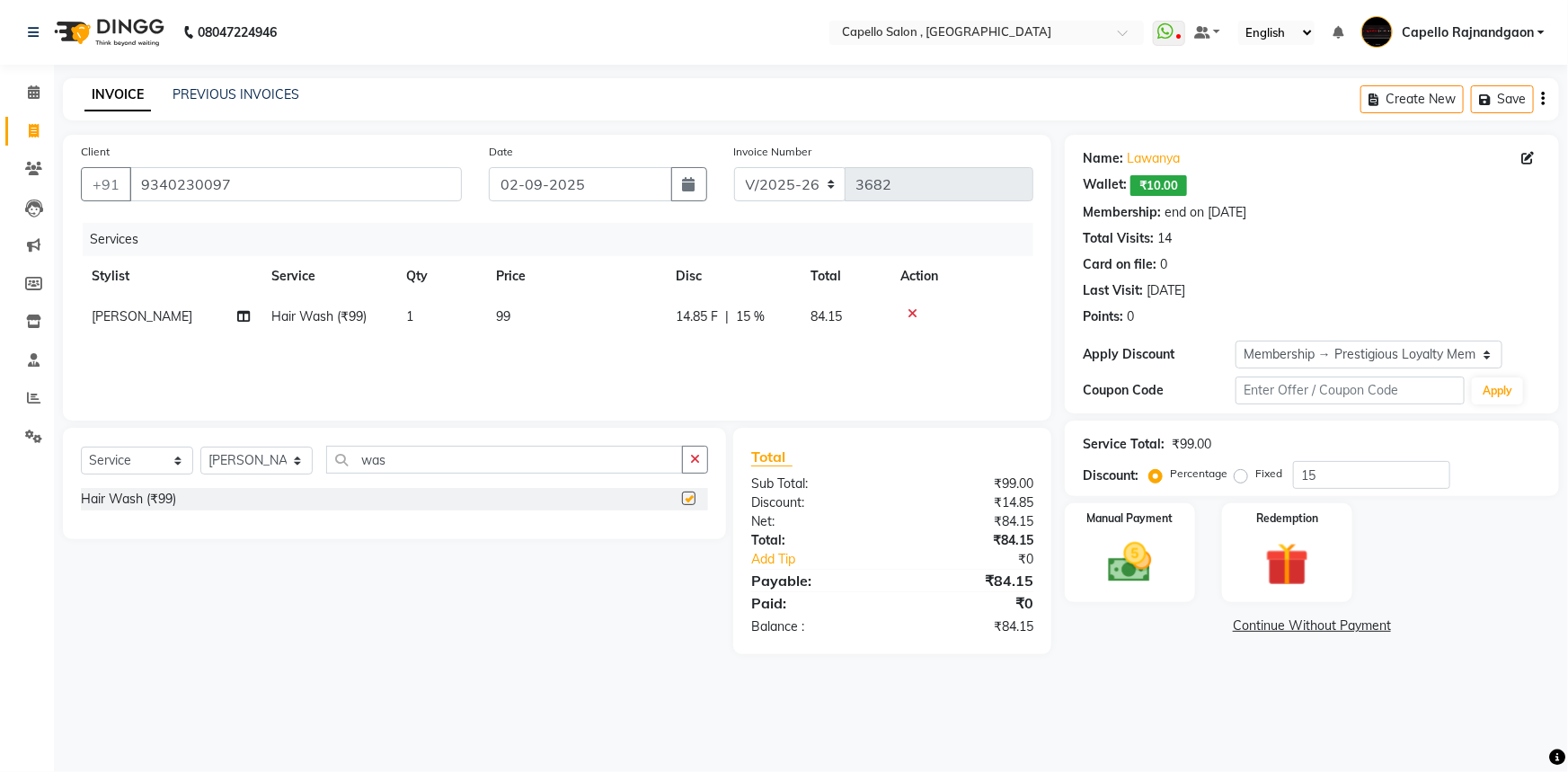
checkbox input "false"
click at [544, 335] on td "99" at bounding box center [575, 316] width 180 height 40
select select "66386"
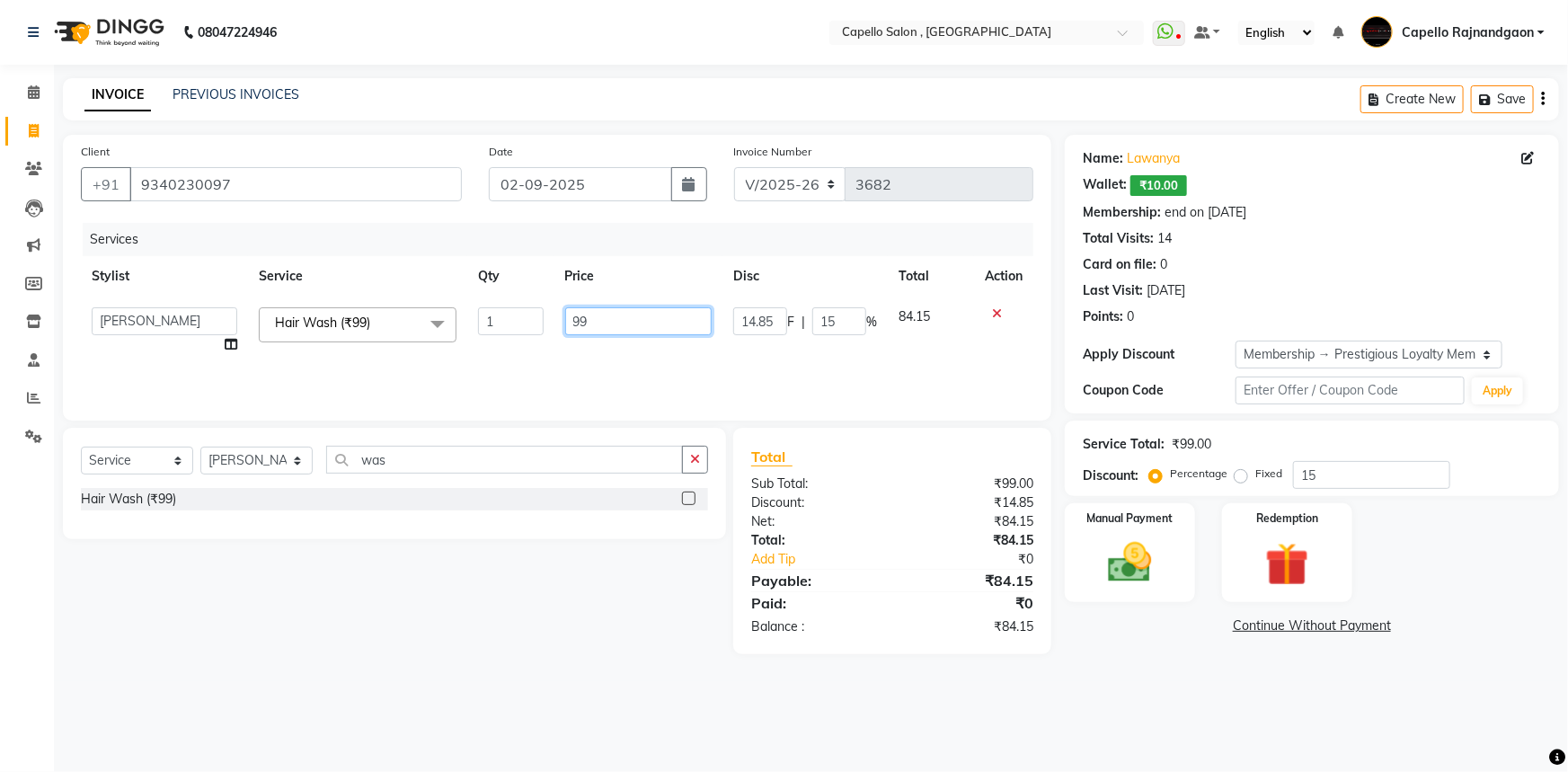
drag, startPoint x: 584, startPoint y: 330, endPoint x: 630, endPoint y: 330, distance: 46.0
click at [630, 330] on input "99" at bounding box center [639, 321] width 147 height 28
type input "200"
click at [661, 635] on div "Select Service Product Membership Package Voucher Prepaid Gift Card Select Styl…" at bounding box center [388, 540] width 676 height 226
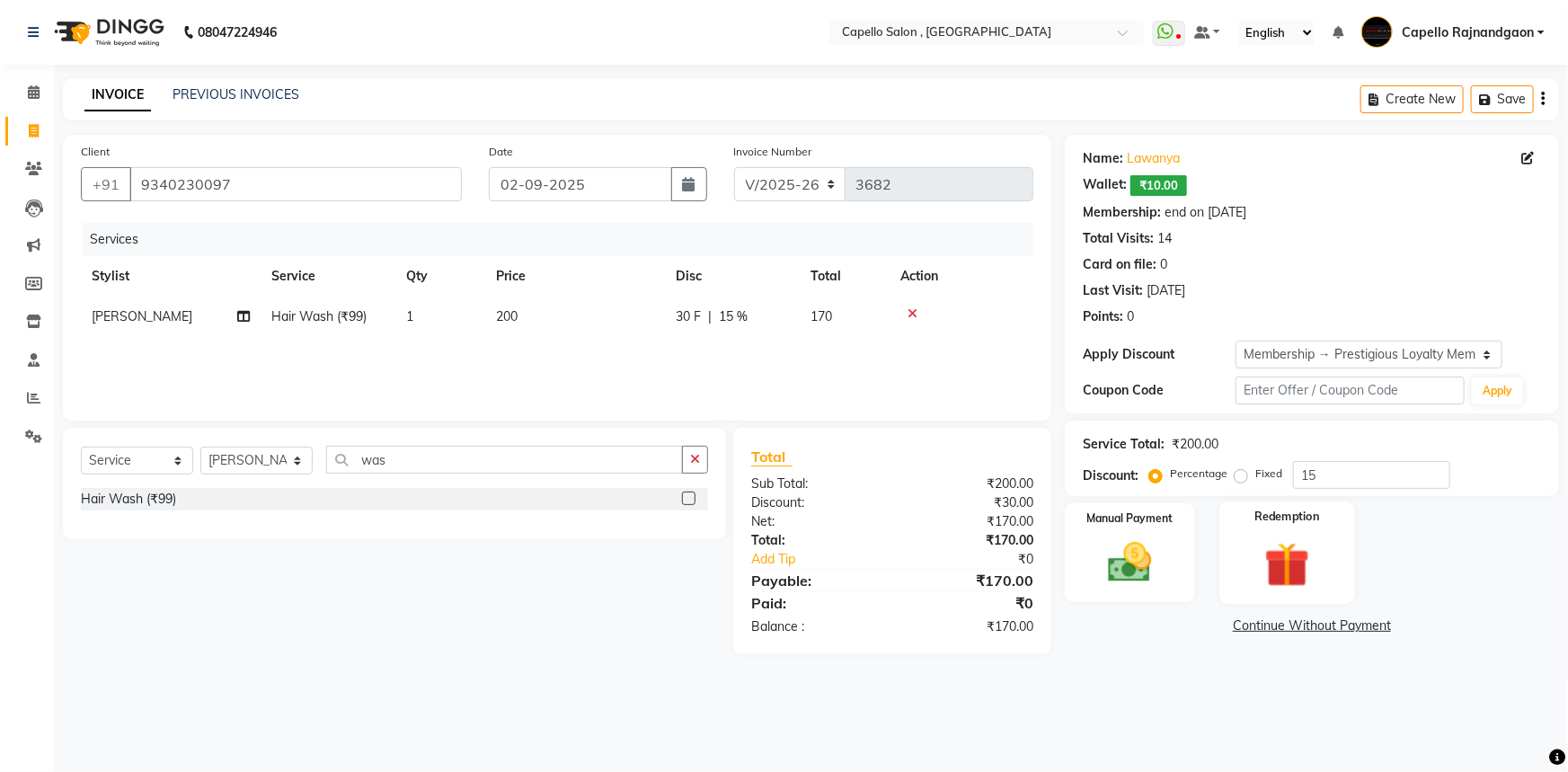
click at [1303, 569] on img at bounding box center [1288, 564] width 74 height 57
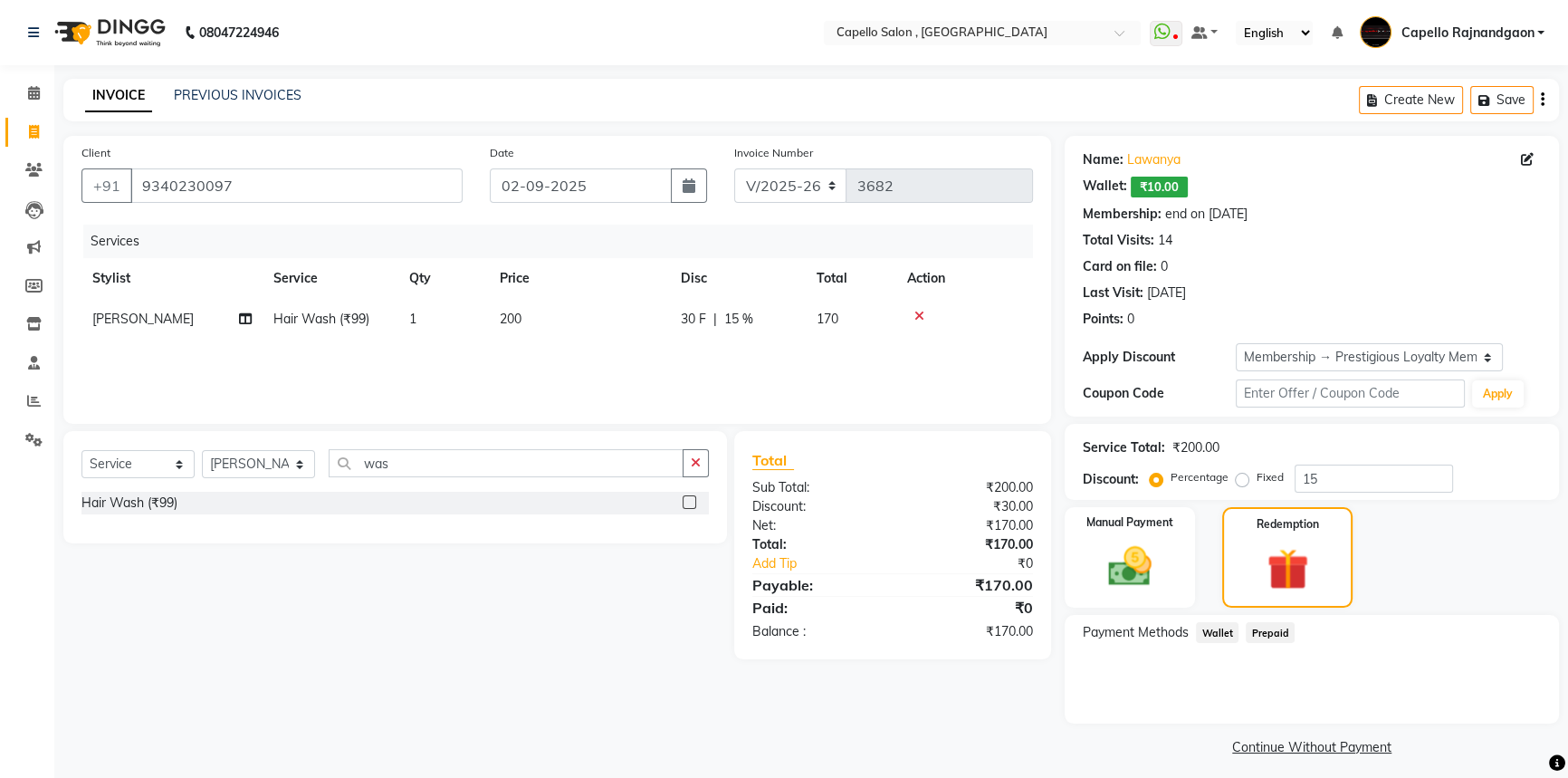
click at [1216, 631] on span "Wallet" at bounding box center [1216, 633] width 42 height 21
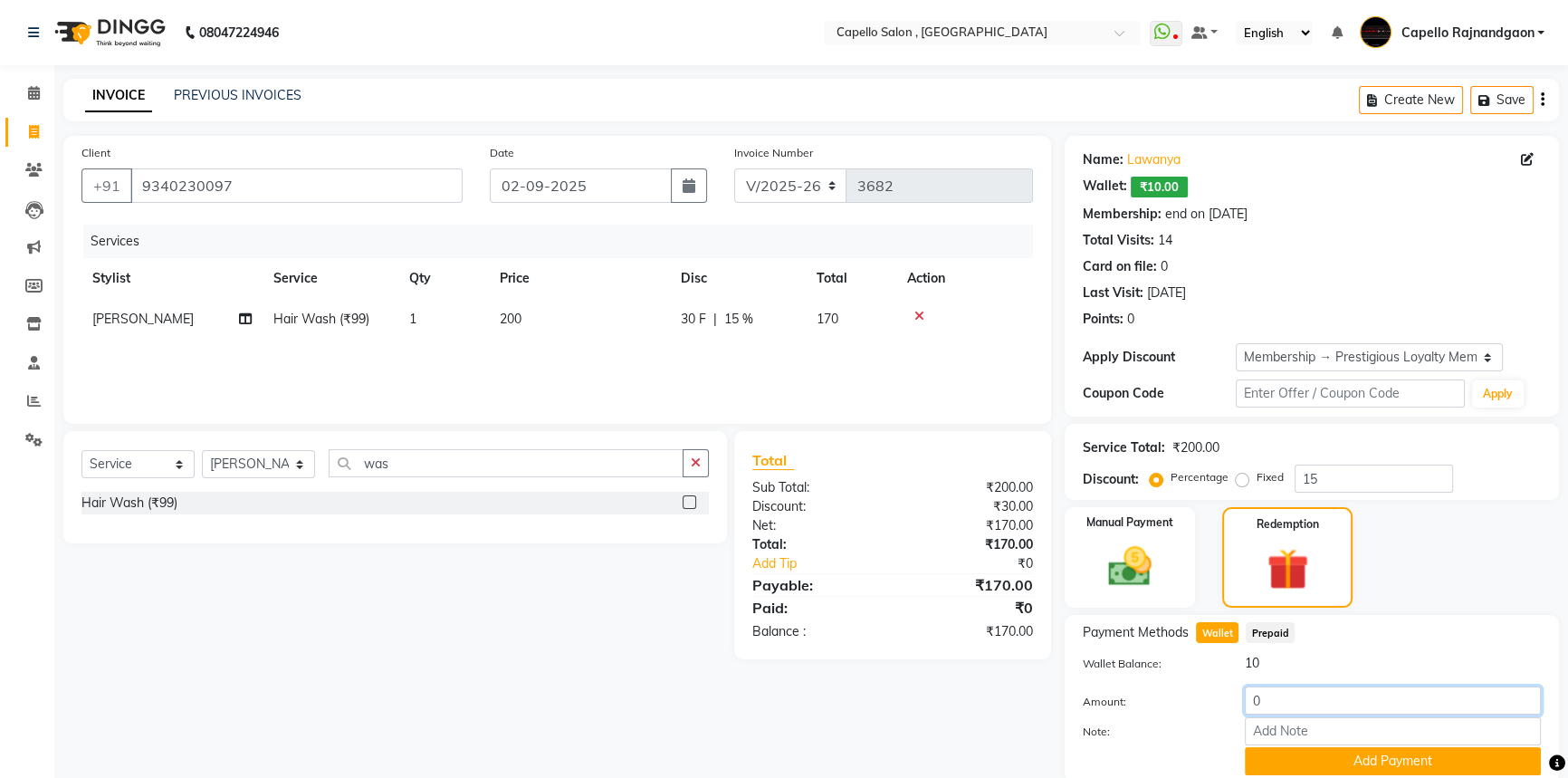
drag, startPoint x: 1246, startPoint y: 697, endPoint x: 1315, endPoint y: 707, distance: 69.7
click at [1315, 707] on input "0" at bounding box center [1392, 700] width 296 height 28
type input "10"
click at [1290, 758] on button "Add Payment" at bounding box center [1392, 761] width 296 height 28
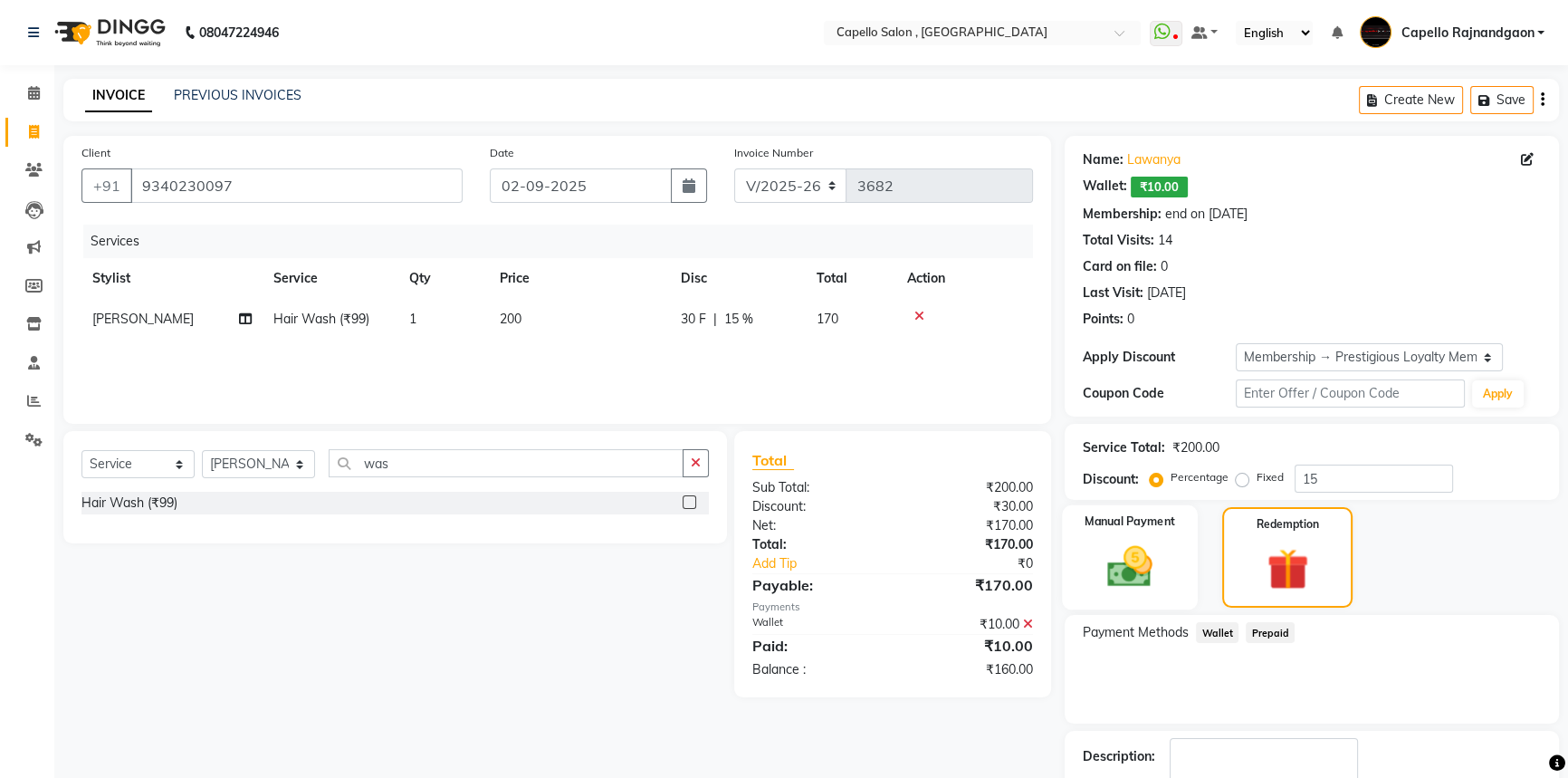
click at [1122, 569] on img at bounding box center [1130, 566] width 73 height 52
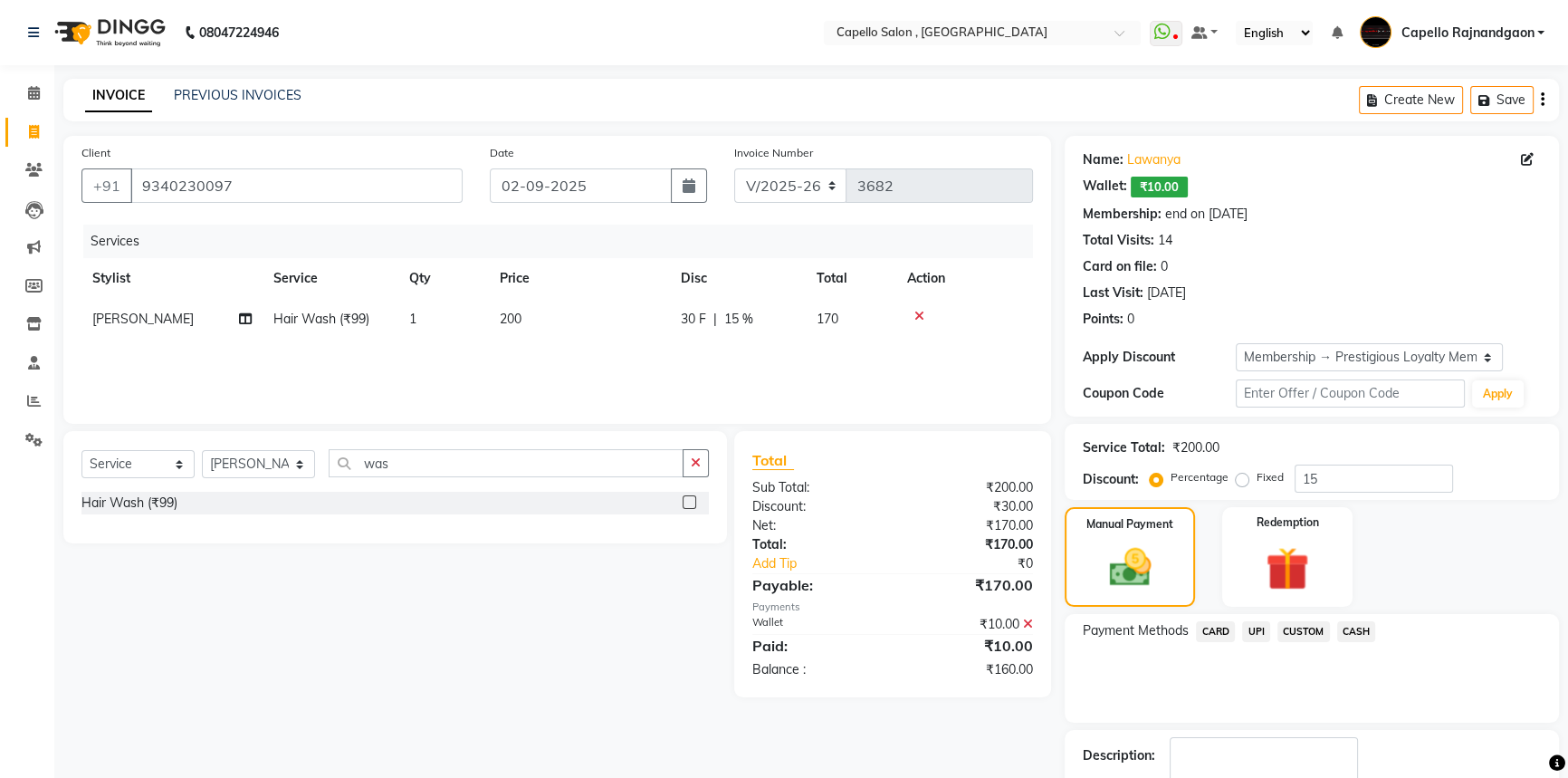
click at [1365, 631] on span "CASH" at bounding box center [1356, 632] width 38 height 21
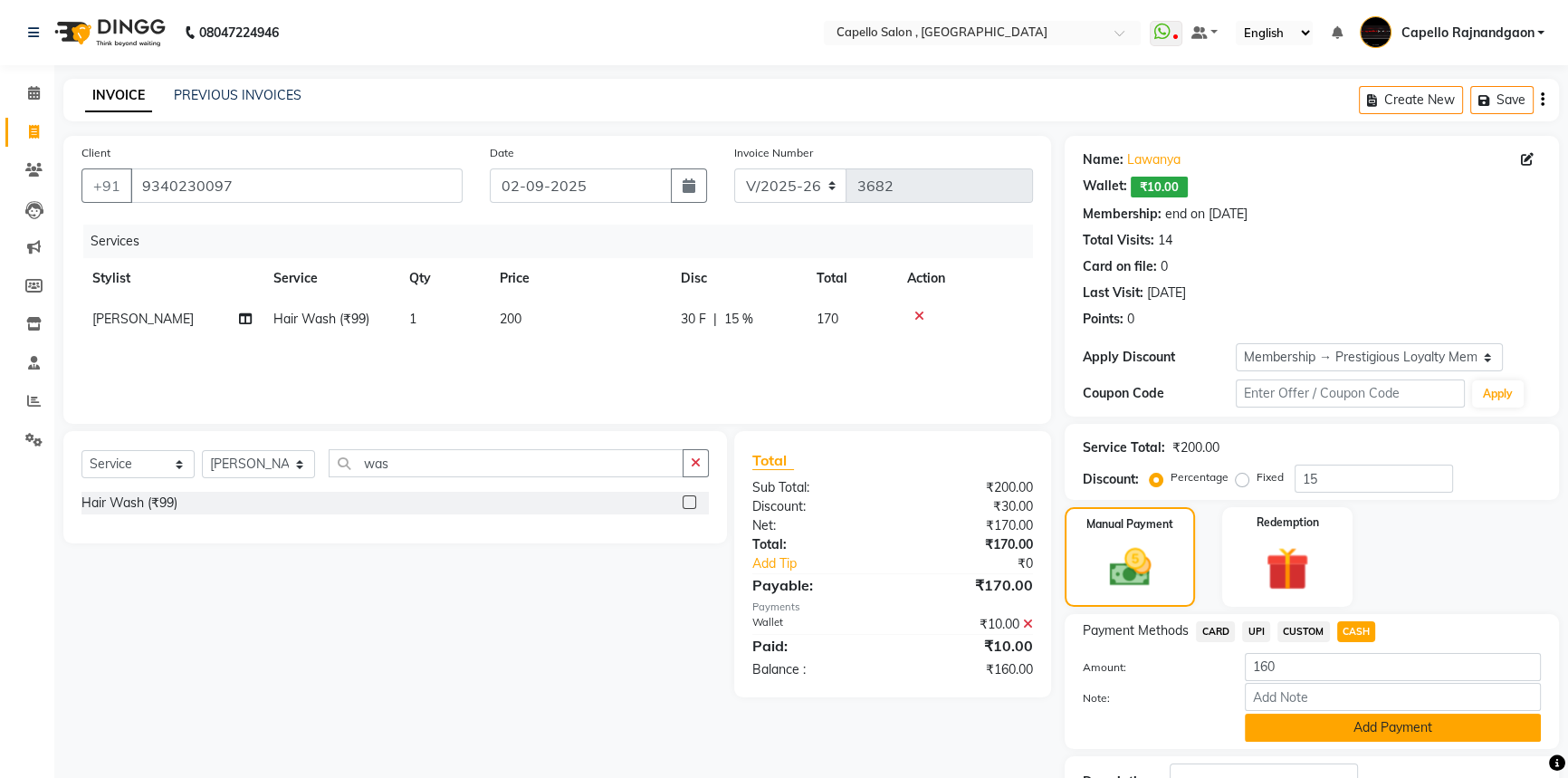
click at [1316, 728] on button "Add Payment" at bounding box center [1392, 727] width 296 height 28
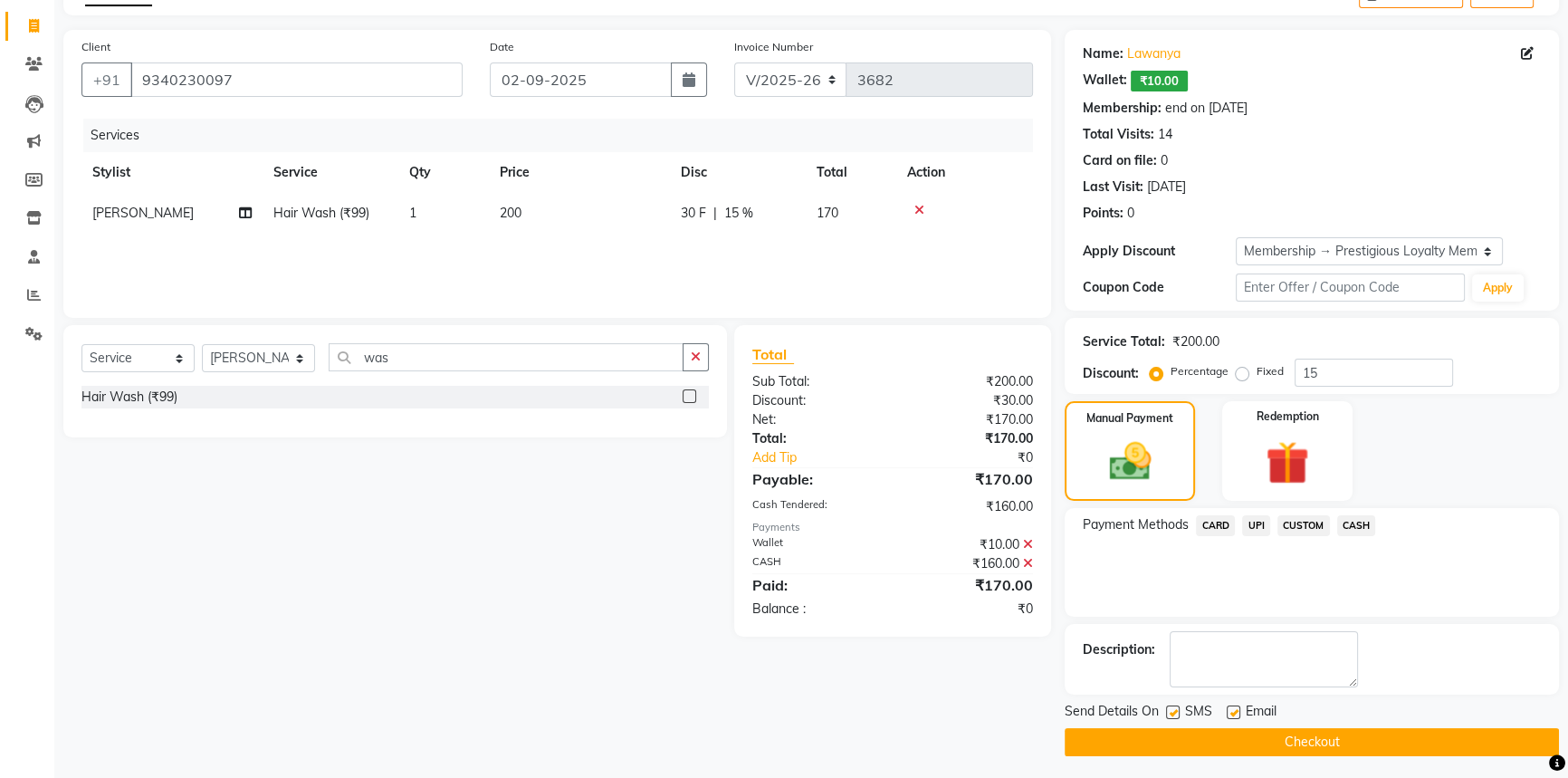
scroll to position [110, 0]
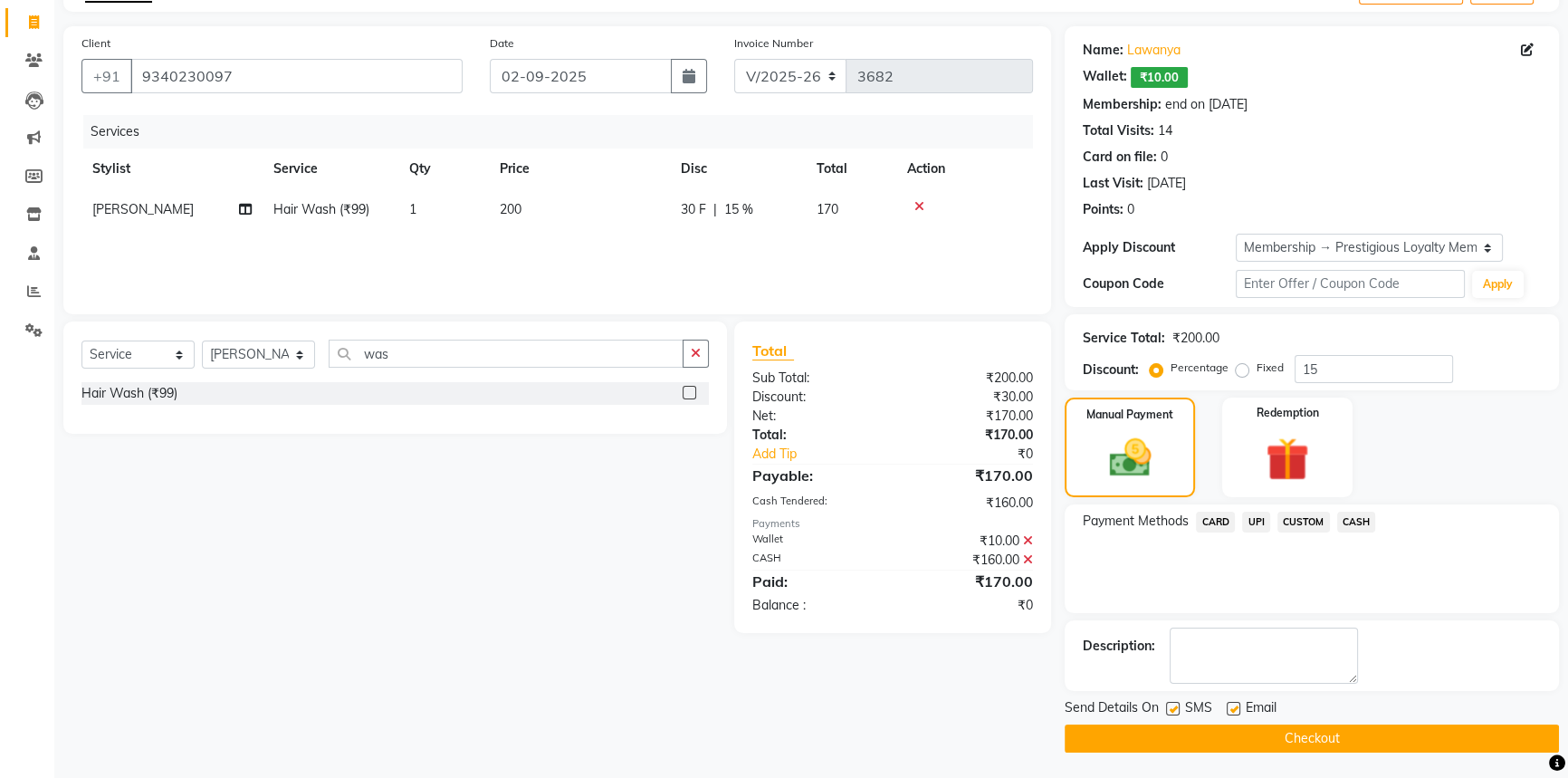
click at [1309, 739] on button "Checkout" at bounding box center [1311, 739] width 495 height 28
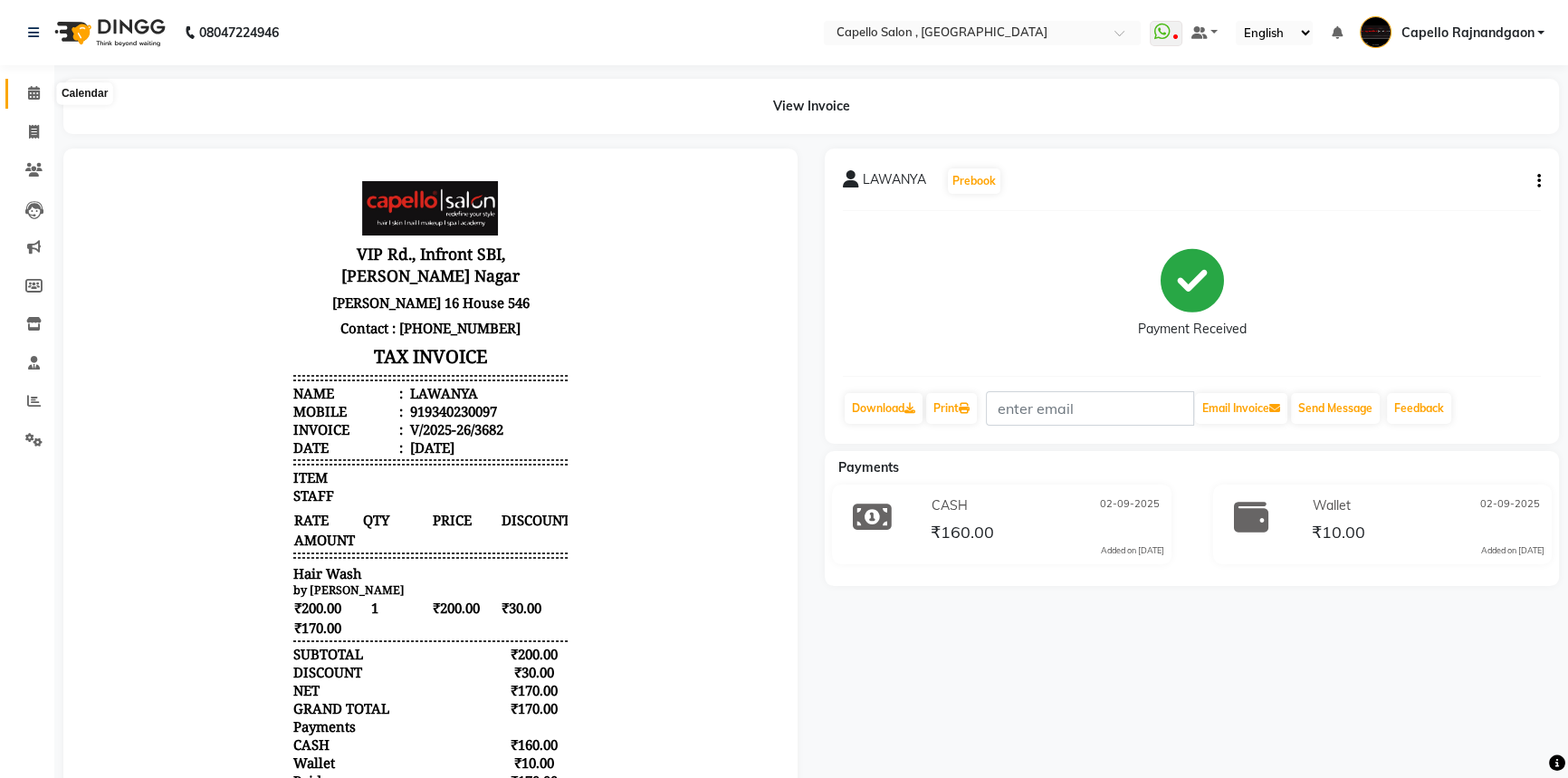
click at [34, 94] on icon at bounding box center [34, 93] width 12 height 13
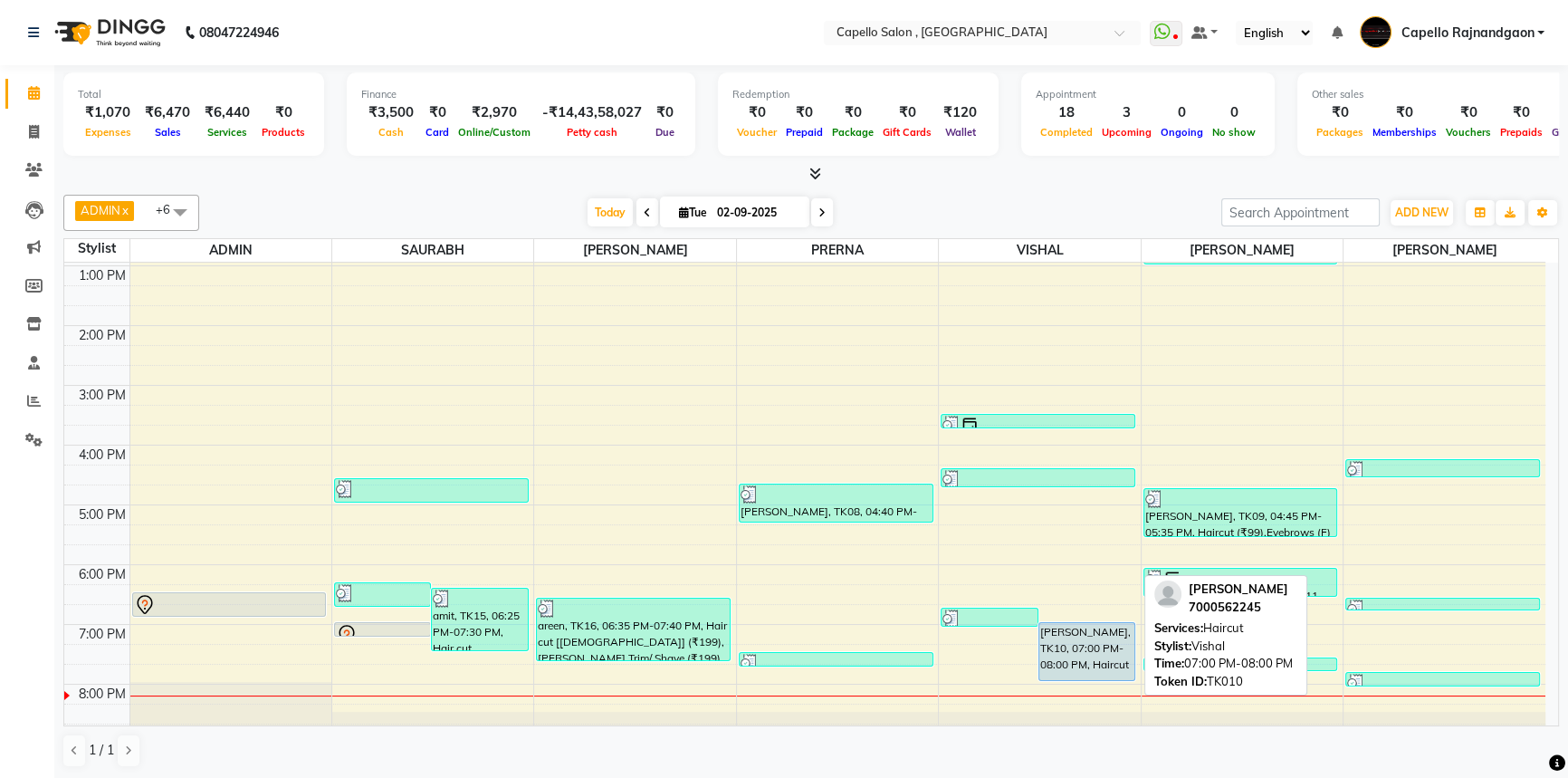
scroll to position [191, 0]
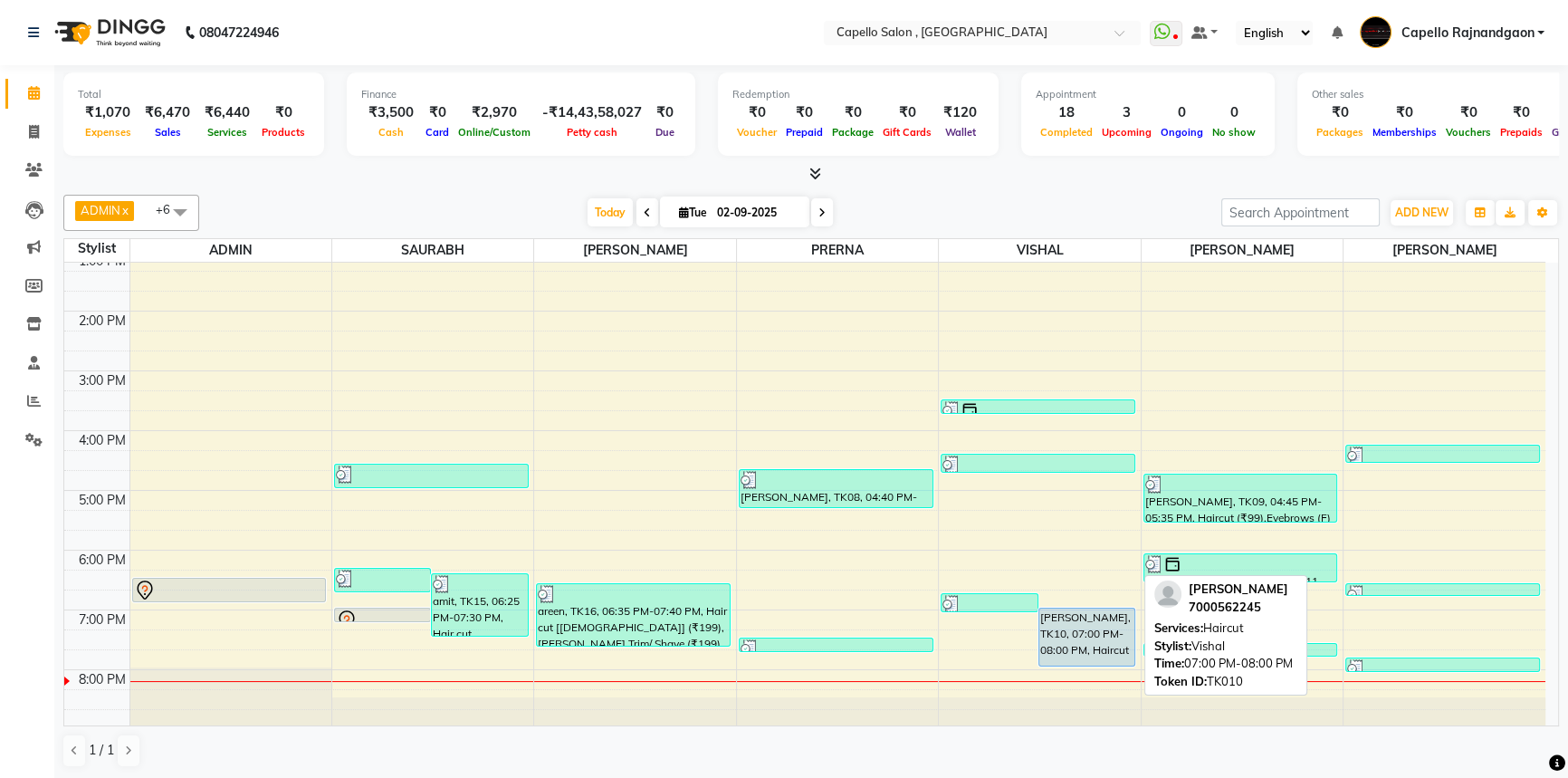
click at [1059, 657] on div "mahendra, TK10, 07:00 PM-08:00 PM, Haircut" at bounding box center [1086, 636] width 95 height 57
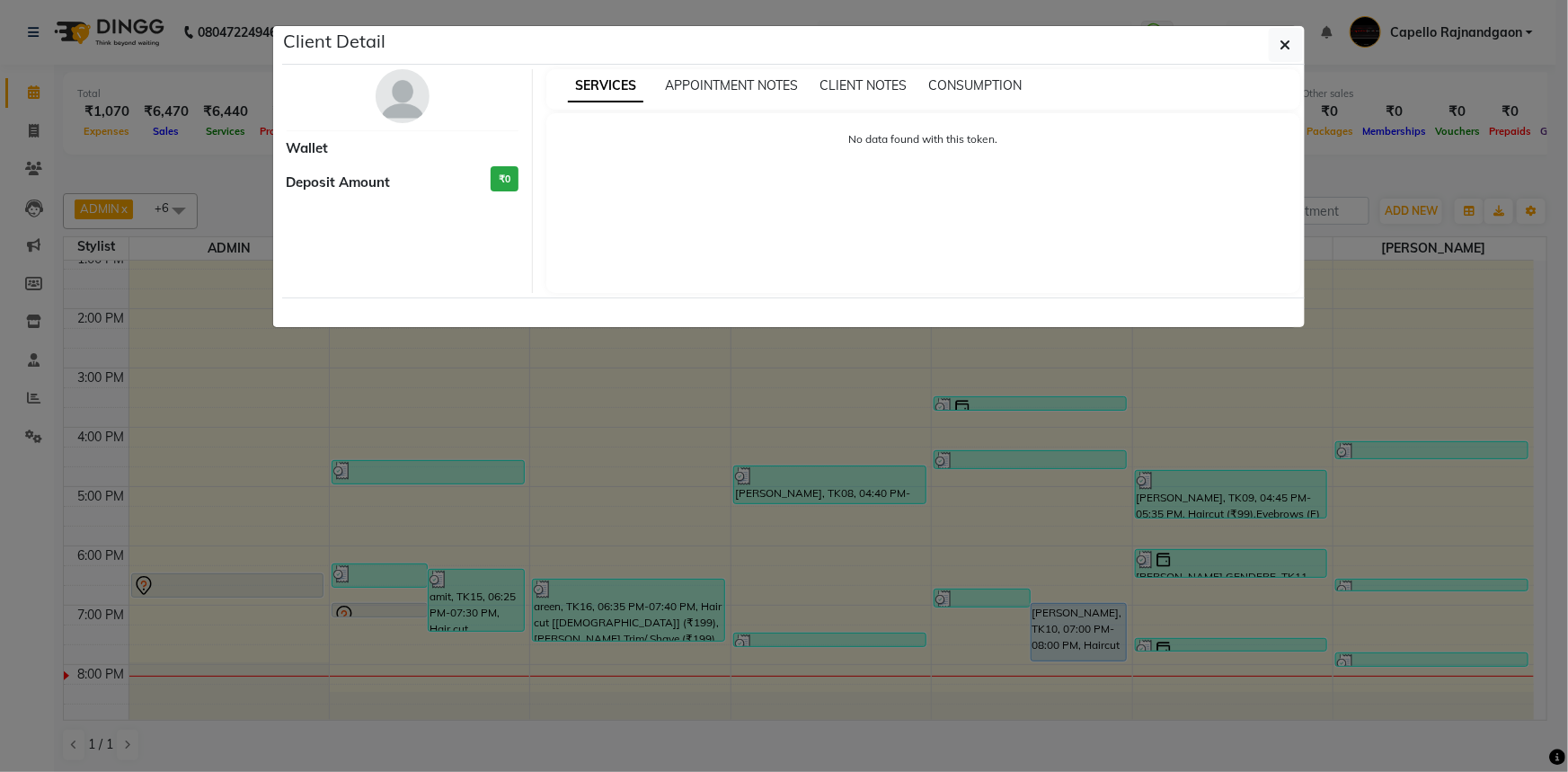
select select "5"
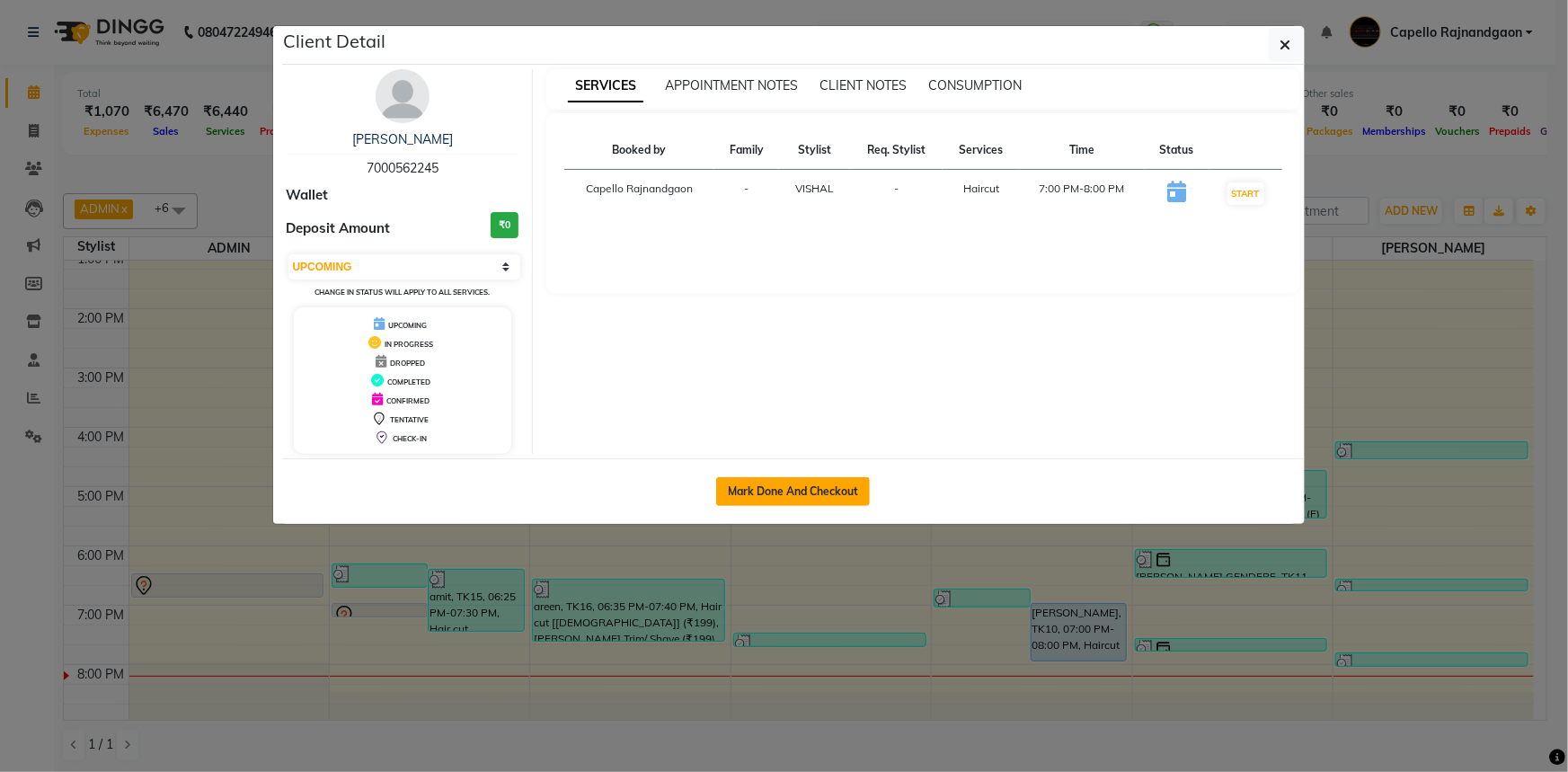
click at [749, 489] on button "Mark Done And Checkout" at bounding box center [793, 491] width 154 height 29
select select "service"
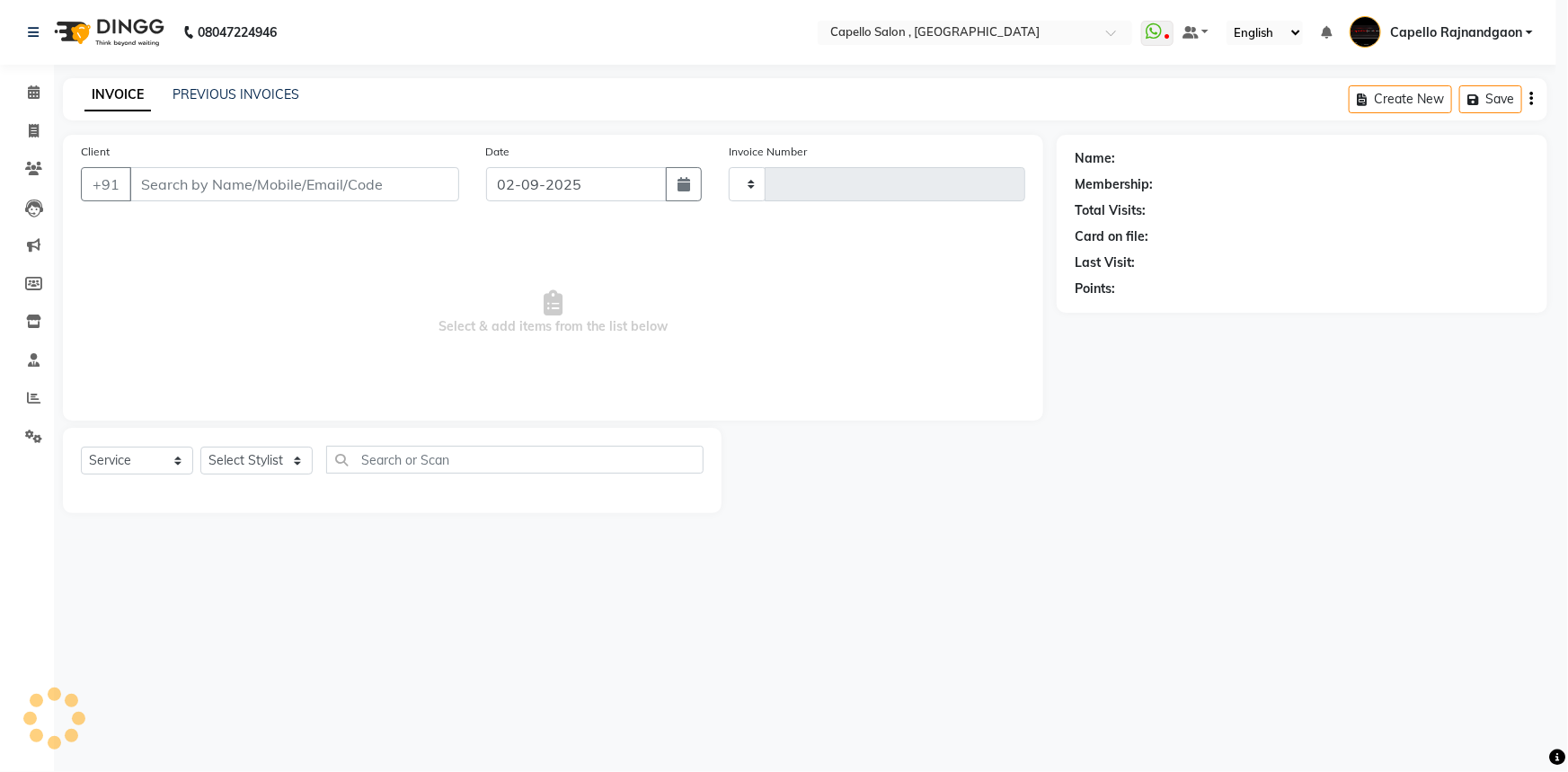
type input "3683"
select select "856"
type input "7000562245"
select select "34173"
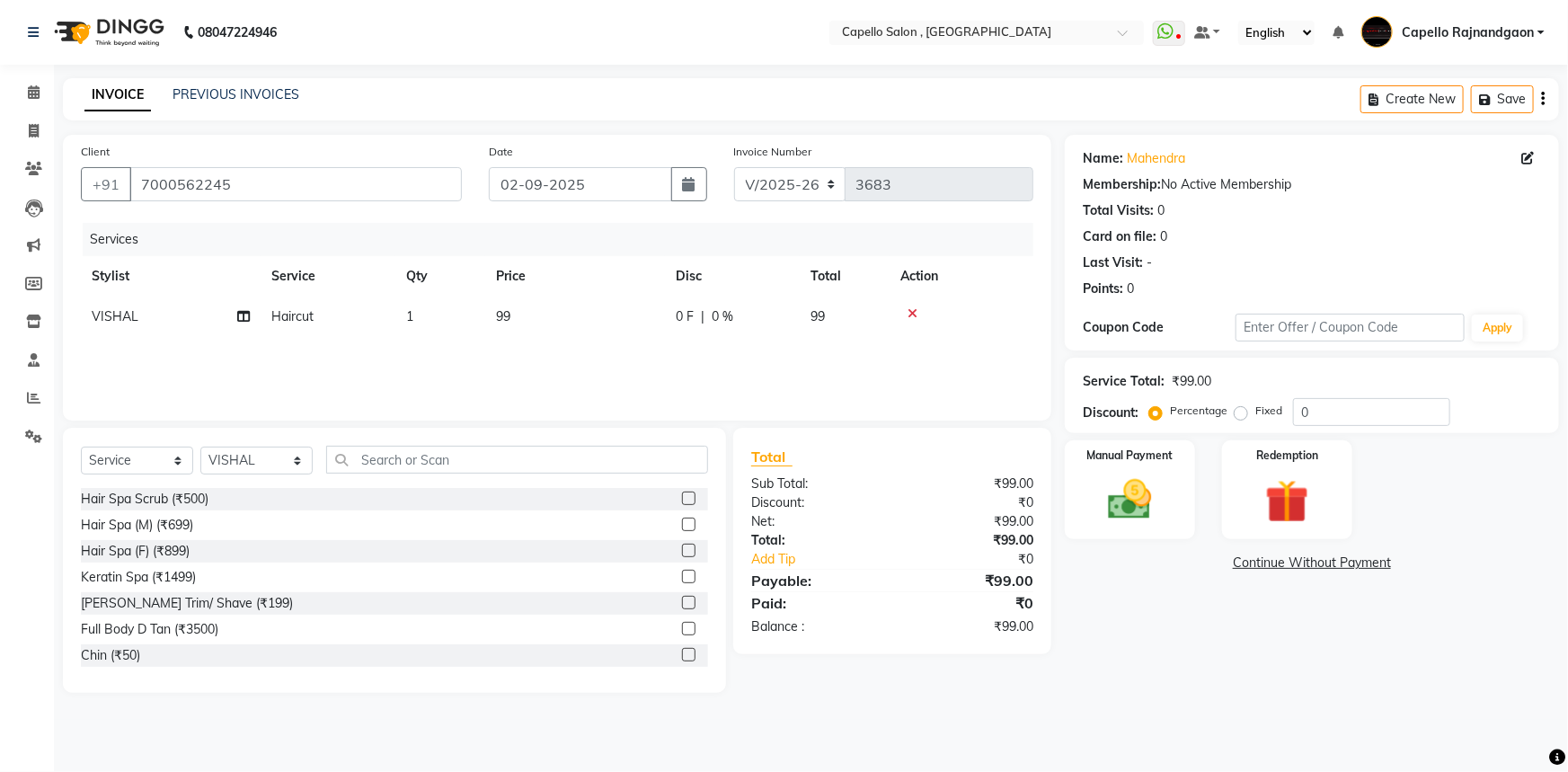
click at [549, 313] on td "99" at bounding box center [575, 316] width 180 height 40
select select "34173"
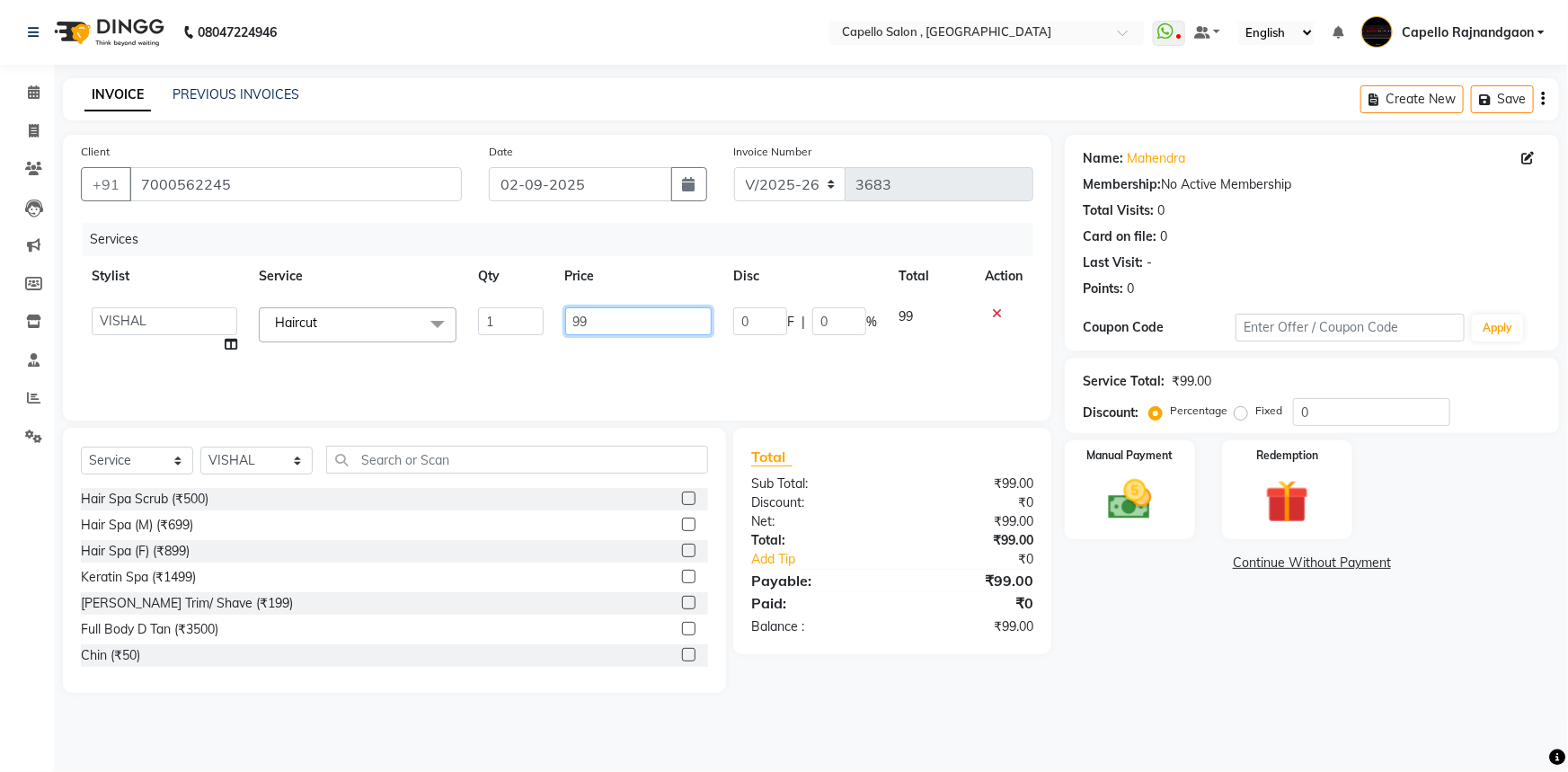
click at [627, 319] on input "99" at bounding box center [639, 321] width 147 height 28
type input "9"
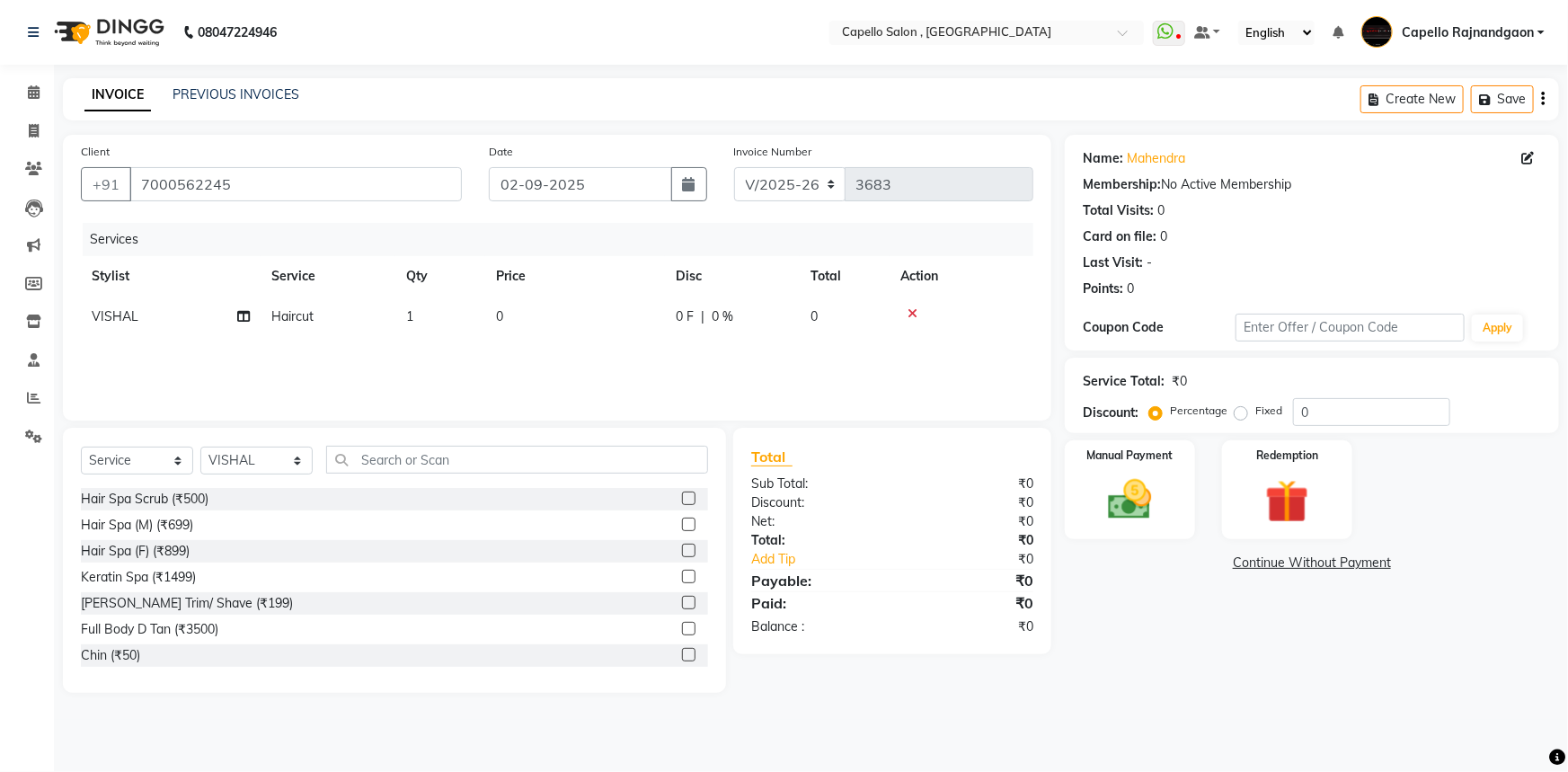
click at [296, 307] on td "Haircut" at bounding box center [328, 316] width 135 height 40
select select "34173"
click at [306, 323] on span "Haircut" at bounding box center [295, 322] width 42 height 16
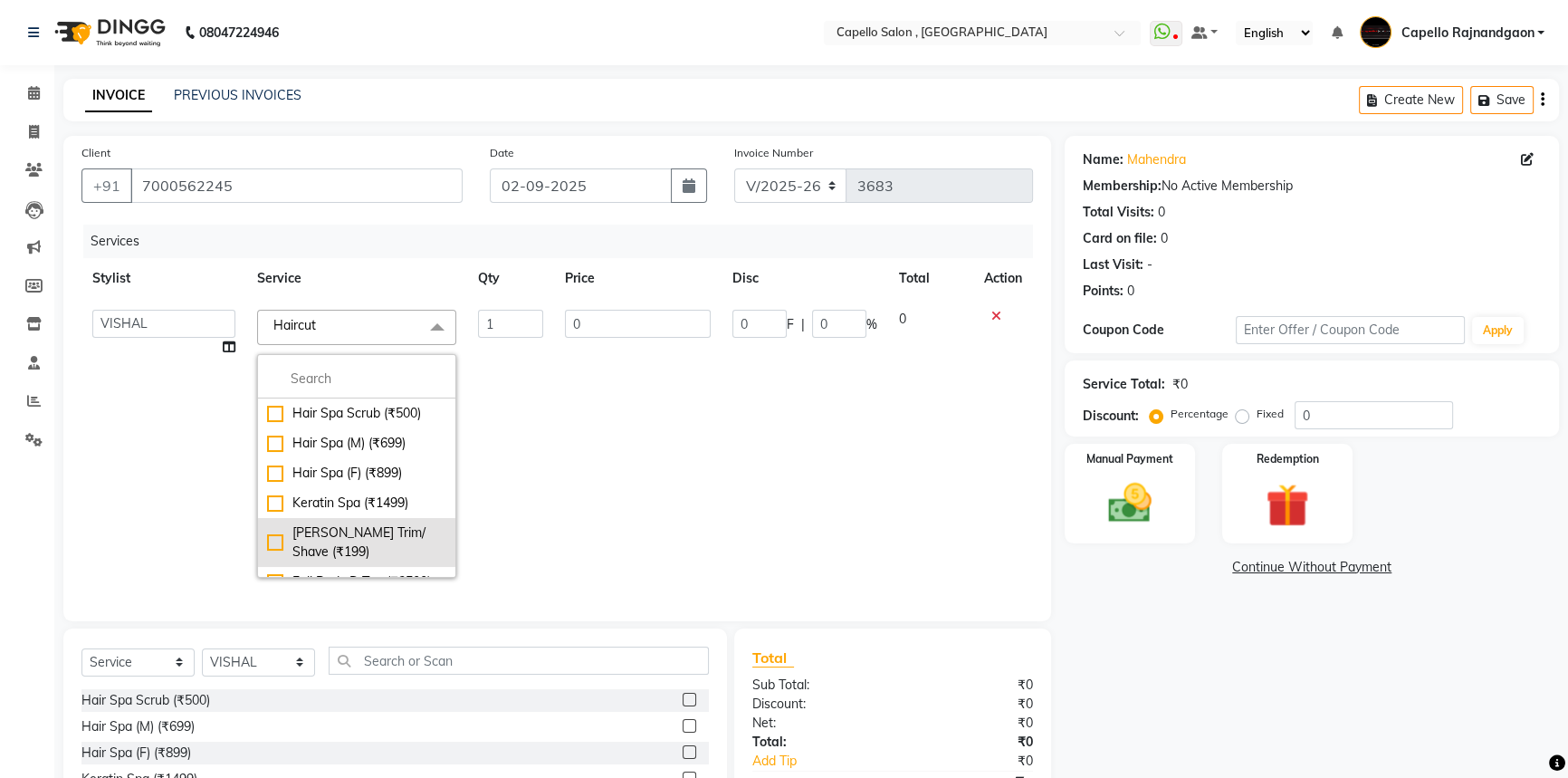
click at [271, 541] on div "[PERSON_NAME] Trim/ Shave (₹199)" at bounding box center [357, 542] width 179 height 38
checkbox input "true"
checkbox input "false"
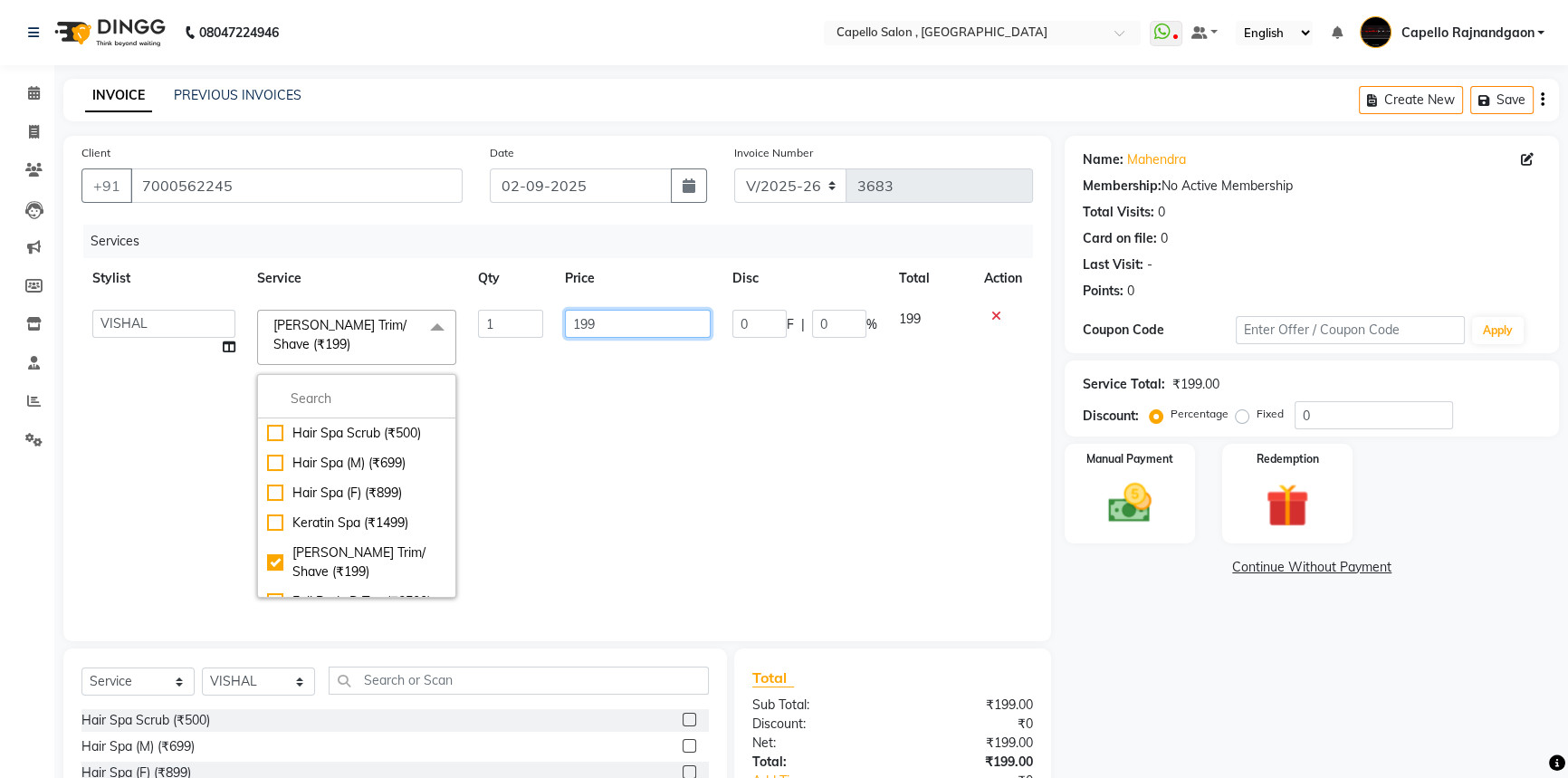
click at [677, 328] on input "199" at bounding box center [637, 324] width 145 height 28
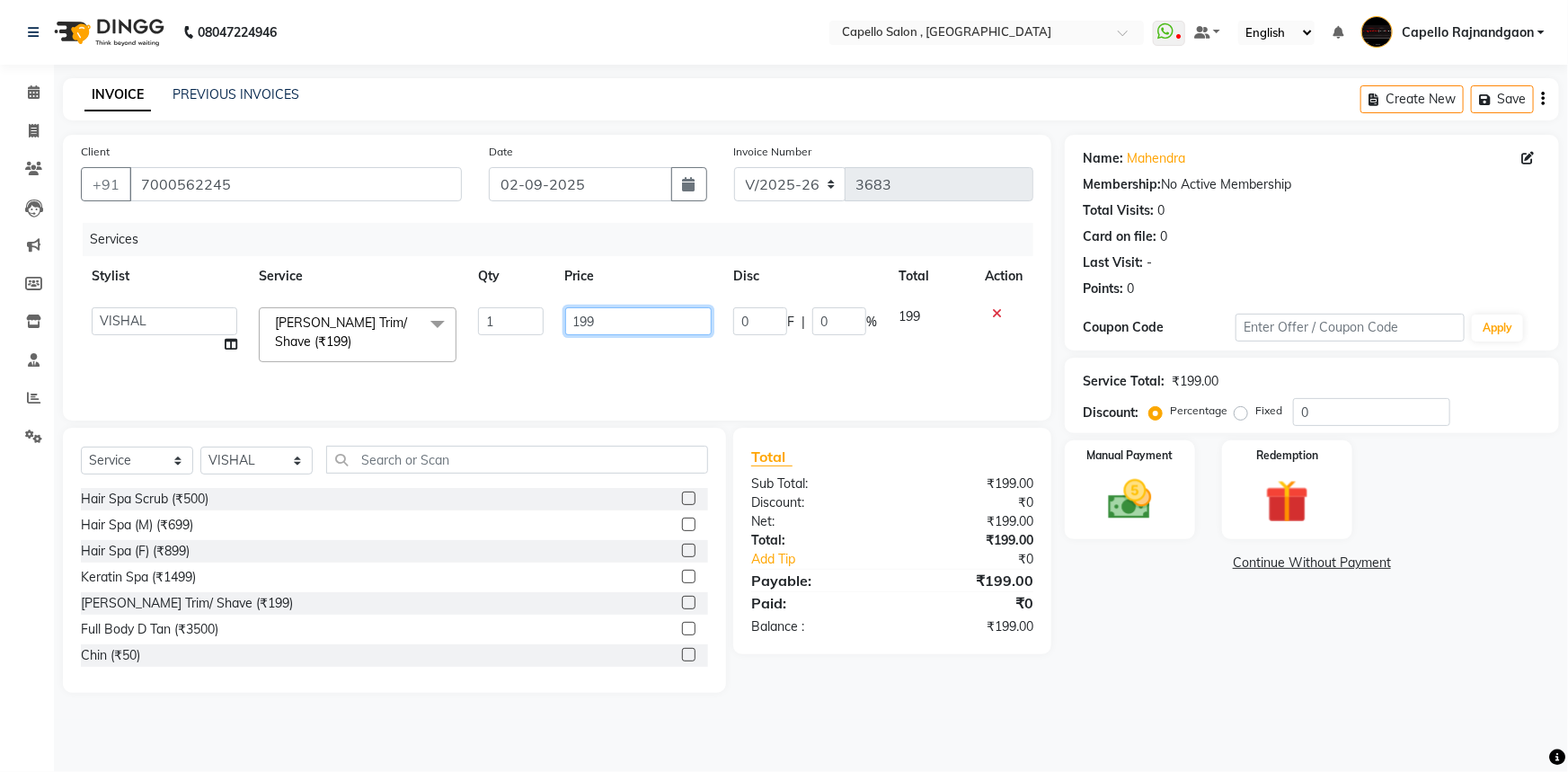
click at [672, 325] on input "199" at bounding box center [639, 321] width 147 height 28
type input "200"
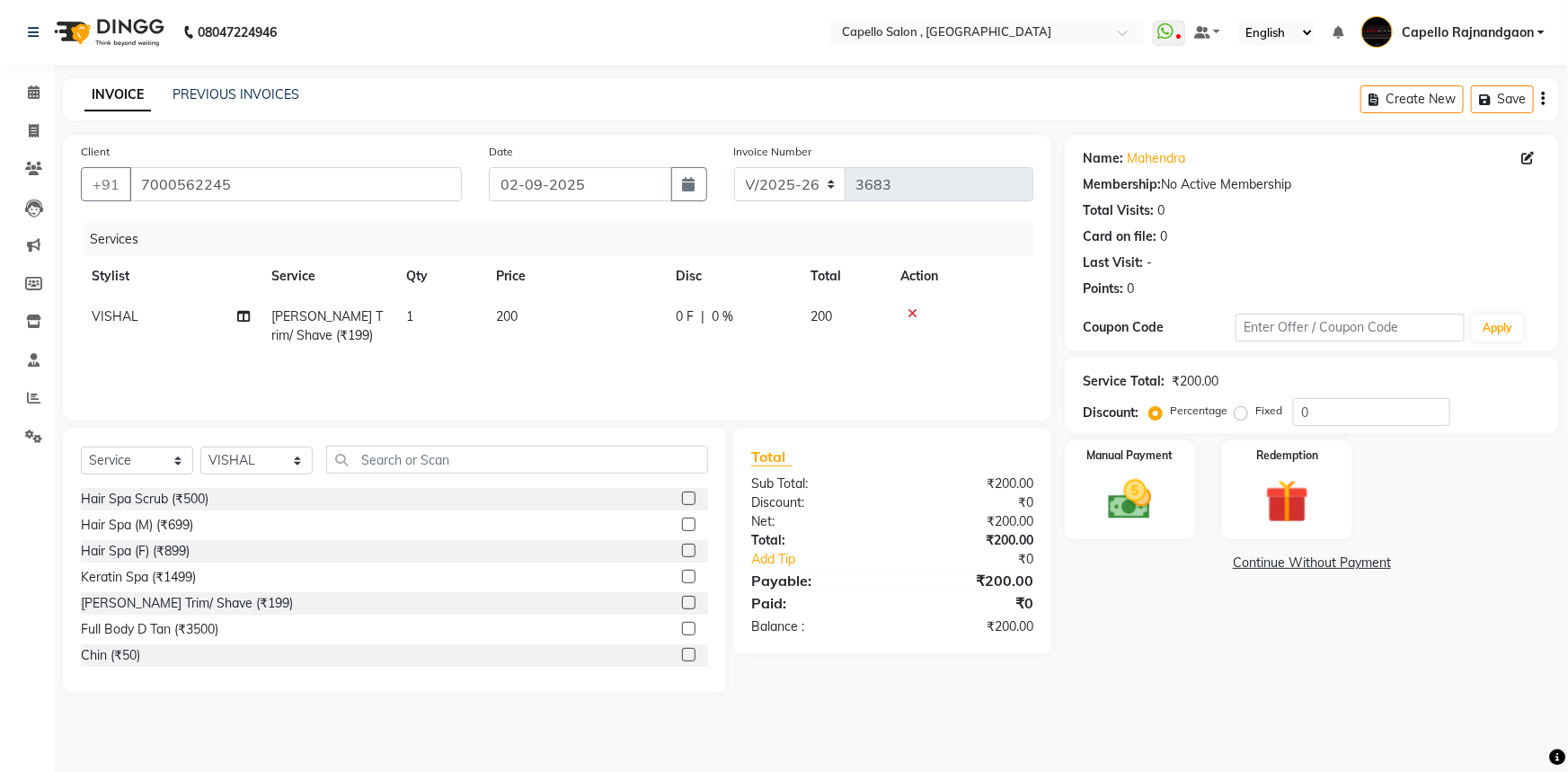
click at [677, 356] on tr "VISHAL Beard Trim/ Shave (₹199) 1 200 0 F | 0 % 200" at bounding box center [557, 326] width 952 height 60
click at [1179, 515] on div "Manual Payment" at bounding box center [1130, 490] width 136 height 103
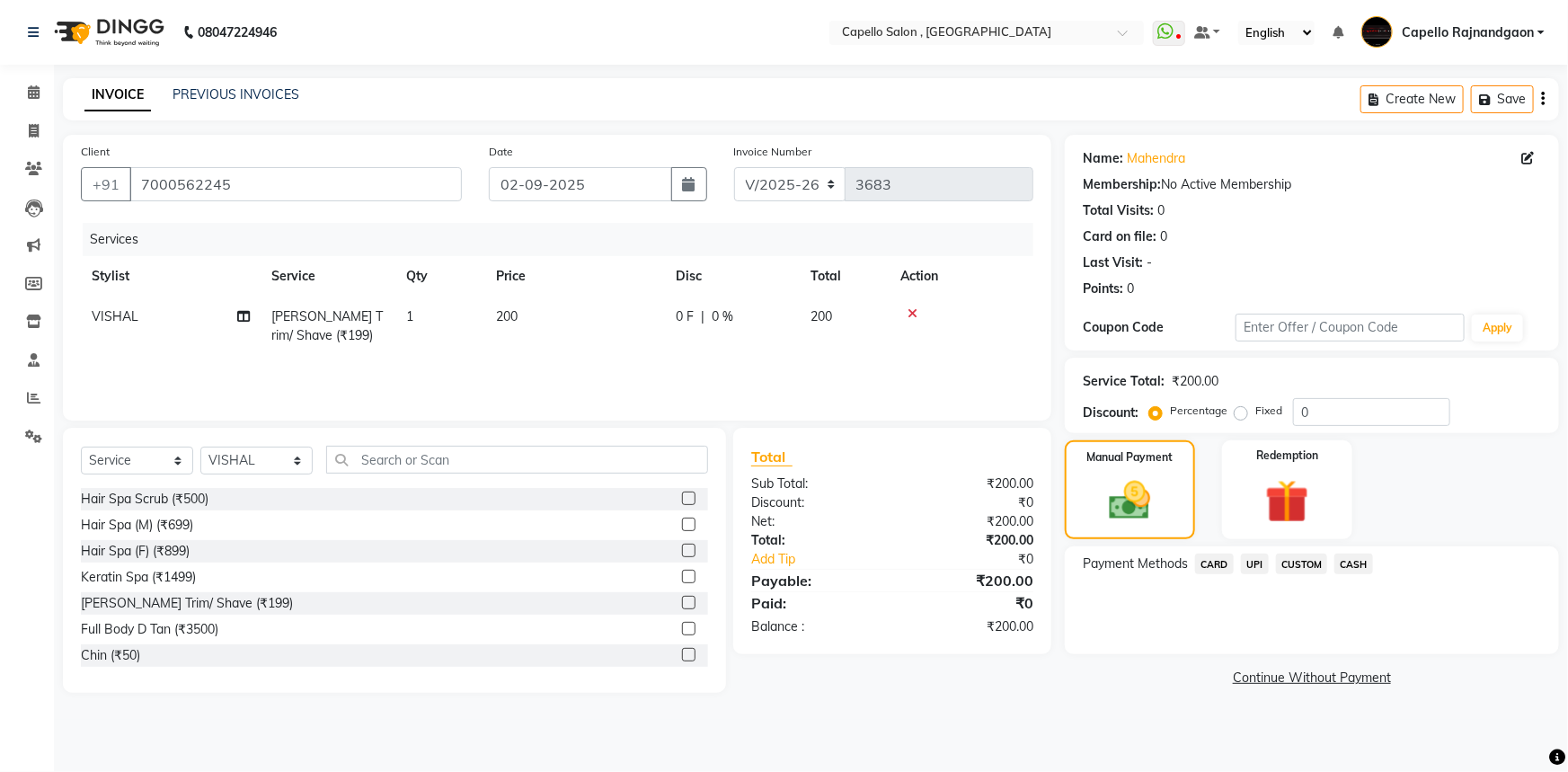
click at [1255, 567] on span "UPI" at bounding box center [1255, 563] width 28 height 20
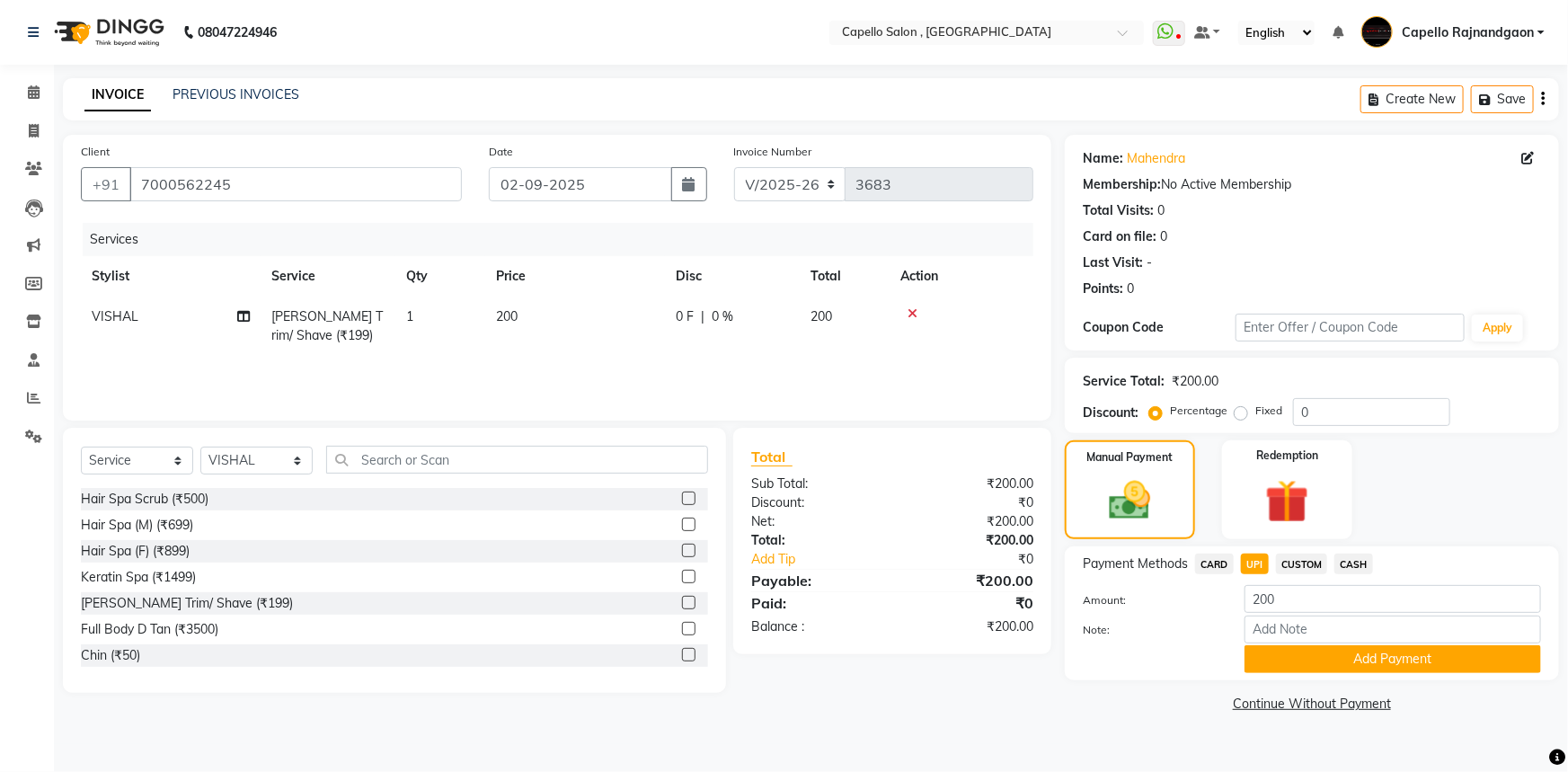
click at [675, 237] on div "Services" at bounding box center [565, 239] width 964 height 34
click at [1273, 660] on button "Add Payment" at bounding box center [1393, 659] width 296 height 28
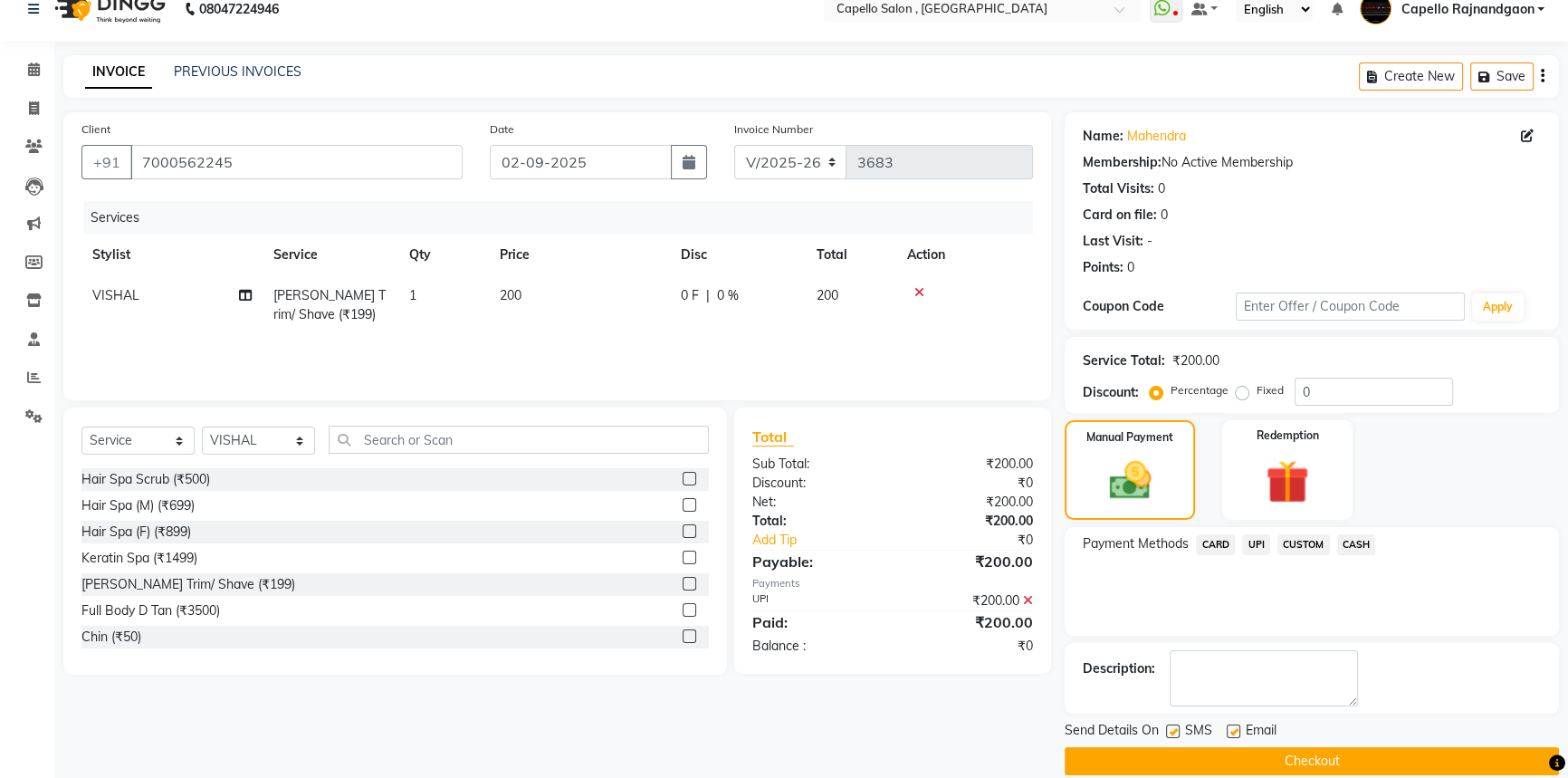
scroll to position [46, 0]
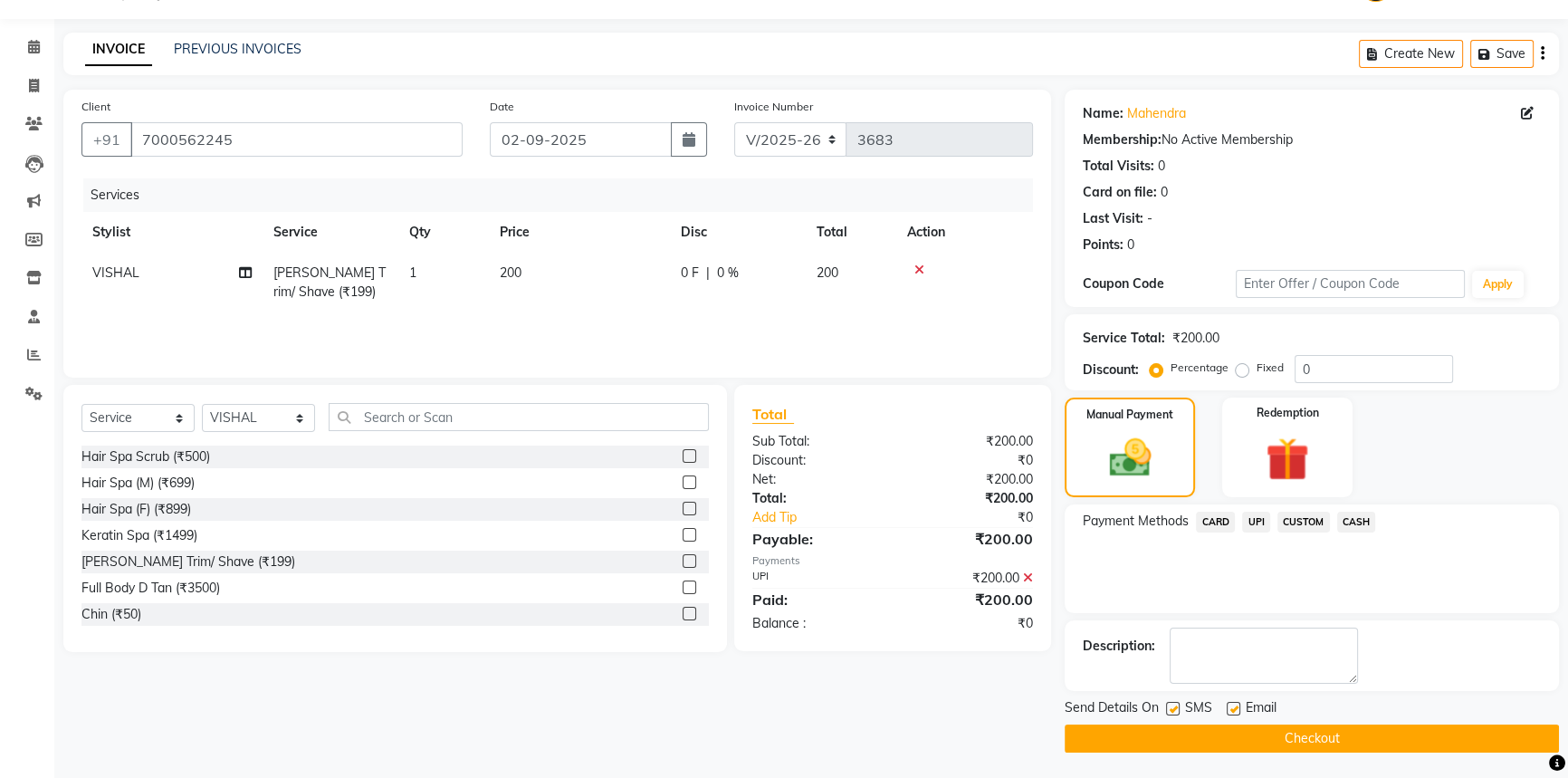
click at [1322, 737] on button "Checkout" at bounding box center [1311, 739] width 495 height 28
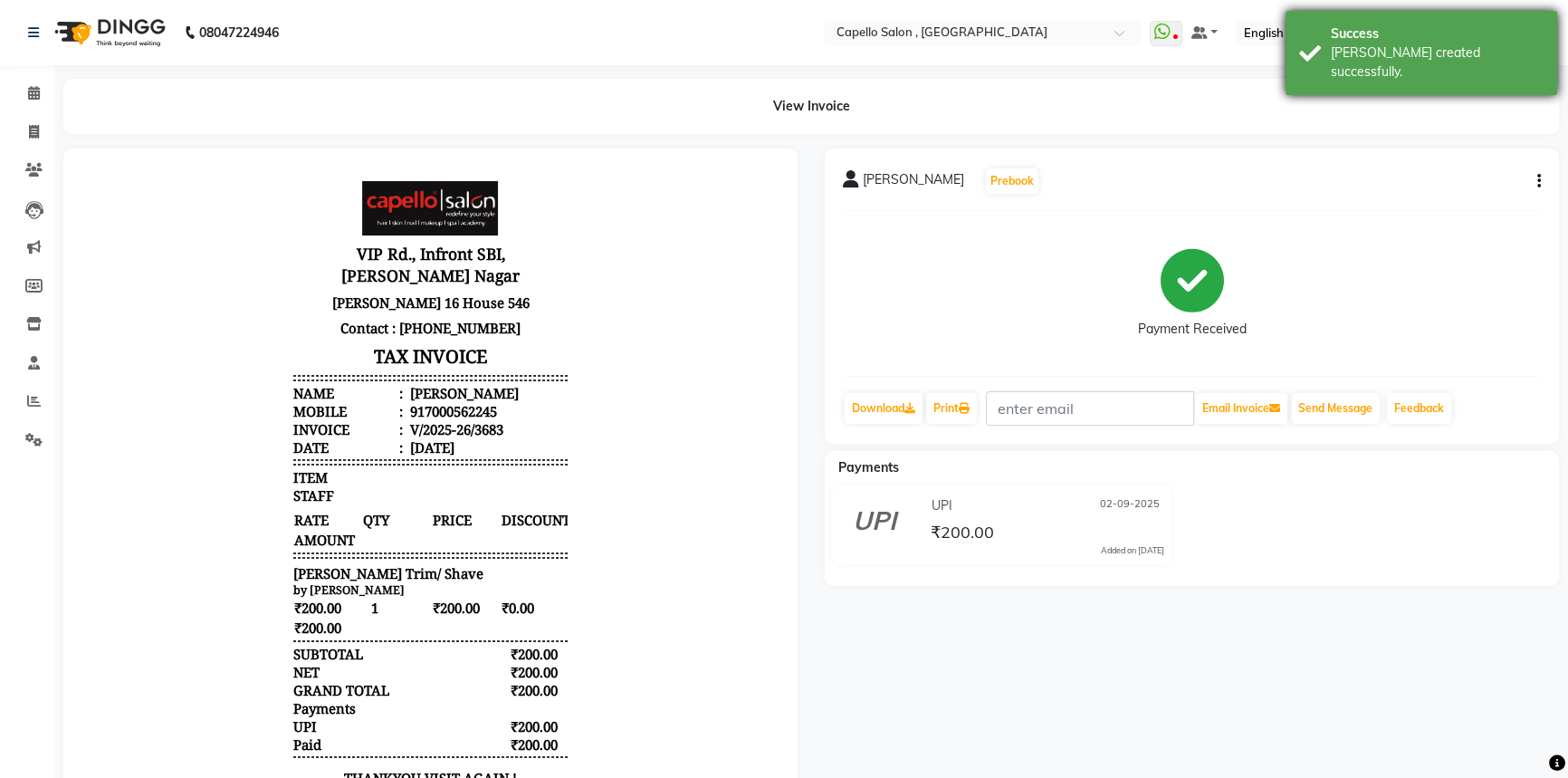
click at [1387, 34] on div "Success" at bounding box center [1437, 34] width 213 height 19
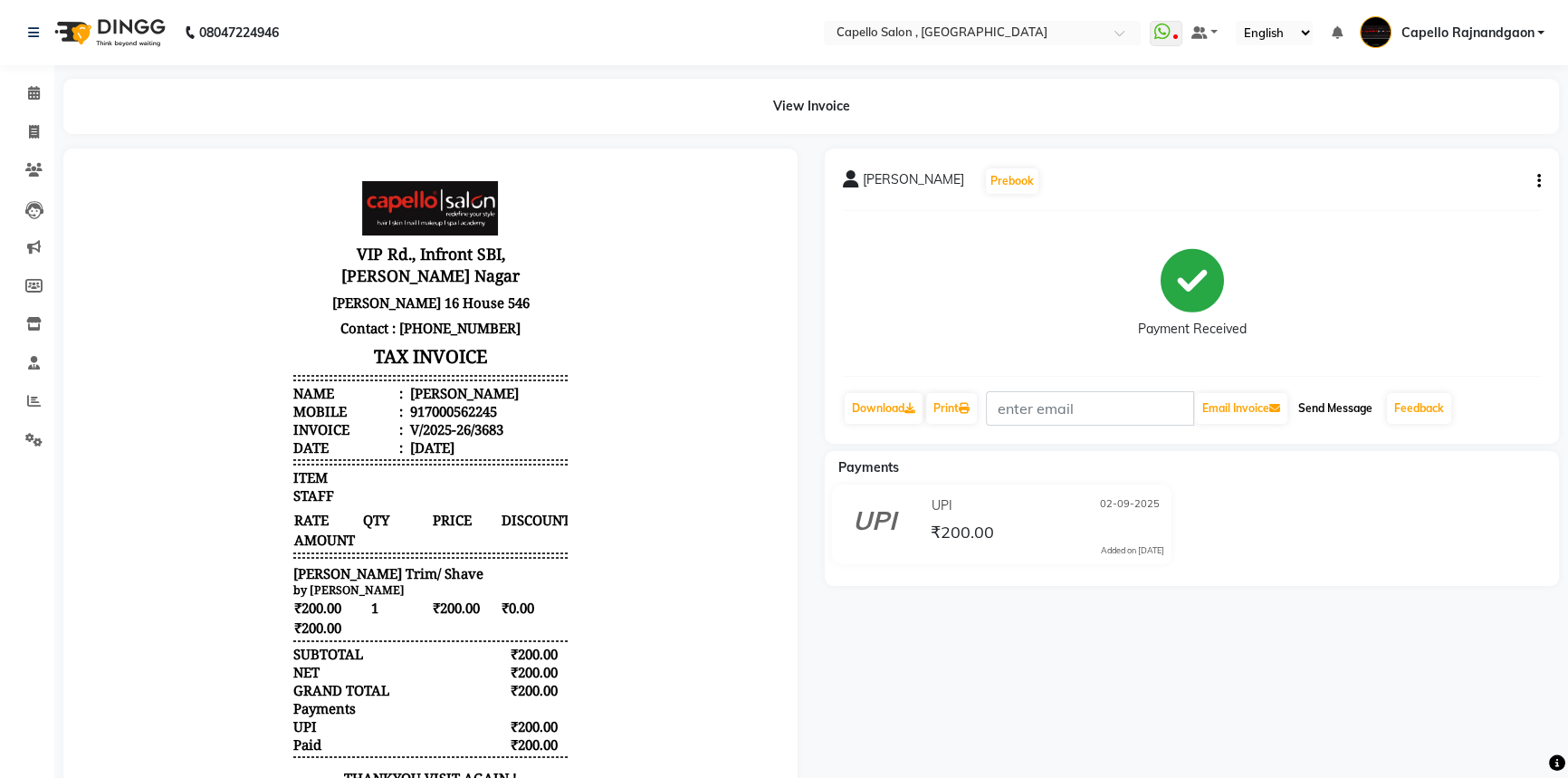
click at [1339, 412] on button "Send Message" at bounding box center [1334, 408] width 89 height 31
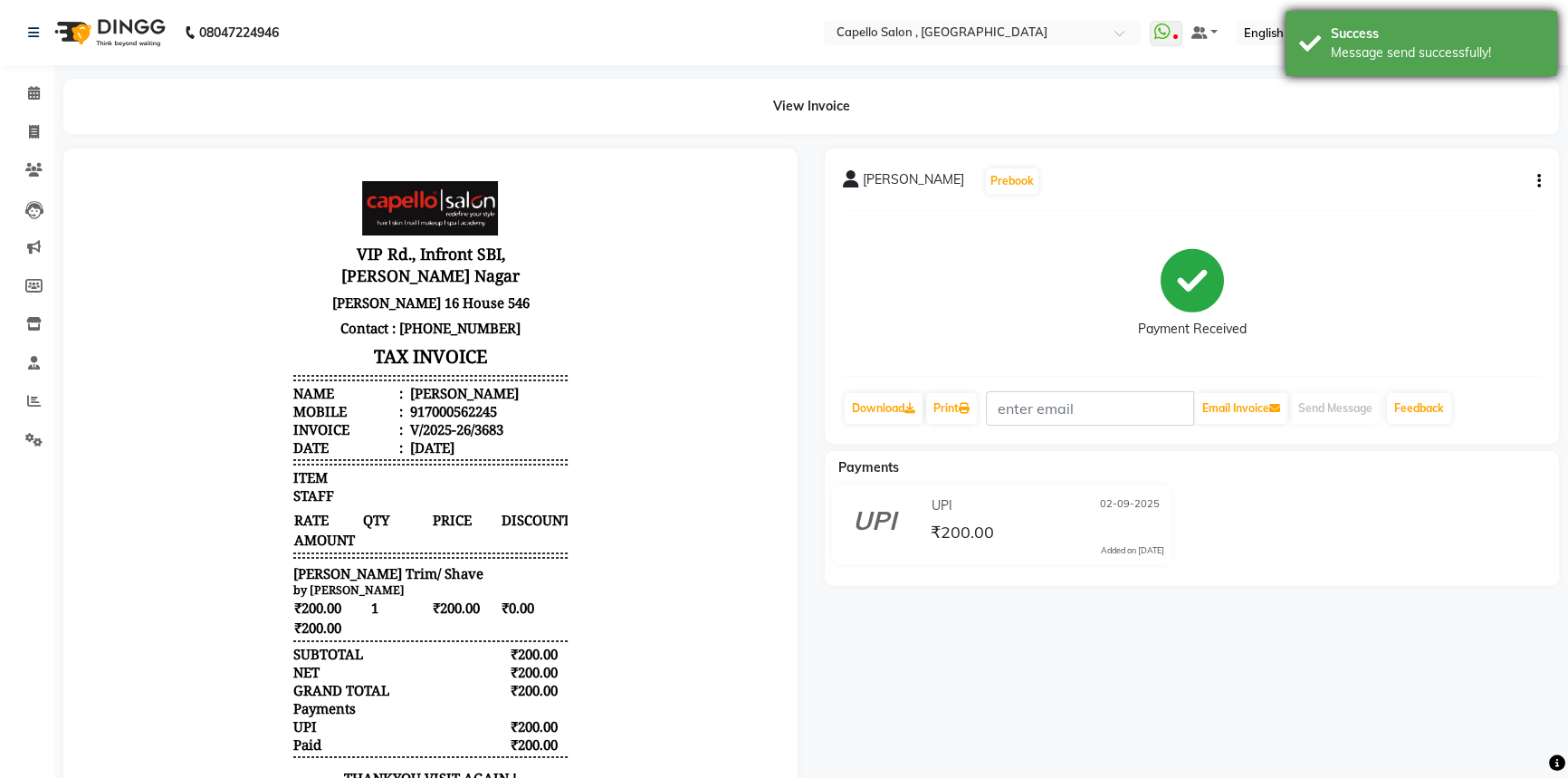
click at [1363, 54] on div "Message send successfully!" at bounding box center [1437, 53] width 213 height 19
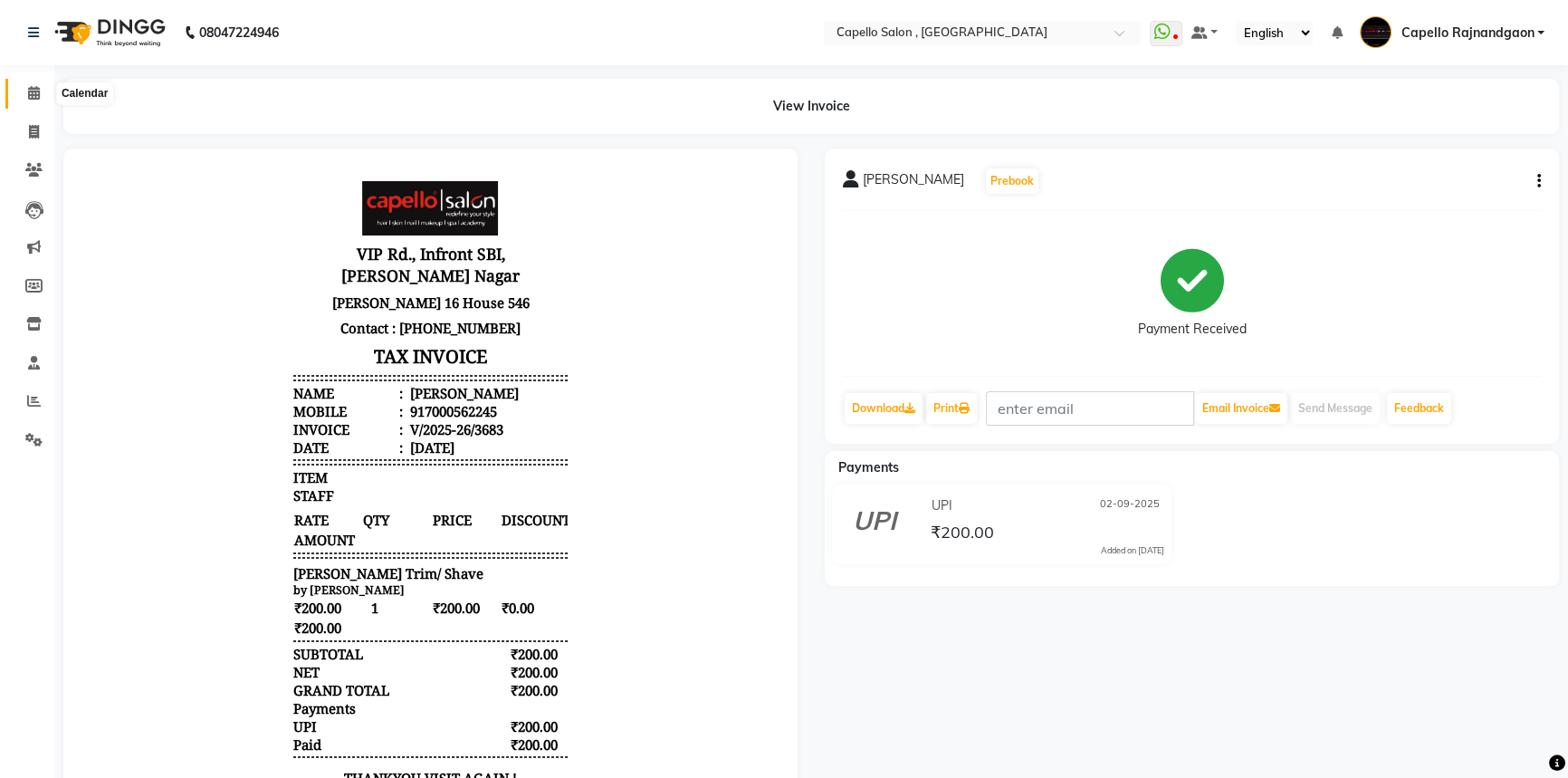
click at [30, 89] on icon at bounding box center [34, 93] width 12 height 13
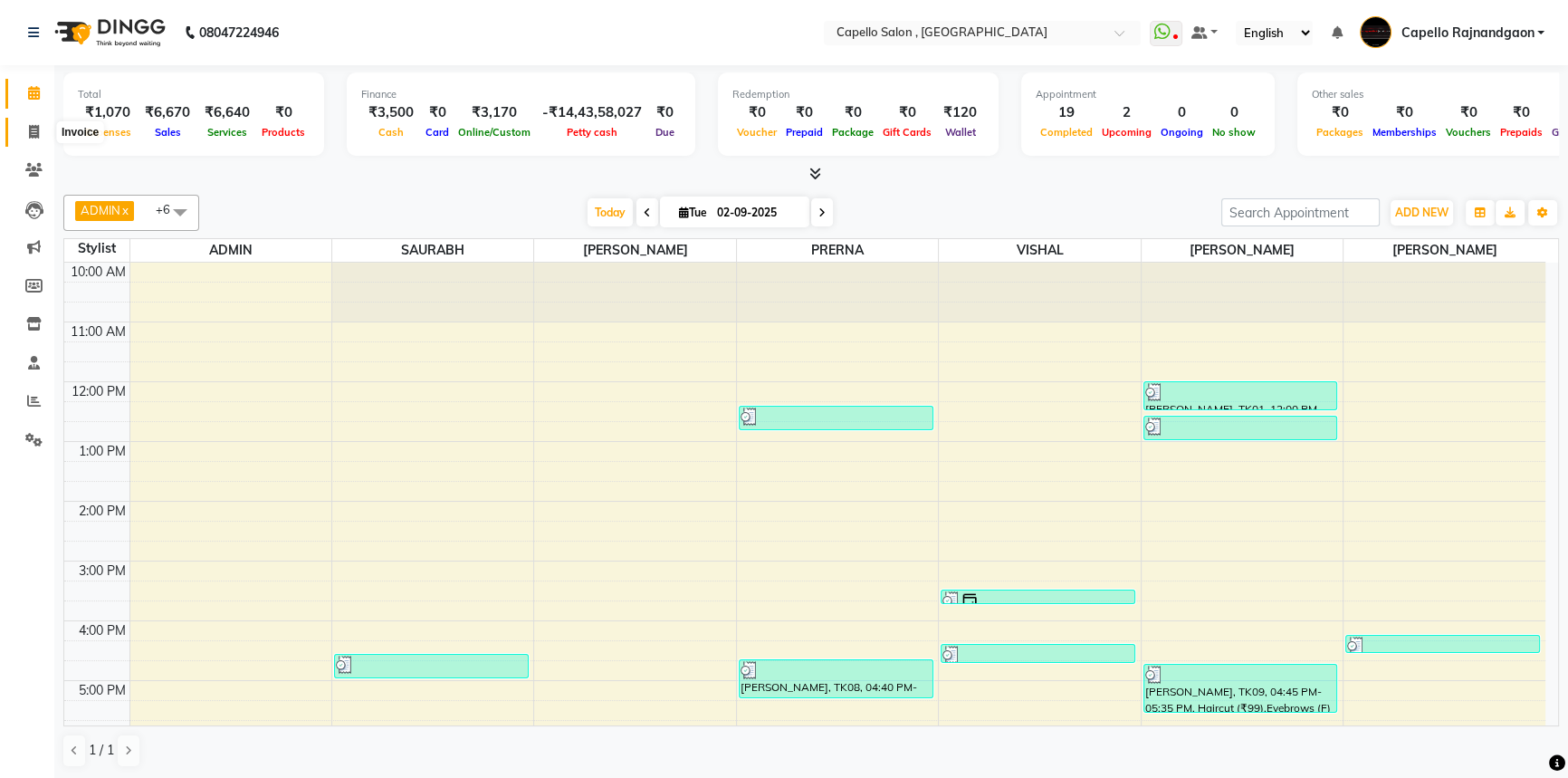
drag, startPoint x: 32, startPoint y: 129, endPoint x: 41, endPoint y: 139, distance: 13.5
click at [32, 129] on icon at bounding box center [34, 131] width 10 height 13
select select "service"
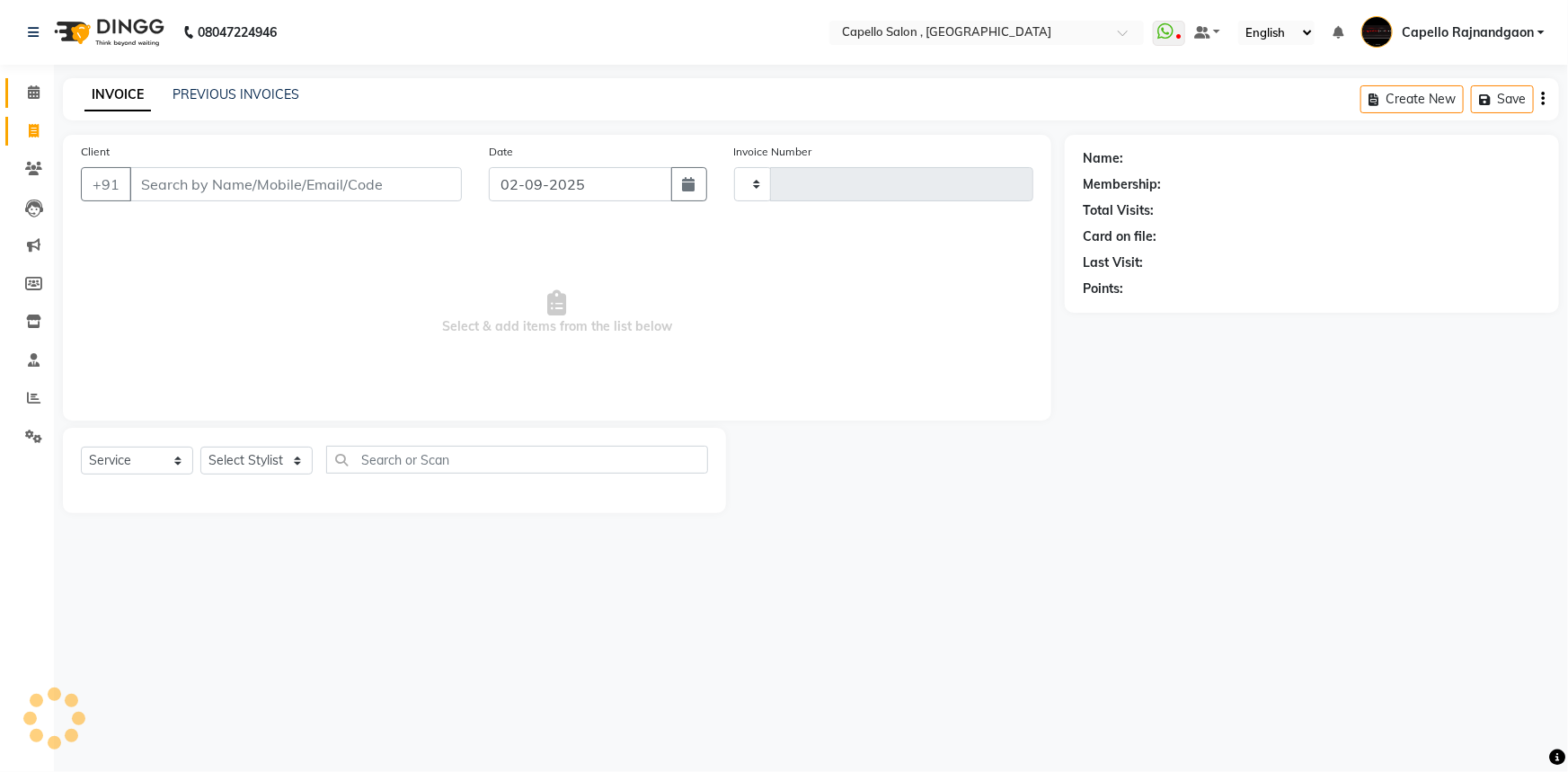
type input "3684"
select select "856"
click at [252, 190] on input "Client" at bounding box center [295, 183] width 333 height 34
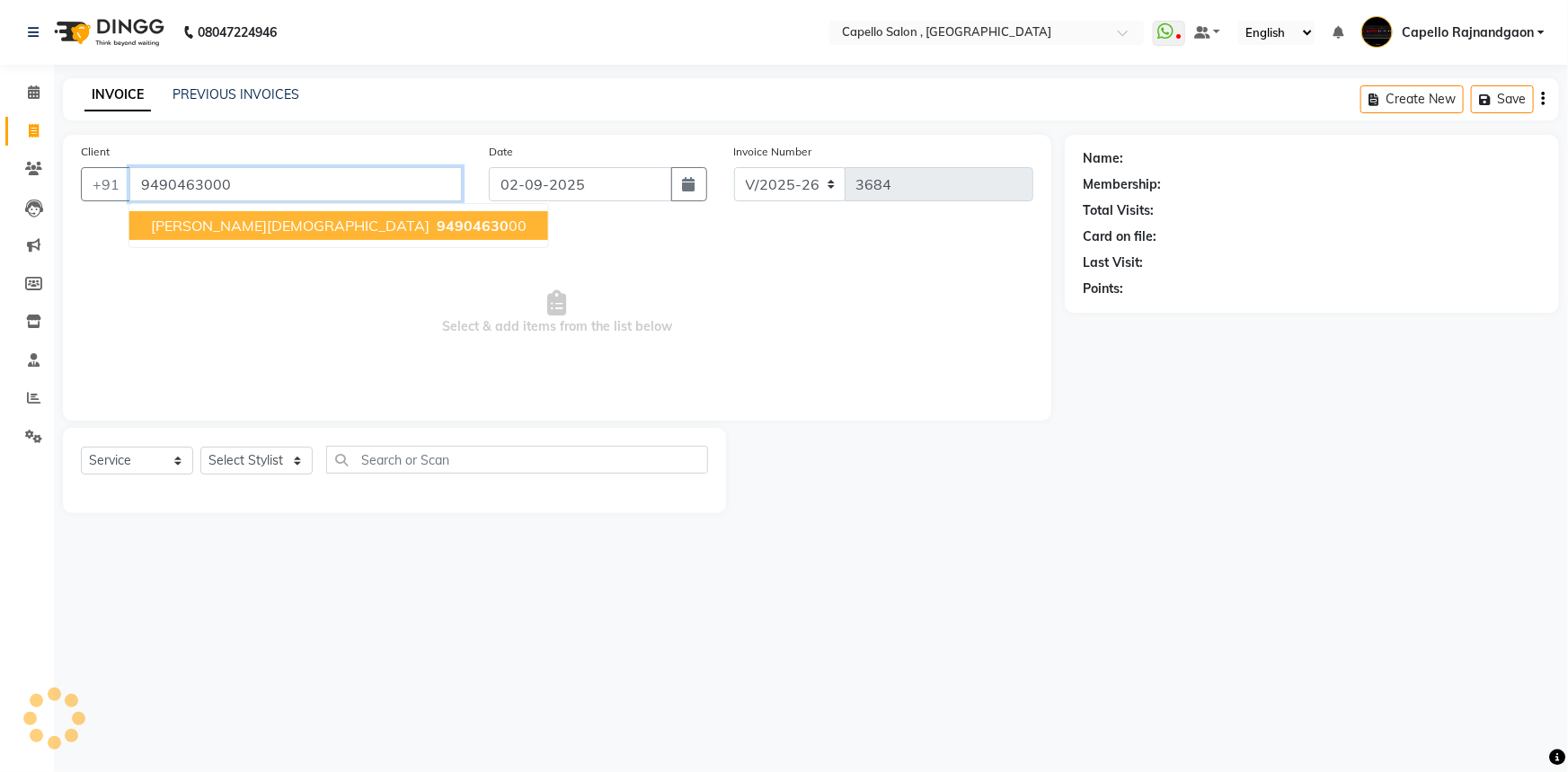
type input "9490463000"
select select "1: Object"
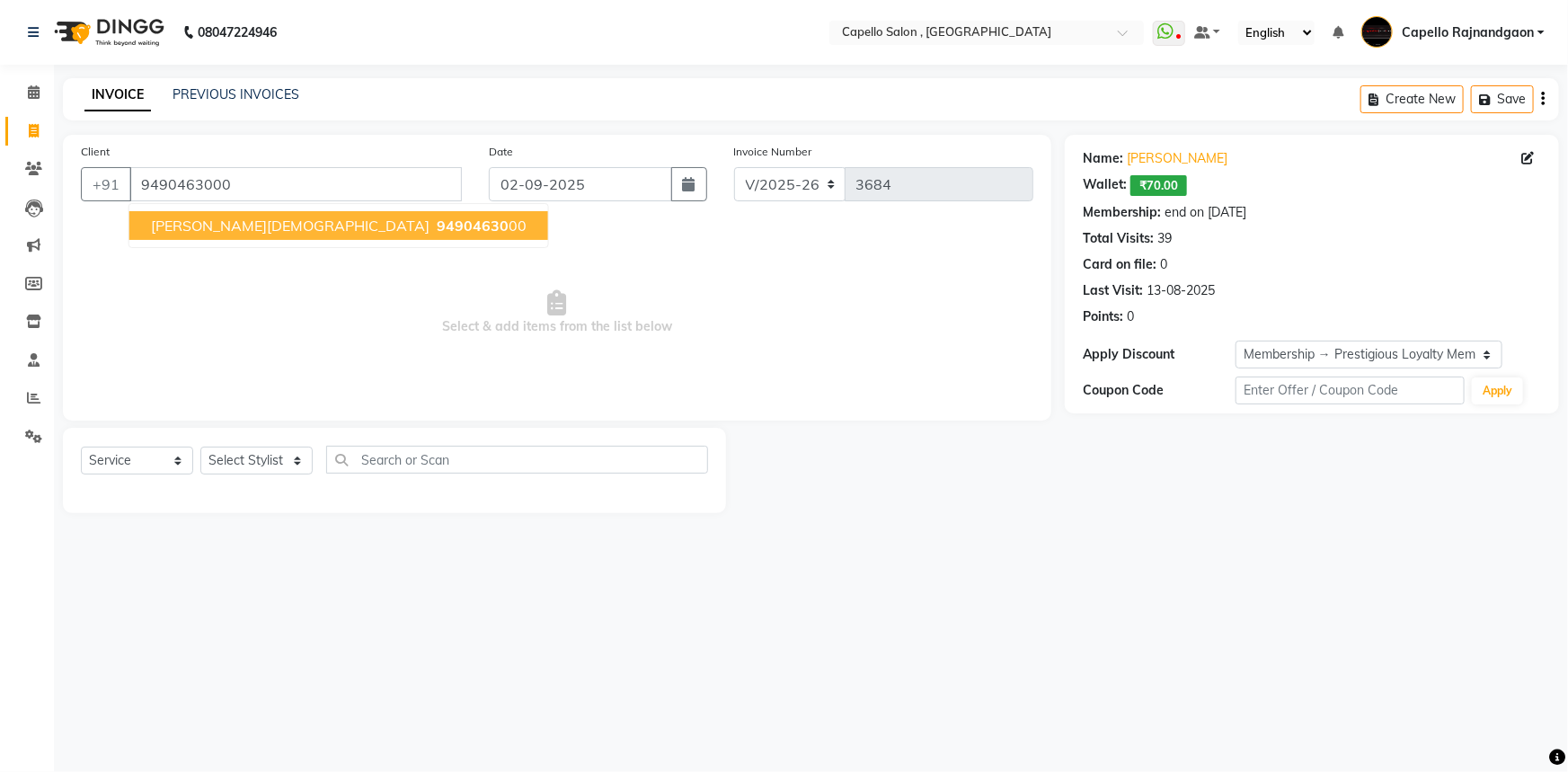
click at [519, 371] on span "Select & add items from the list below" at bounding box center [557, 312] width 952 height 180
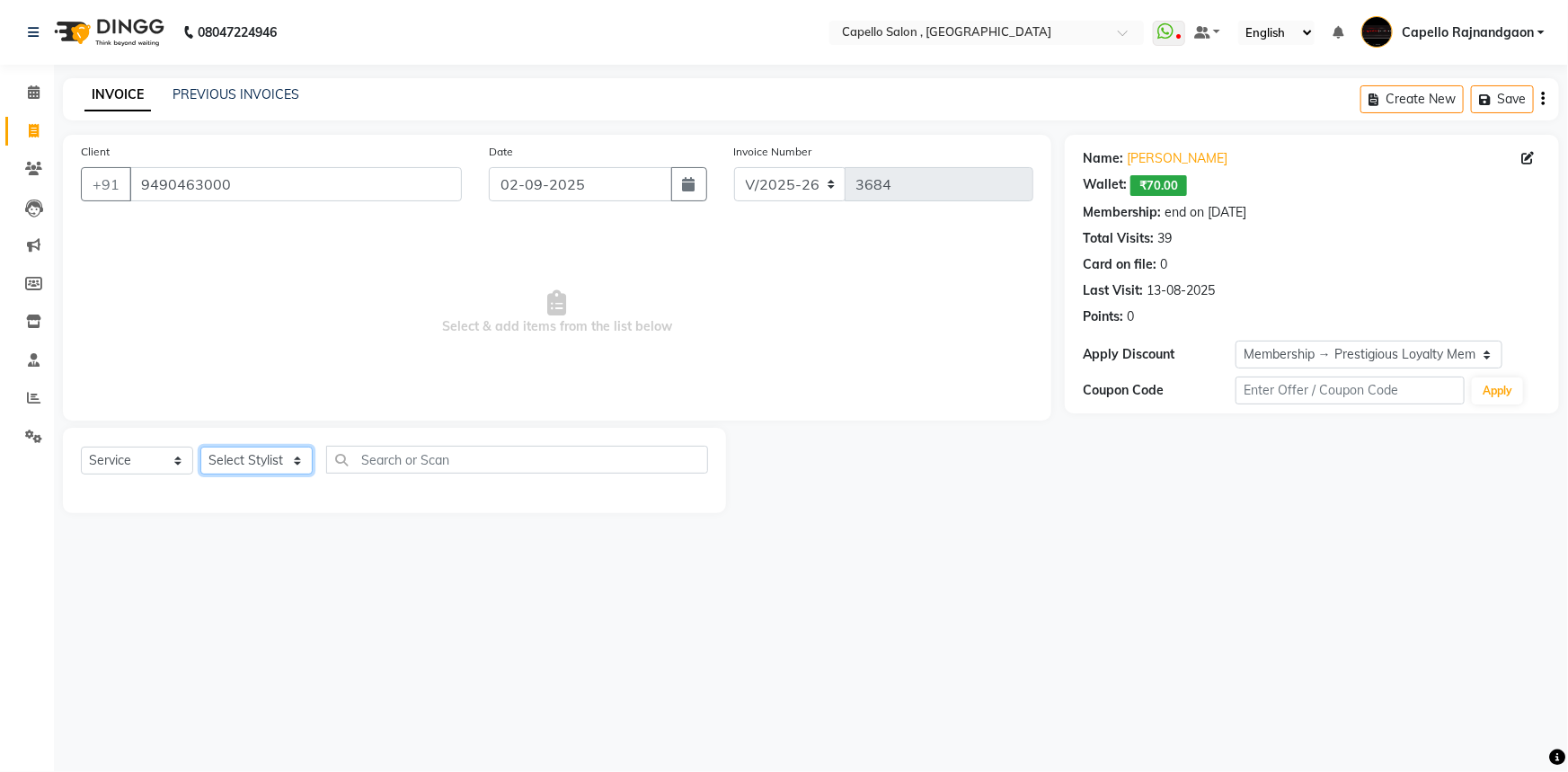
click at [236, 459] on select "Select Stylist ADMIN Capello [GEOGRAPHIC_DATA] [GEOGRAPHIC_DATA] [PERSON_NAME] …" at bounding box center [256, 460] width 113 height 28
select select "42167"
click at [200, 446] on select "Select Stylist ADMIN Capello [GEOGRAPHIC_DATA] [GEOGRAPHIC_DATA] [PERSON_NAME] …" at bounding box center [256, 460] width 113 height 28
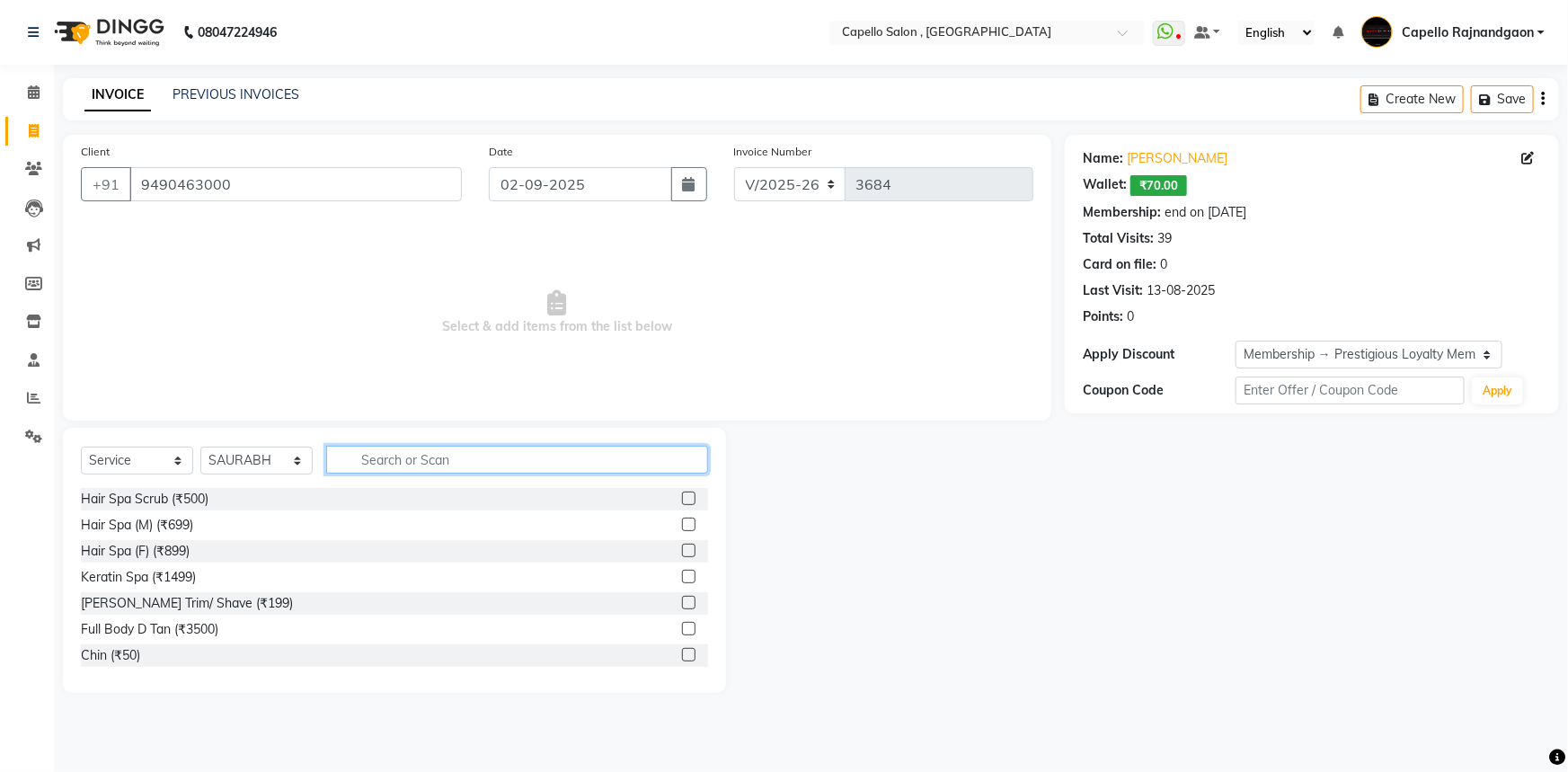
click at [368, 453] on input "text" at bounding box center [517, 459] width 382 height 28
type input "cut"
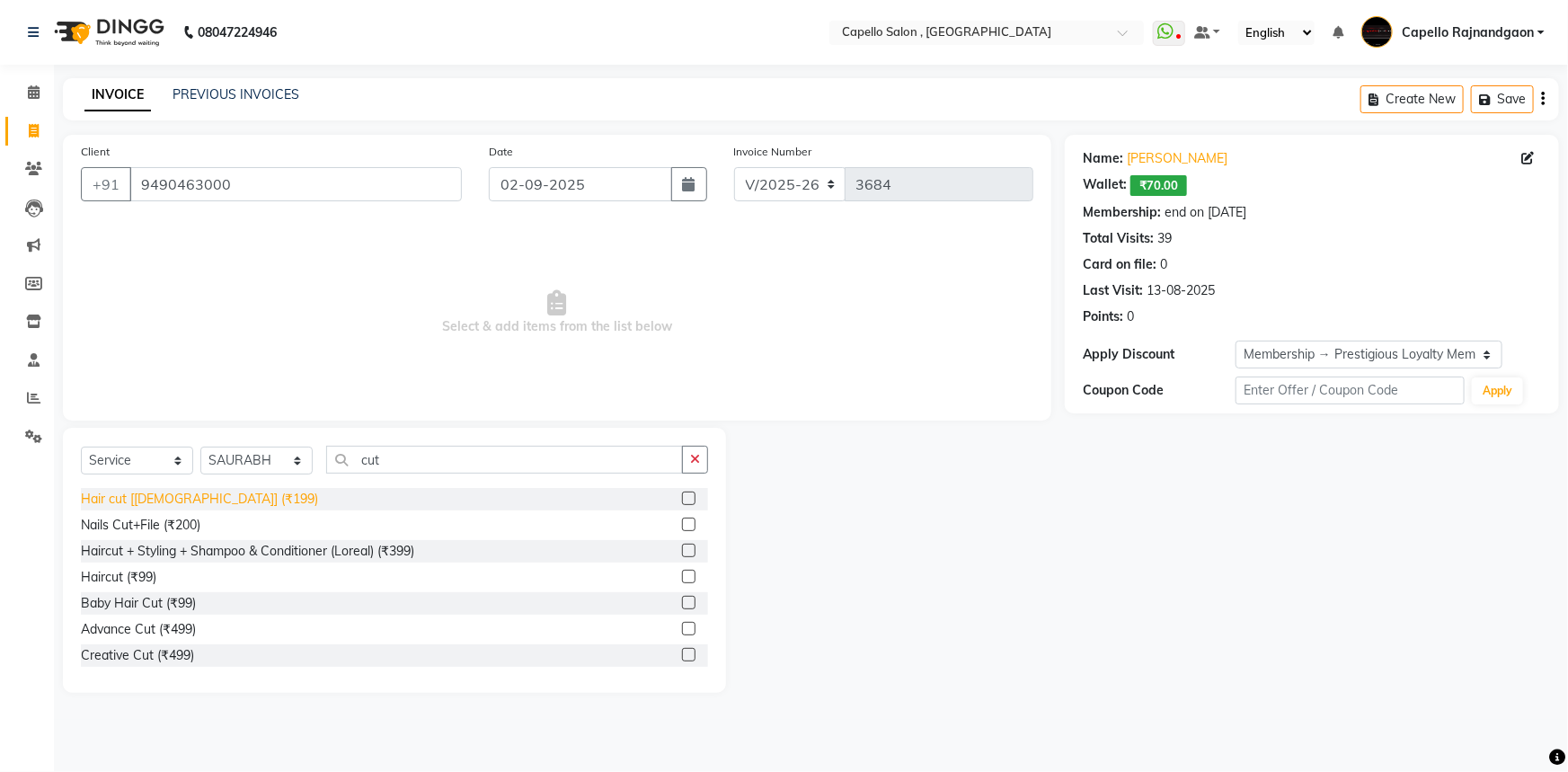
click at [183, 491] on div "Hair cut [[DEMOGRAPHIC_DATA]] (₹199)" at bounding box center [199, 499] width 238 height 19
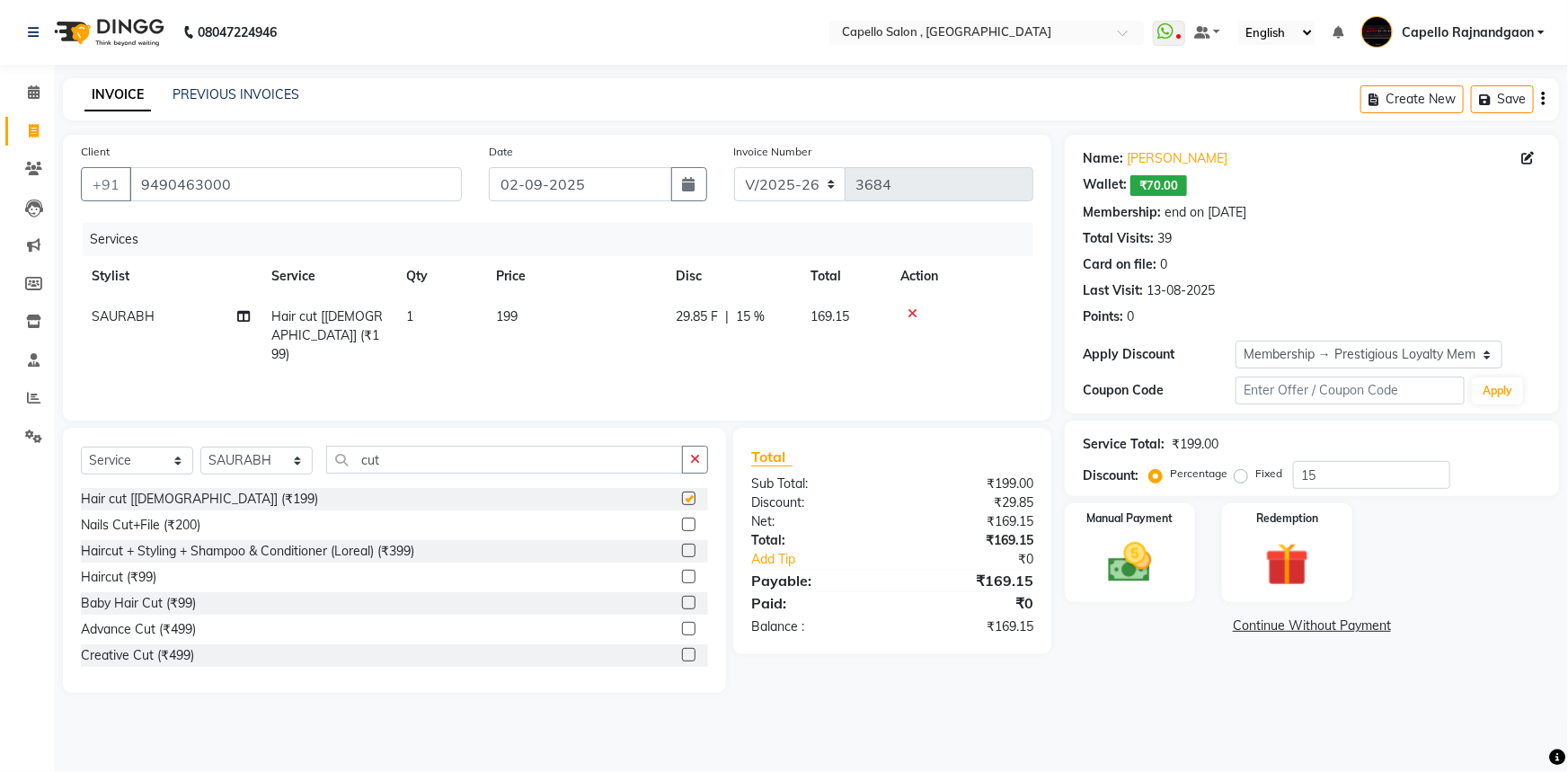
checkbox input "false"
drag, startPoint x: 530, startPoint y: 341, endPoint x: 552, endPoint y: 336, distance: 22.6
click at [552, 336] on td "199" at bounding box center [575, 335] width 180 height 78
select select "42167"
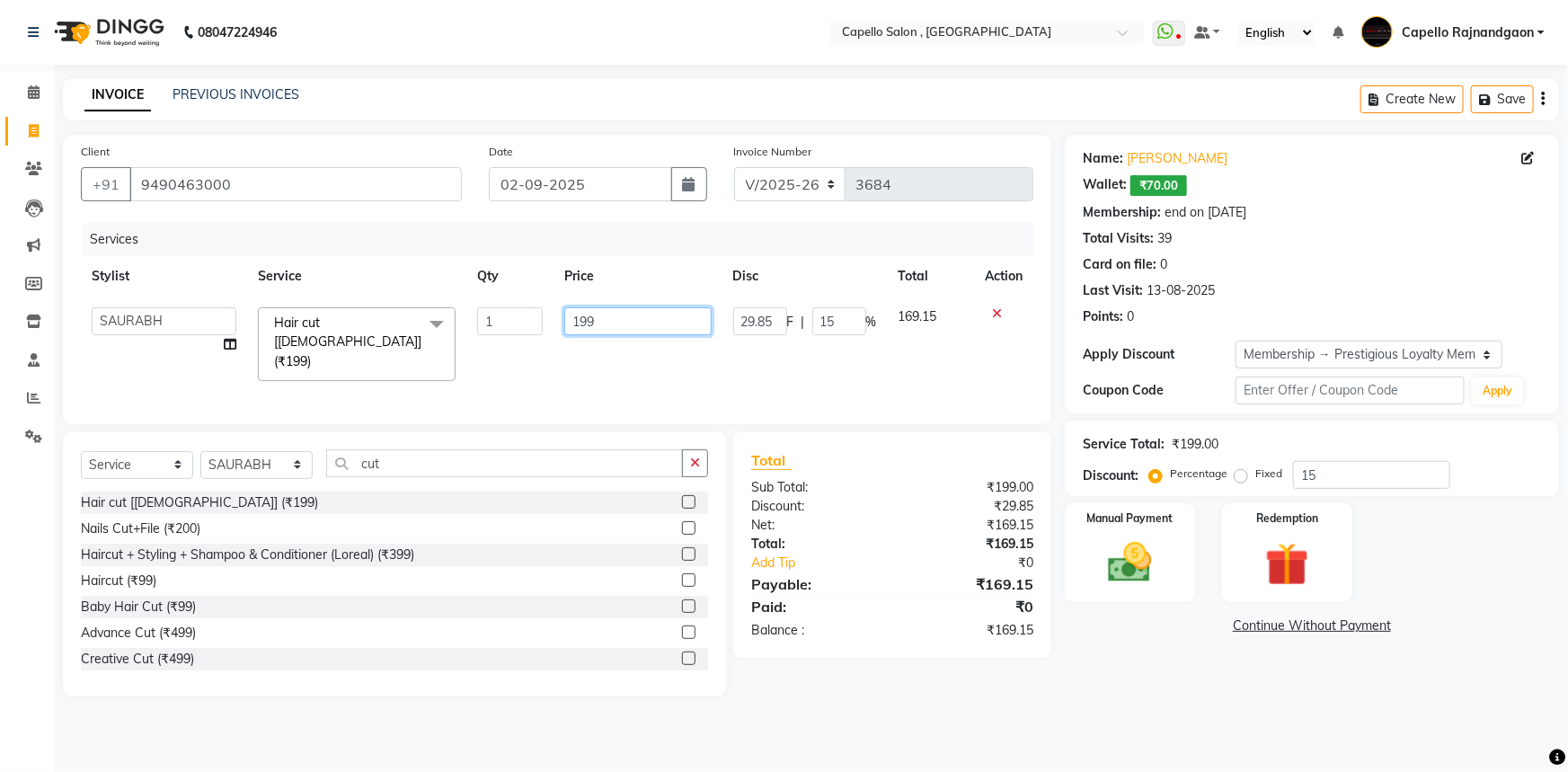
click at [611, 328] on input "199" at bounding box center [637, 321] width 146 height 28
type input "200"
click at [627, 363] on div "Services Stylist Service Qty Price Disc Total Action ADMIN Capello Rajnandgaon …" at bounding box center [557, 314] width 952 height 183
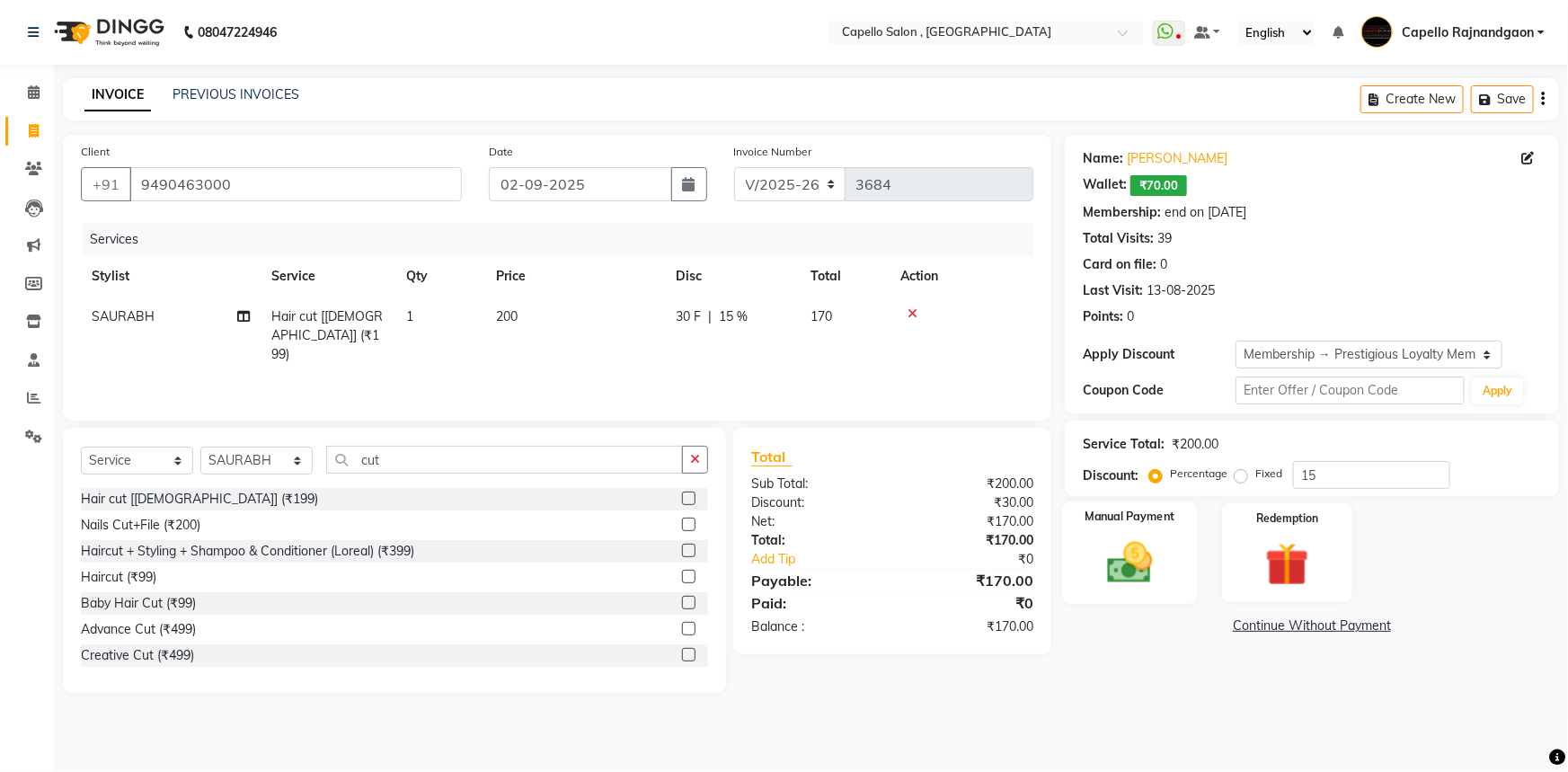
click at [1148, 562] on img at bounding box center [1130, 562] width 74 height 52
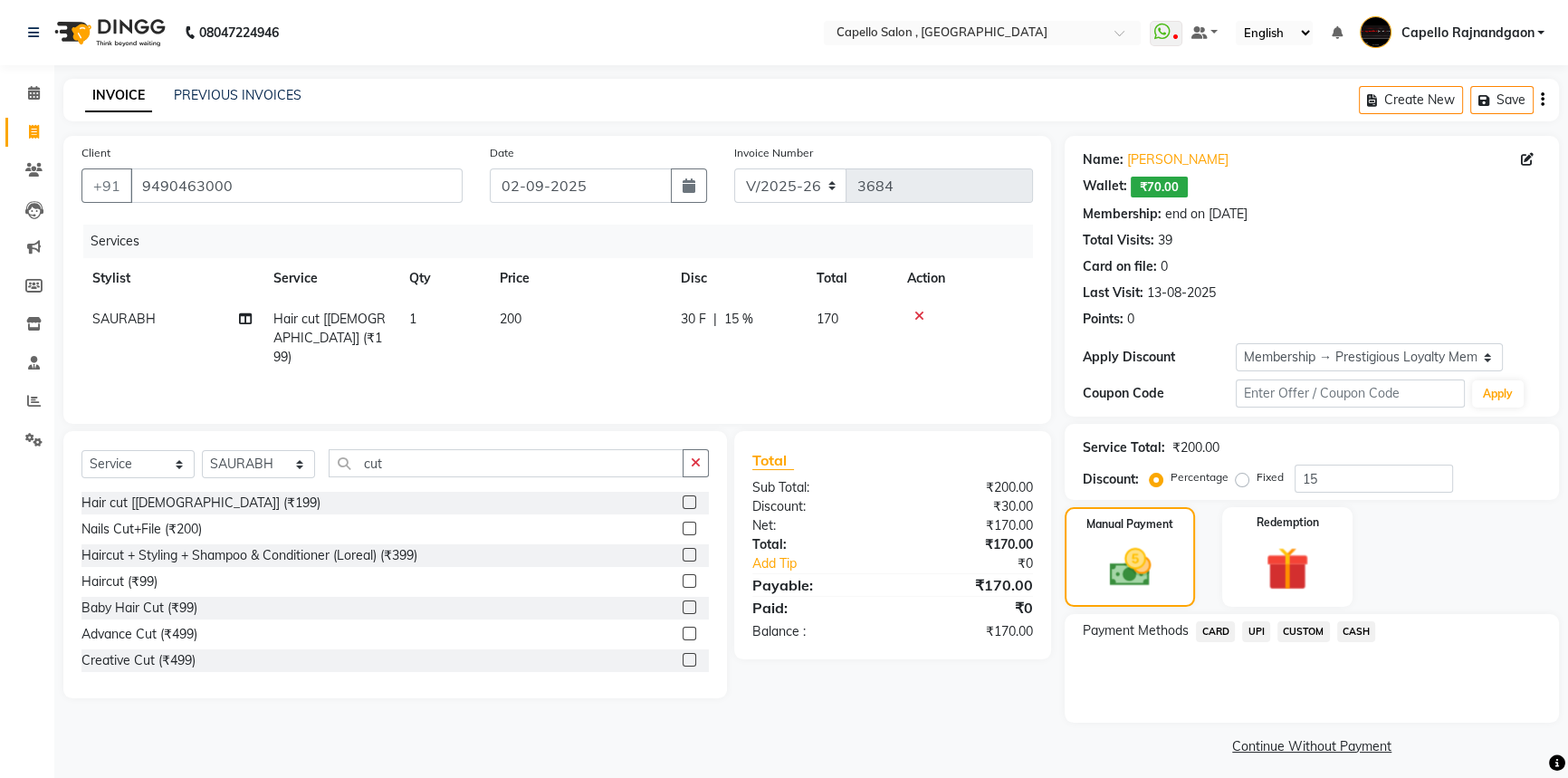
click at [1249, 632] on span "UPI" at bounding box center [1256, 632] width 28 height 21
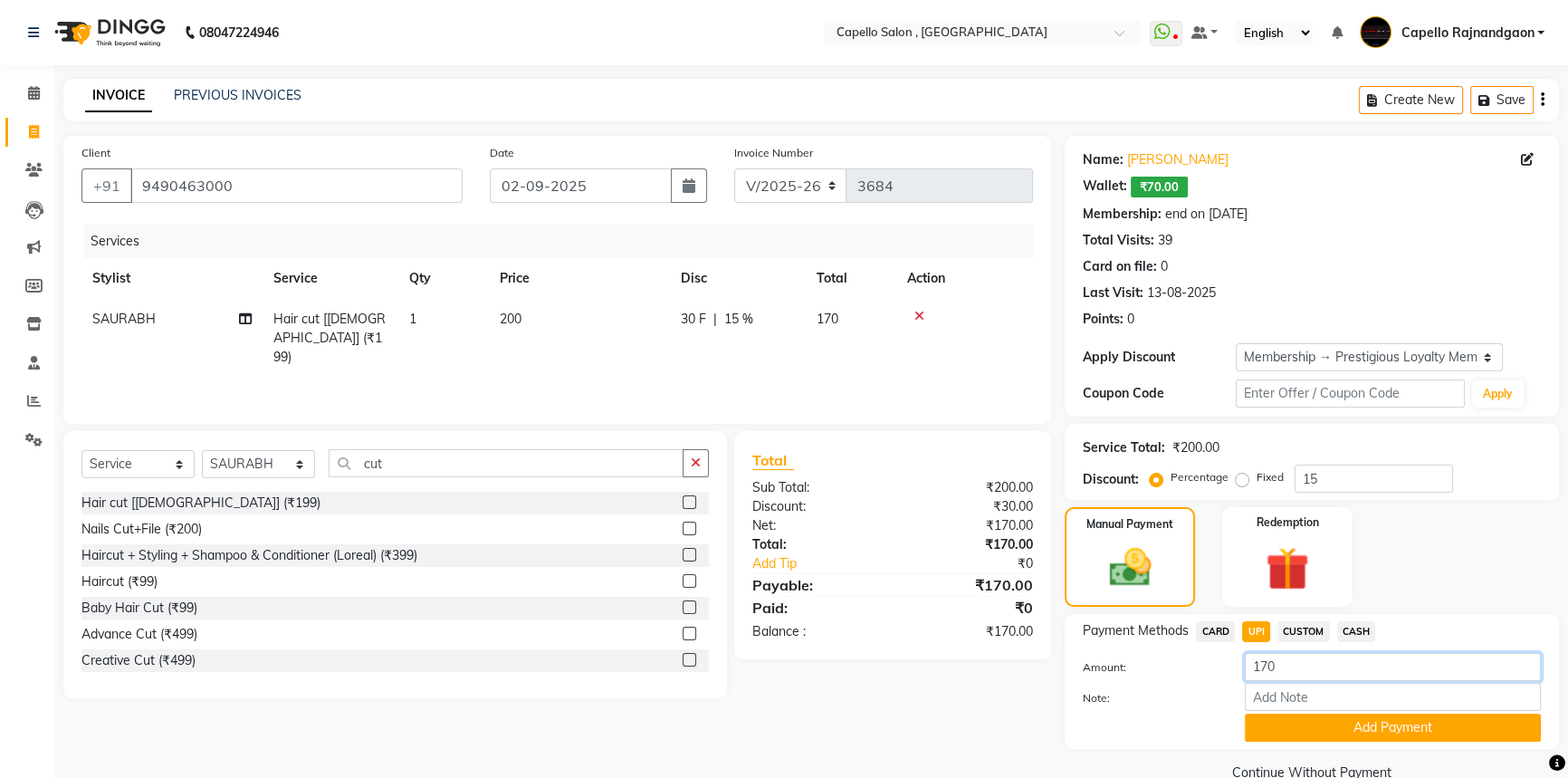
drag, startPoint x: 1259, startPoint y: 667, endPoint x: 1286, endPoint y: 664, distance: 27.2
click at [1286, 664] on input "170" at bounding box center [1392, 666] width 296 height 28
type input "100"
click at [1273, 727] on button "Add Payment" at bounding box center [1392, 727] width 296 height 28
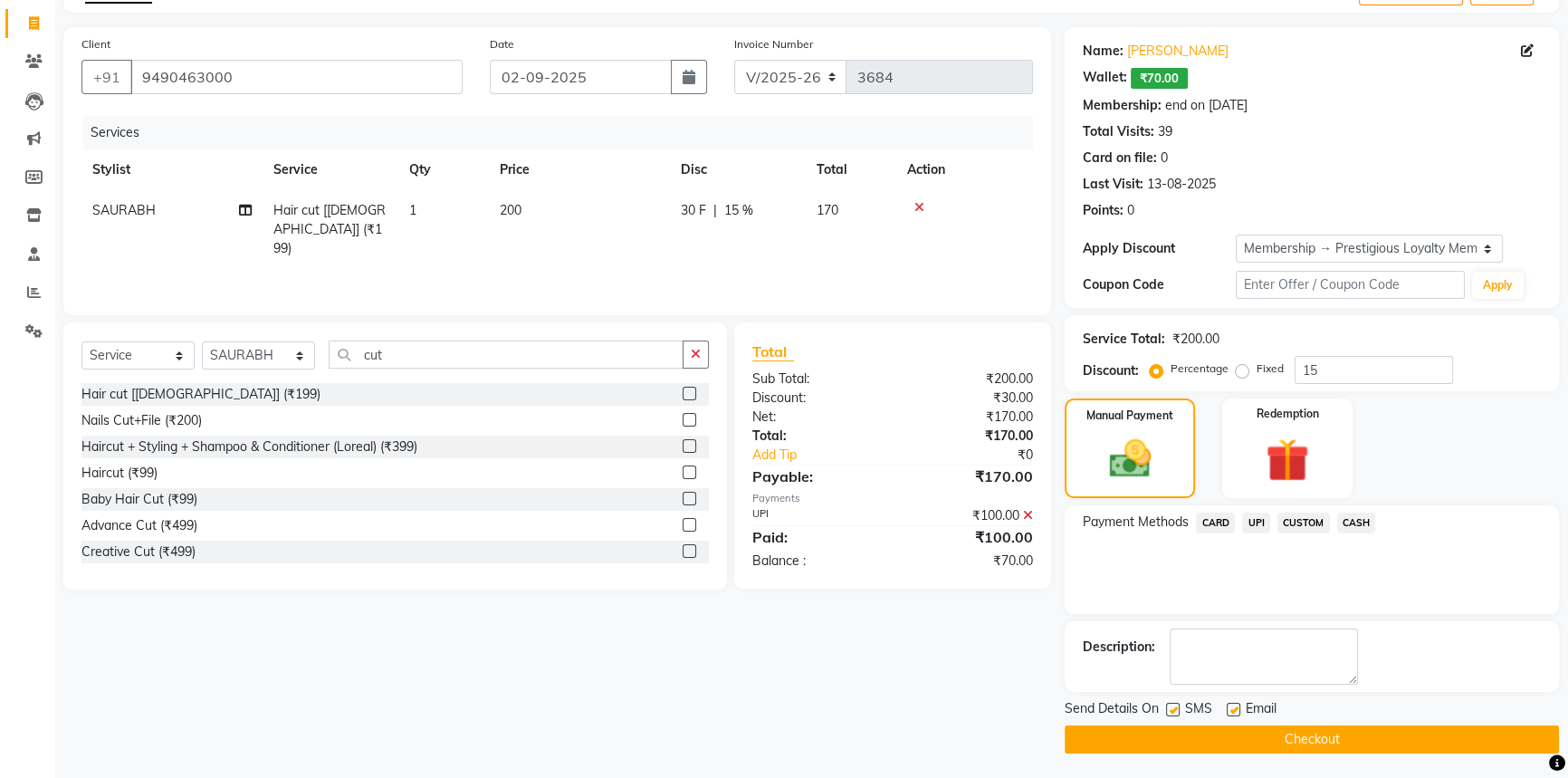
scroll to position [110, 0]
click at [1204, 518] on span "CARD" at bounding box center [1214, 522] width 38 height 21
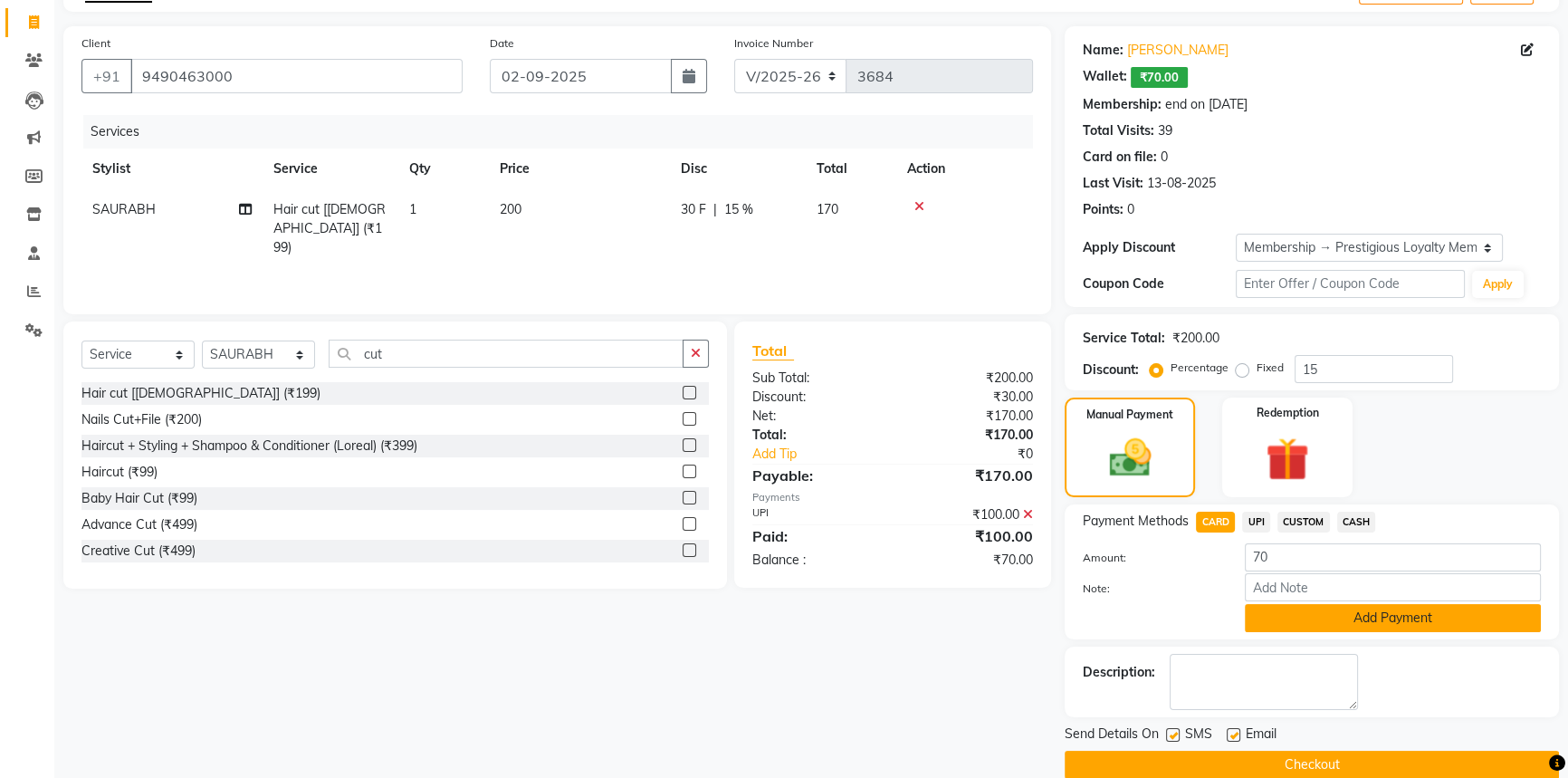
click at [1330, 621] on button "Add Payment" at bounding box center [1392, 618] width 296 height 28
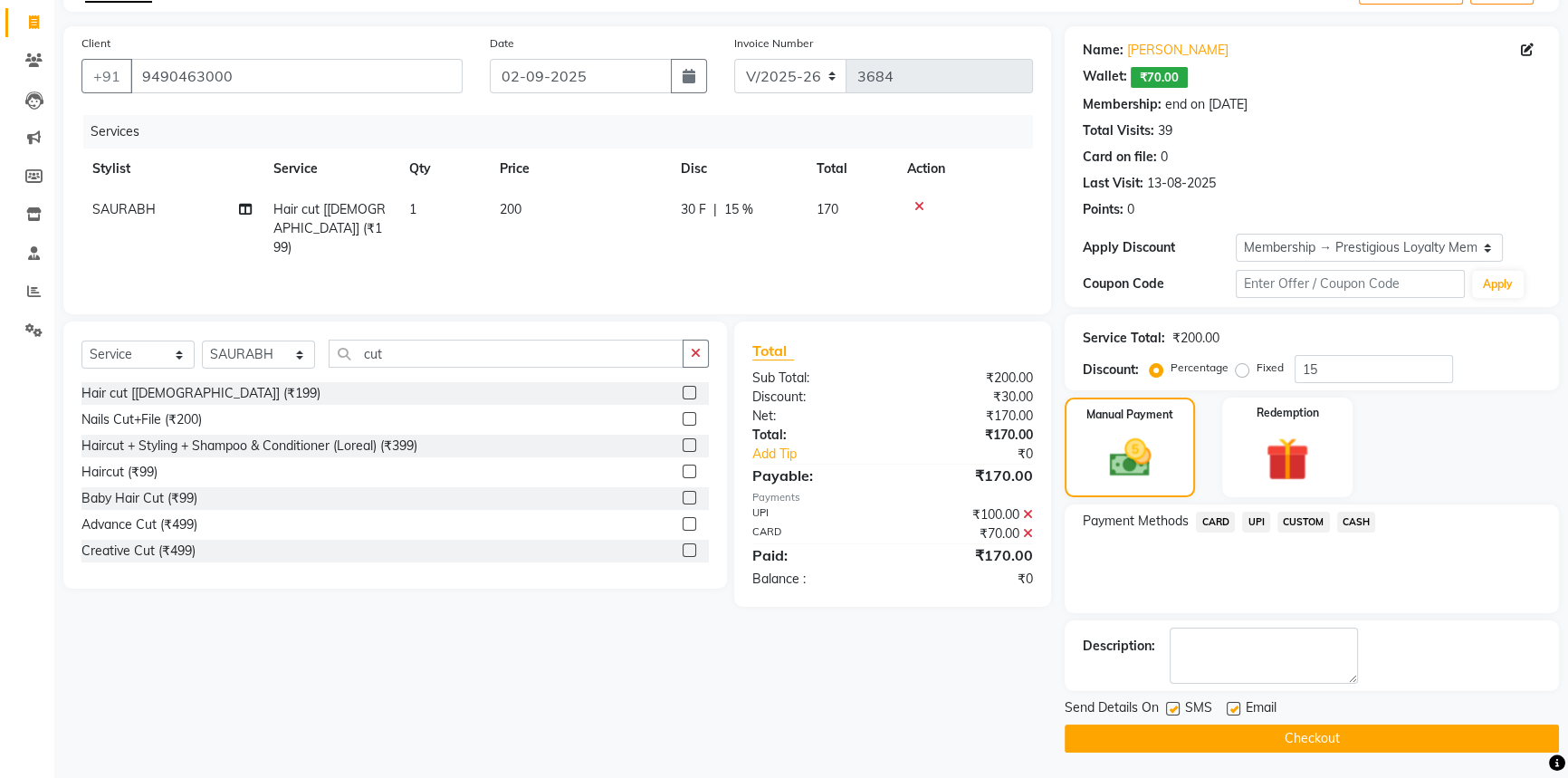
click at [1195, 727] on button "Checkout" at bounding box center [1311, 739] width 495 height 28
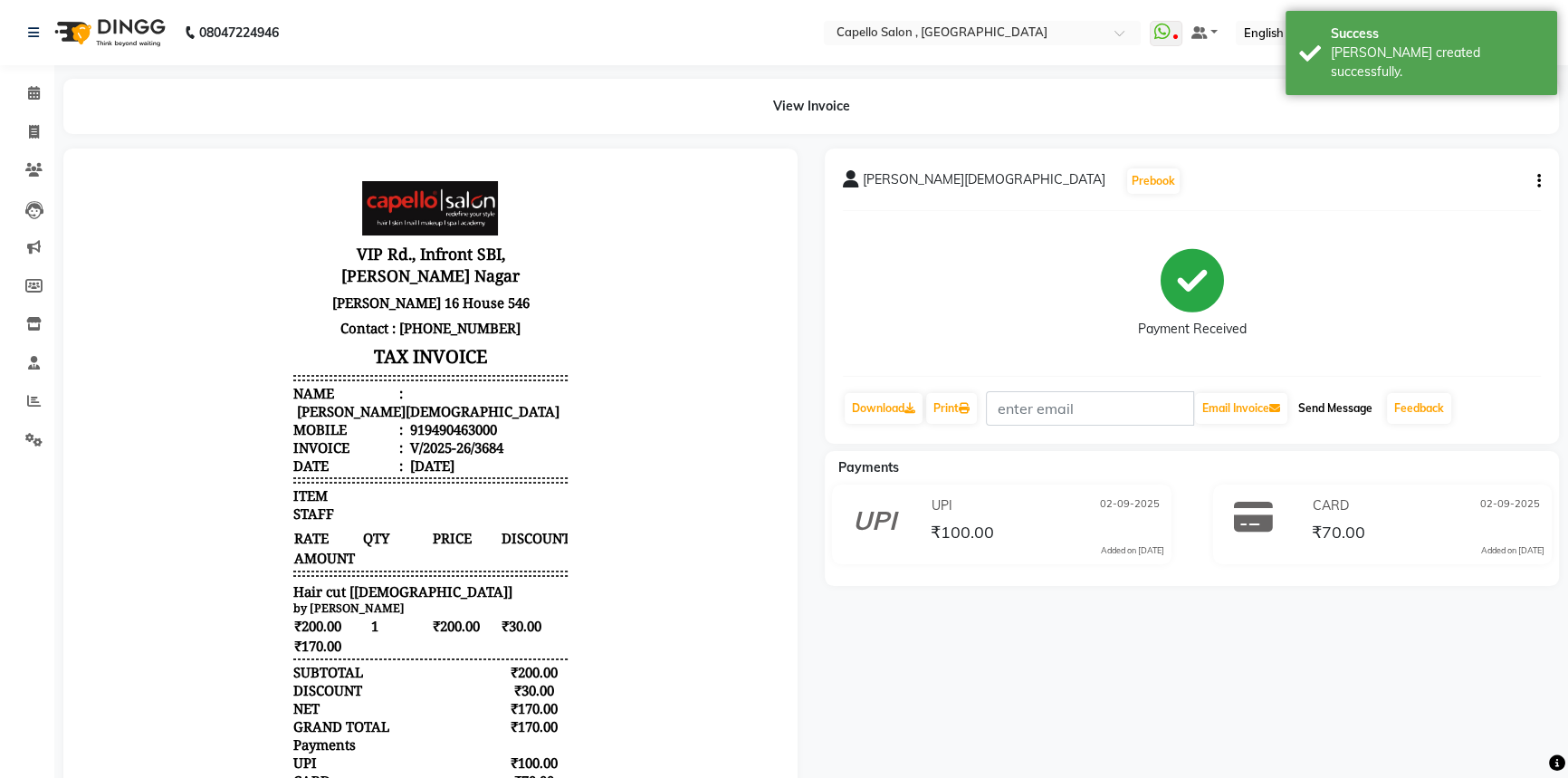
click at [1349, 404] on button "Send Message" at bounding box center [1334, 408] width 89 height 31
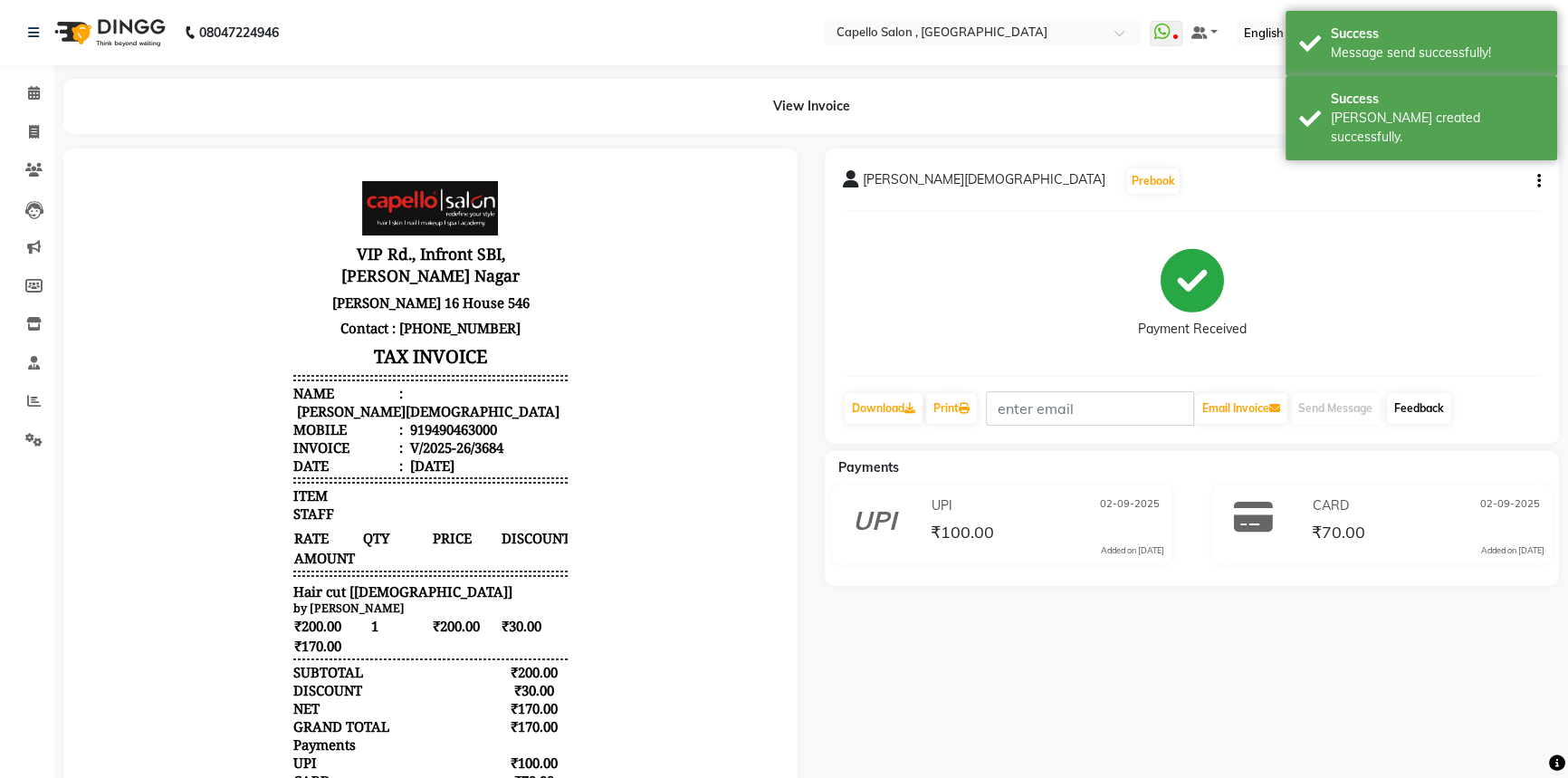
click at [1411, 404] on link "Feedback" at bounding box center [1419, 408] width 64 height 31
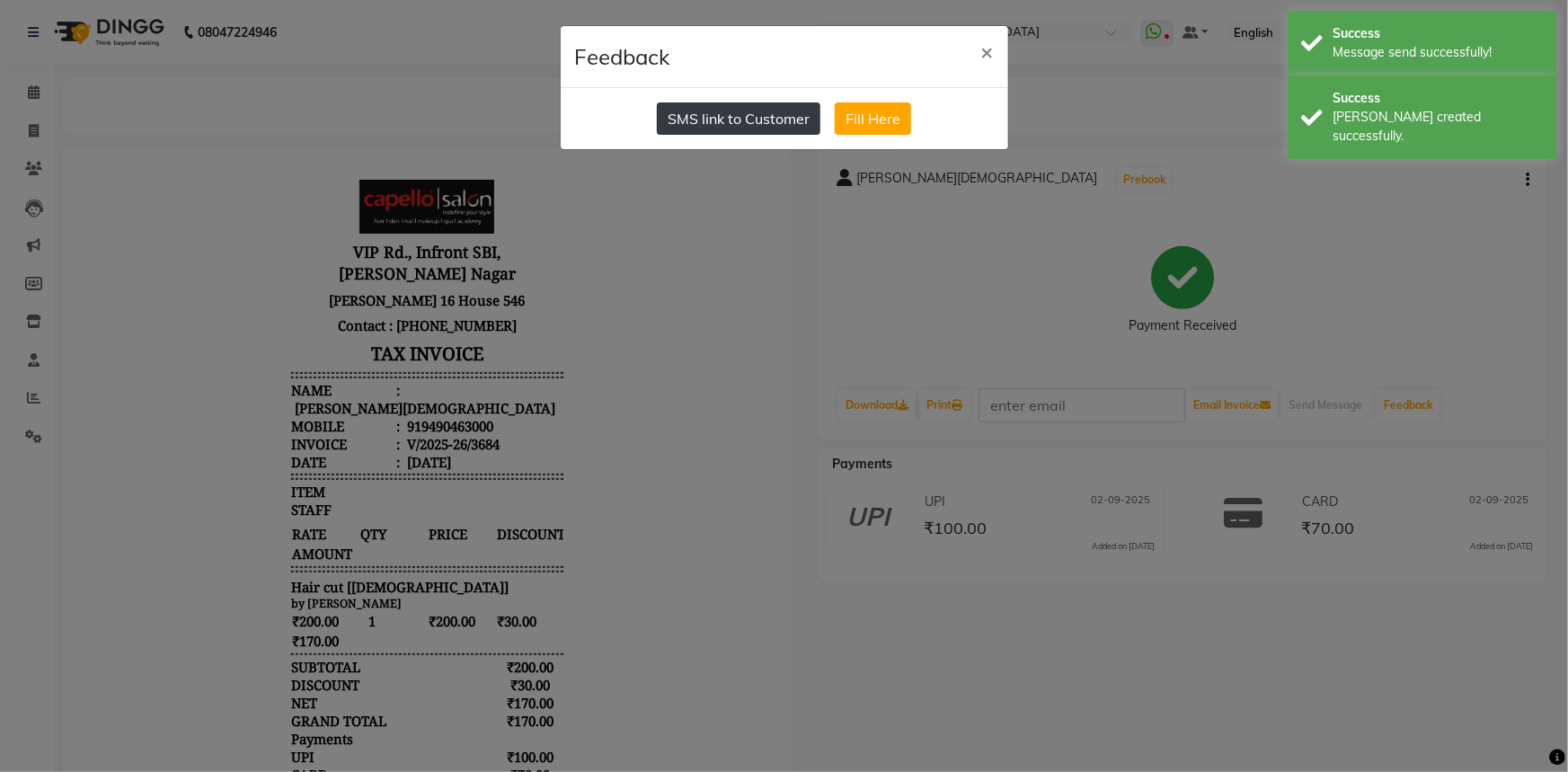
click at [710, 125] on button "SMS link to Customer" at bounding box center [739, 118] width 164 height 33
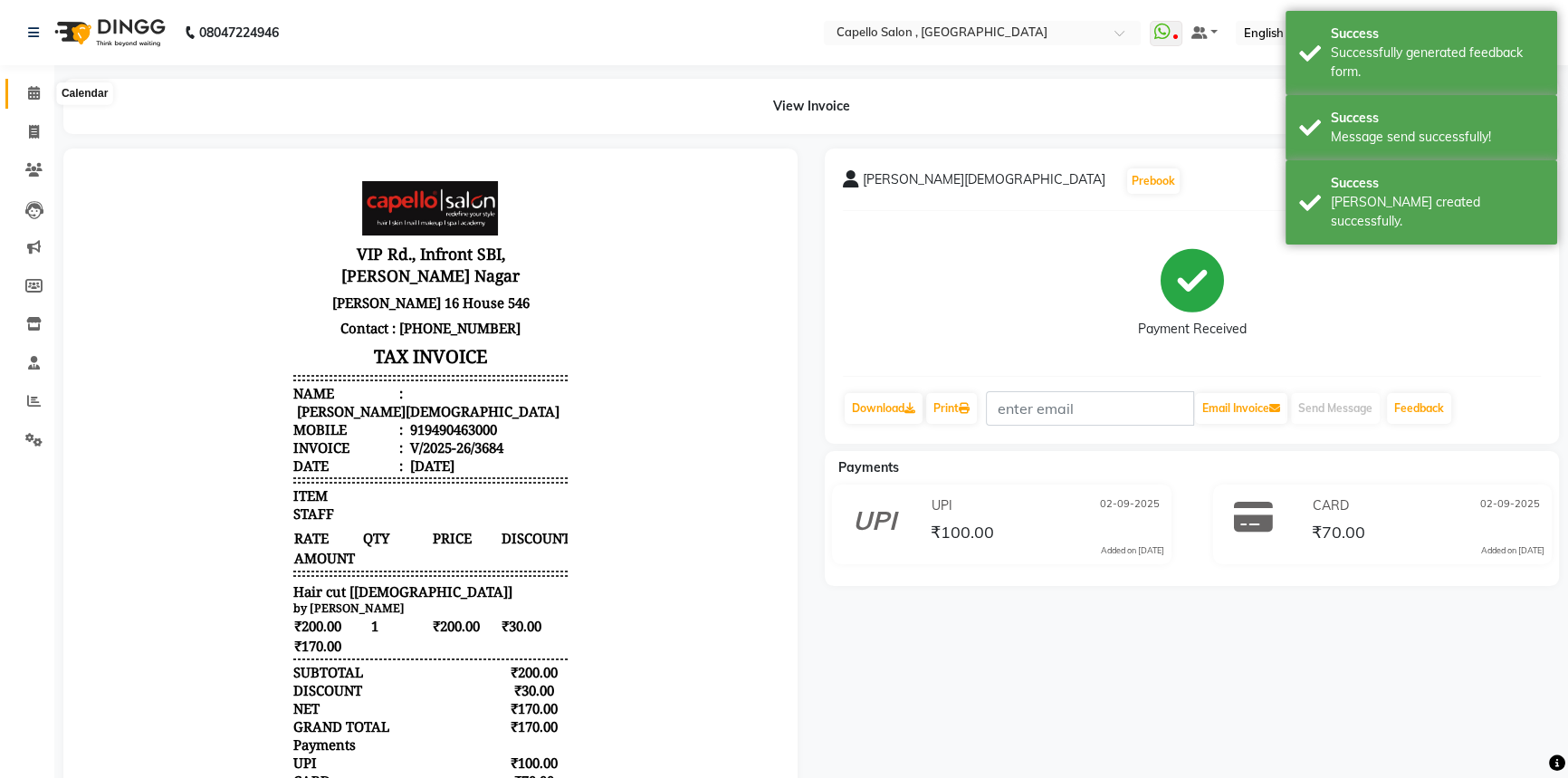
click at [34, 92] on icon at bounding box center [34, 93] width 12 height 13
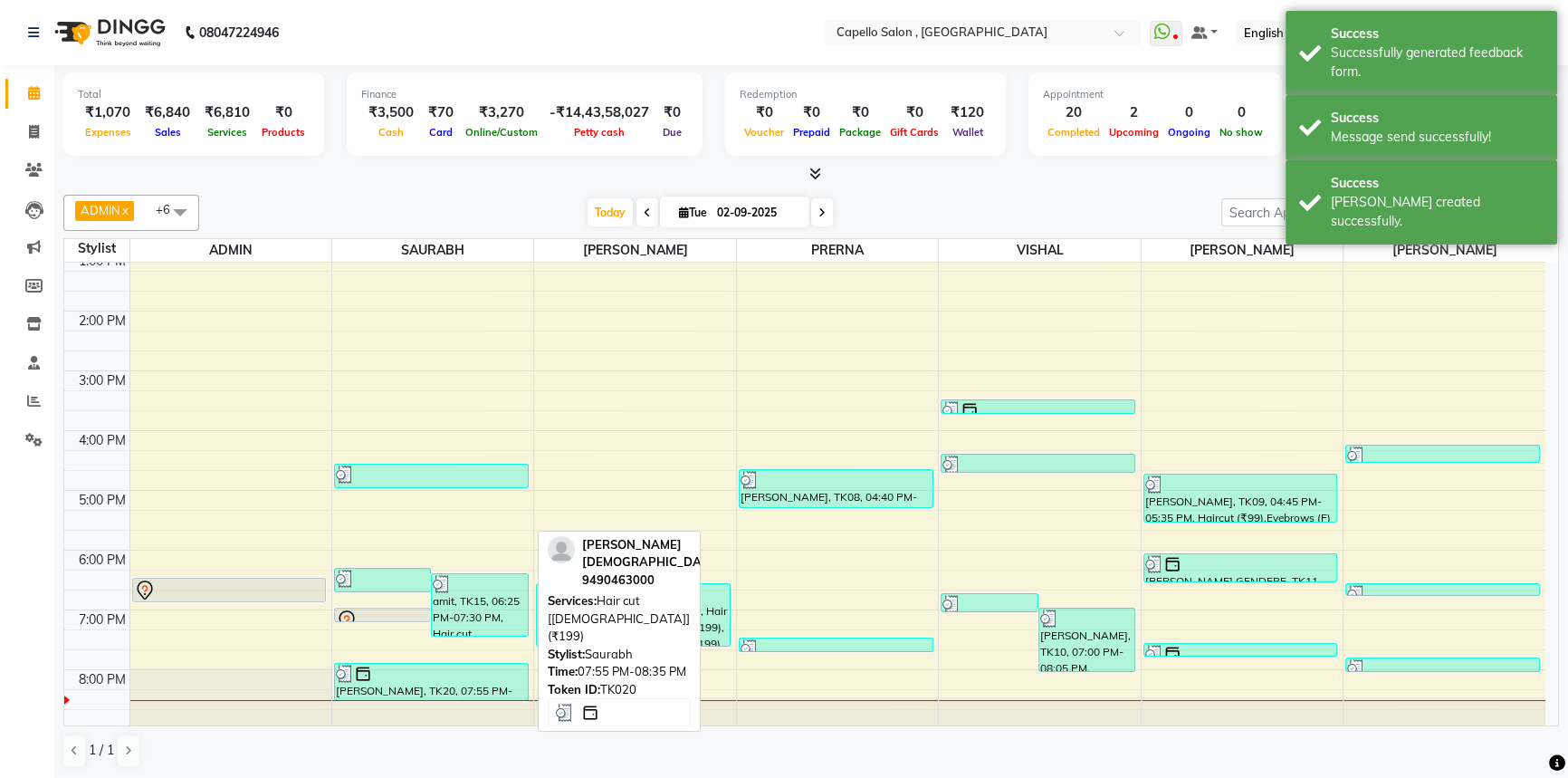
click at [454, 679] on div "[PERSON_NAME], TK20, 07:55 PM-08:35 PM, Hair cut [[DEMOGRAPHIC_DATA]] (₹199)" at bounding box center [431, 681] width 192 height 37
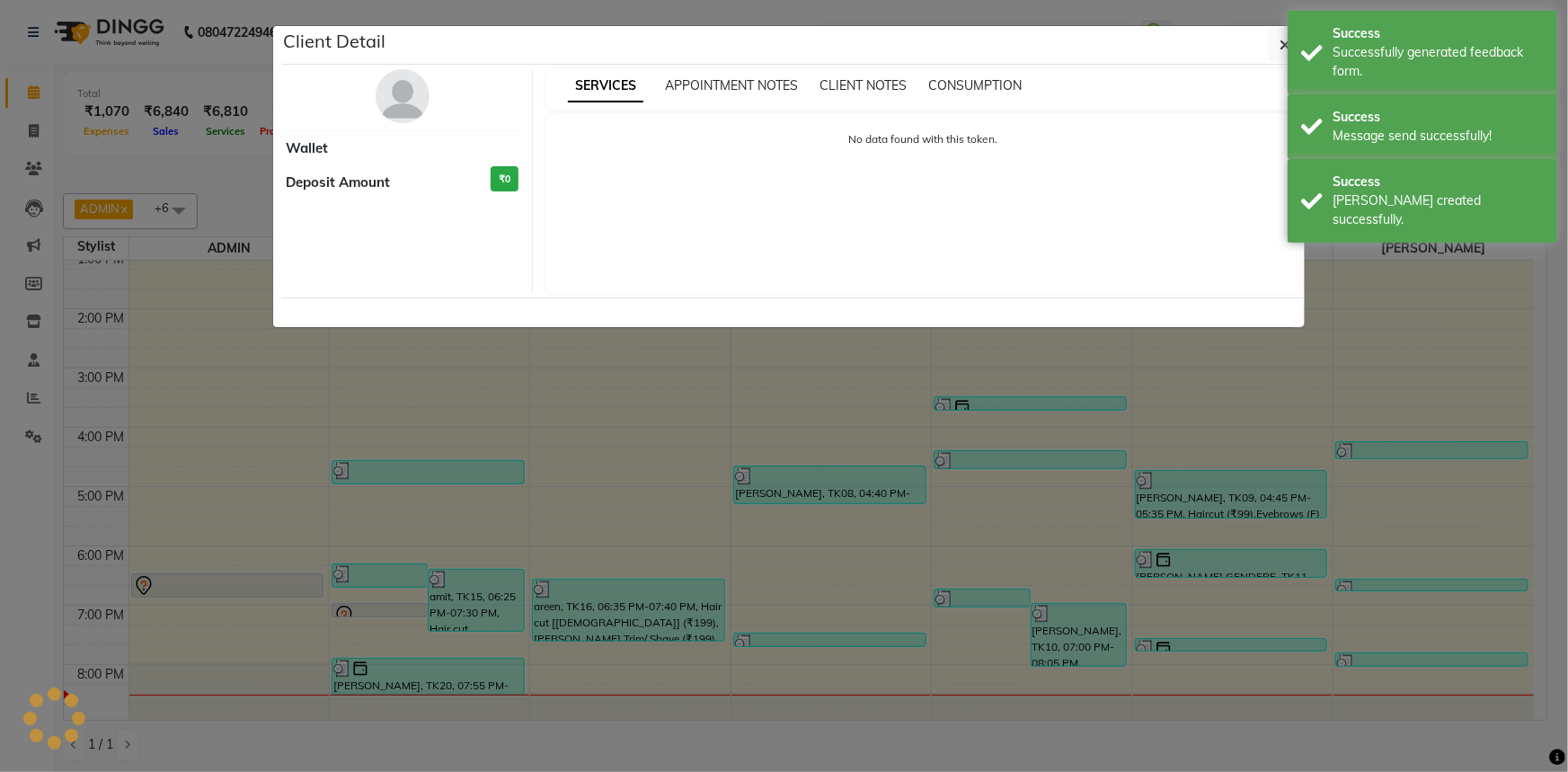
select select "3"
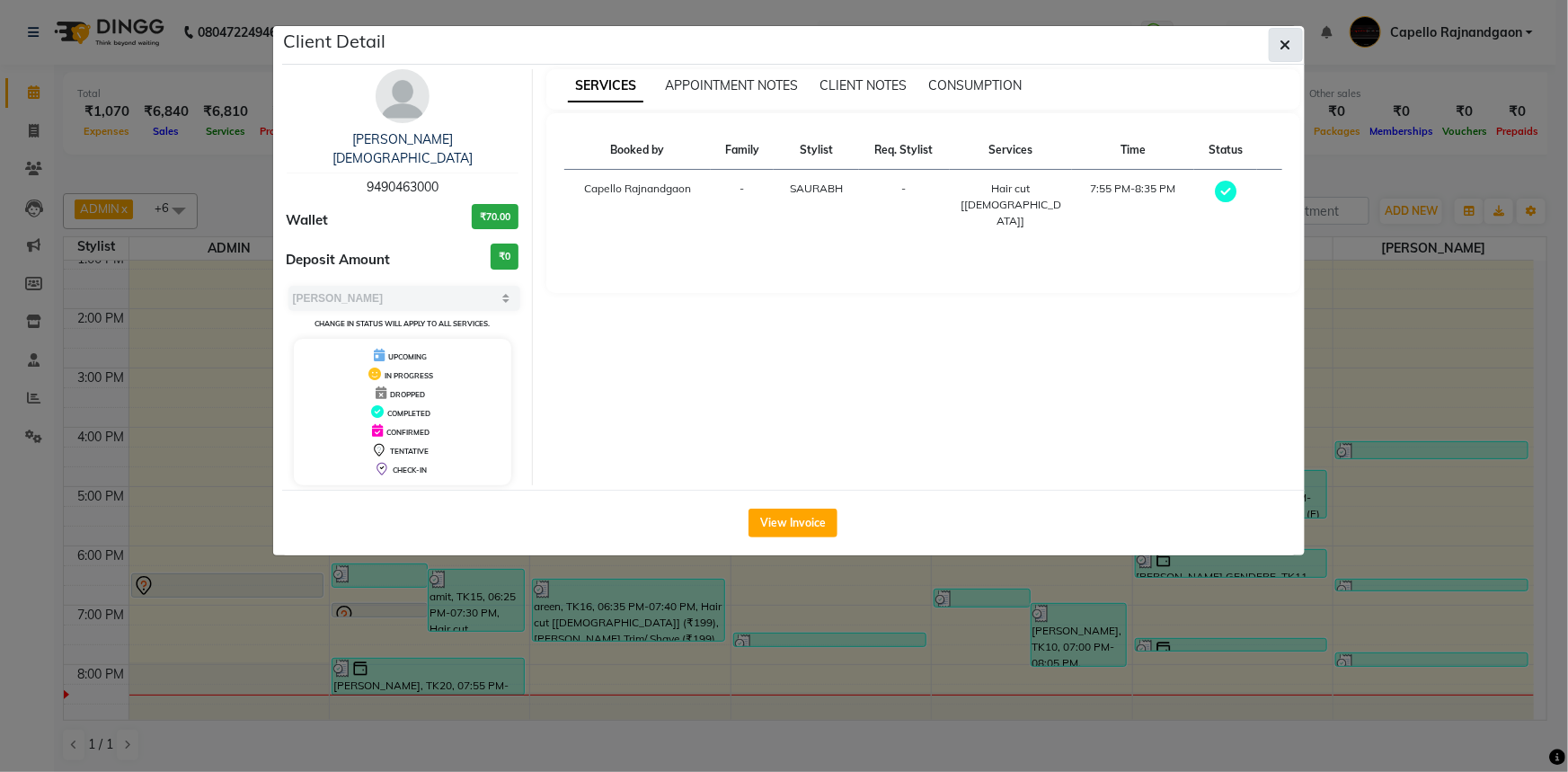
click at [1286, 49] on icon "button" at bounding box center [1286, 45] width 11 height 14
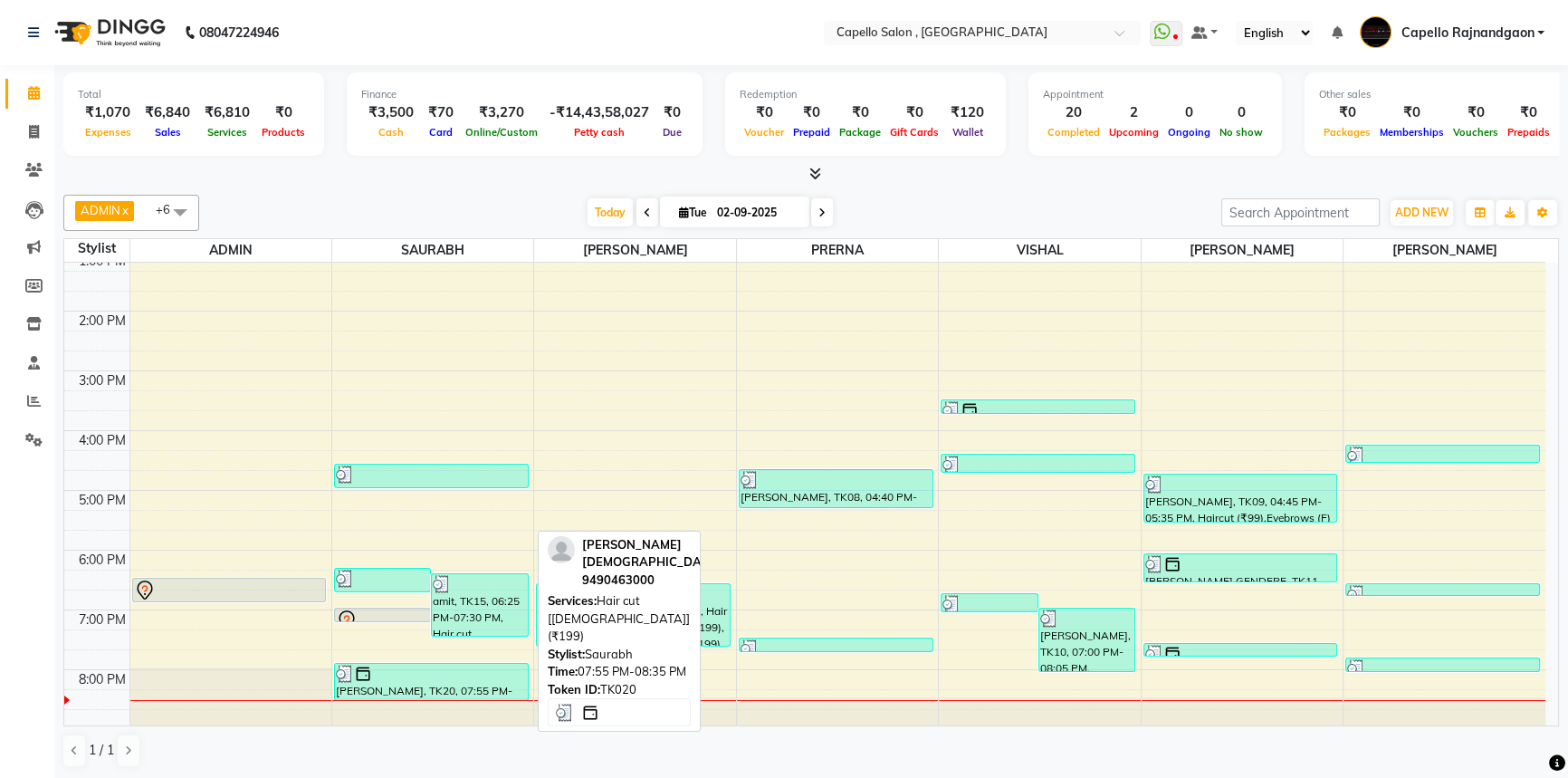
click at [448, 688] on div "[PERSON_NAME], TK20, 07:55 PM-08:35 PM, Hair cut [[DEMOGRAPHIC_DATA]] (₹199)" at bounding box center [431, 681] width 192 height 37
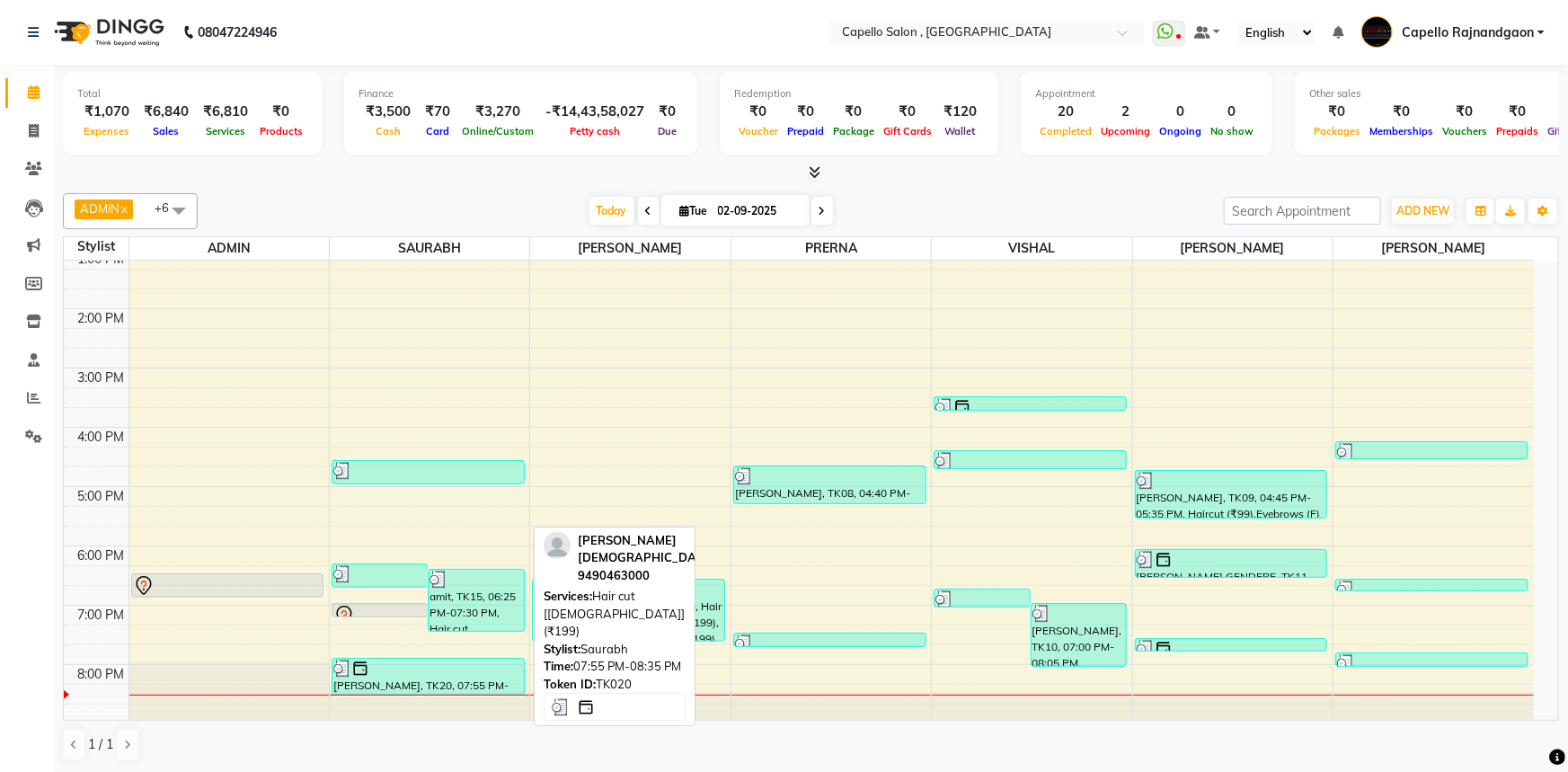
select select "3"
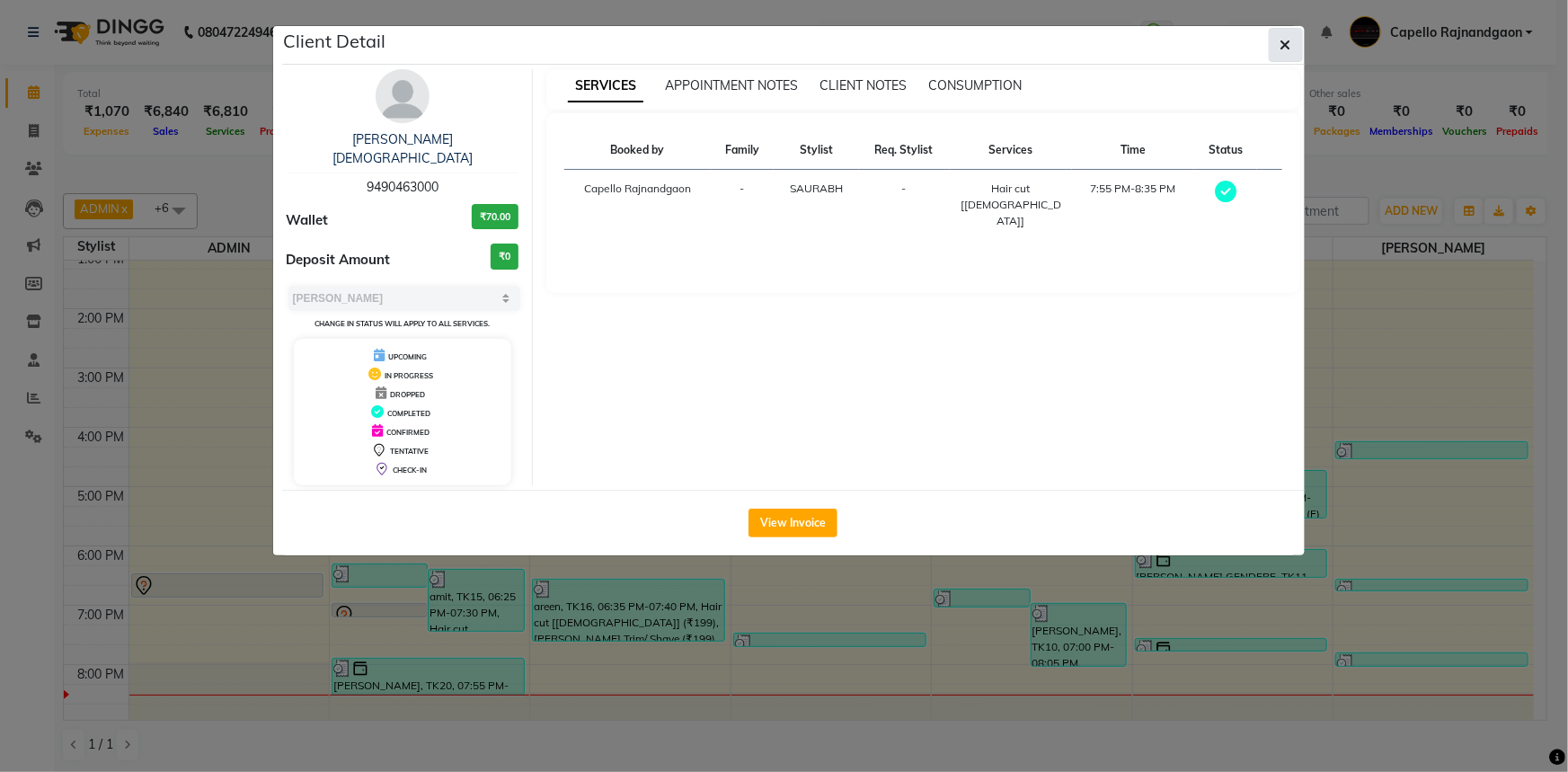
click at [1290, 38] on icon "button" at bounding box center [1286, 45] width 11 height 14
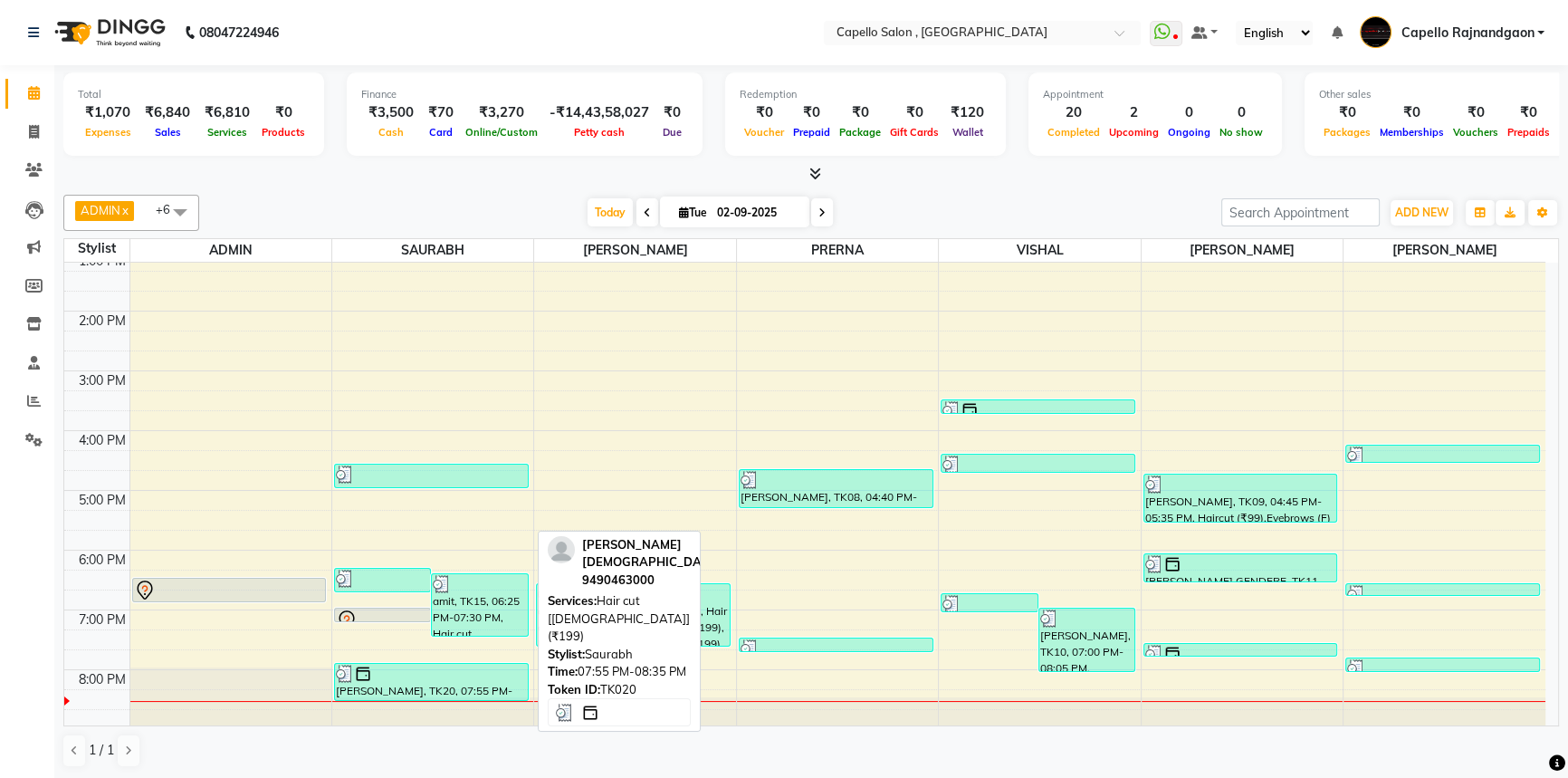
click at [443, 673] on div at bounding box center [432, 673] width 191 height 18
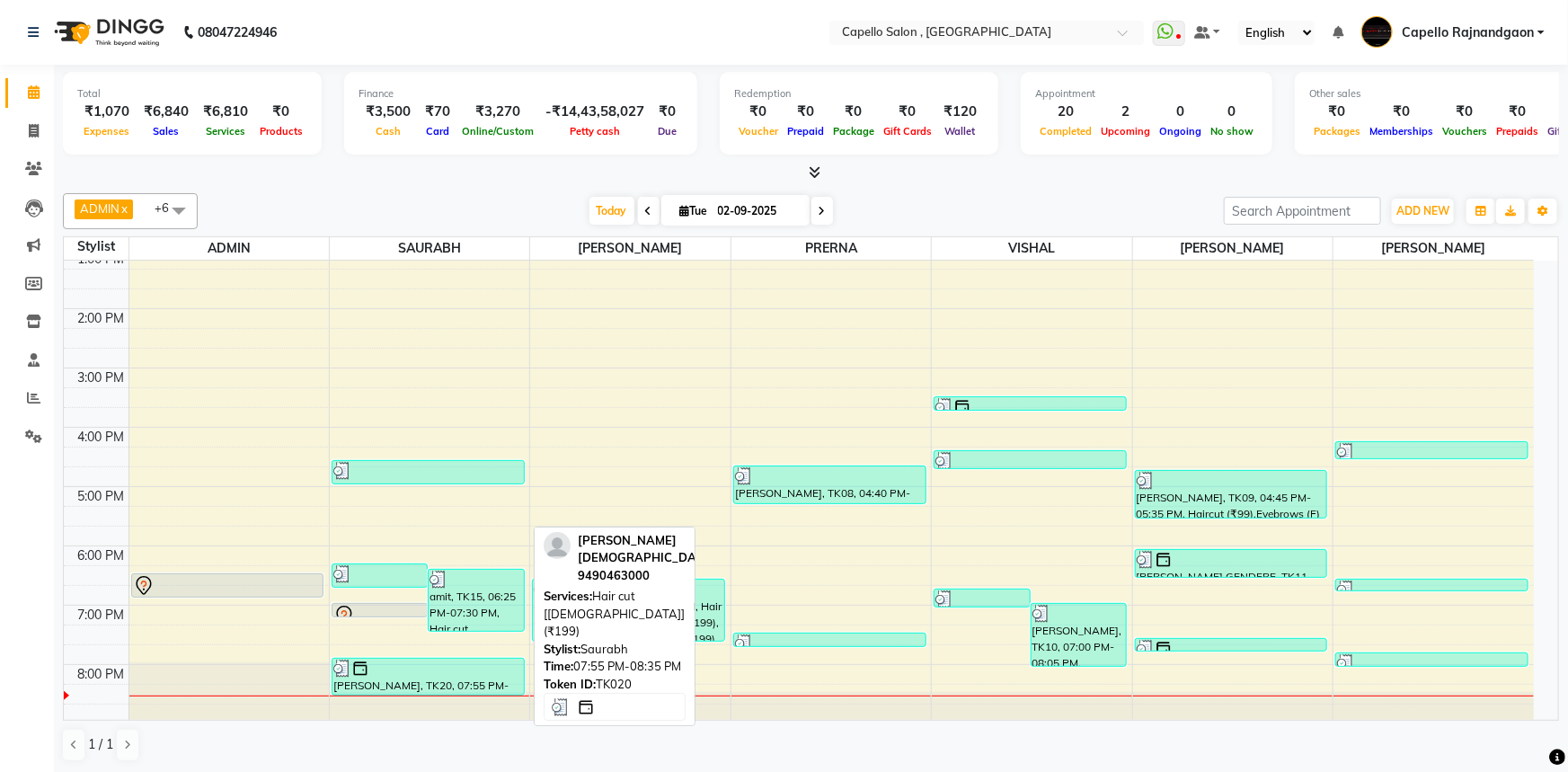
select select "3"
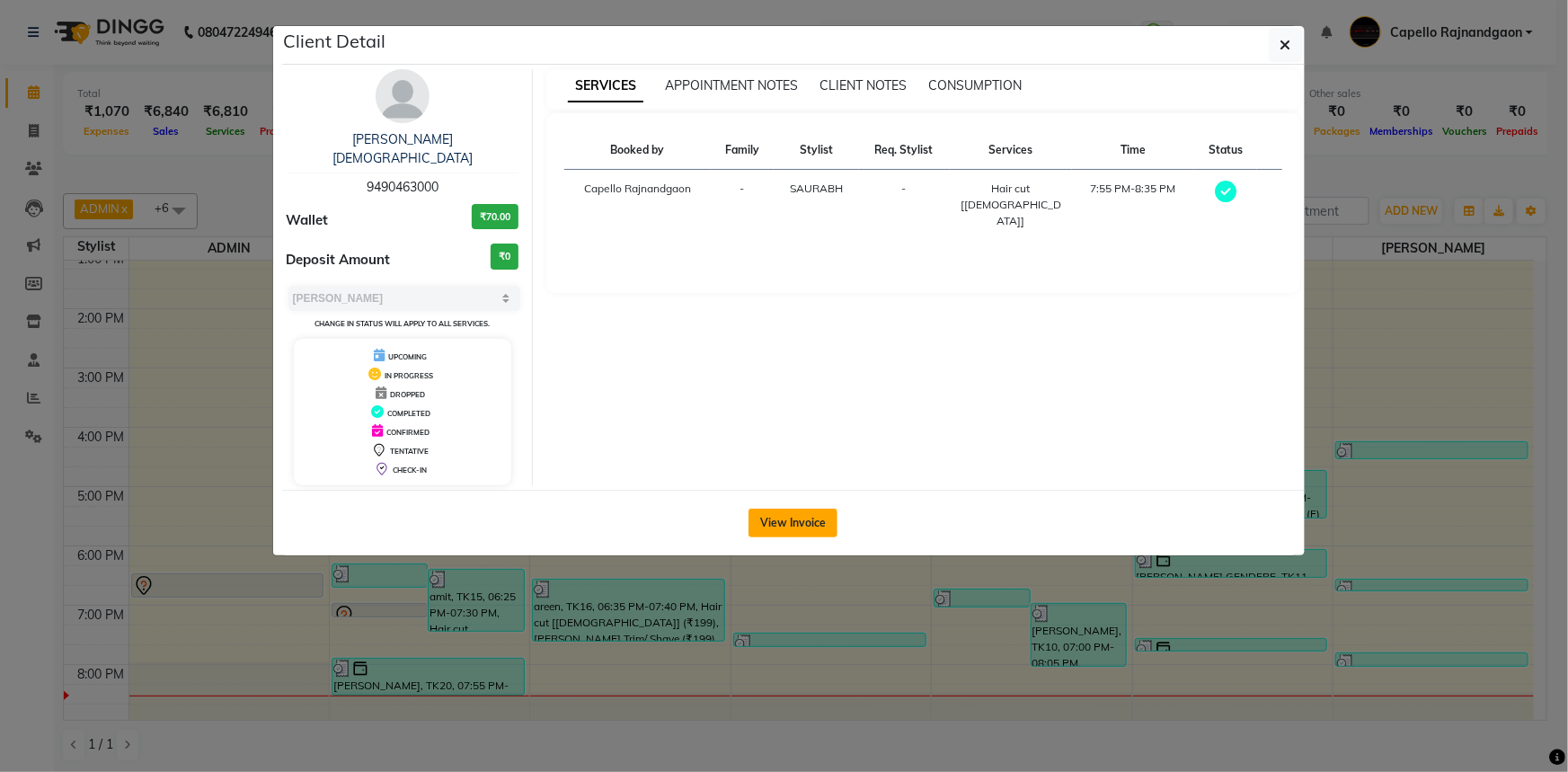
click at [805, 508] on button "View Invoice" at bounding box center [792, 522] width 89 height 29
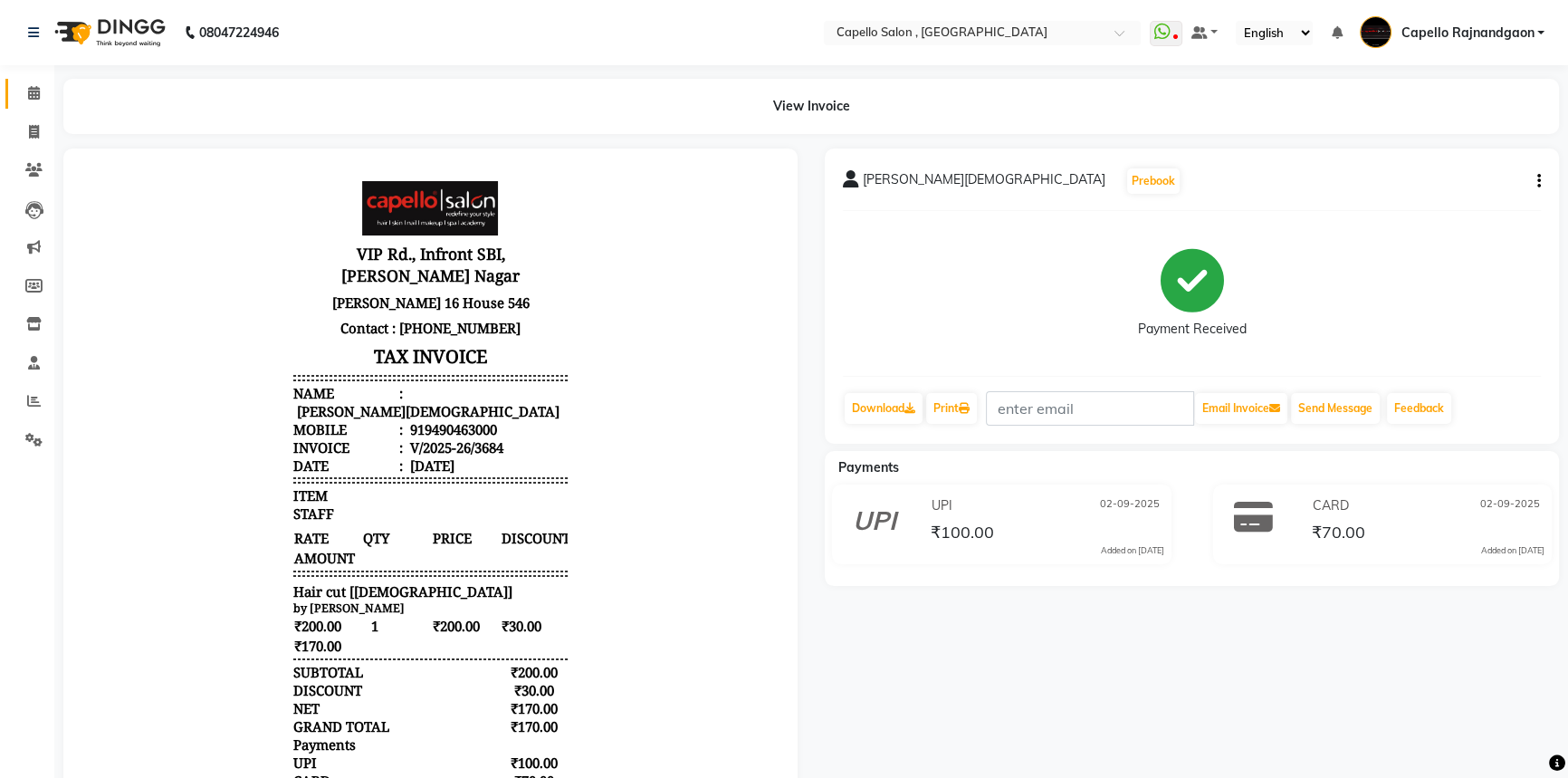
scroll to position [13, 0]
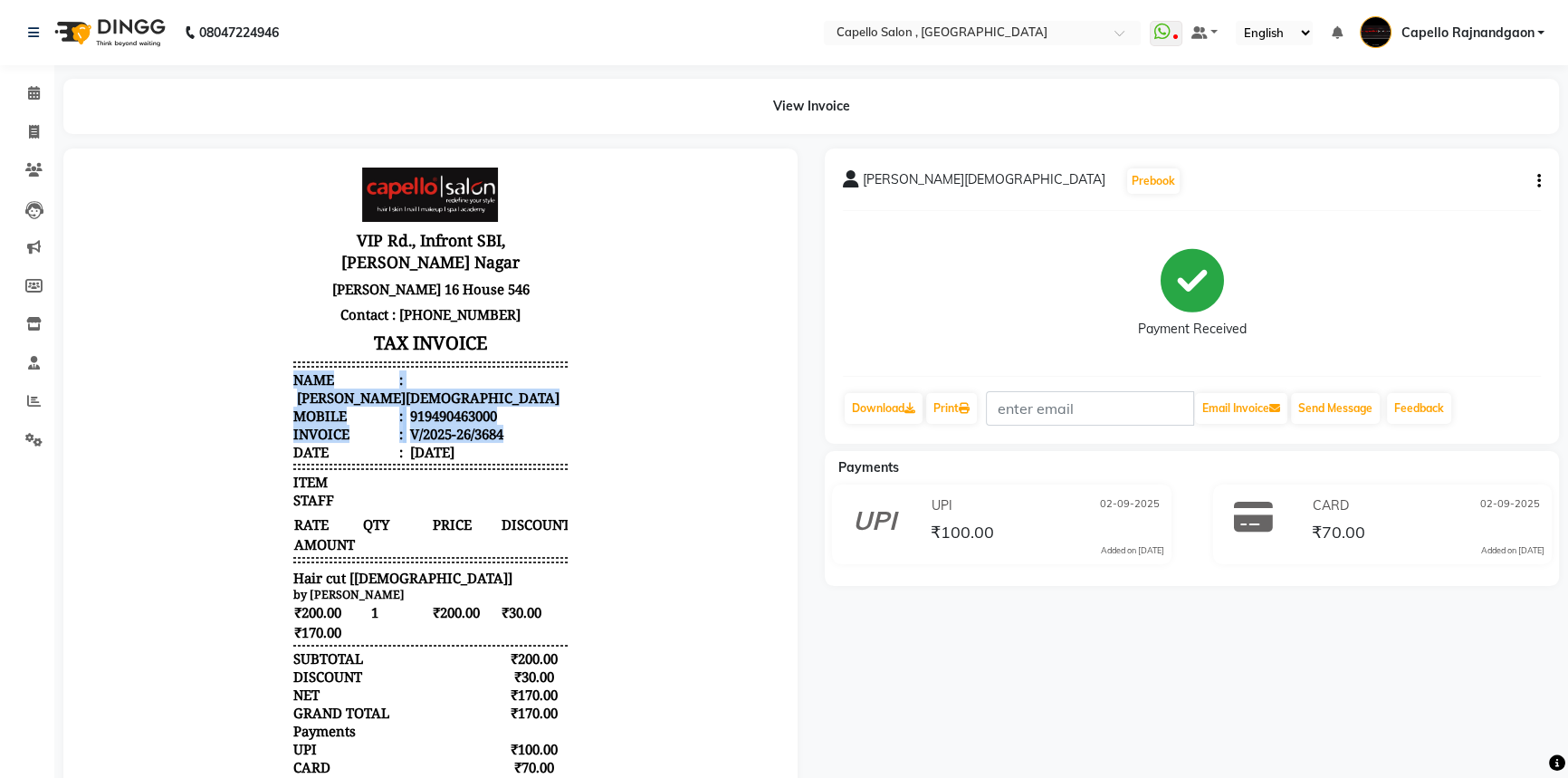
drag, startPoint x: 277, startPoint y: 358, endPoint x: 516, endPoint y: 404, distance: 243.4
click at [516, 404] on div "VIP Rd., Infront SBI, Anupam Nagar Ward 16 House 546 Contact : 7768940777 TAX I…" at bounding box center [430, 521] width 288 height 722
copy ul "Name : VINAY jain Mobile : 919490463000 Invoice : V/2025-26/3684"
click at [36, 89] on icon at bounding box center [34, 93] width 12 height 13
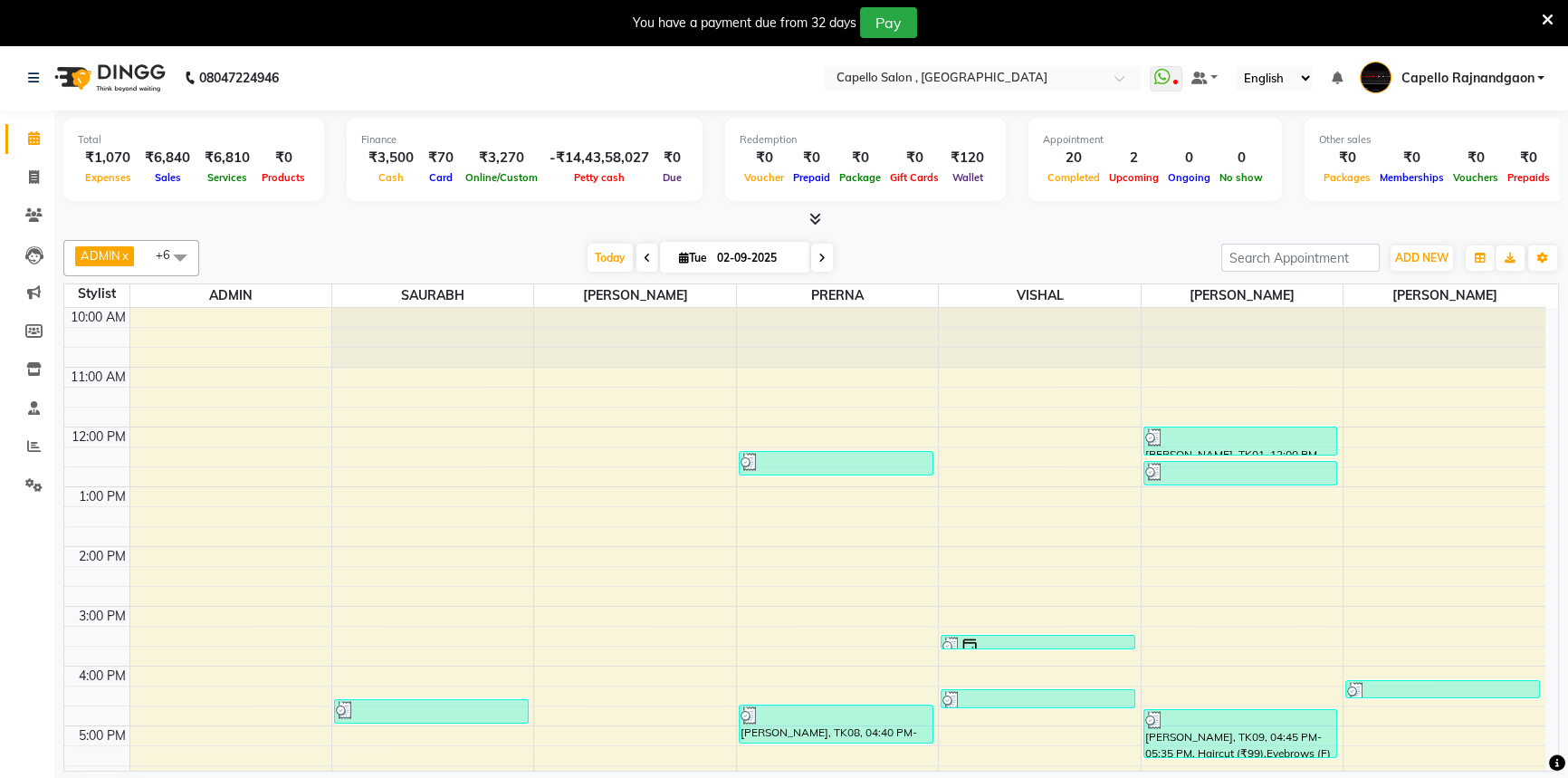
click at [1549, 12] on icon at bounding box center [1547, 20] width 12 height 16
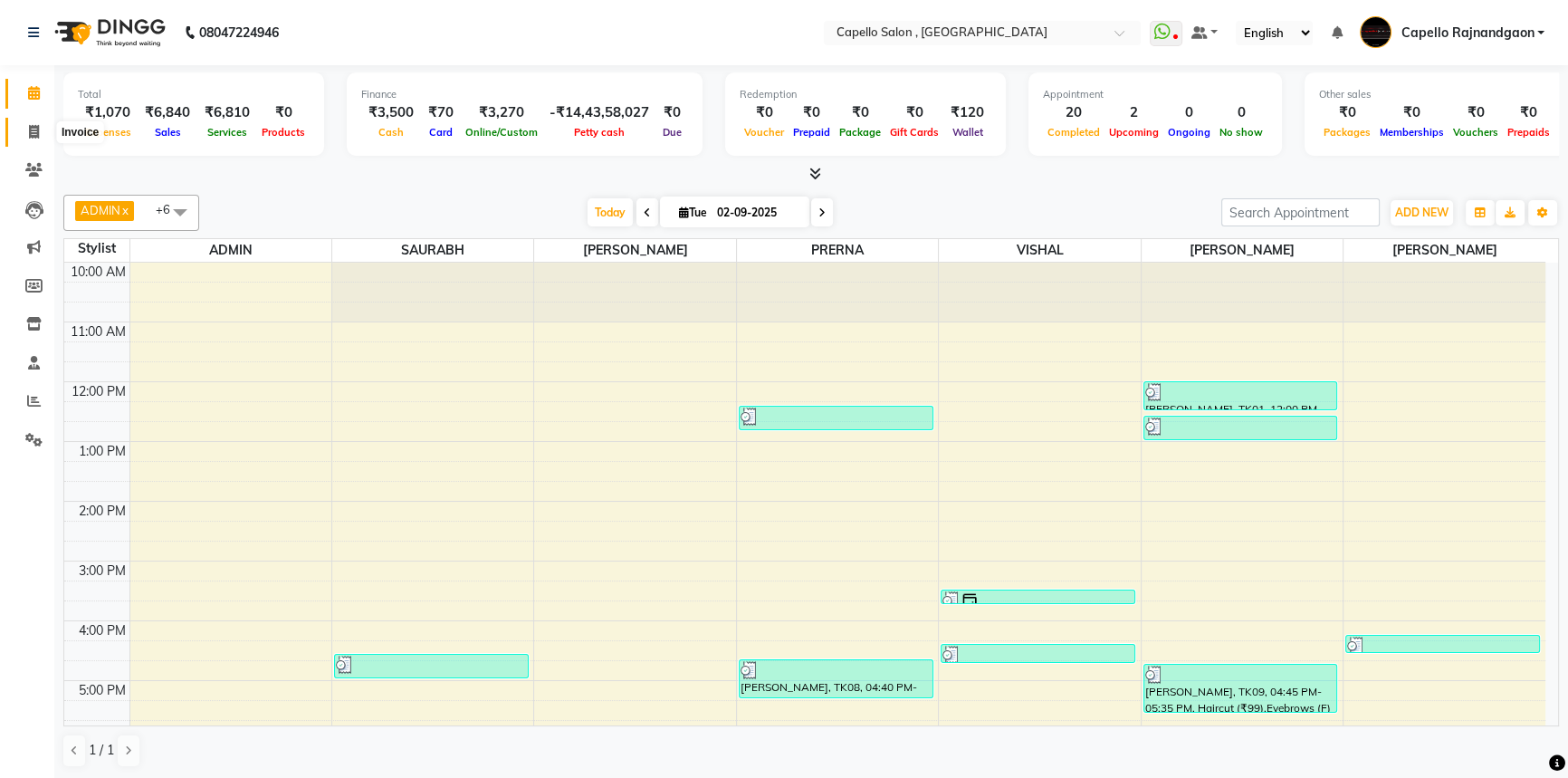
click at [32, 130] on icon at bounding box center [34, 131] width 10 height 13
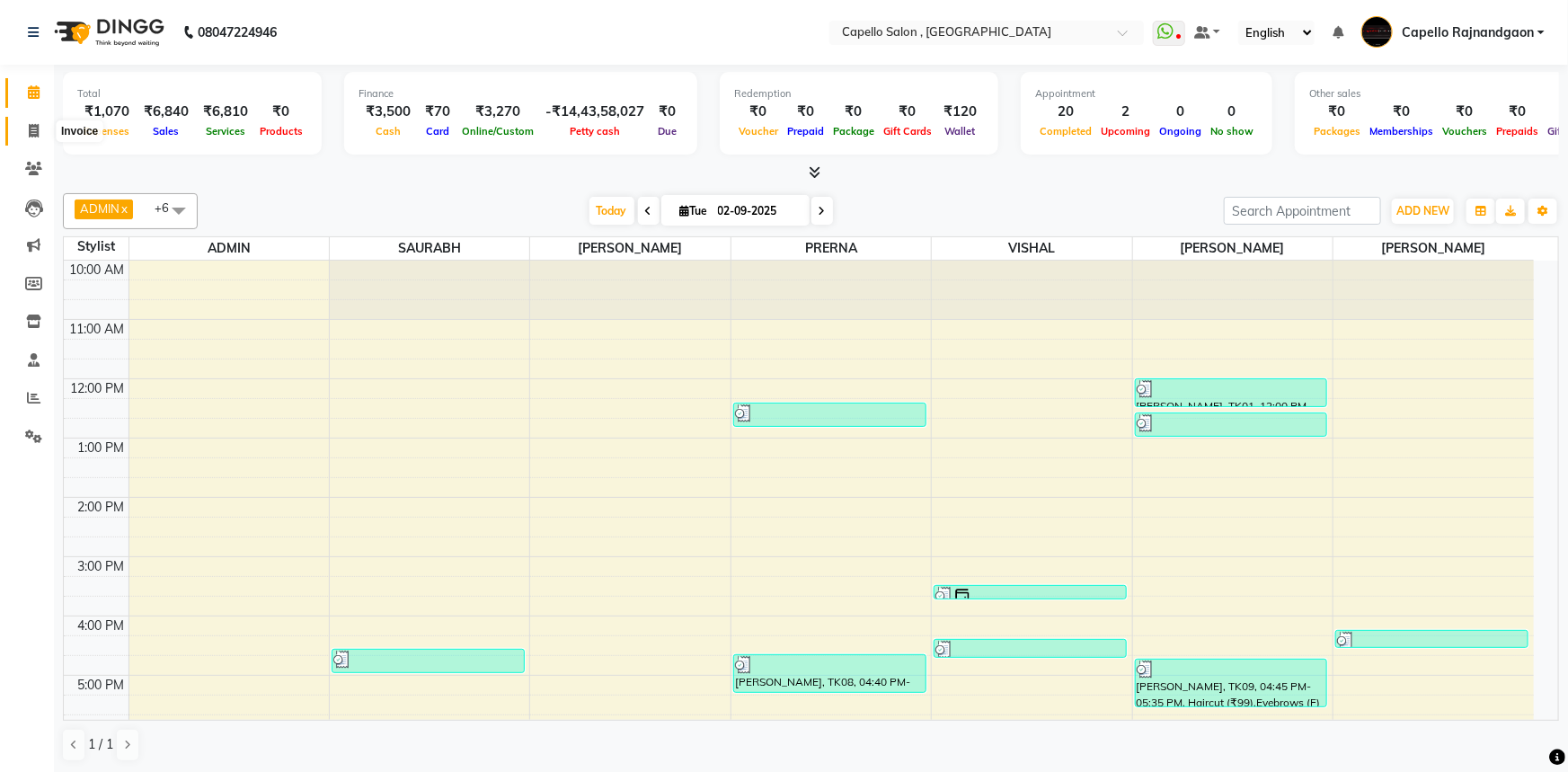
select select "service"
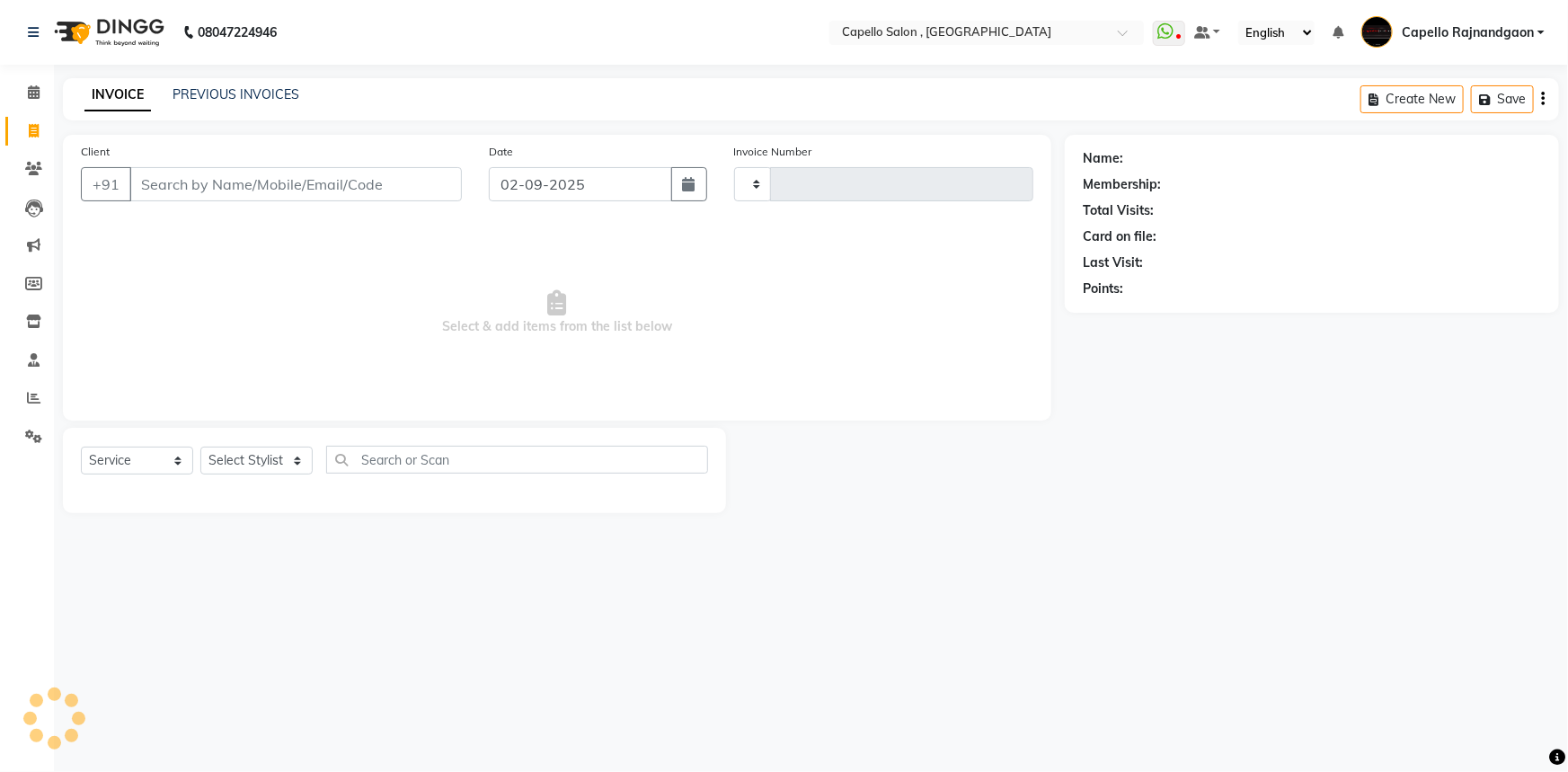
type input "3685"
select select "856"
drag, startPoint x: 231, startPoint y: 456, endPoint x: 233, endPoint y: 447, distance: 9.2
click at [231, 456] on select "Select Stylist ADMIN Capello [GEOGRAPHIC_DATA] [GEOGRAPHIC_DATA] [PERSON_NAME] …" at bounding box center [256, 460] width 113 height 28
select select "53407"
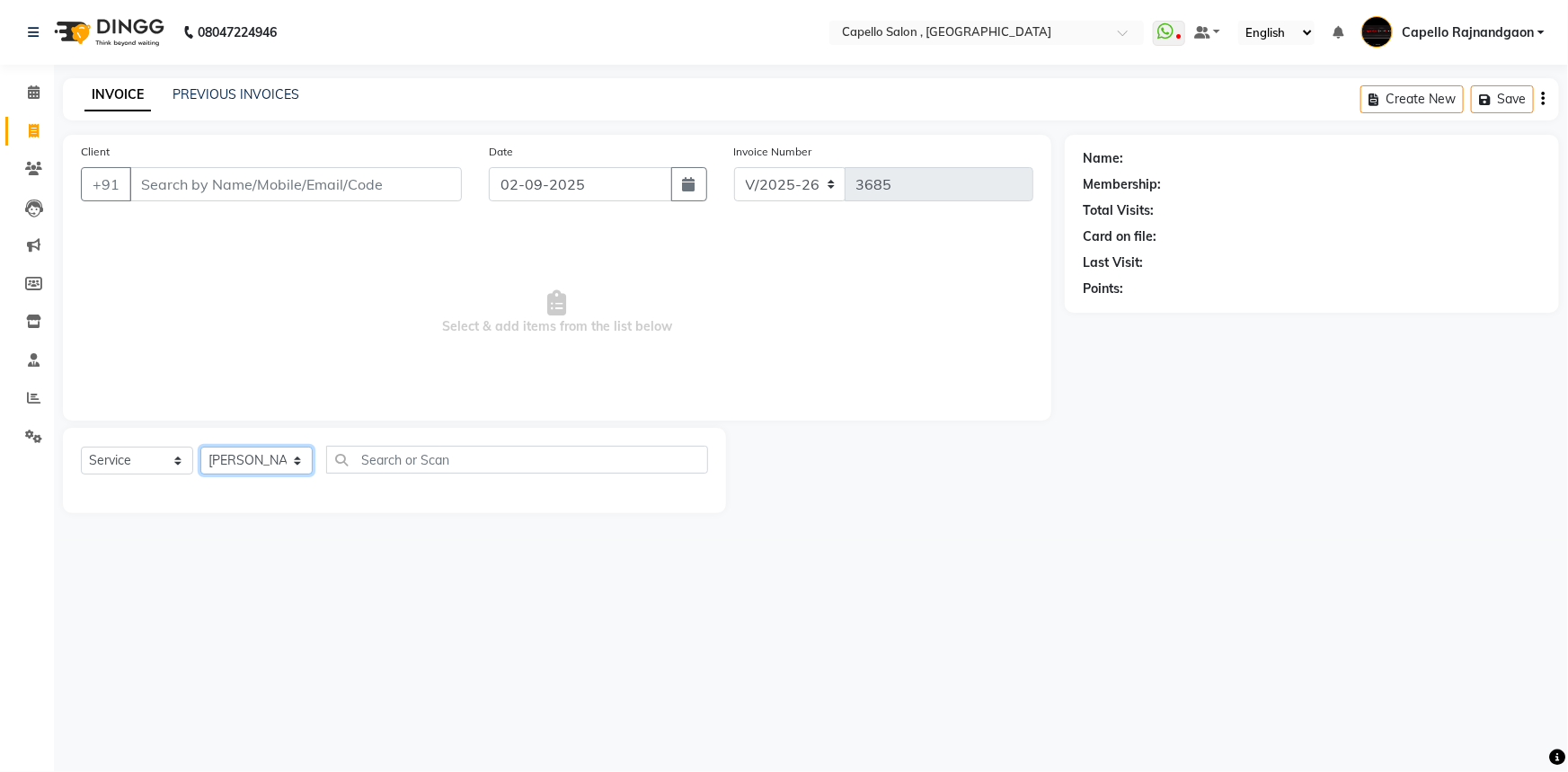
click at [200, 446] on select "Select Stylist ADMIN Capello [GEOGRAPHIC_DATA] [GEOGRAPHIC_DATA] [PERSON_NAME] …" at bounding box center [256, 460] width 113 height 28
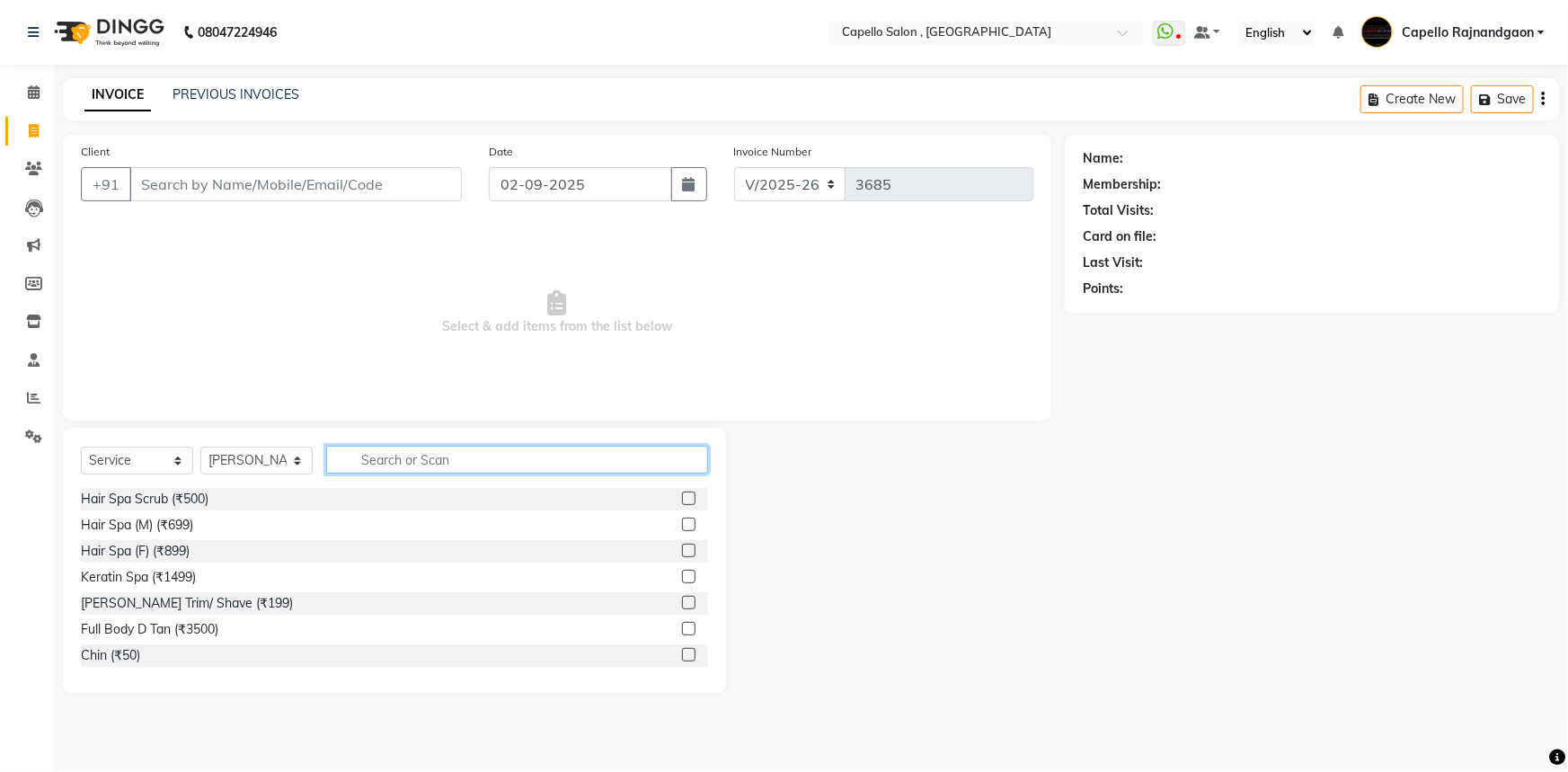
click at [342, 466] on input "text" at bounding box center [517, 459] width 382 height 28
type input "cut"
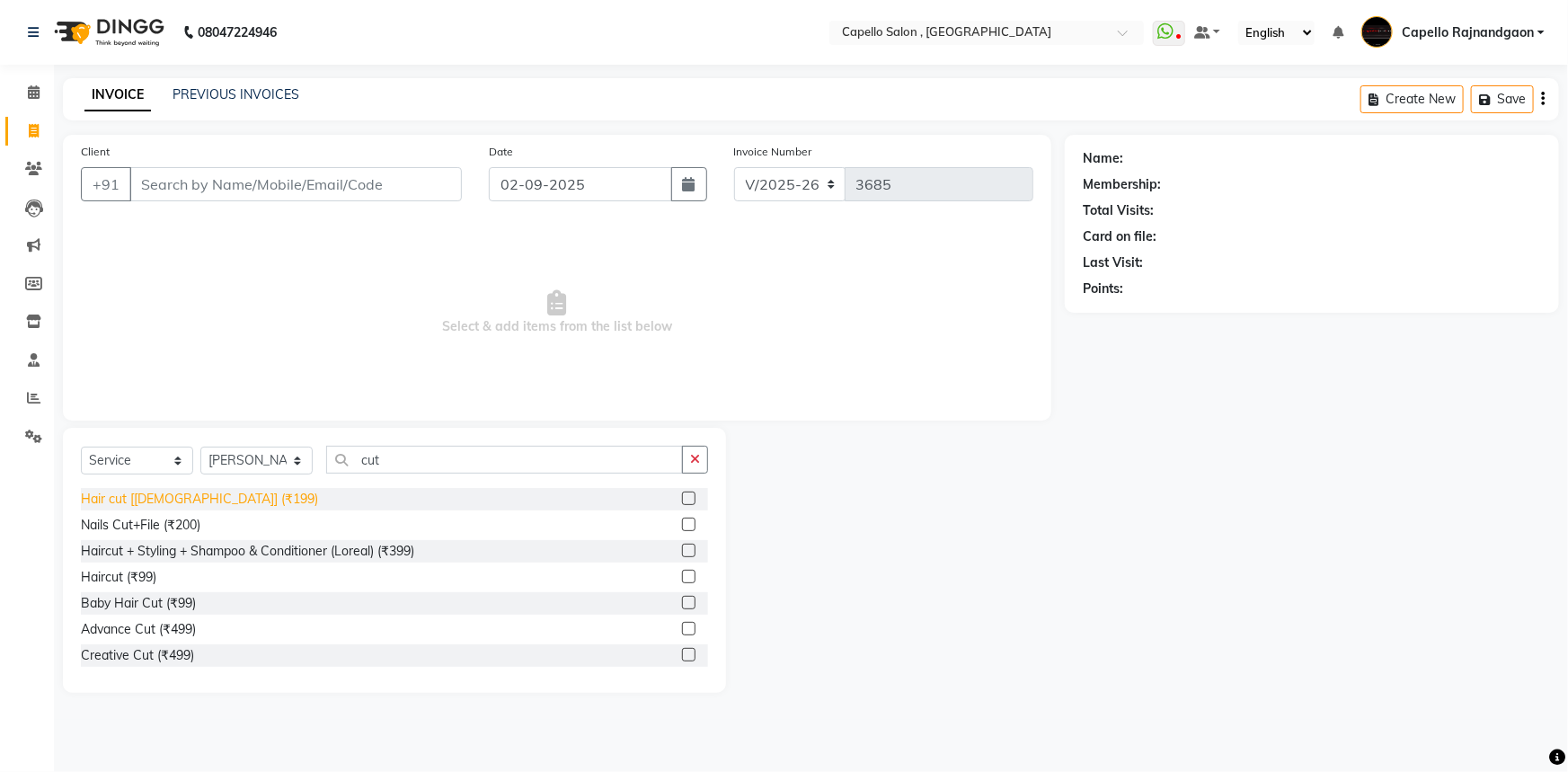
click at [157, 500] on div "Hair cut [[DEMOGRAPHIC_DATA]] (₹199)" at bounding box center [199, 499] width 238 height 19
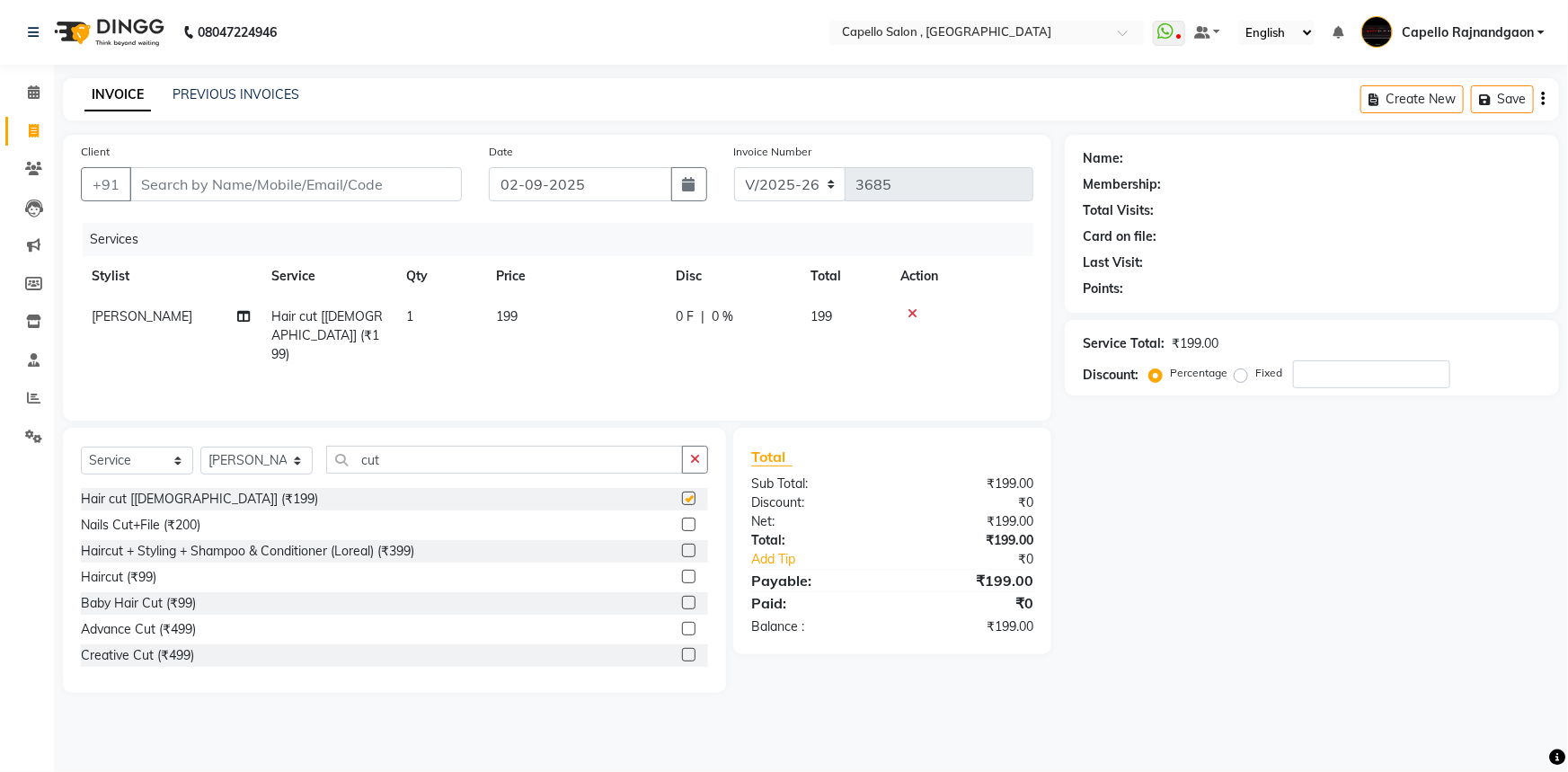
checkbox input "false"
drag, startPoint x: 407, startPoint y: 458, endPoint x: 434, endPoint y: 458, distance: 27.0
click at [434, 458] on input "cut" at bounding box center [504, 459] width 357 height 28
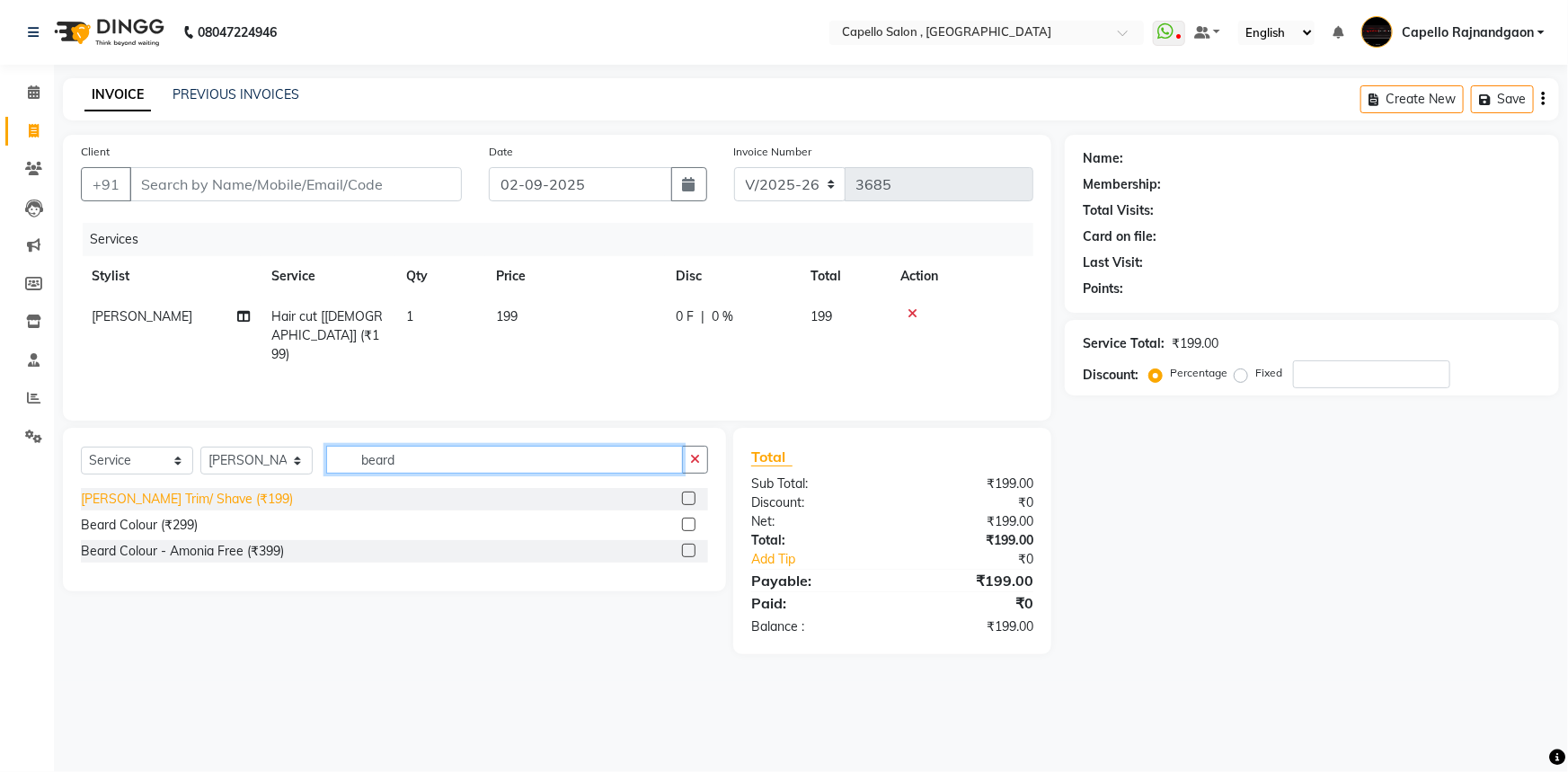
type input "beard"
click at [192, 501] on div "[PERSON_NAME] Trim/ Shave (₹199)" at bounding box center [187, 499] width 212 height 19
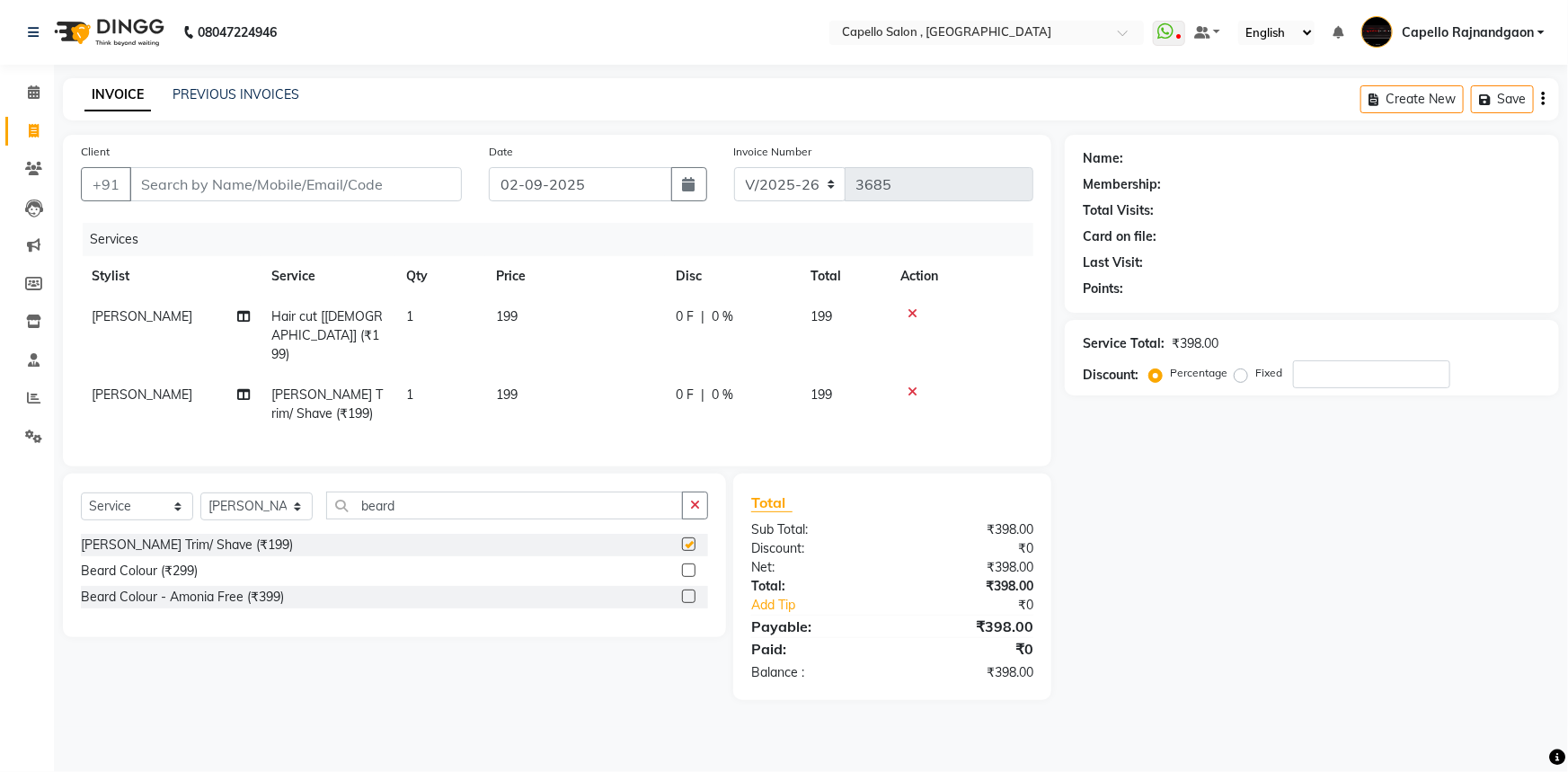
checkbox input "false"
click at [620, 324] on td "199" at bounding box center [575, 335] width 180 height 78
select select "53407"
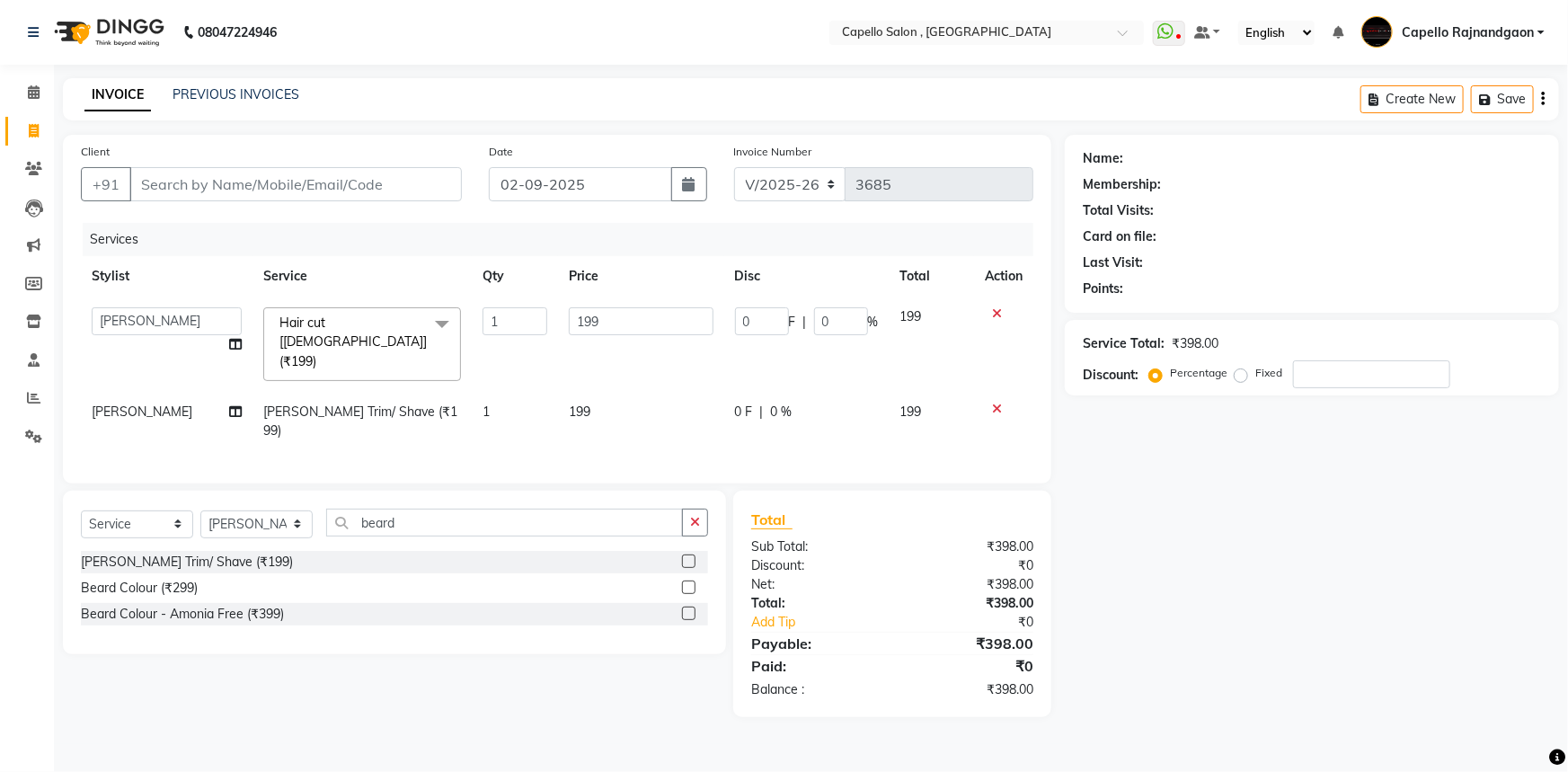
click at [620, 323] on input "199" at bounding box center [641, 321] width 143 height 28
type input "200"
click at [628, 358] on tbody "ADMIN Capello Rajnandgaon [PERSON_NAME] [PERSON_NAME] [PERSON_NAME] [PERSON_NAM…" at bounding box center [557, 373] width 952 height 155
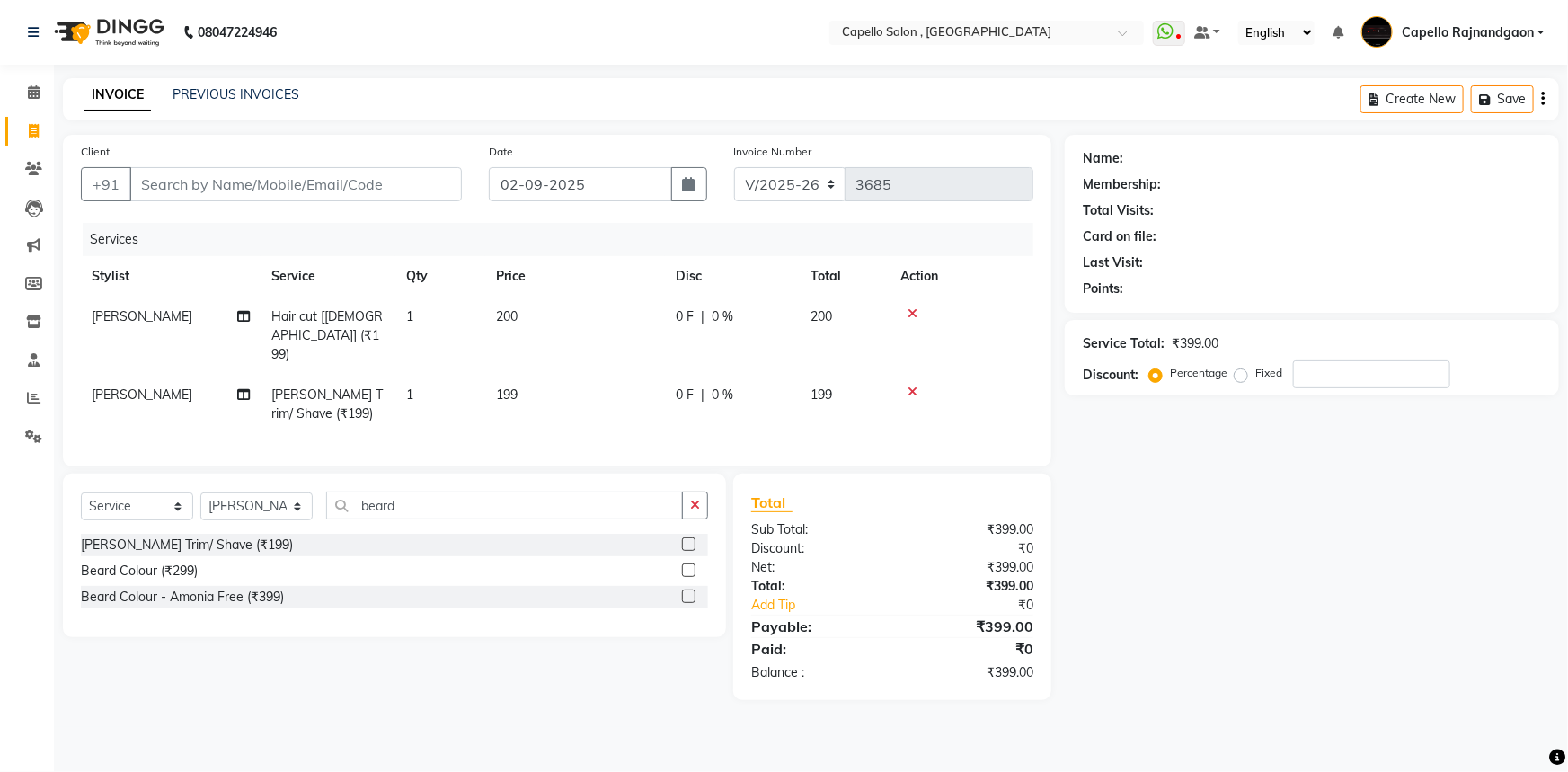
click at [629, 374] on td "199" at bounding box center [575, 404] width 180 height 60
select select "53407"
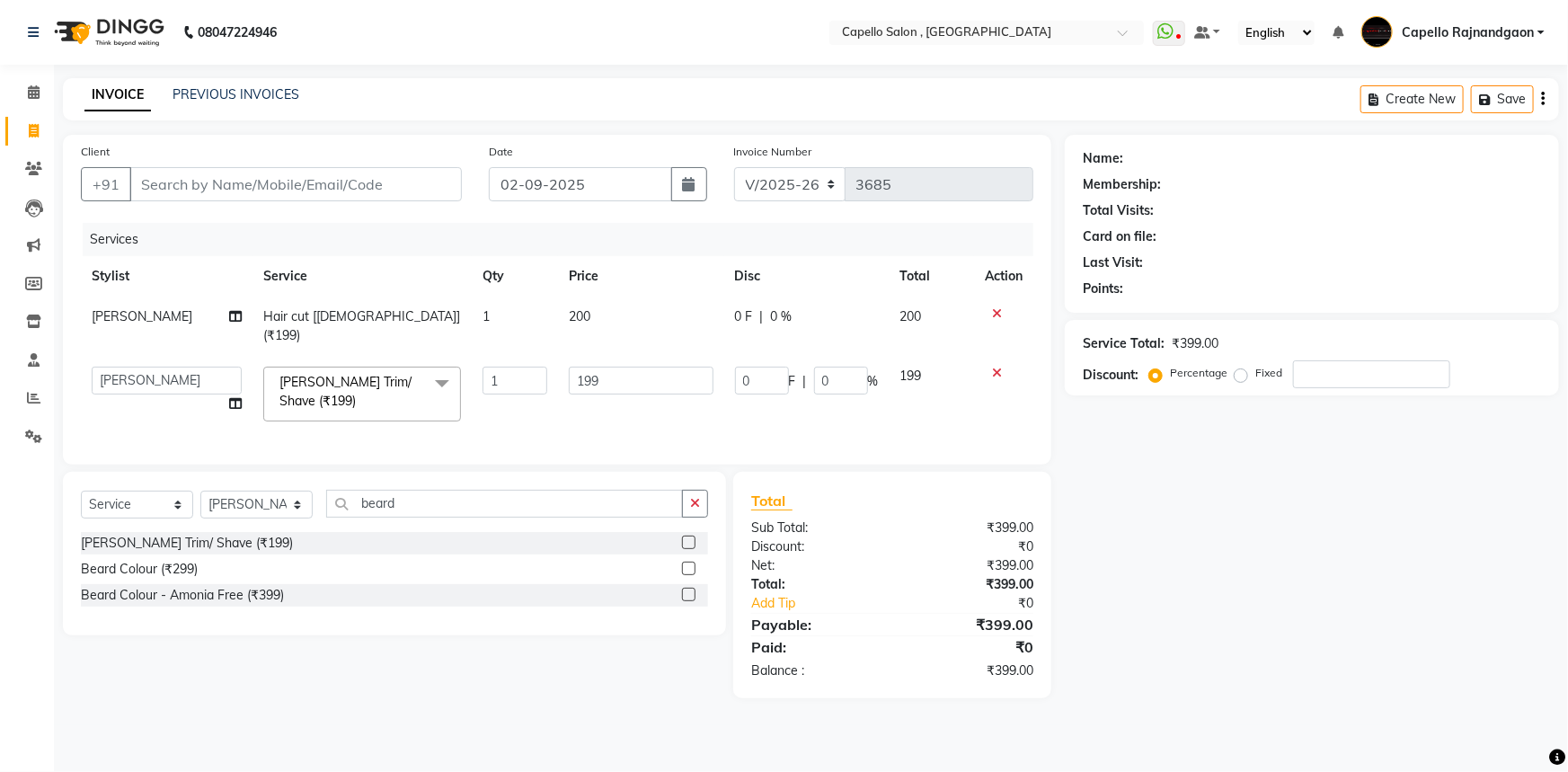
click at [624, 373] on input "199" at bounding box center [641, 381] width 143 height 28
type input "200"
click at [190, 188] on input "Client" at bounding box center [295, 183] width 333 height 34
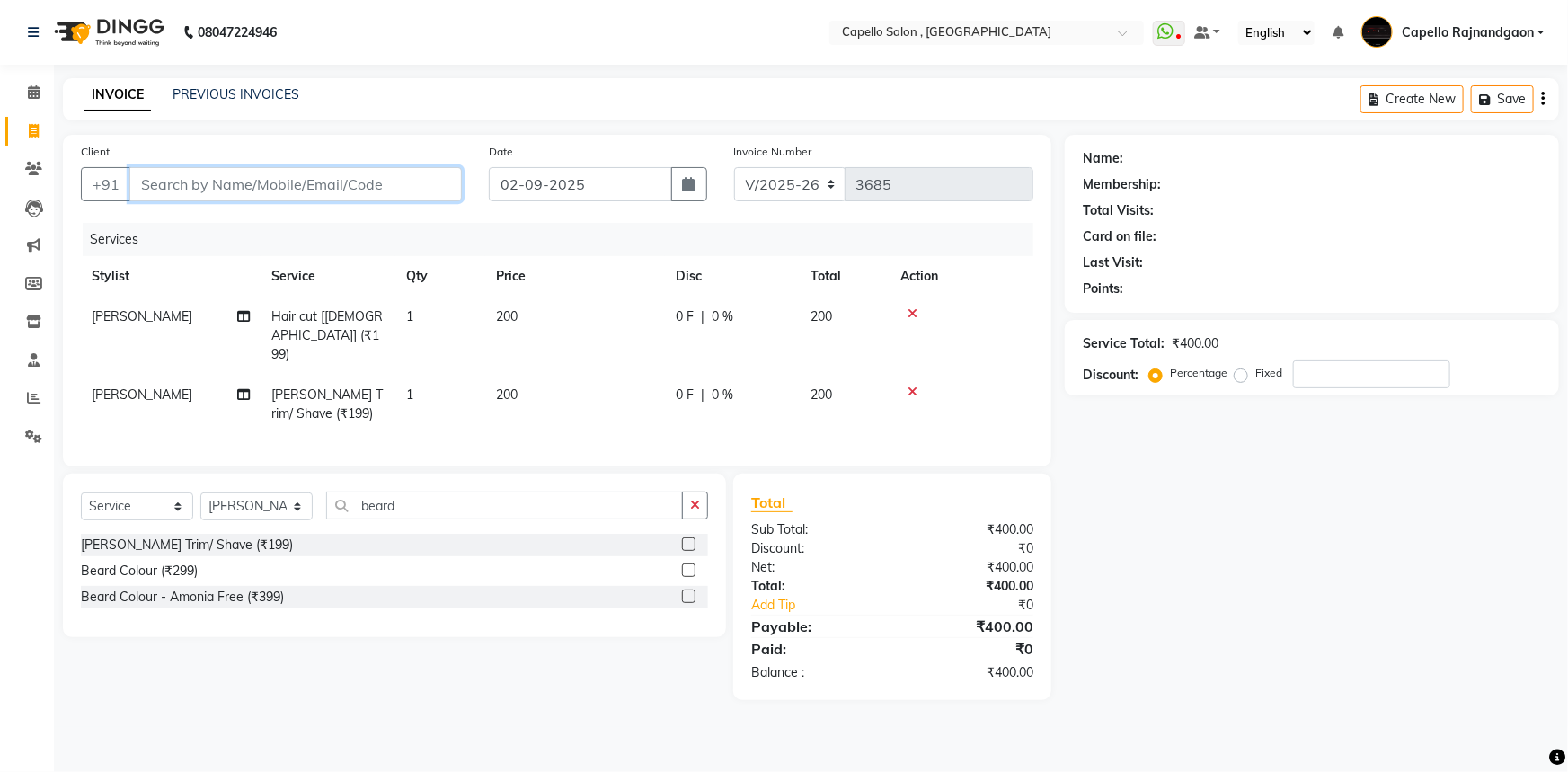
type input "8"
type input "0"
type input "8917658300"
click at [430, 187] on span "Add Client" at bounding box center [416, 183] width 71 height 18
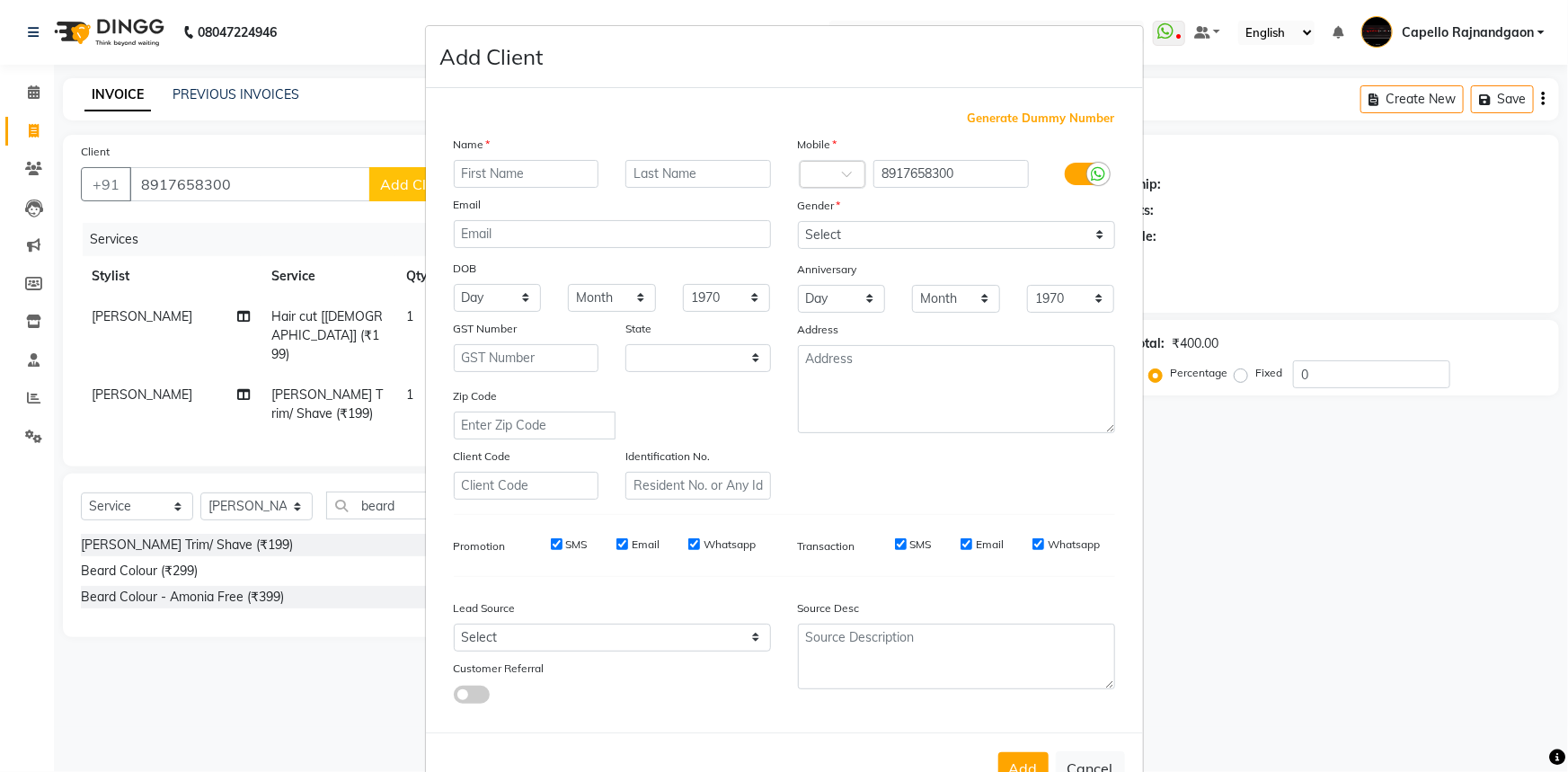
select select "7"
type input "satya"
click at [833, 232] on select "Select [DEMOGRAPHIC_DATA] [DEMOGRAPHIC_DATA] Other Prefer Not To Say" at bounding box center [957, 235] width 317 height 28
select select "[DEMOGRAPHIC_DATA]"
click at [798, 221] on select "Select [DEMOGRAPHIC_DATA] [DEMOGRAPHIC_DATA] Other Prefer Not To Say" at bounding box center [957, 235] width 317 height 28
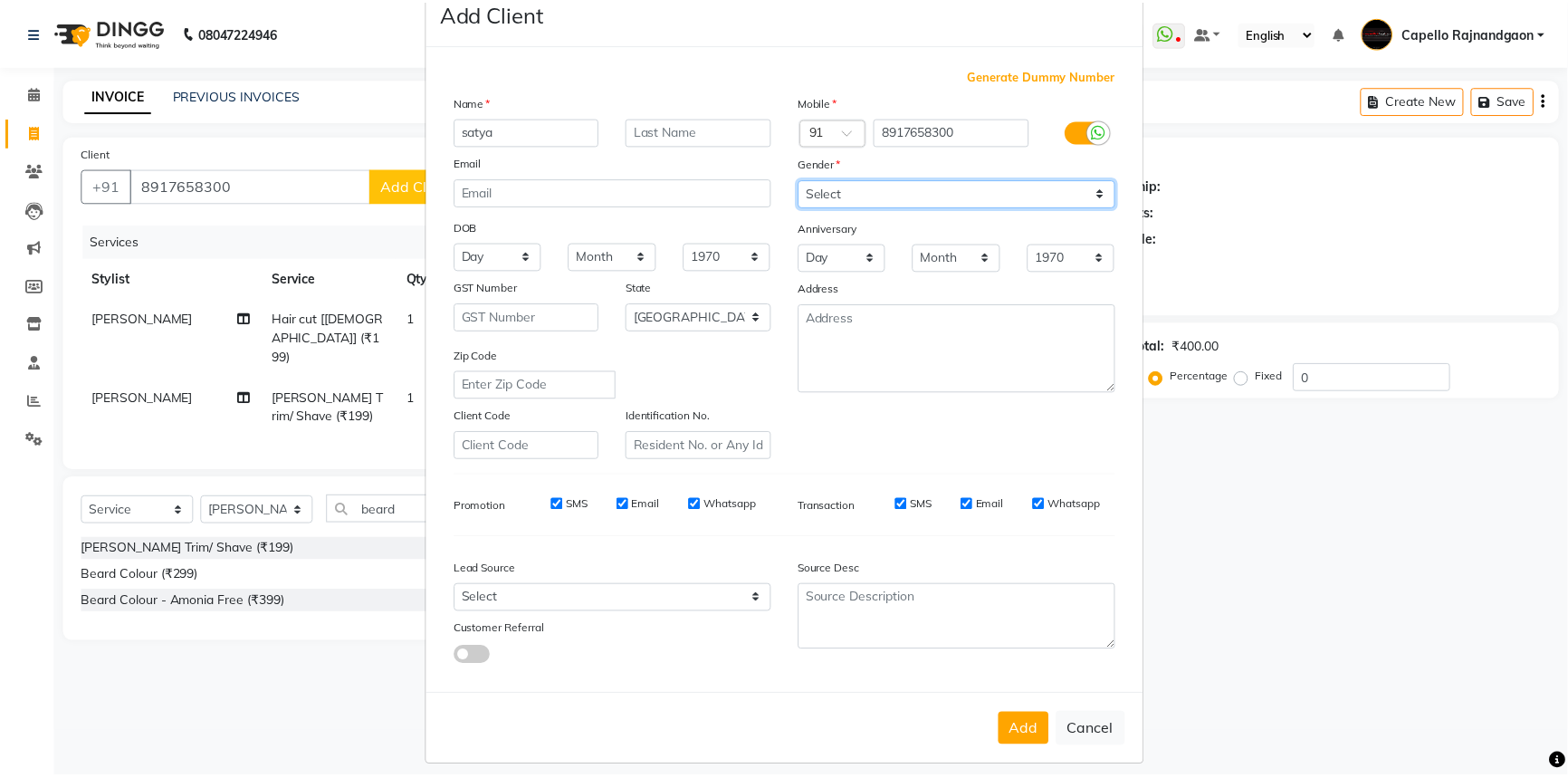
scroll to position [64, 0]
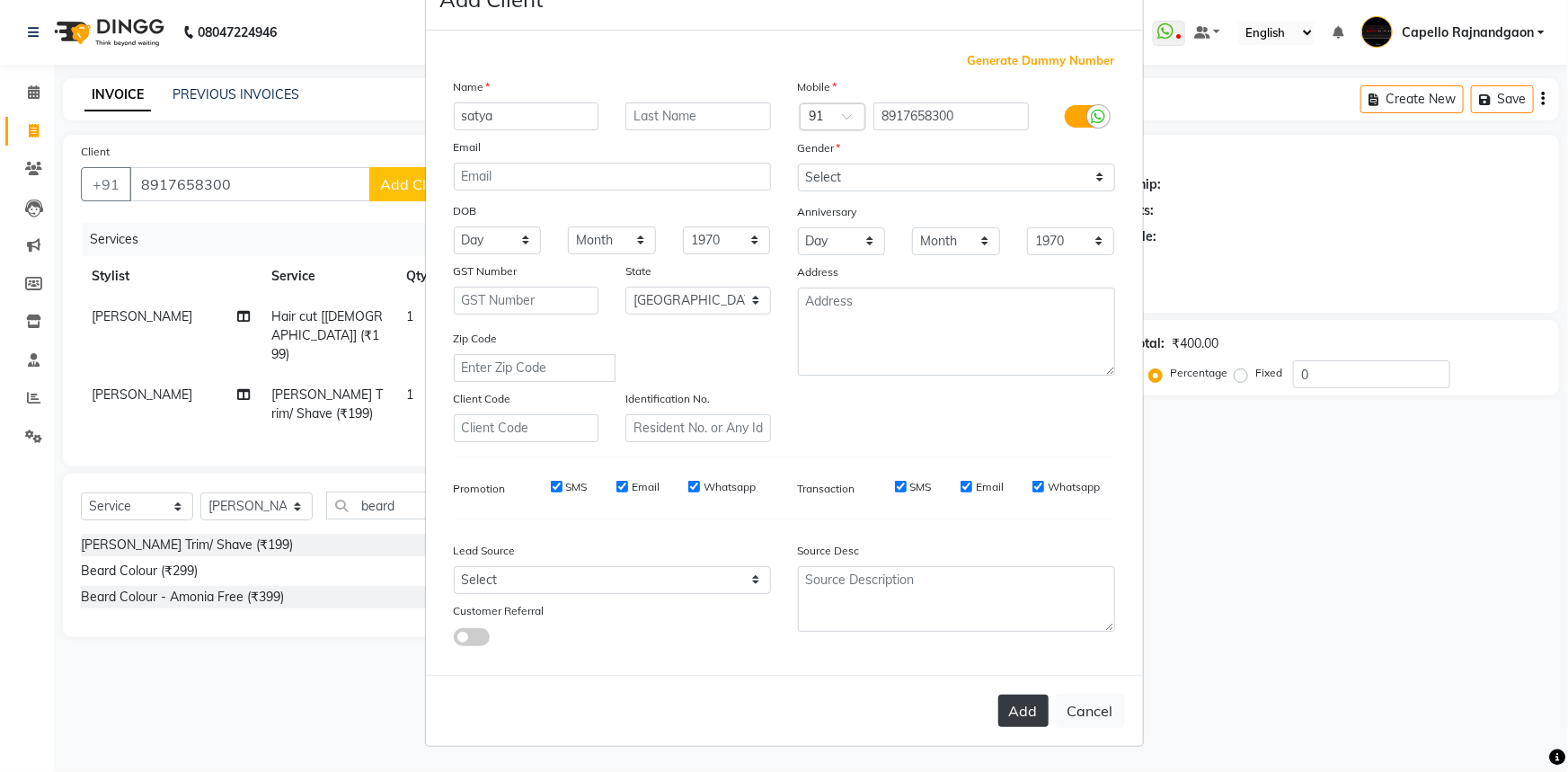
click at [1006, 692] on div "Add Cancel" at bounding box center [784, 710] width 717 height 71
click at [1007, 700] on button "Add" at bounding box center [1024, 711] width 50 height 33
select select
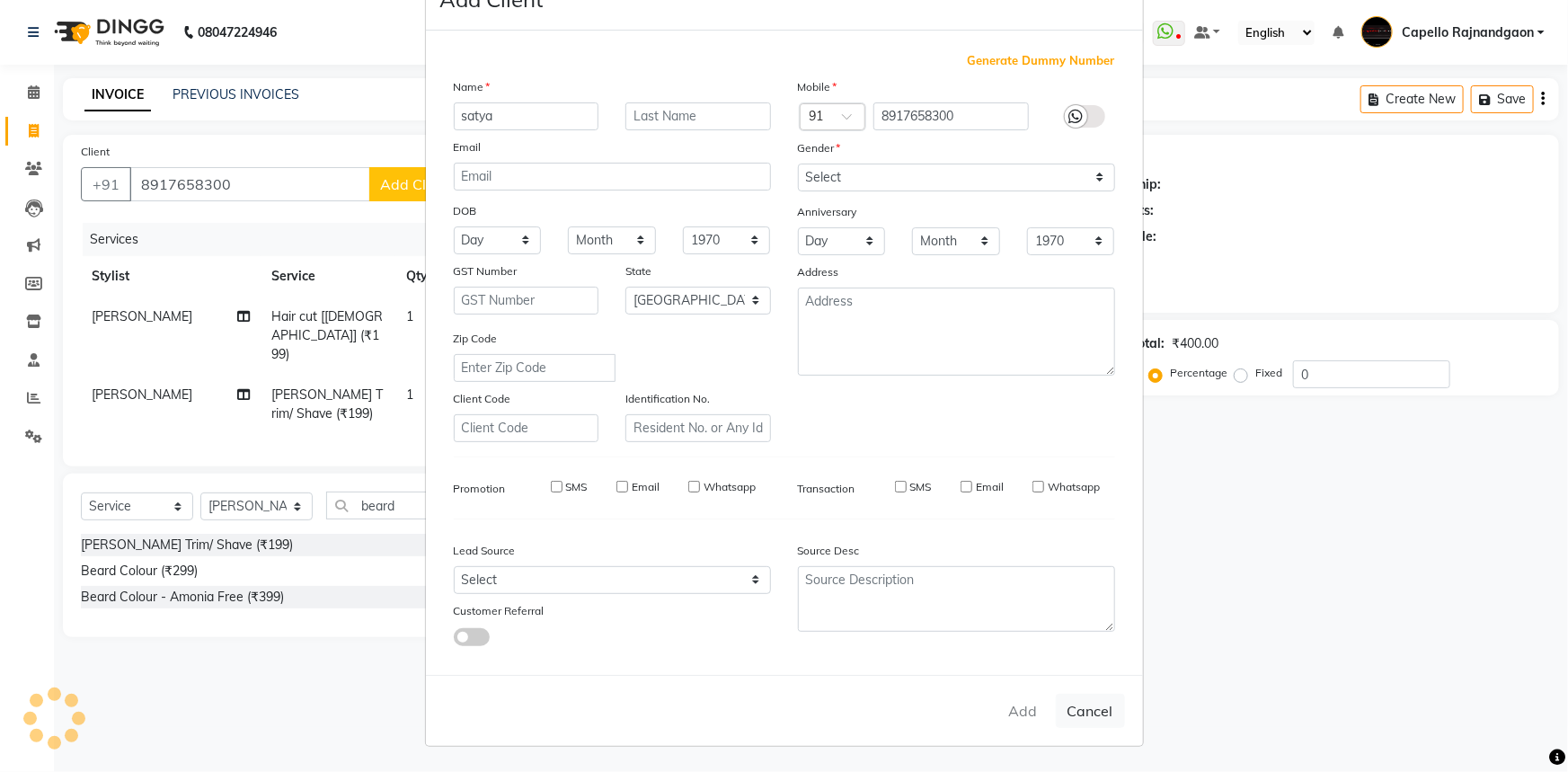
select select "null"
select select
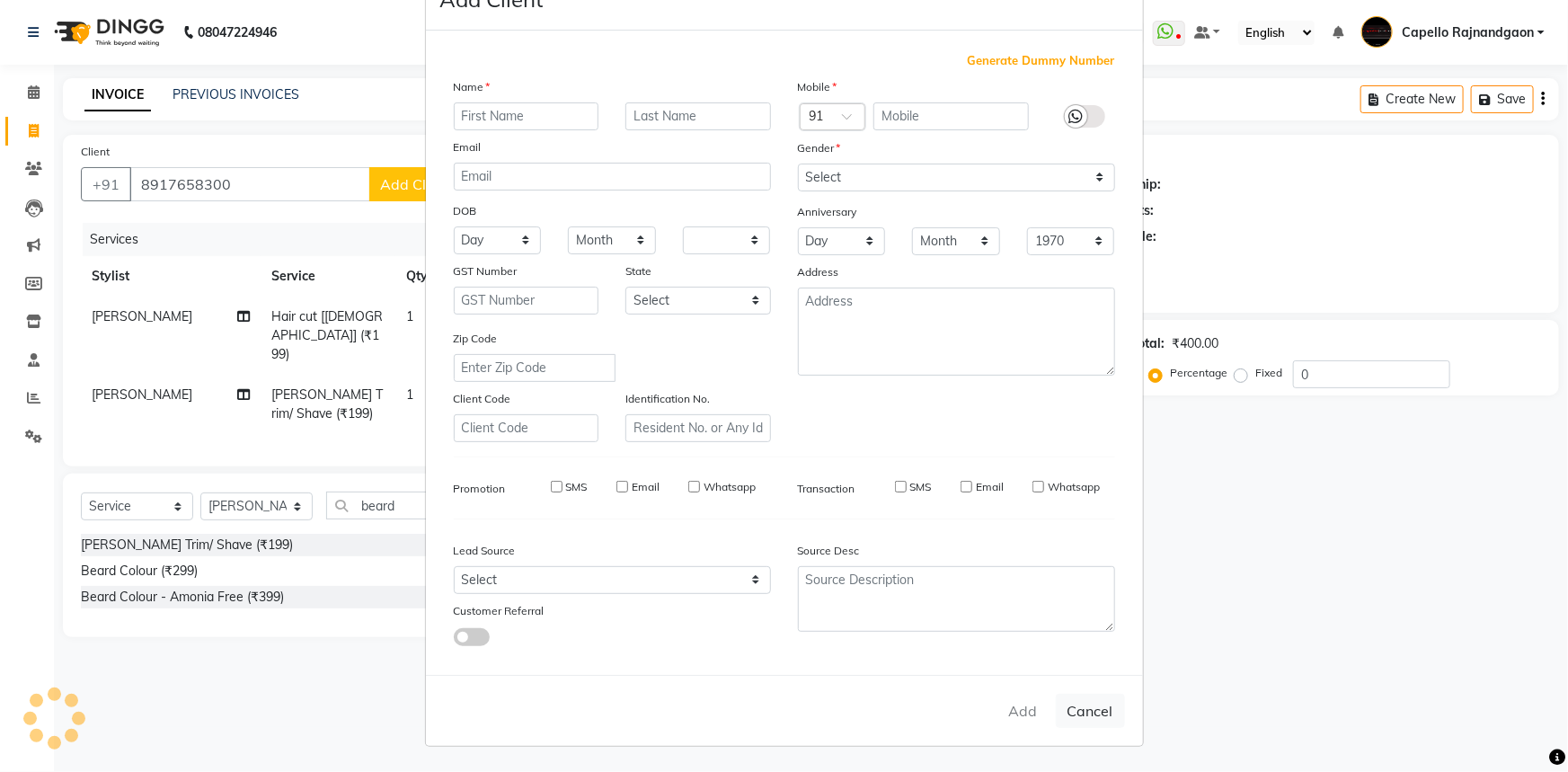
checkbox input "false"
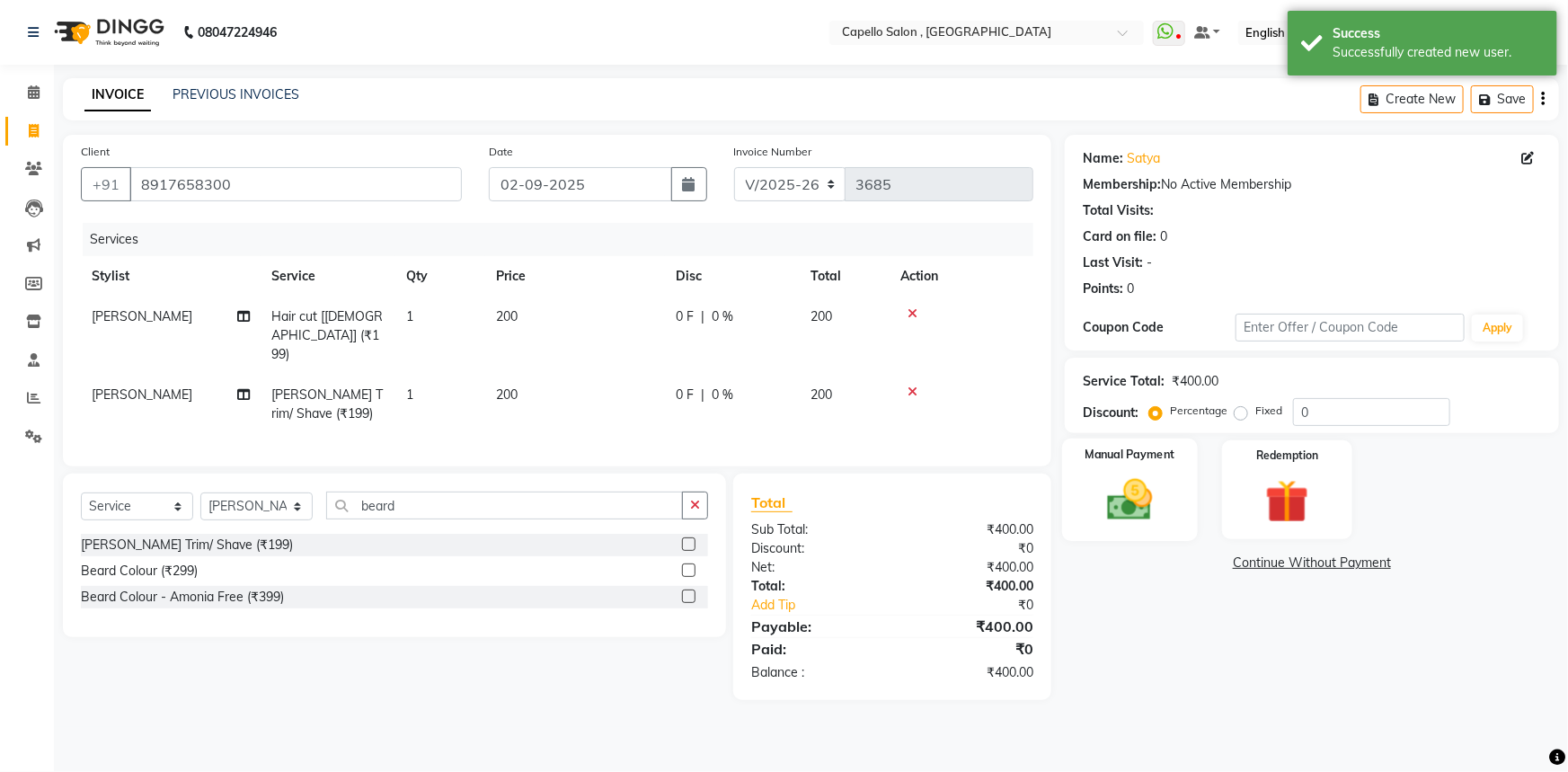
click at [1140, 508] on img at bounding box center [1130, 499] width 74 height 52
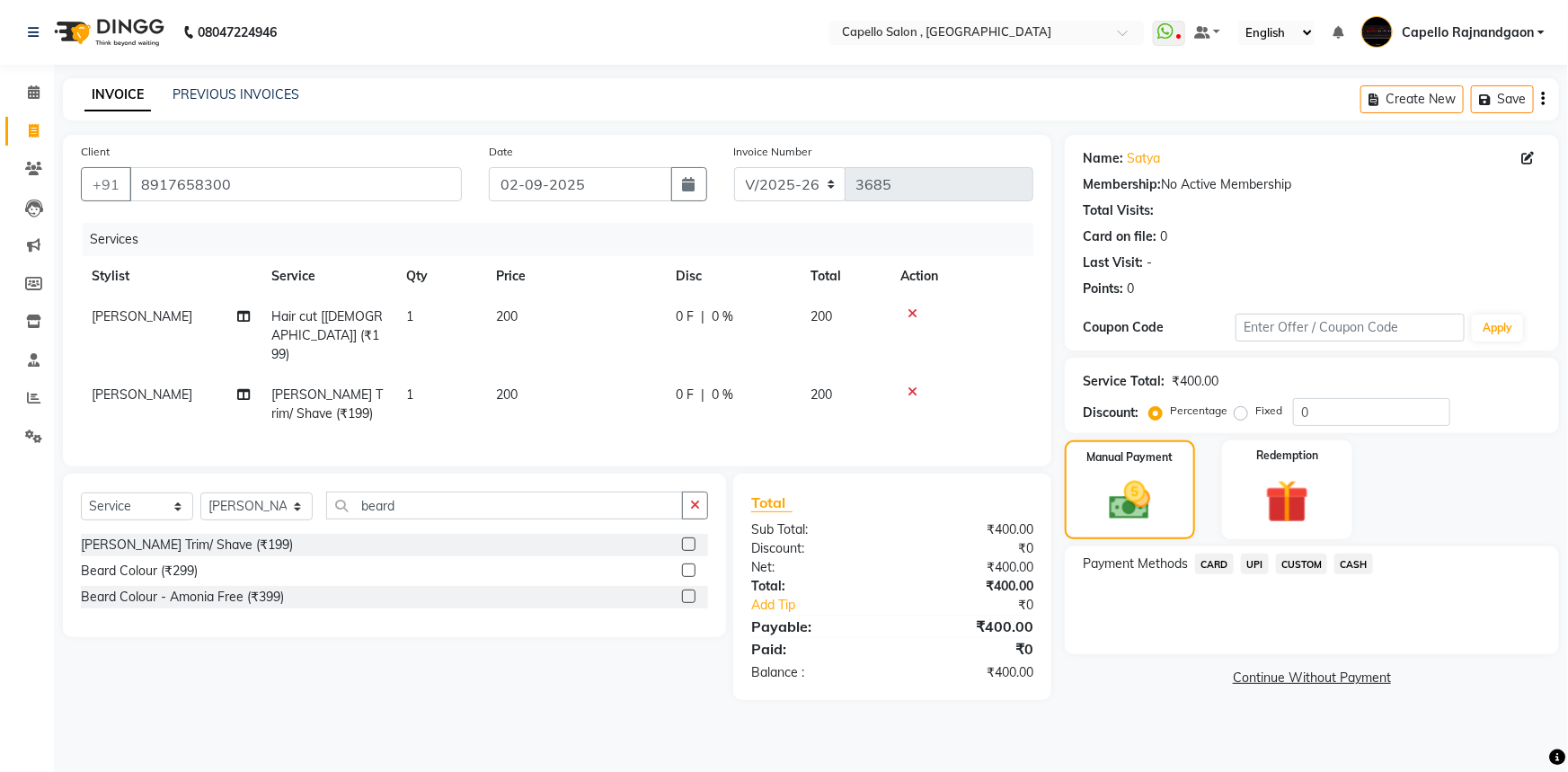
click at [1249, 574] on div "UPI" at bounding box center [1251, 565] width 35 height 24
click at [1249, 561] on span "UPI" at bounding box center [1255, 563] width 28 height 20
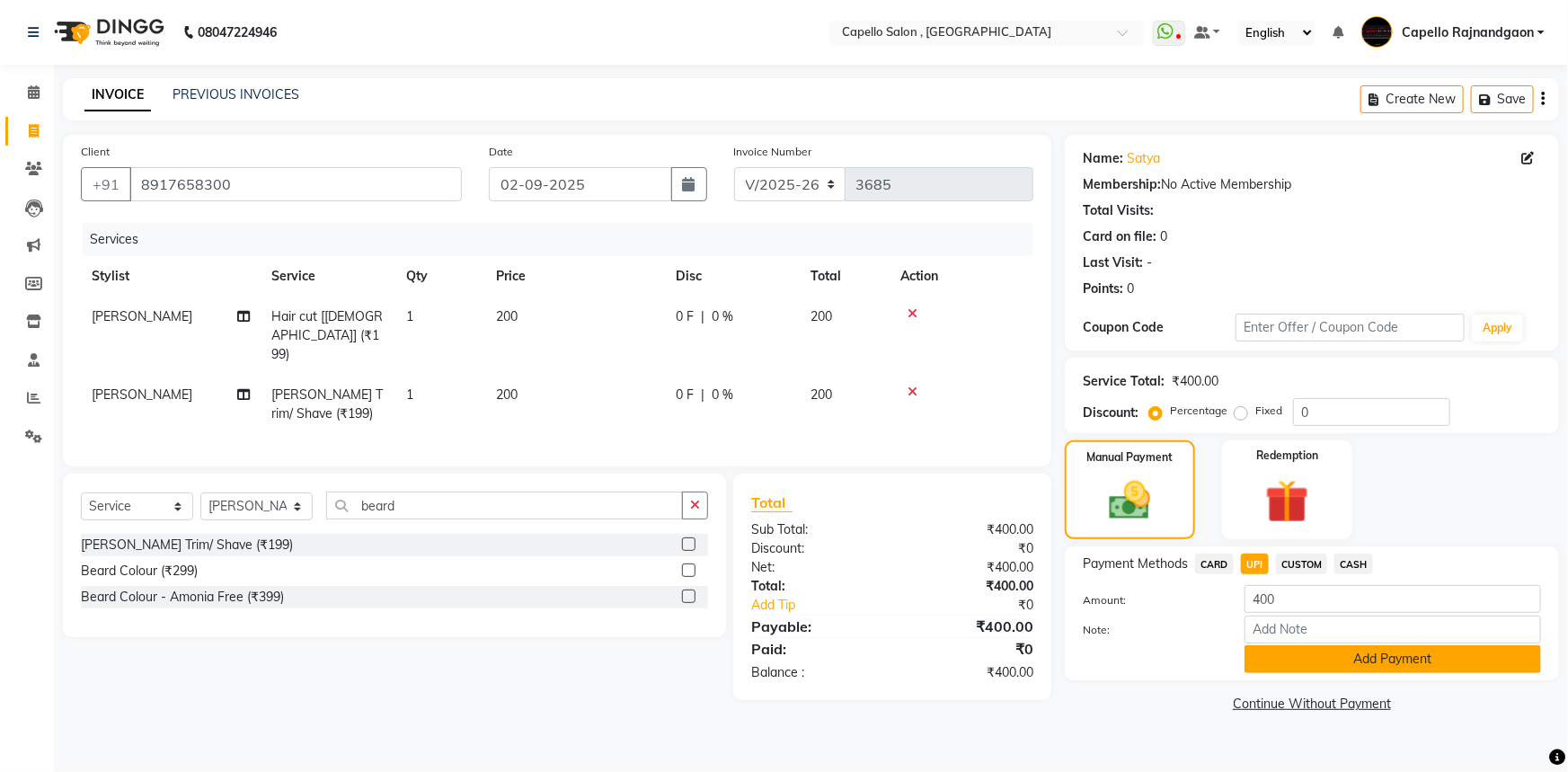
click at [1287, 663] on button "Add Payment" at bounding box center [1393, 659] width 296 height 28
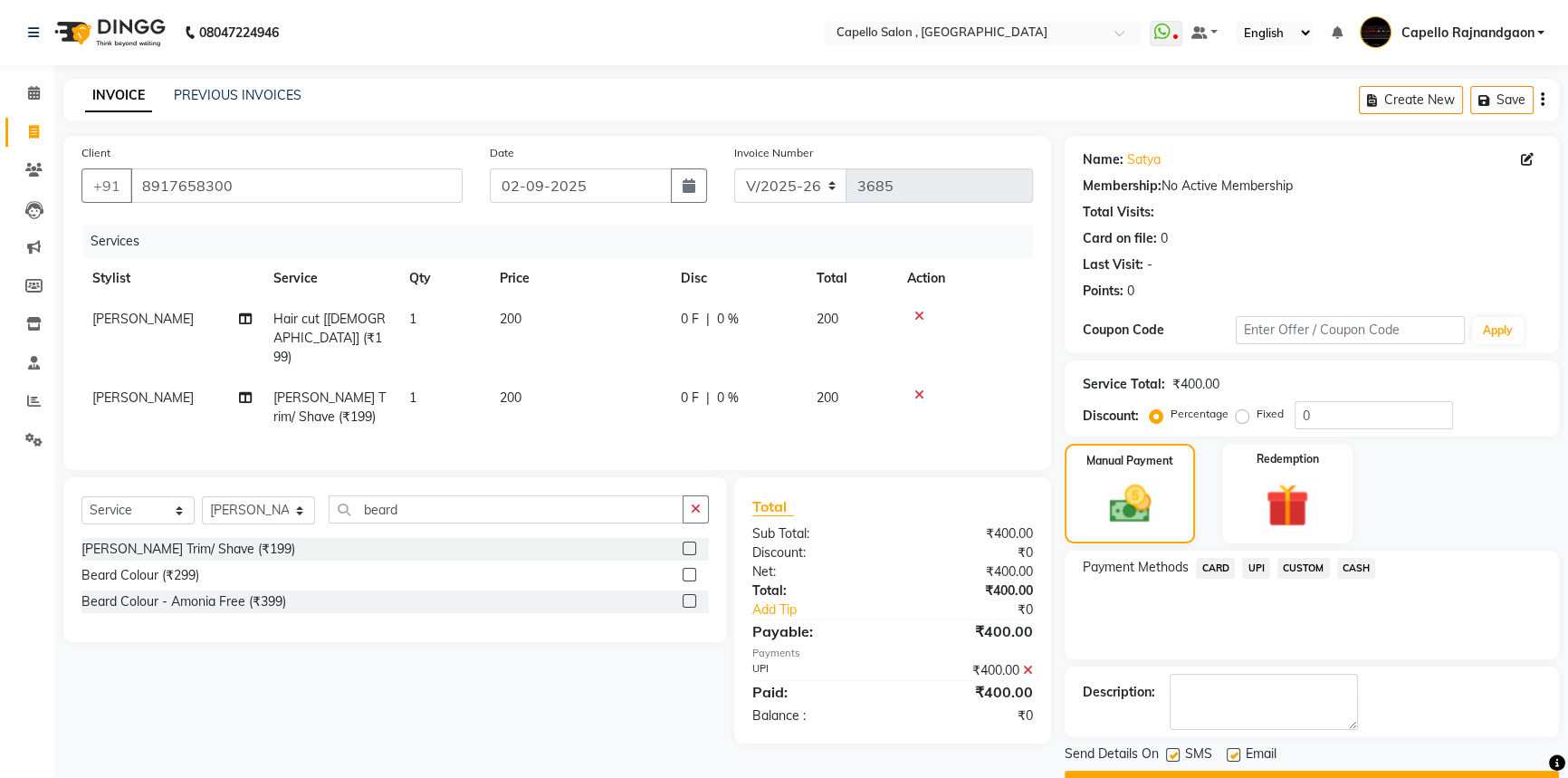
scroll to position [46, 0]
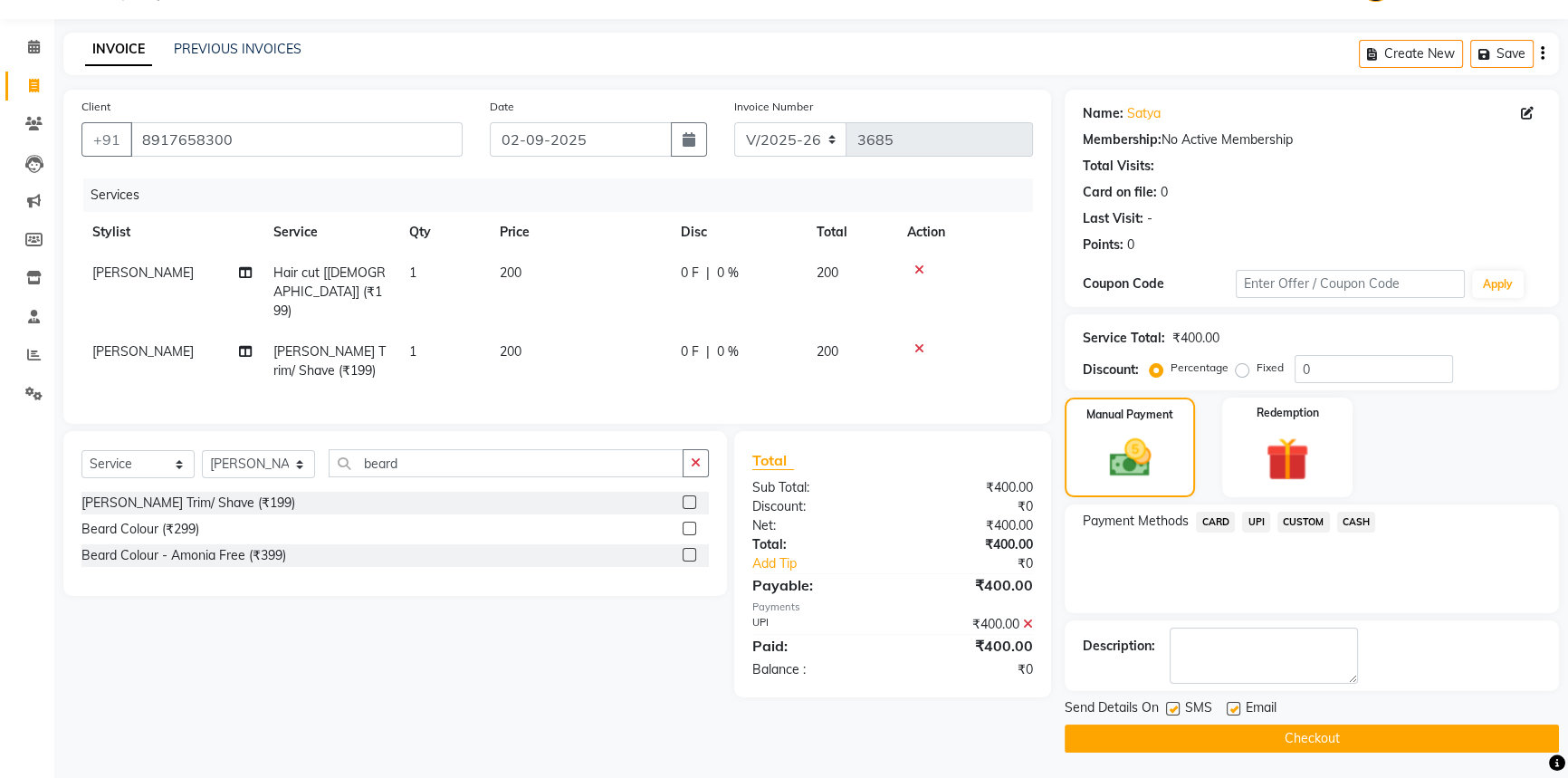
click at [1296, 735] on button "Checkout" at bounding box center [1311, 739] width 495 height 28
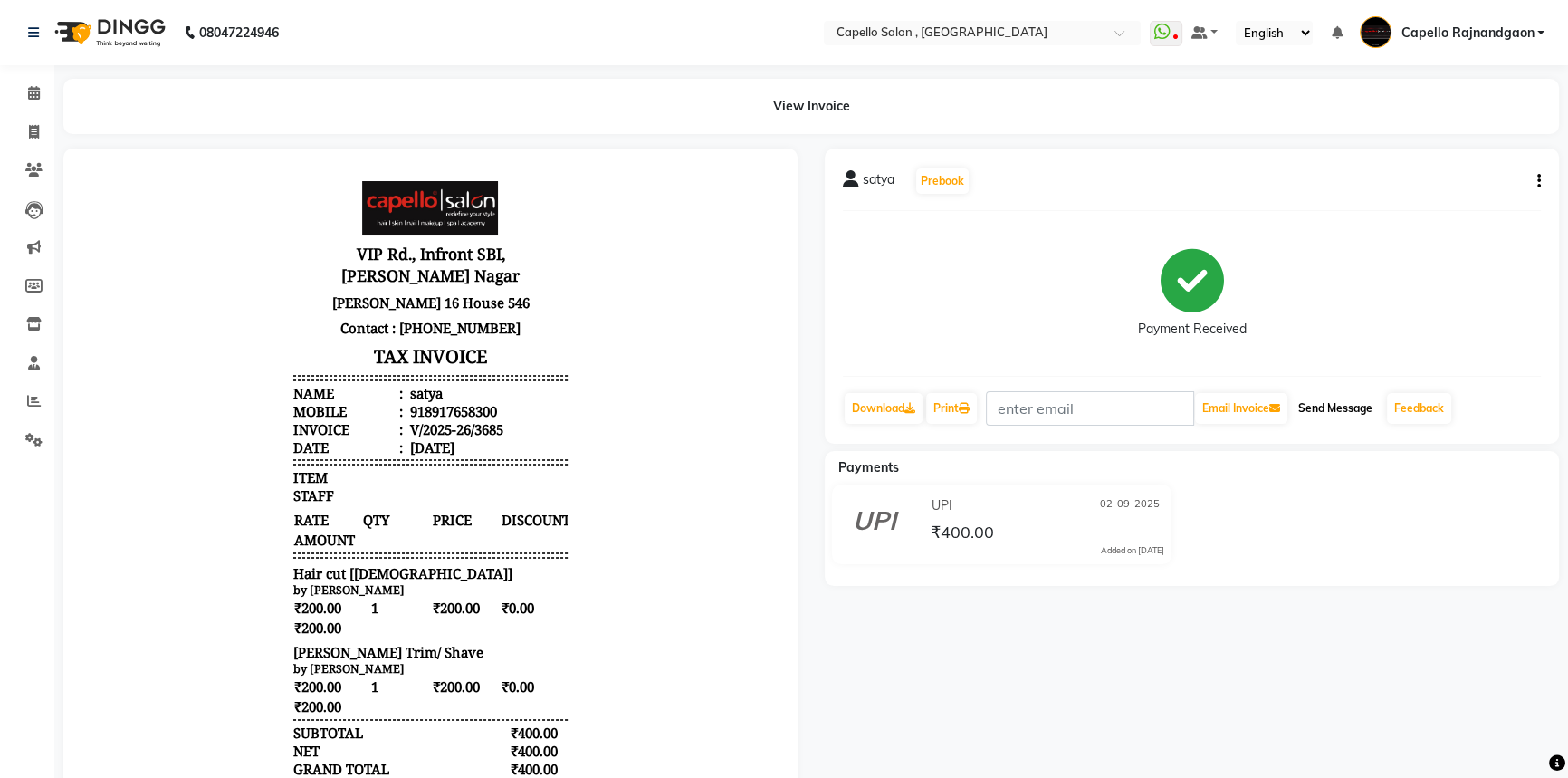
click at [1365, 409] on button "Send Message" at bounding box center [1334, 408] width 89 height 31
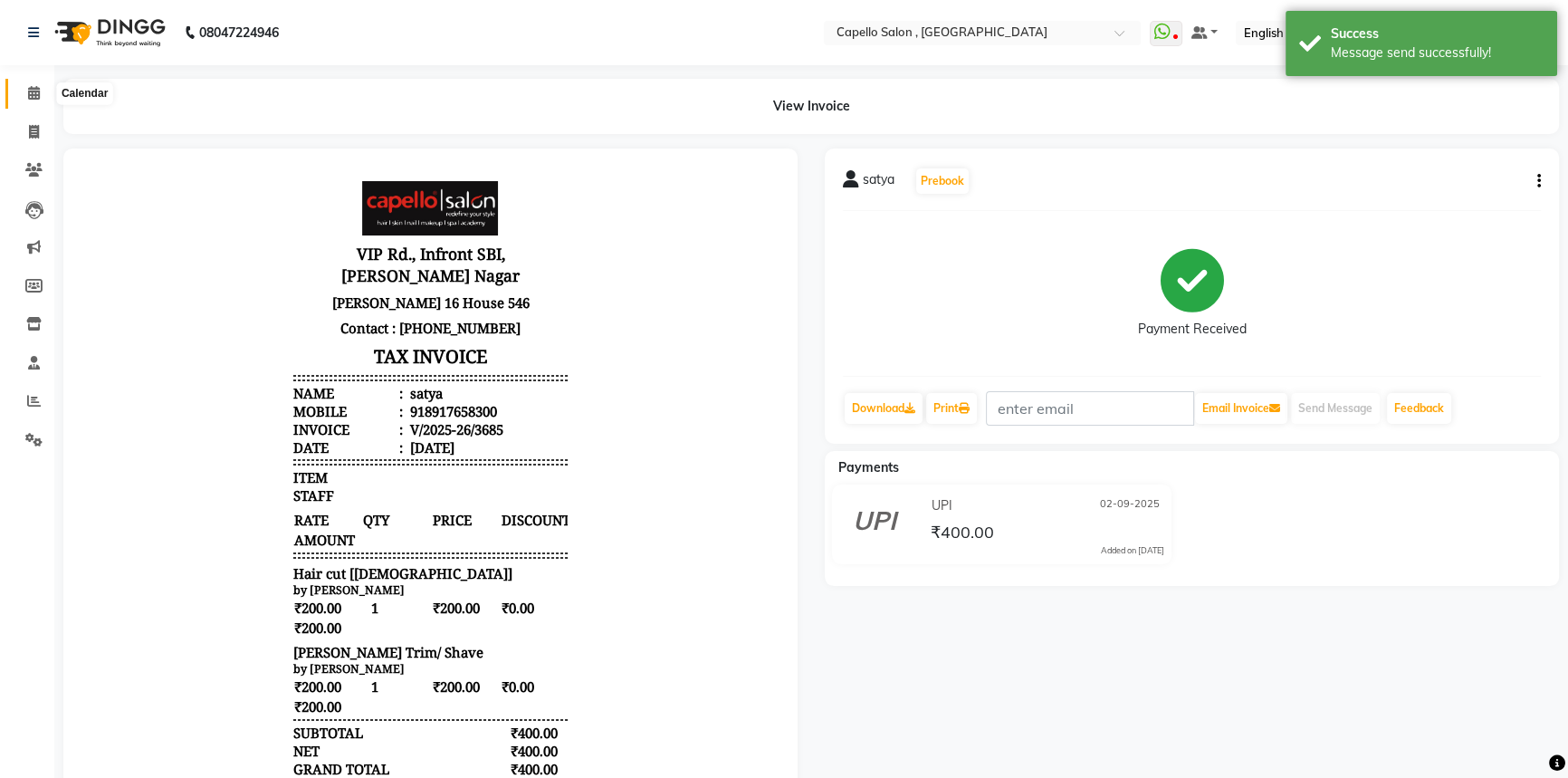
click at [39, 98] on span at bounding box center [34, 94] width 32 height 21
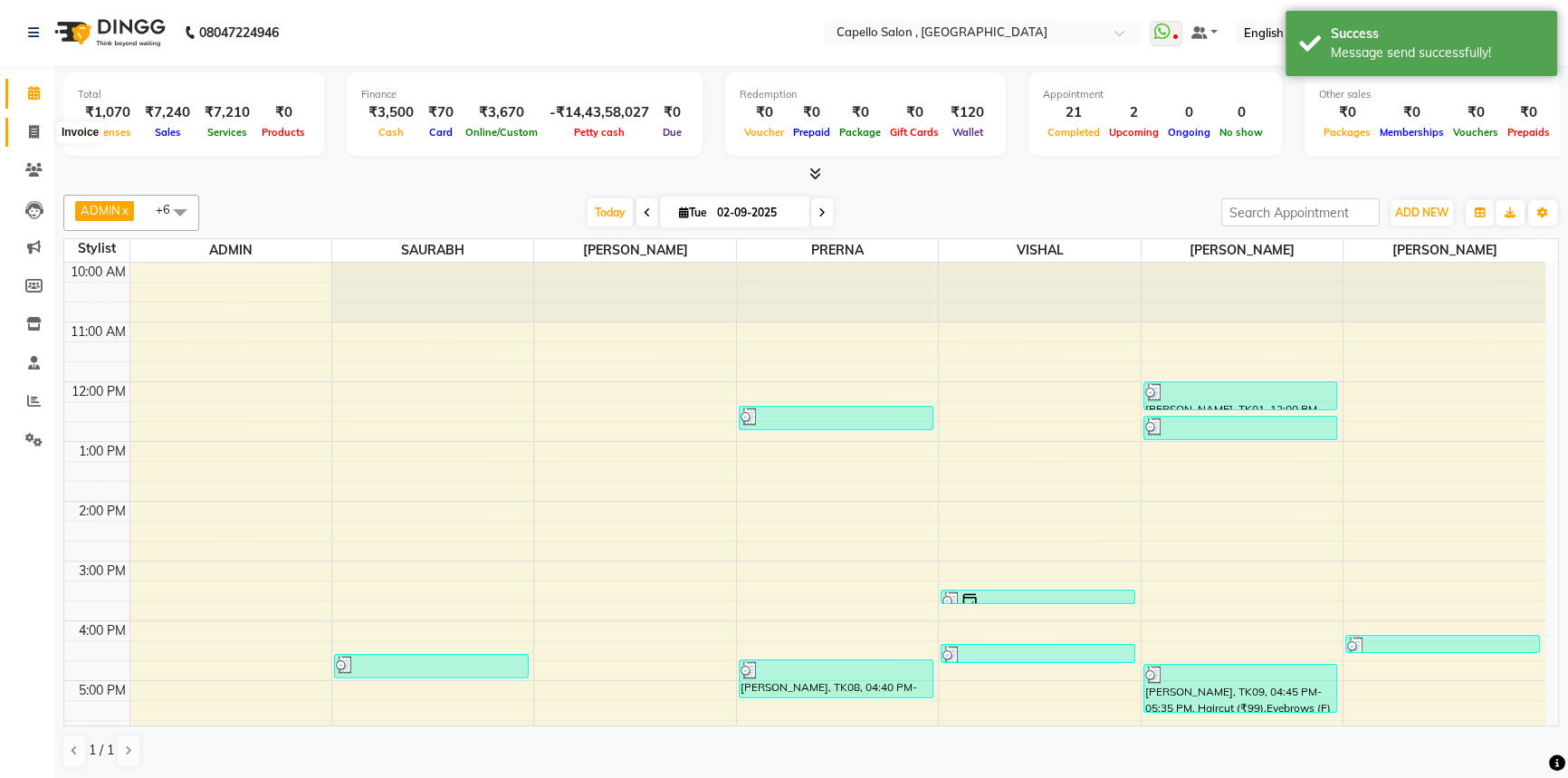
click at [29, 126] on icon at bounding box center [34, 131] width 10 height 13
select select "service"
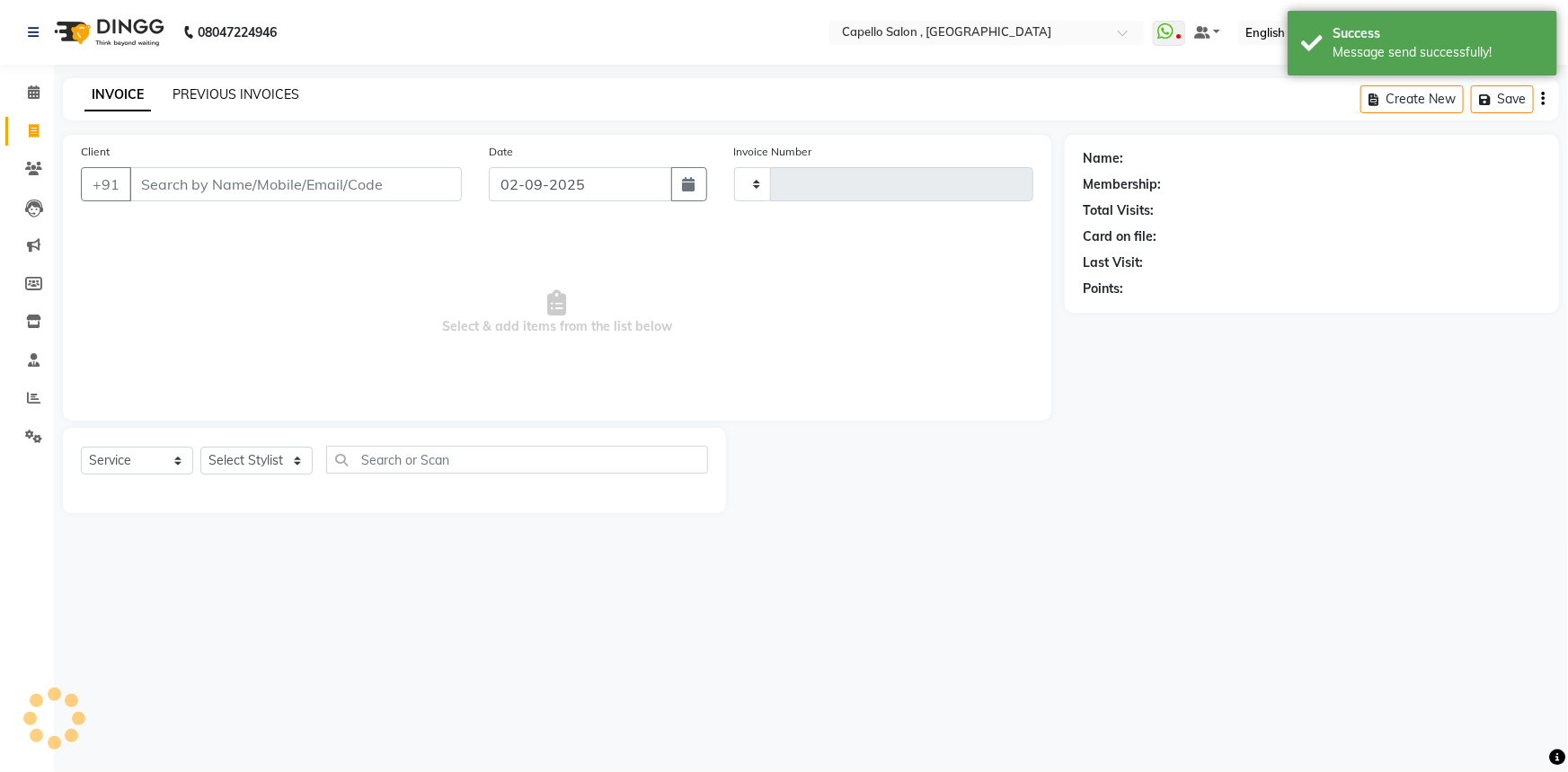
type input "3686"
select select "856"
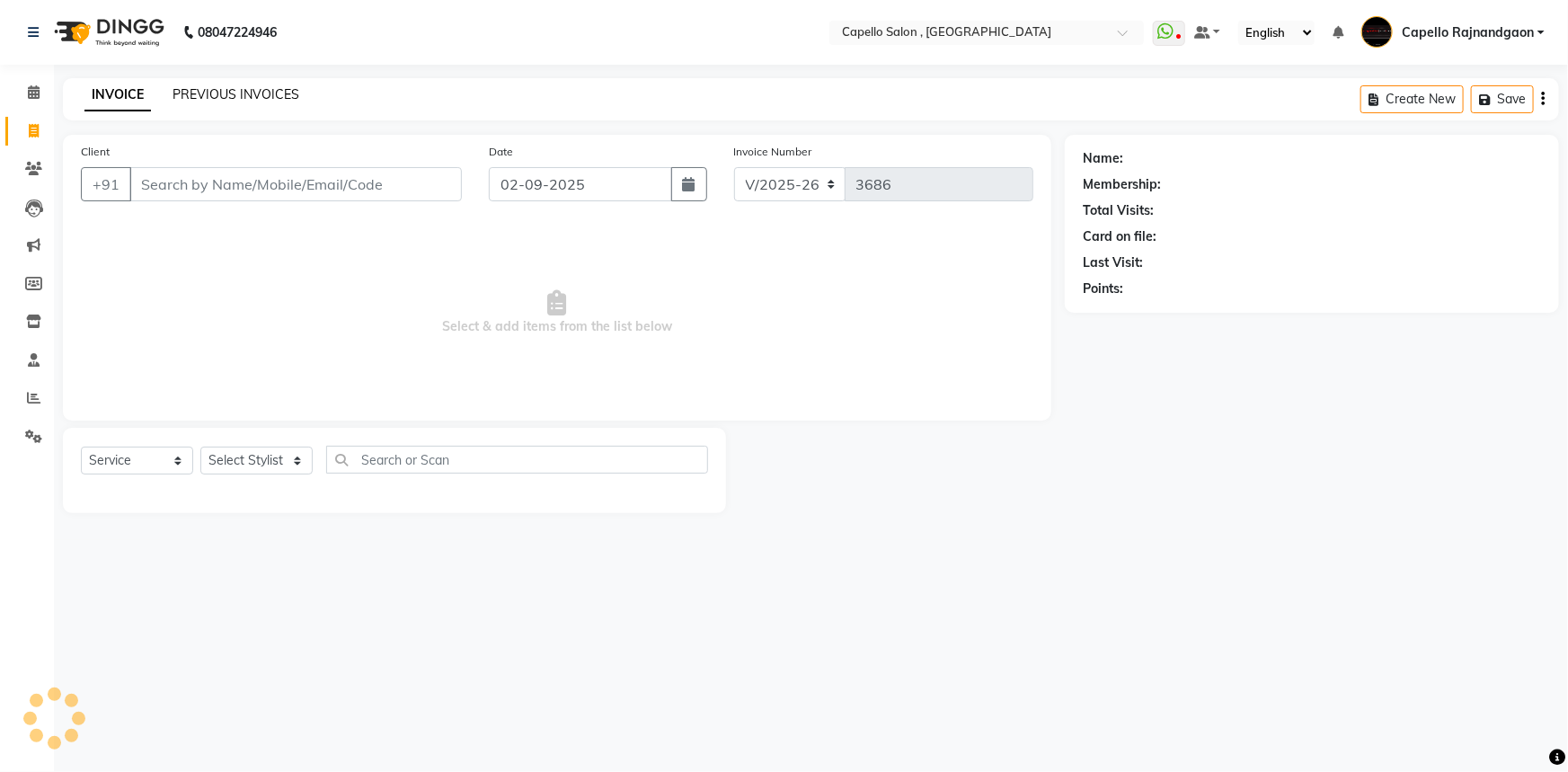
click at [234, 93] on link "PREVIOUS INVOICES" at bounding box center [236, 94] width 127 height 16
